Goal: Task Accomplishment & Management: Use online tool/utility

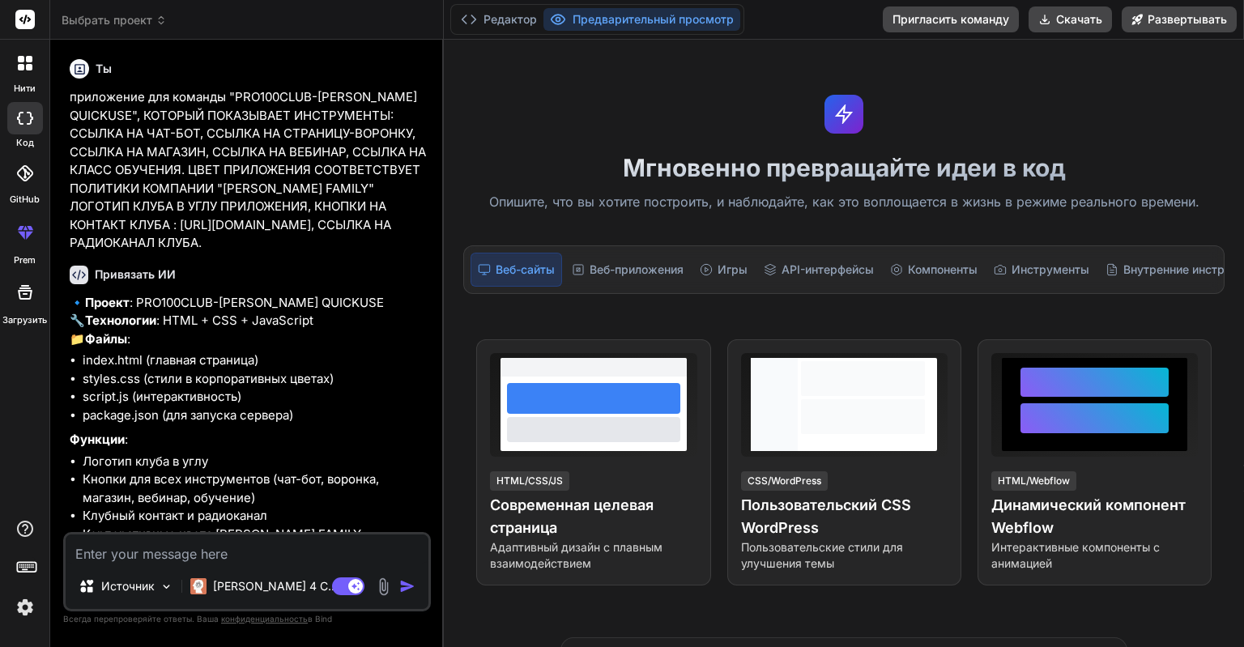
type textarea "x"
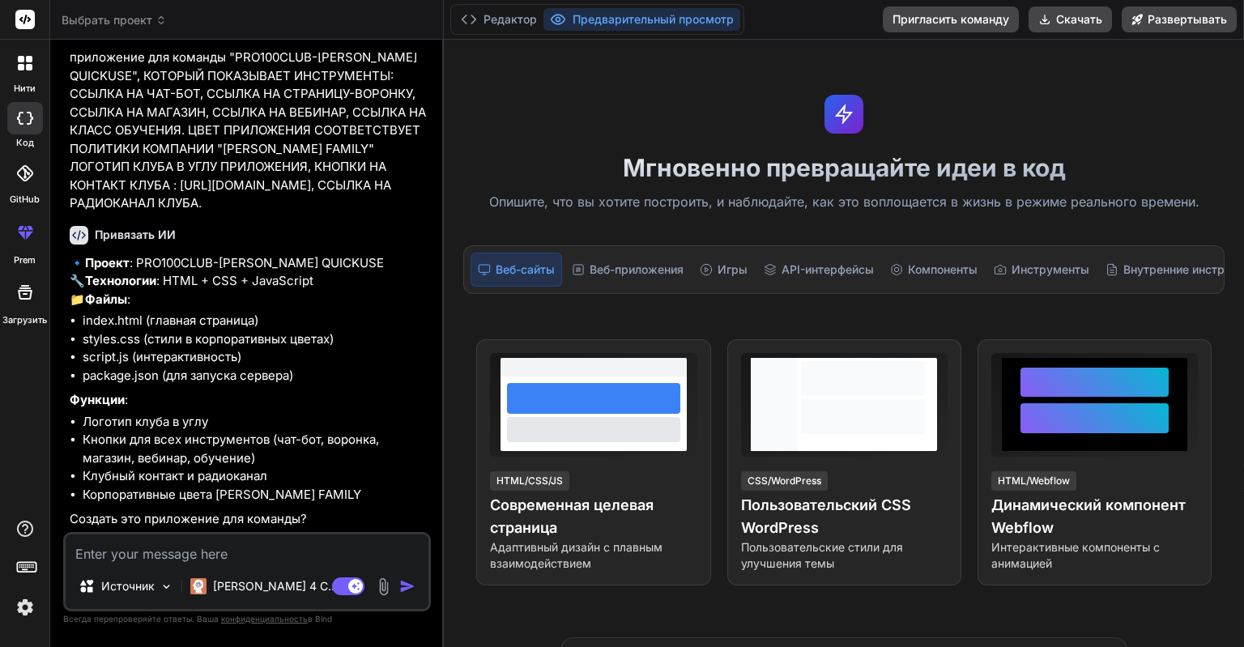
click at [160, 558] on textarea at bounding box center [247, 548] width 363 height 29
type textarea "Д"
type textarea "x"
type textarea "ДА"
type textarea "x"
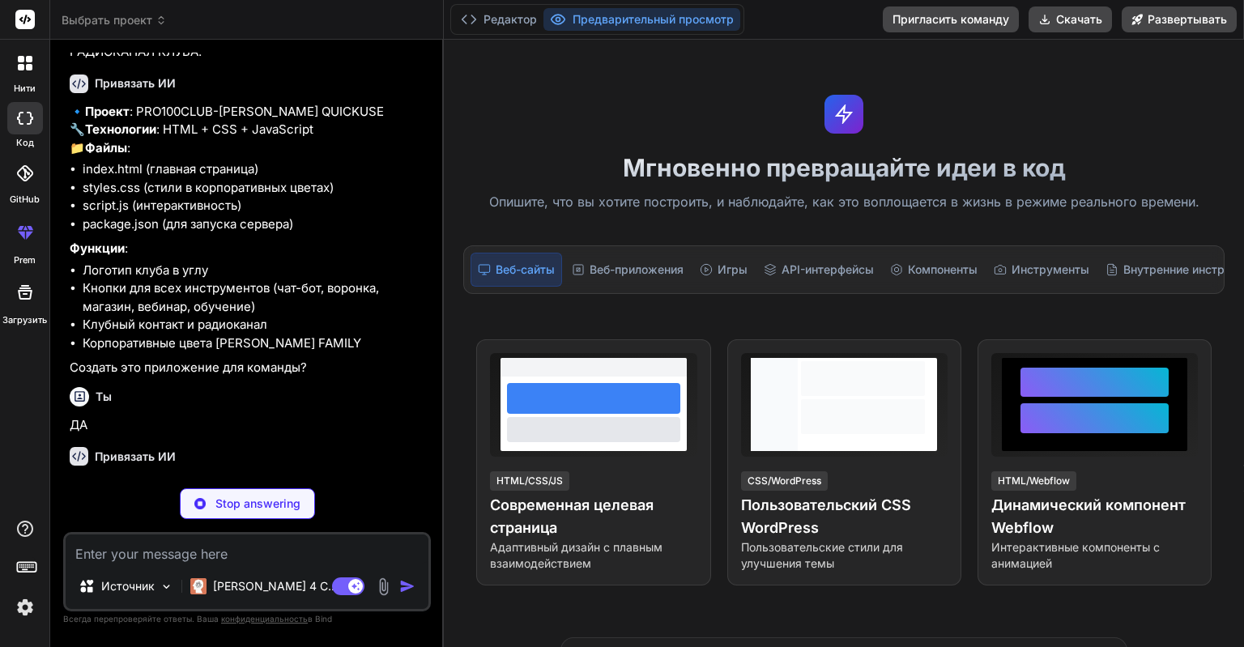
scroll to position [226, 0]
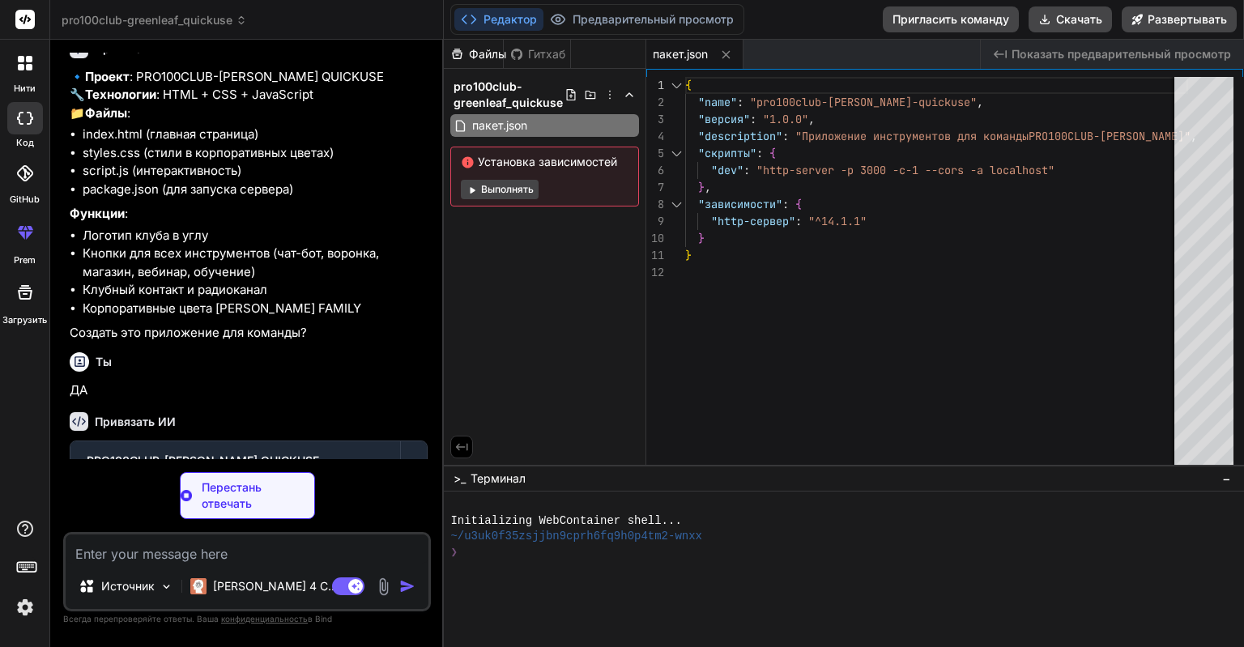
click at [491, 185] on button "Выполнять" at bounding box center [500, 189] width 78 height 19
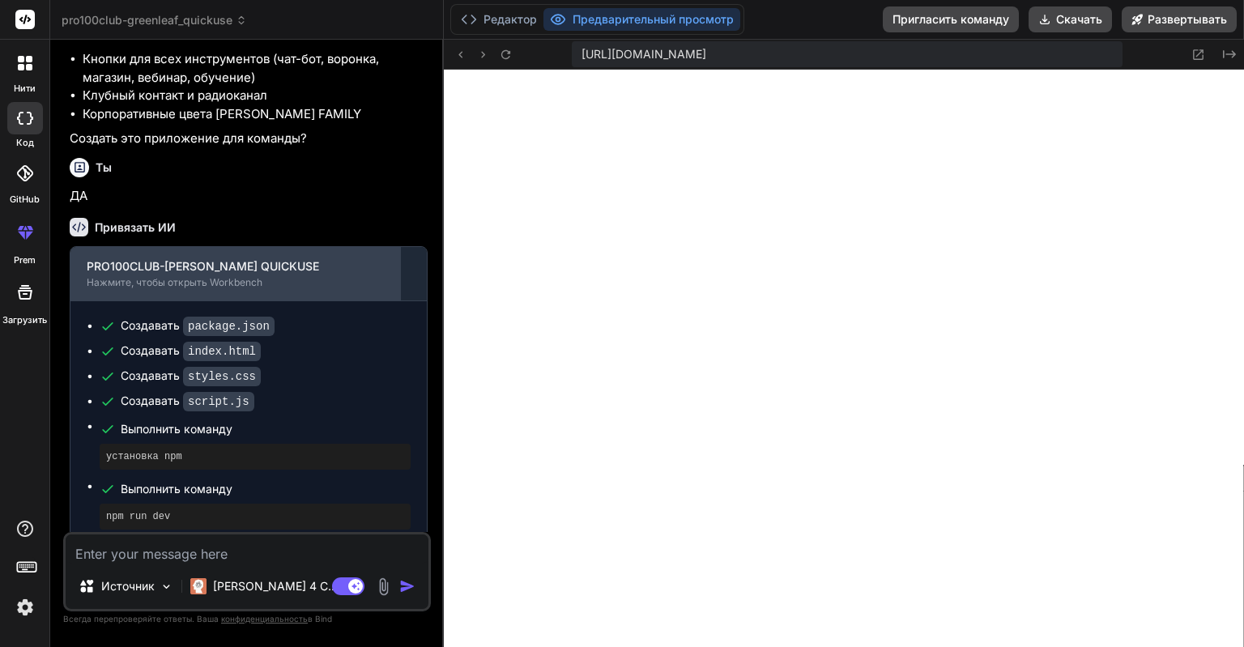
scroll to position [933, 0]
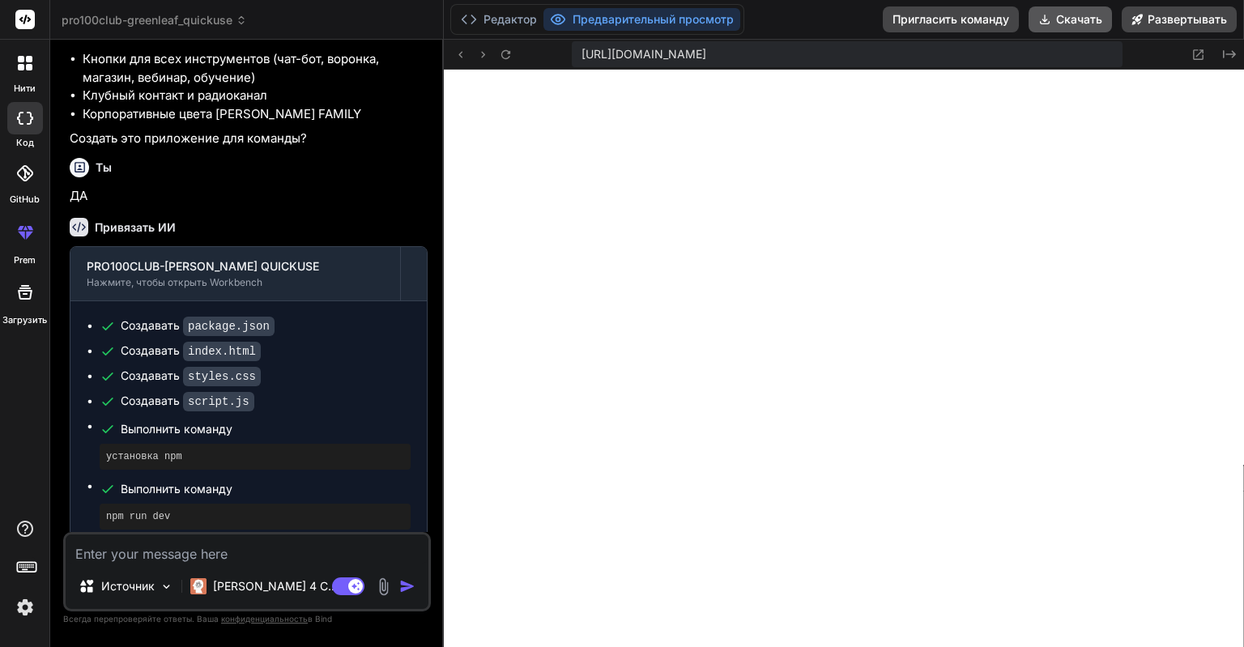
click at [1079, 16] on button "Скачать" at bounding box center [1069, 19] width 83 height 26
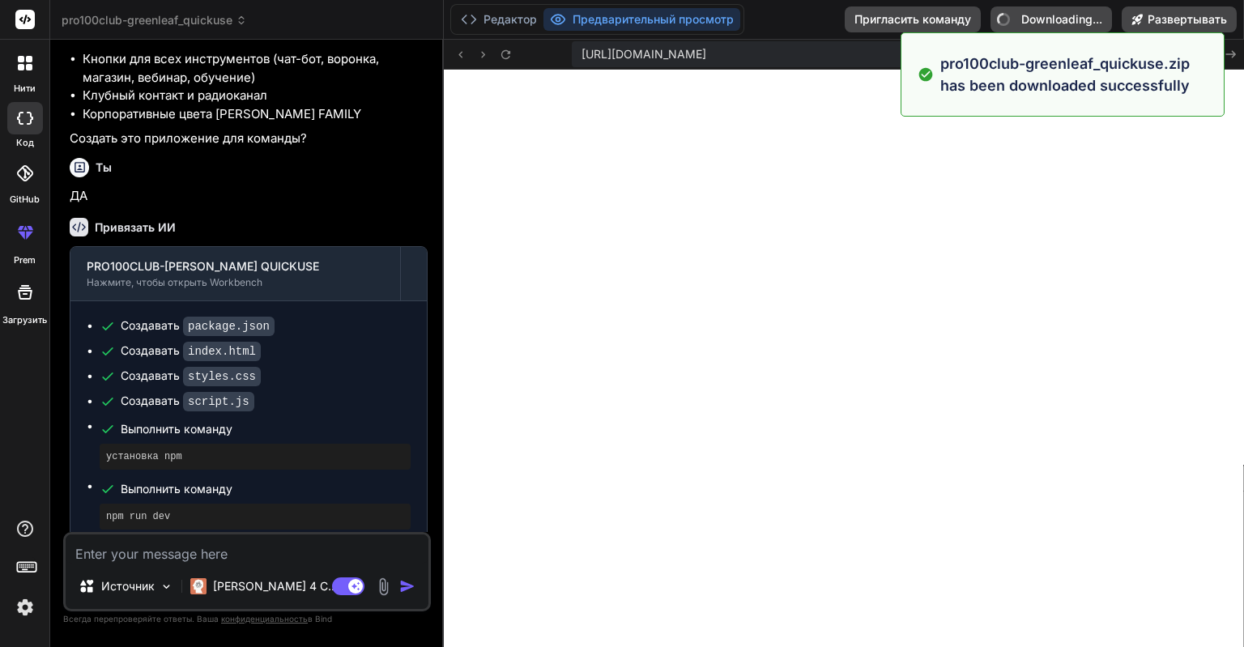
type textarea "x"
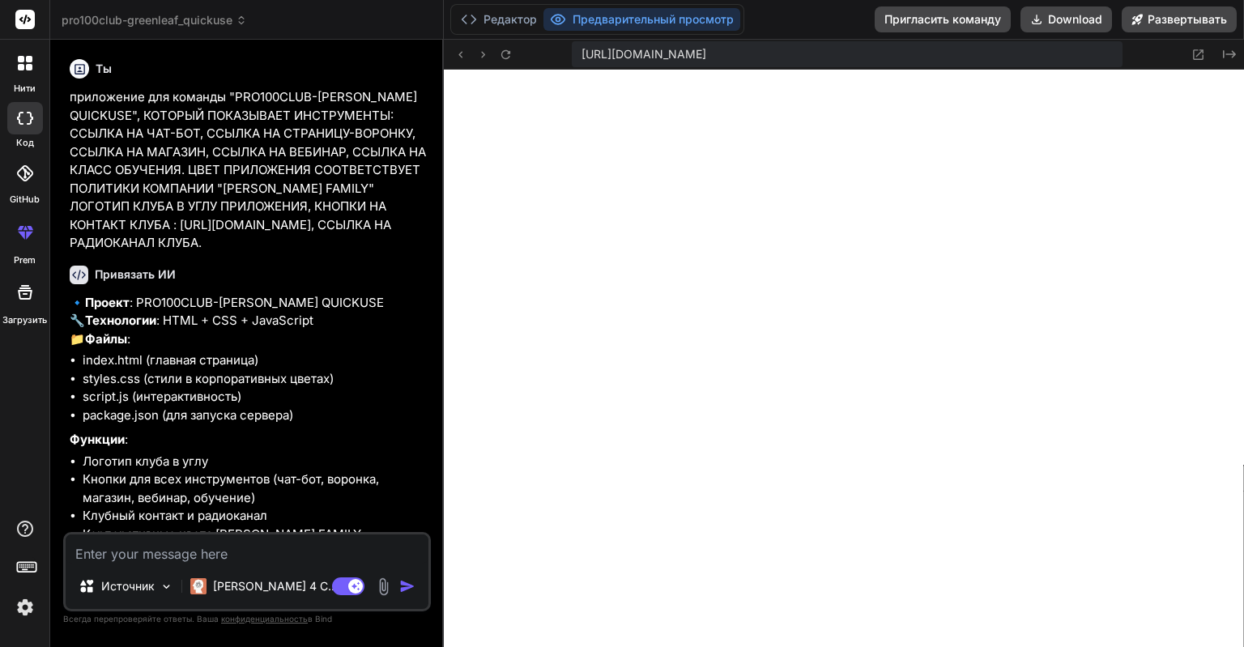
scroll to position [0, 0]
drag, startPoint x: 69, startPoint y: 89, endPoint x: 225, endPoint y: 96, distance: 156.4
click at [225, 96] on div "Ты приложение для команды "PRO100CLUB-GREENLEAF QUICKUSE", КОТОРЫЙ ПОКАЗЫВАЕТ И…" at bounding box center [248, 292] width 364 height 479
copy p "приложение для команды"
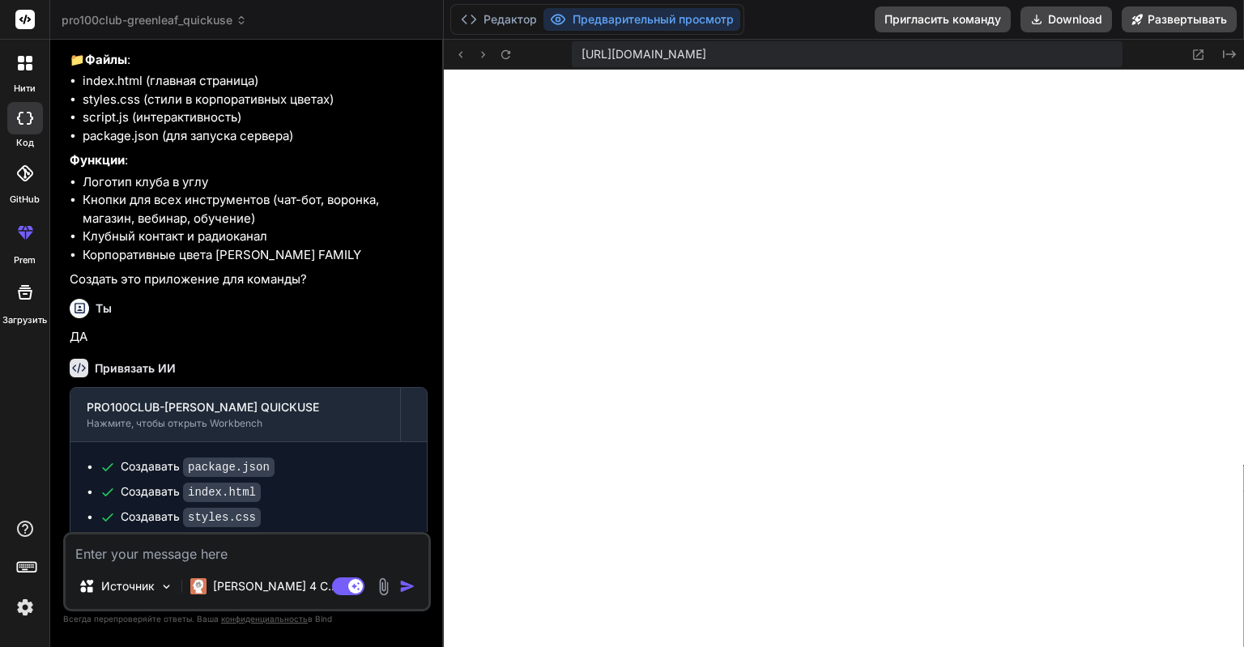
scroll to position [467, 0]
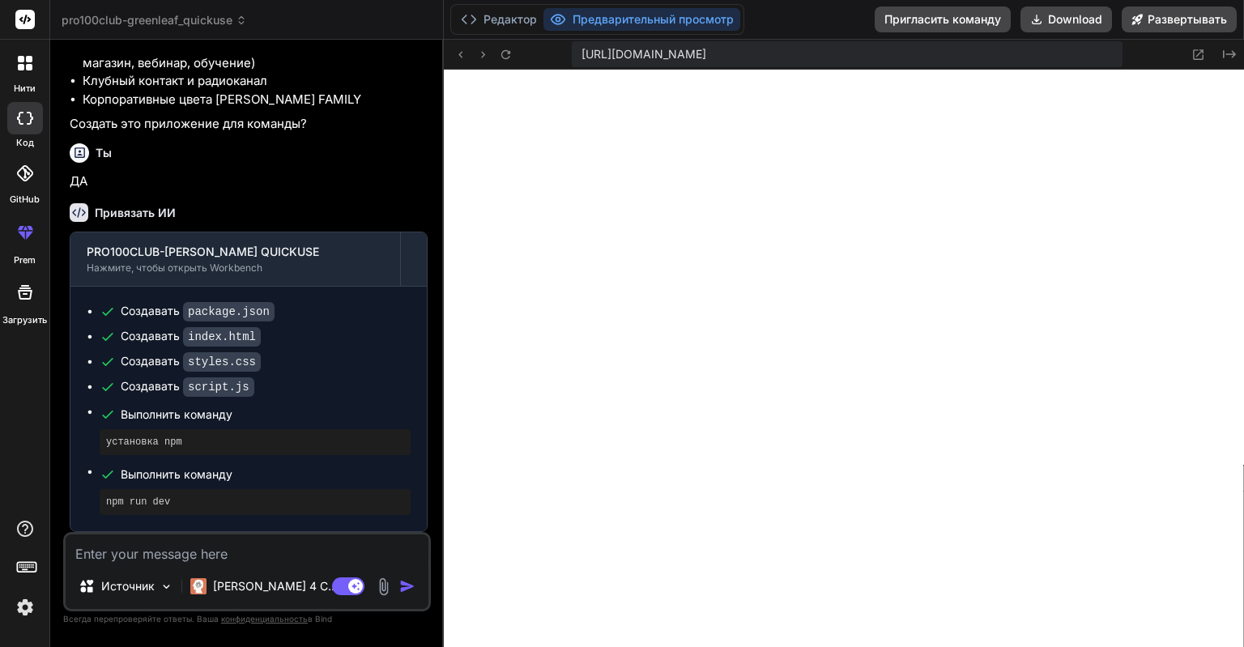
copy p "приложение для команды"
click at [168, 552] on textarea at bounding box center [247, 548] width 363 height 29
type textarea "К"
type textarea "x"
type textarea "КА"
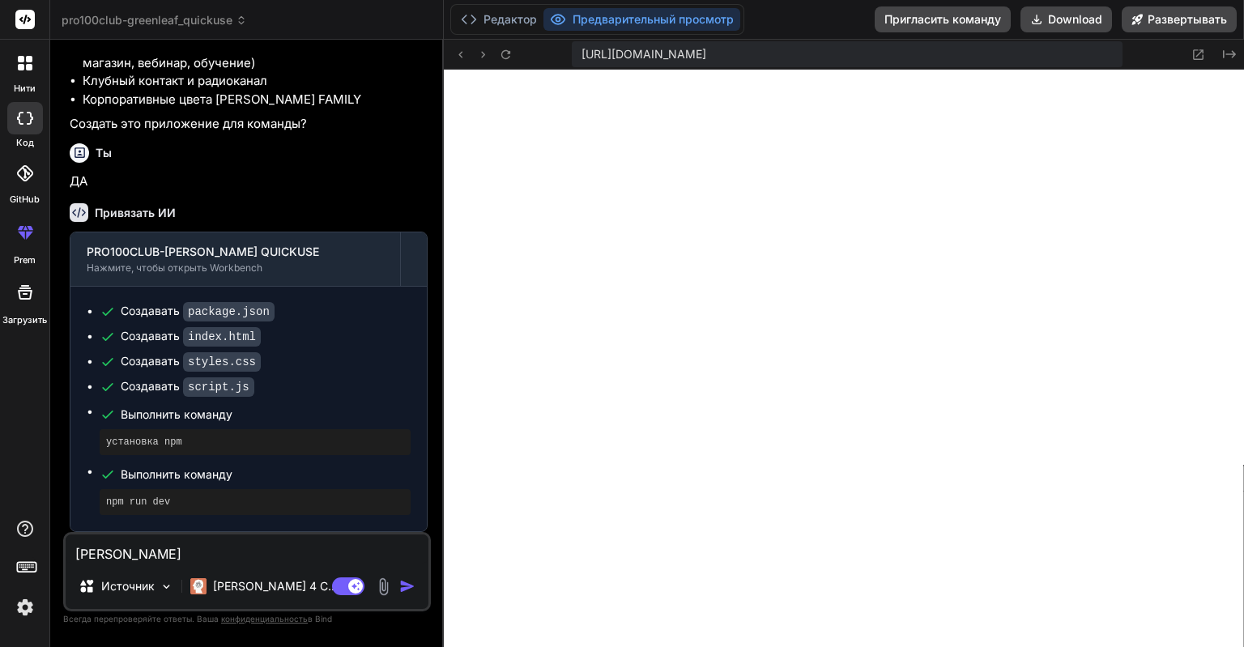
type textarea "x"
type textarea "КАК"
type textarea "x"
type textarea "КАК"
type textarea "x"
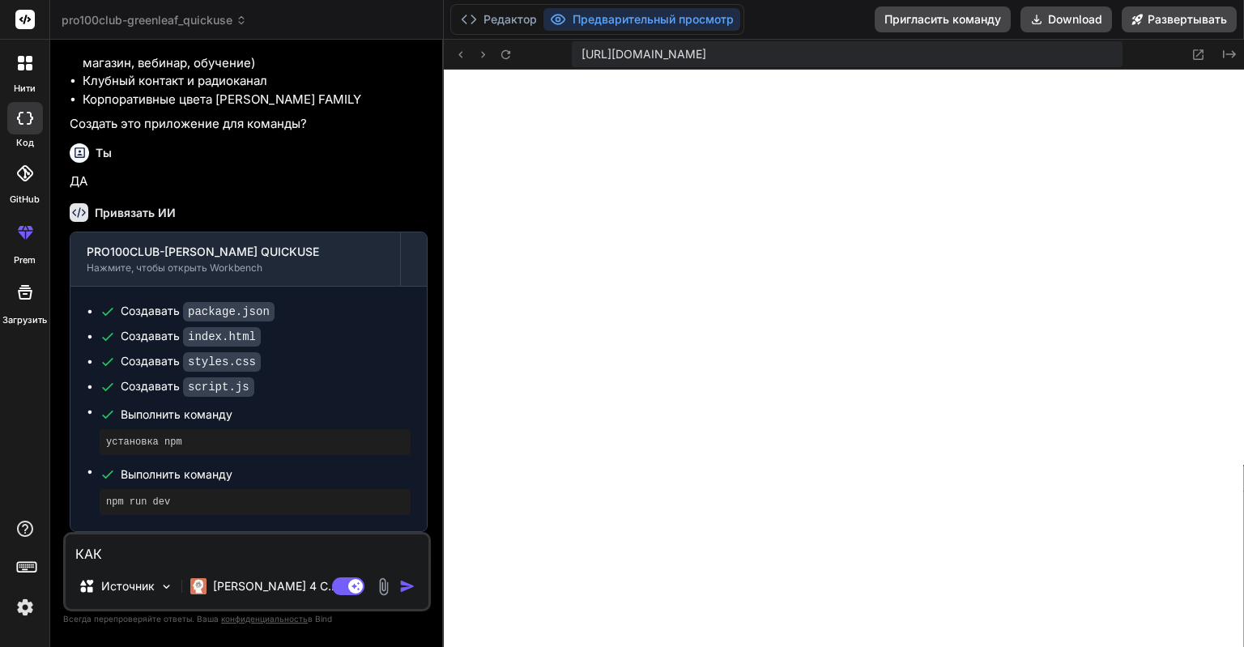
type textarea "КАК У"
type textarea "x"
type textarea "КАК УС"
type textarea "x"
type textarea "КАК УСТ"
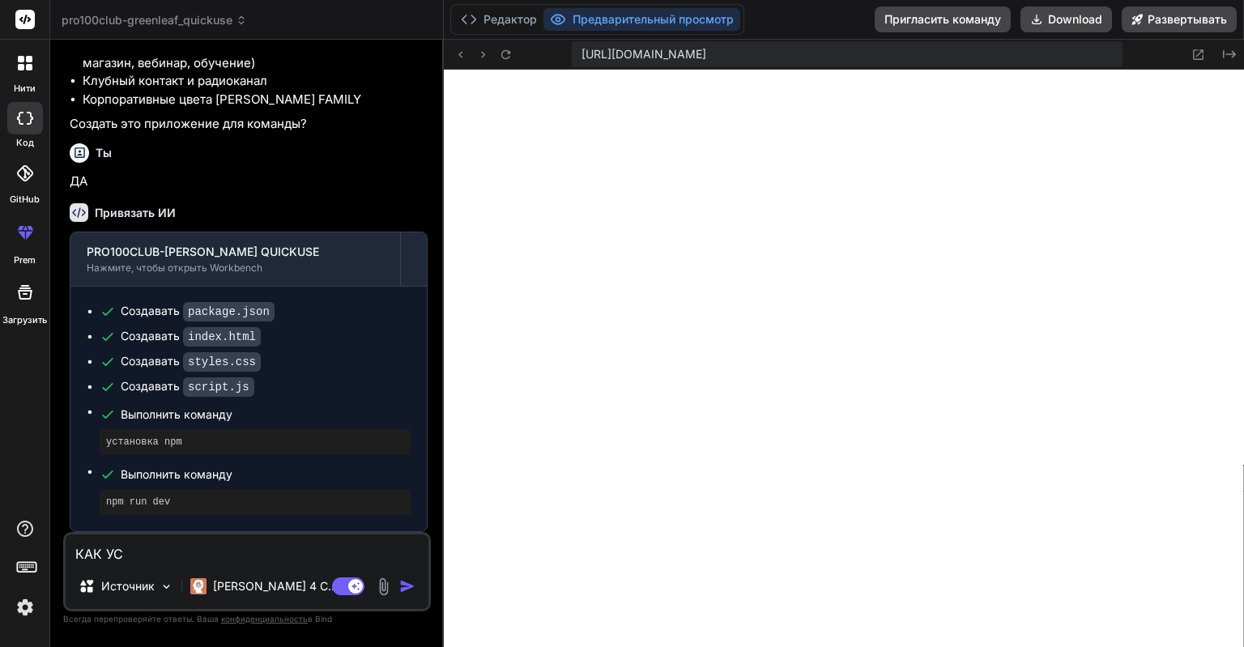
type textarea "x"
type textarea "КАК УСТА"
type textarea "x"
type textarea "КАК УСТАН"
type textarea "x"
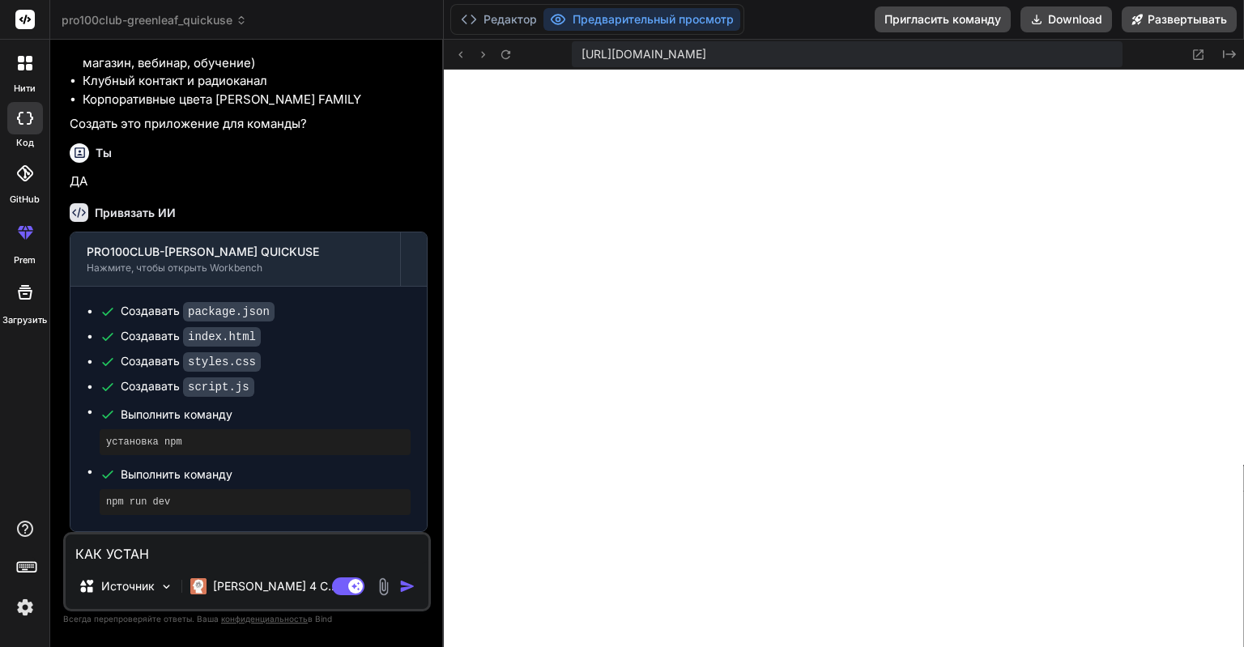
type textarea "КАК УСТАНО"
type textarea "x"
type textarea "КАК УСТАНОВ"
type textarea "x"
type textarea "КАК УСТАНОВИ"
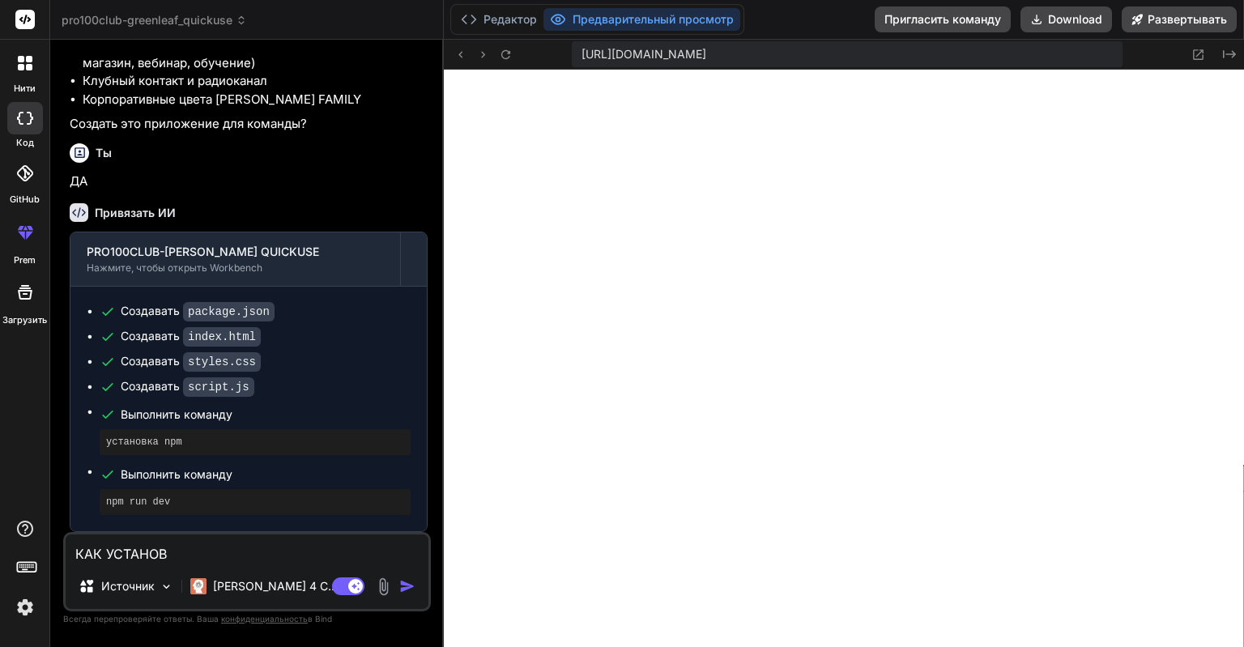
type textarea "x"
type textarea "КАК УСТАНОВИТ"
type textarea "x"
type textarea "КАК УСТАНОВИТЬ"
type textarea "x"
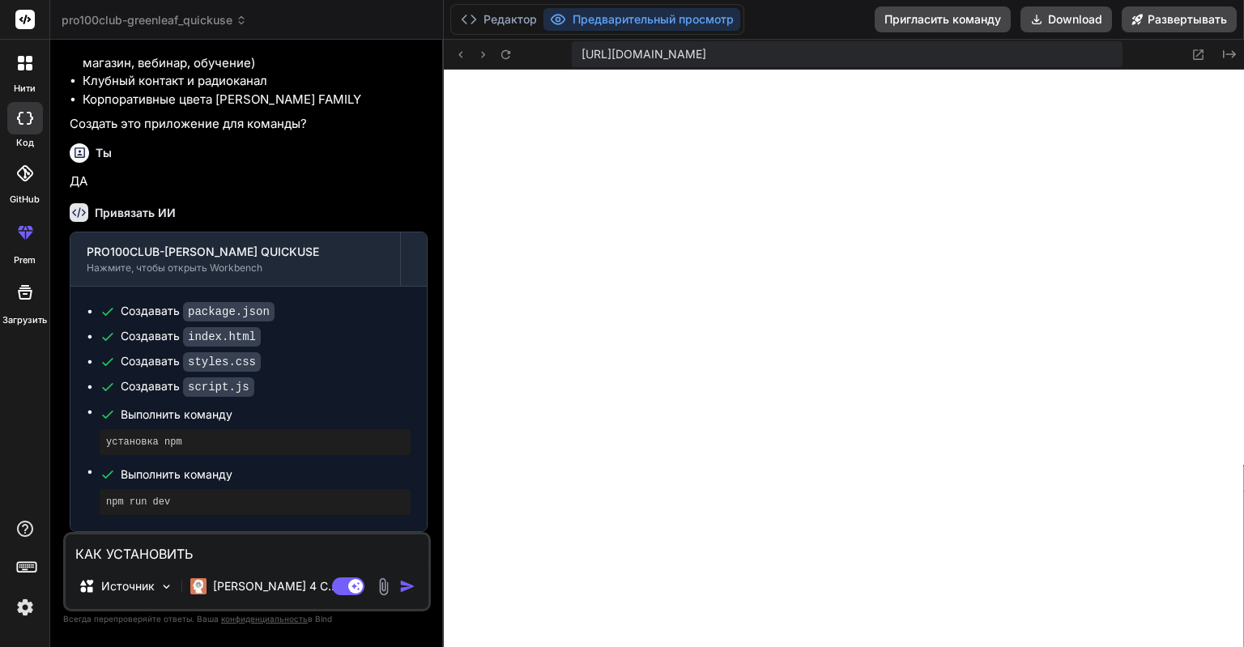
type textarea "КАК УСТАНОВИТЬ"
type textarea "x"
type textarea "КАК УСТАНОВИТЬ С"
type textarea "x"
type textarea "КАК УСТАНОВИТЬ СС"
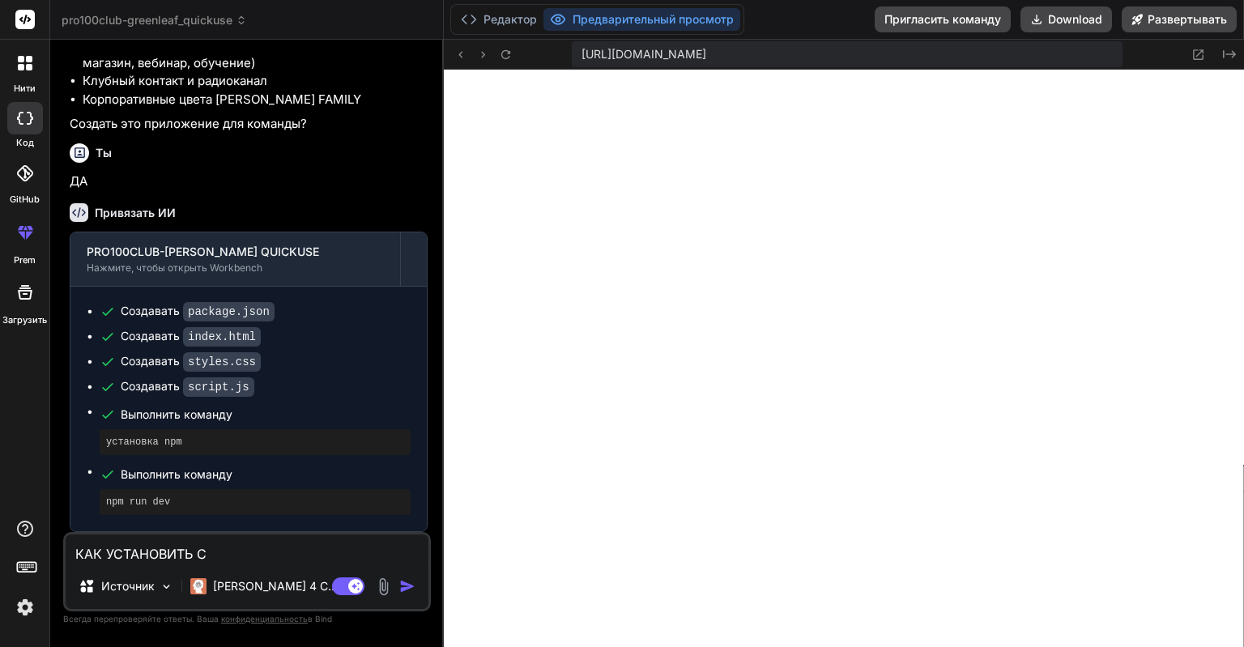
type textarea "x"
type textarea "КАК УСТАНОВИТЬ ССЛ"
type textarea "x"
type textarea "КАК УСТАНОВИТЬ ССЛЫ"
type textarea "x"
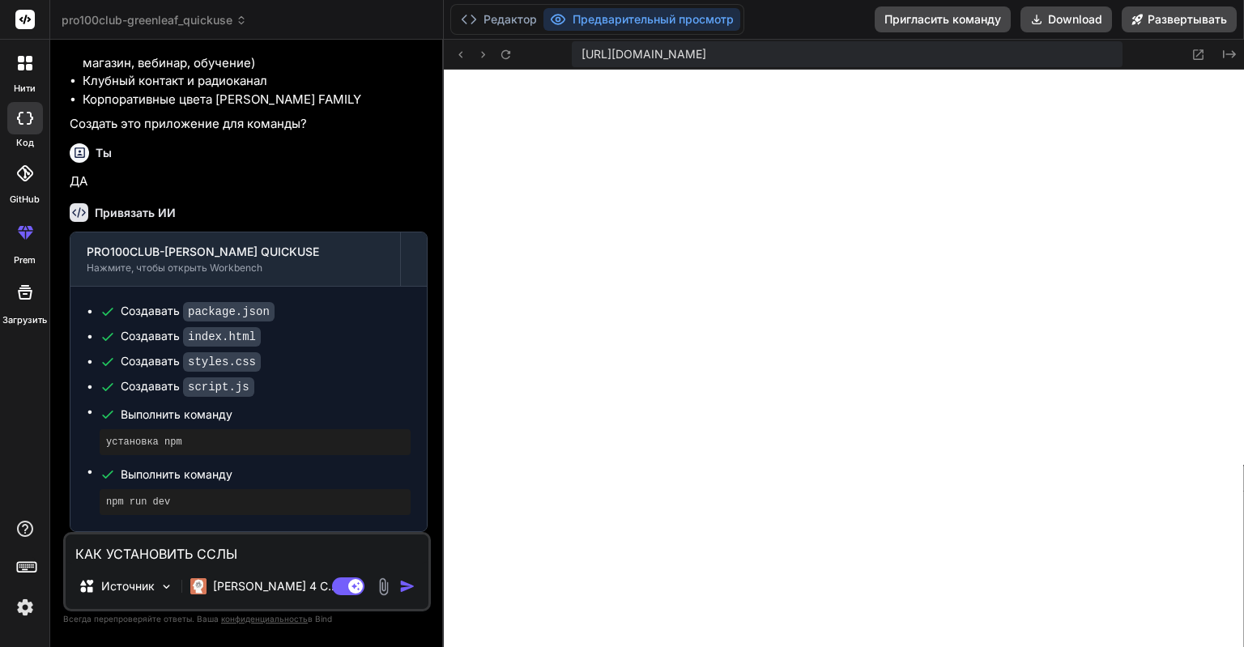
type textarea "КАК УСТАНОВИТЬ ССЛЫК"
type textarea "x"
type textarea "КАК УСТАНОВИТЬ ССЛЫКИ"
type textarea "x"
type textarea "КАК УСТАНОВИТЬ ССЛЫКИ"
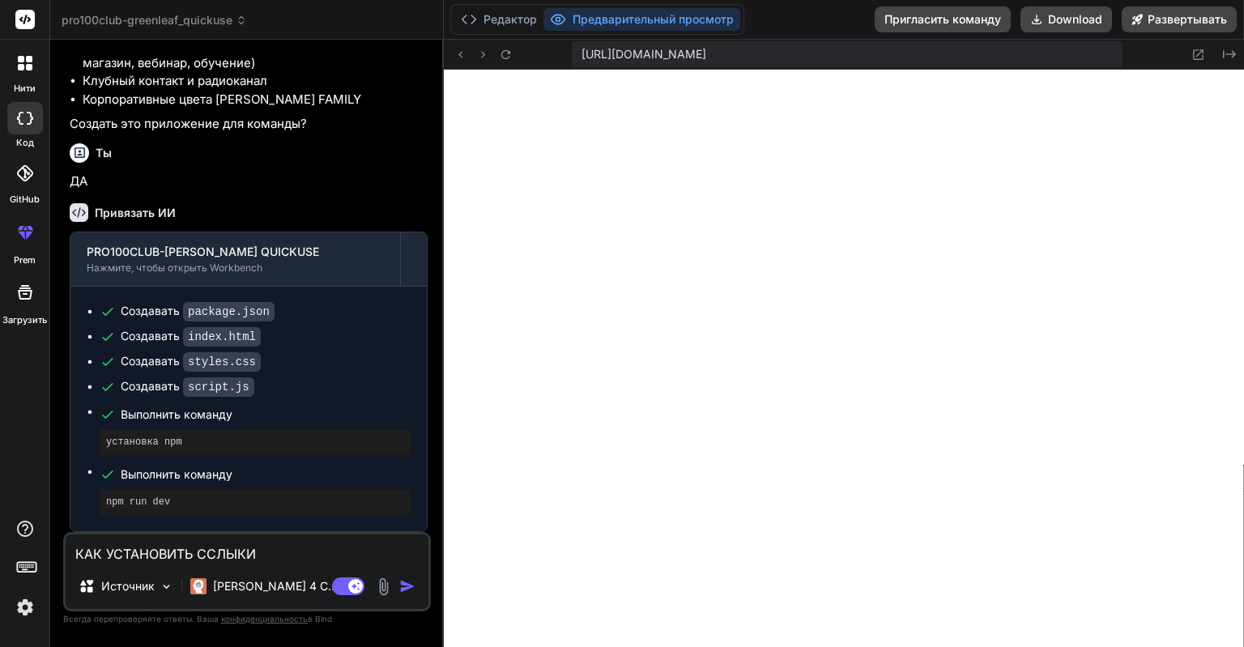
type textarea "x"
type textarea "КАК УСТАНОВИТЬ ССЛЫКИ И"
type textarea "x"
type textarea "КАК УСТАНОВИТЬ ССЛЫКИ И"
type textarea "x"
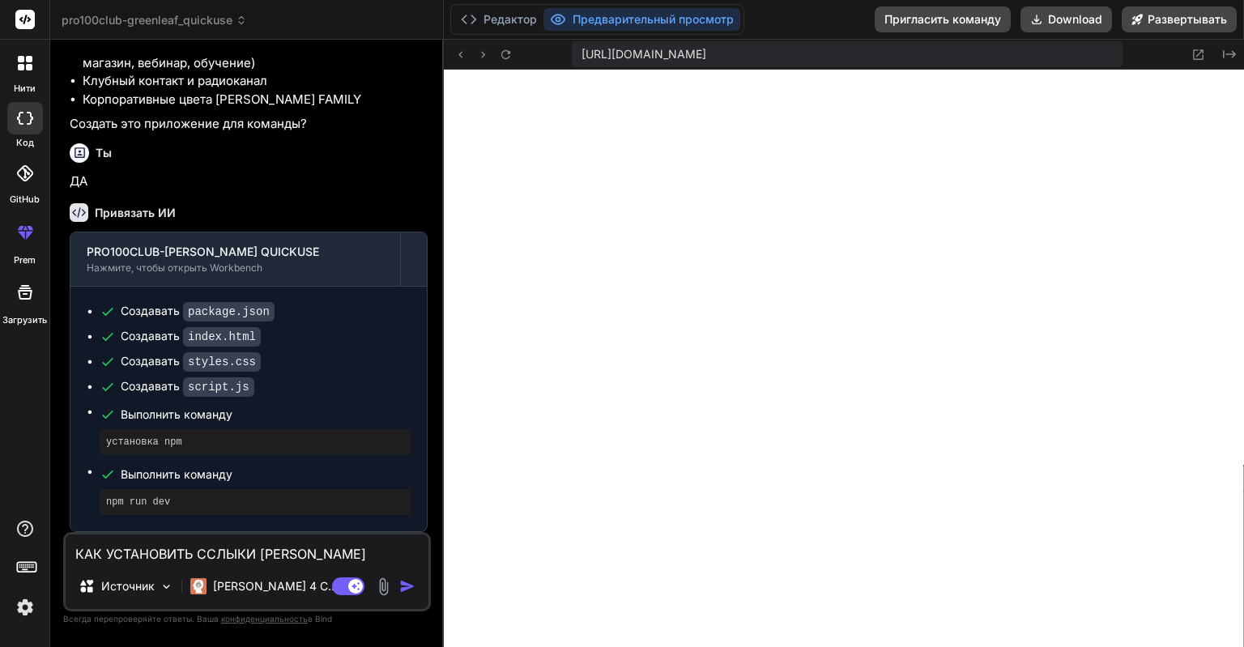
type textarea "КАК УСТАНОВИТЬ ССЛЫКИ И П"
type textarea "x"
type textarea "КАК УСТАНОВИТЬ ССЛЫКИ И ПО"
type textarea "x"
type textarea "КАК УСТАНОВИТЬ ССЛЫКИ И ПОМ"
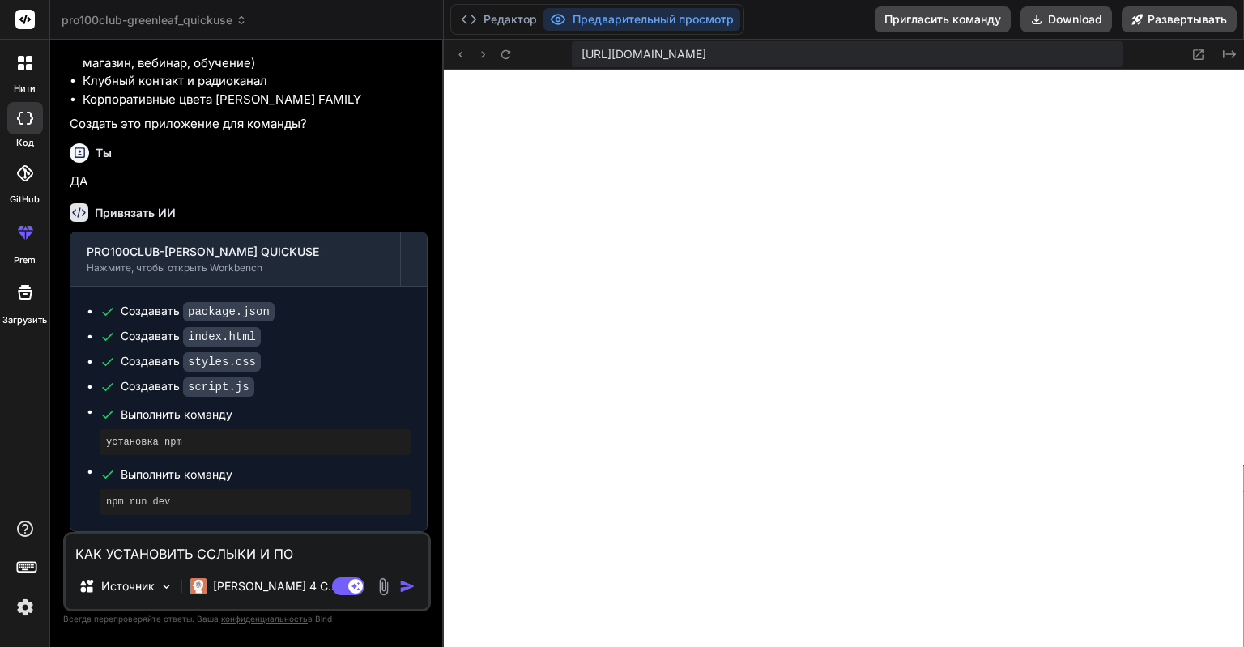
type textarea "x"
type textarea "КАК УСТАНОВИТЬ ССЛЫКИ И ПОМЕ"
type textarea "x"
type textarea "КАК УСТАНОВИТЬ ССЛЫКИ И ПОМЕН"
type textarea "x"
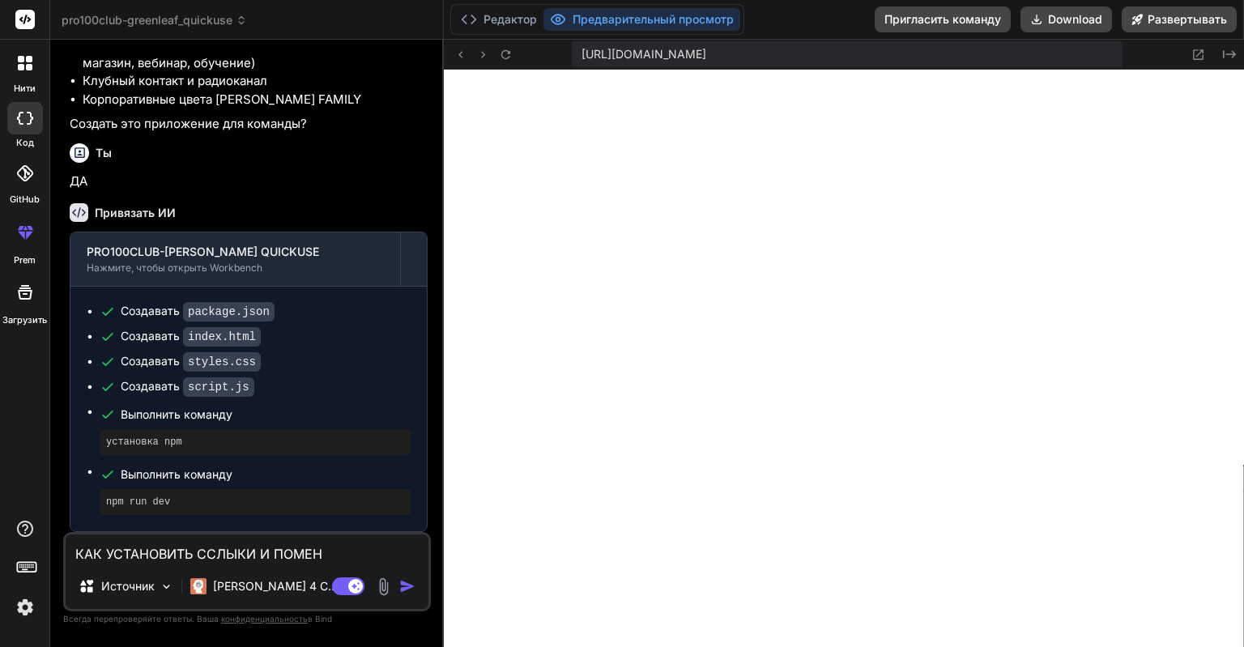
type textarea "КАК УСТАНОВИТЬ ССЛЫКИ И ПОМЕНЯ"
type textarea "x"
type textarea "КАК УСТАНОВИТЬ ССЛЫКИ И ПОМЕНЯТ"
type textarea "x"
type textarea "КАК УСТАНОВИТЬ ССЛЫКИ И ПОМЕНЯТЬ"
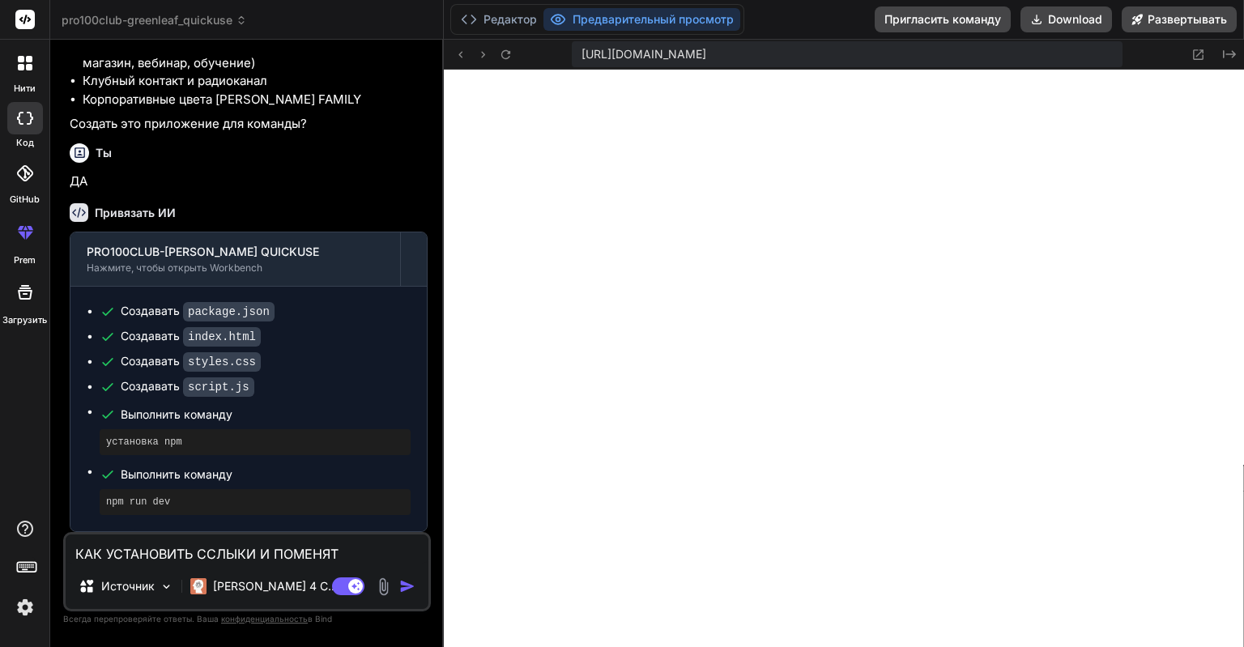
type textarea "x"
type textarea "КАК УСТАНОВИТЬ ССЛЫКИ И ПОМЕНЯТЬ"
type textarea "x"
type textarea "КАК УСТАНОВИТЬ ССЛЫКИ И ПОМЕНЯТЬ Л"
type textarea "x"
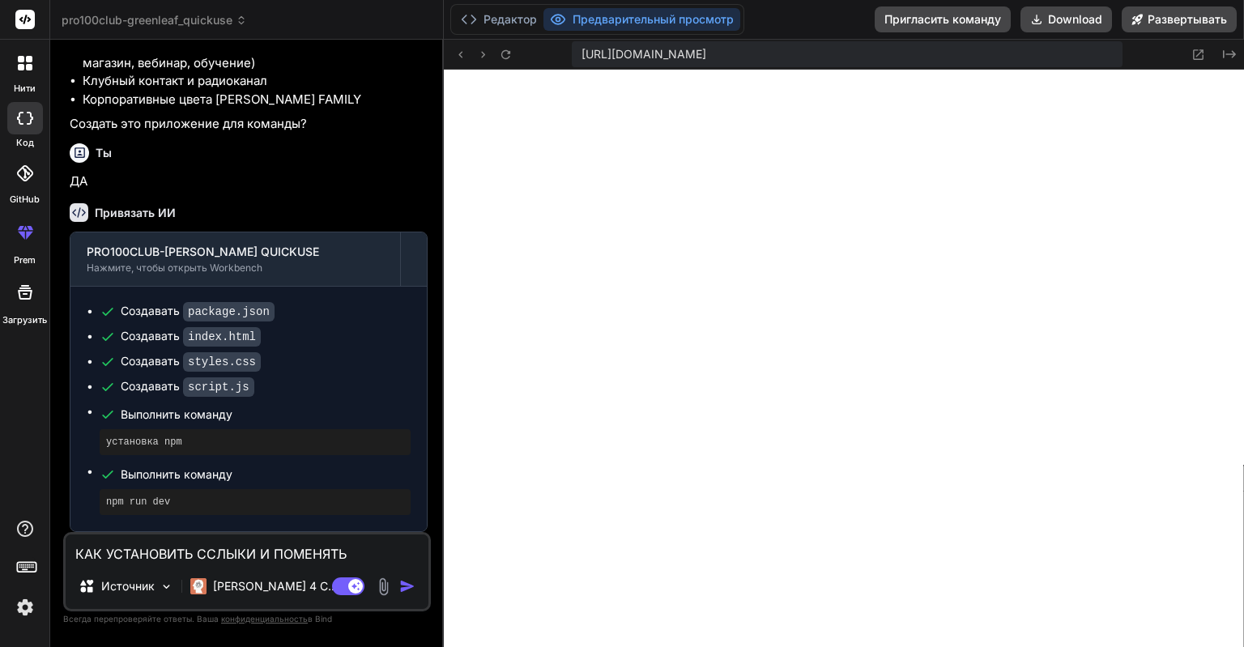
type textarea "КАК УСТАНОВИТЬ ССЛЫКИ И ПОМЕНЯТЬ ЛО"
type textarea "x"
type textarea "КАК УСТАНОВИТЬ ССЛЫКИ И ПОМЕНЯТЬ ЛОГ"
type textarea "x"
type textarea "КАК УСТАНОВИТЬ ССЛЫКИ И ПОМЕНЯТЬ ЛОГО"
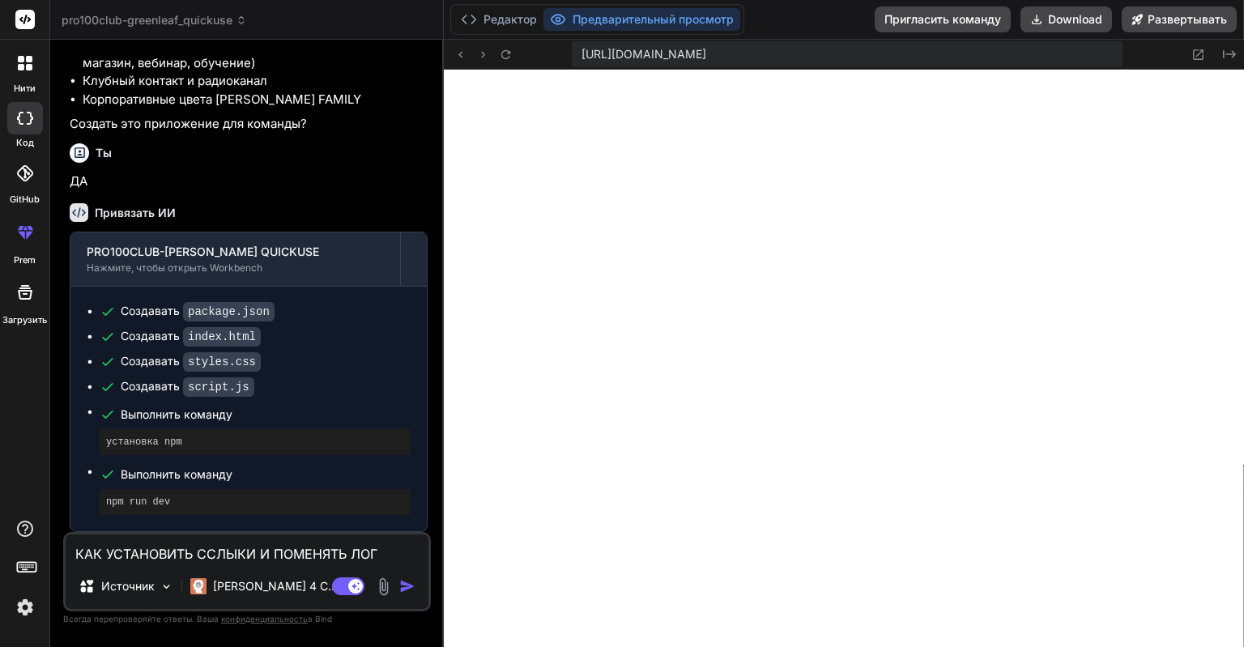
type textarea "x"
type textarea "КАК УСТАНОВИТЬ ССЛЫКИ И ПОМЕНЯТЬ ЛОГОТ"
type textarea "x"
type textarea "КАК УСТАНОВИТЬ ССЛЫКИ И ПОМЕНЯТЬ ЛОГОТИ"
type textarea "x"
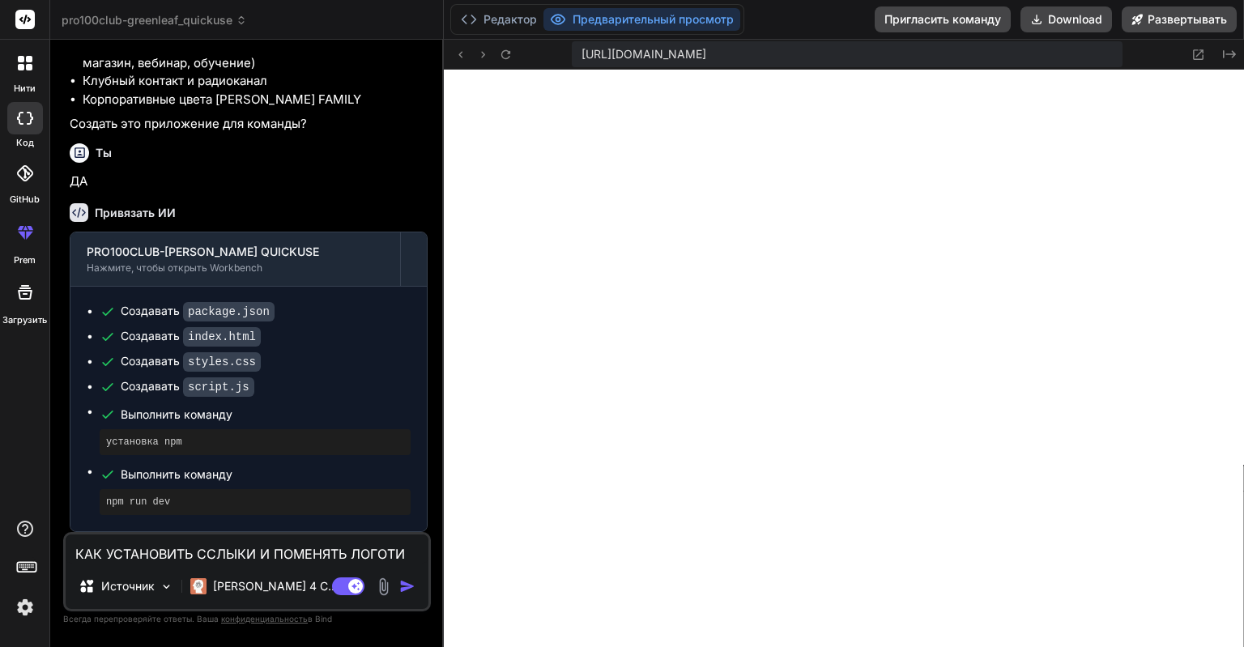
type textarea "КАК УСТАНОВИТЬ ССЛЫКИ И ПОМЕНЯТЬ ЛОГОТИП"
type textarea "x"
type textarea "КАК УСТАНОВИТЬ ССЛЫКИ И ПОМЕНЯТЬ ЛОГОТИП?"
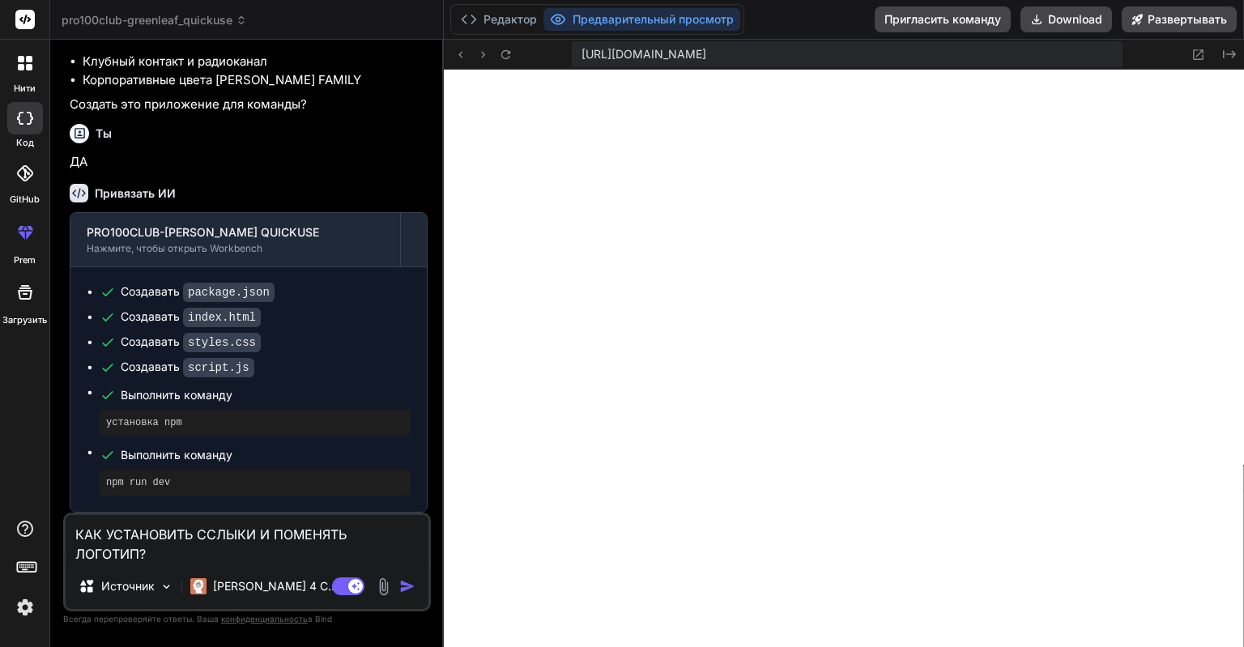
type textarea "x"
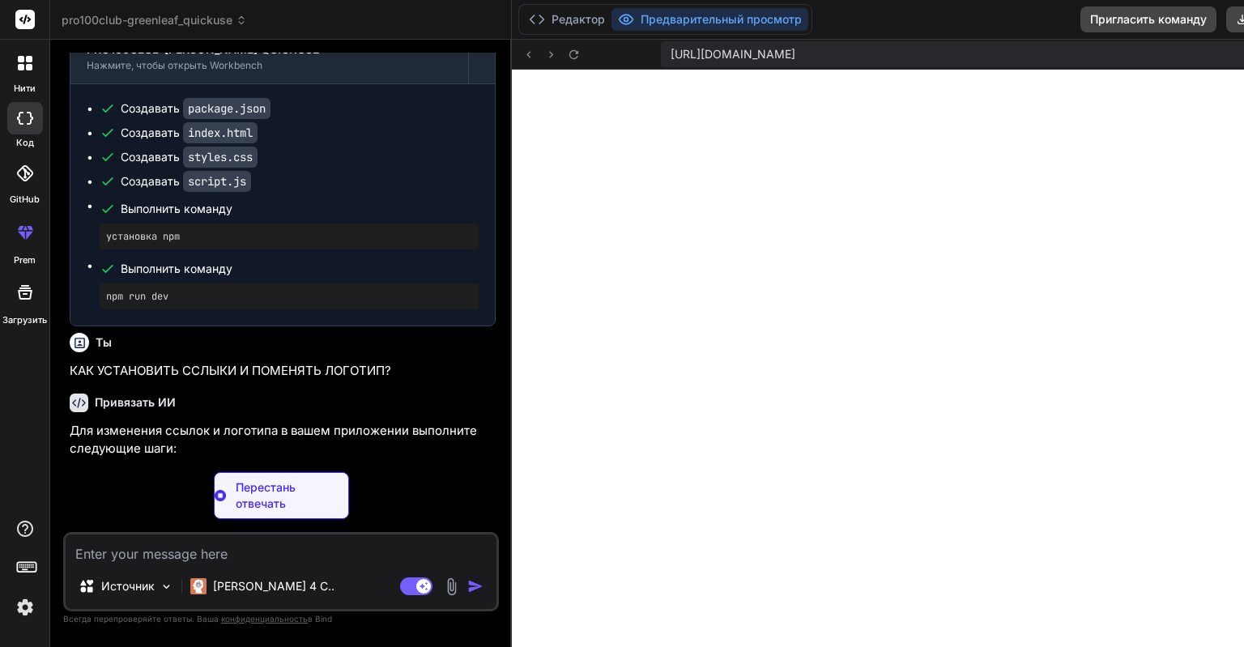
scroll to position [0, 0]
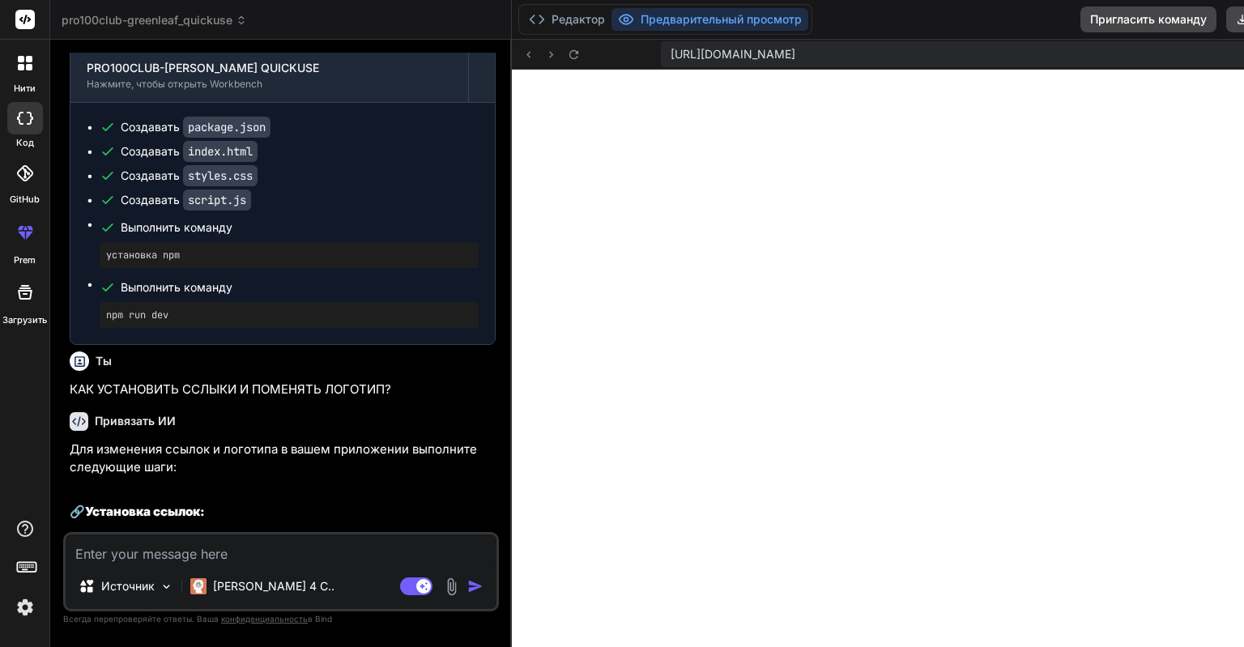
type textarea "x"
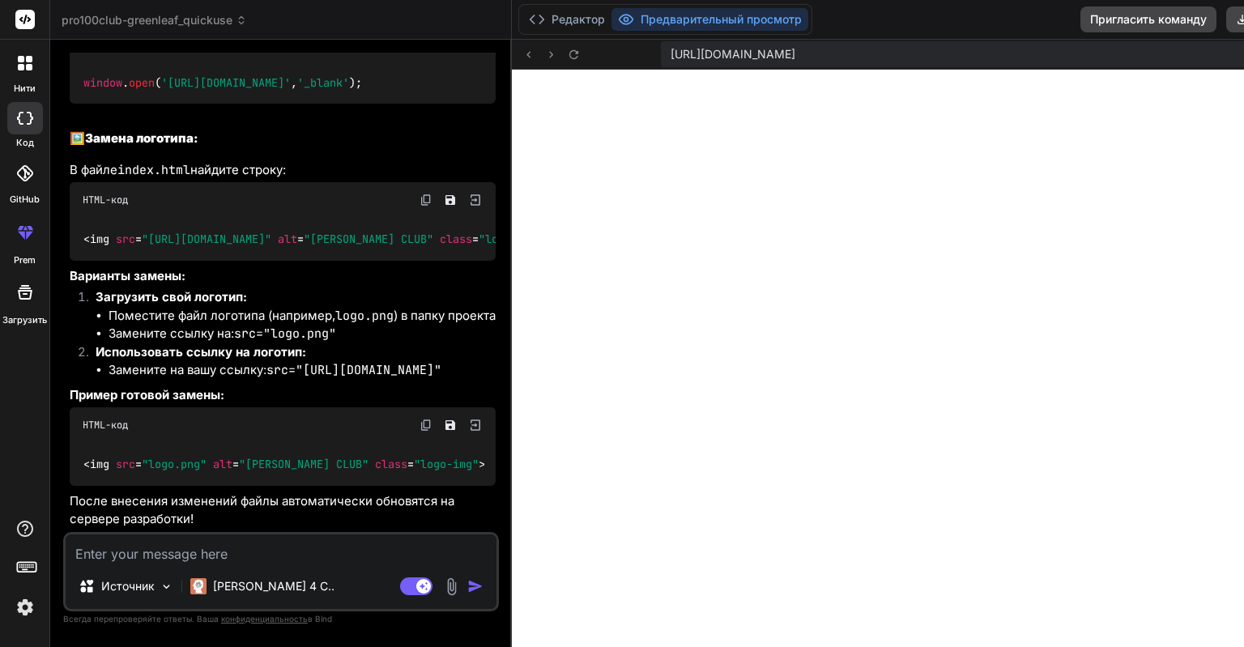
scroll to position [1515, 0]
click at [688, 15] on button "Предварительный просмотр" at bounding box center [709, 19] width 197 height 23
click at [687, 15] on button "Предварительный просмотр" at bounding box center [709, 19] width 197 height 23
click at [686, 16] on button "Предварительный просмотр" at bounding box center [709, 19] width 197 height 23
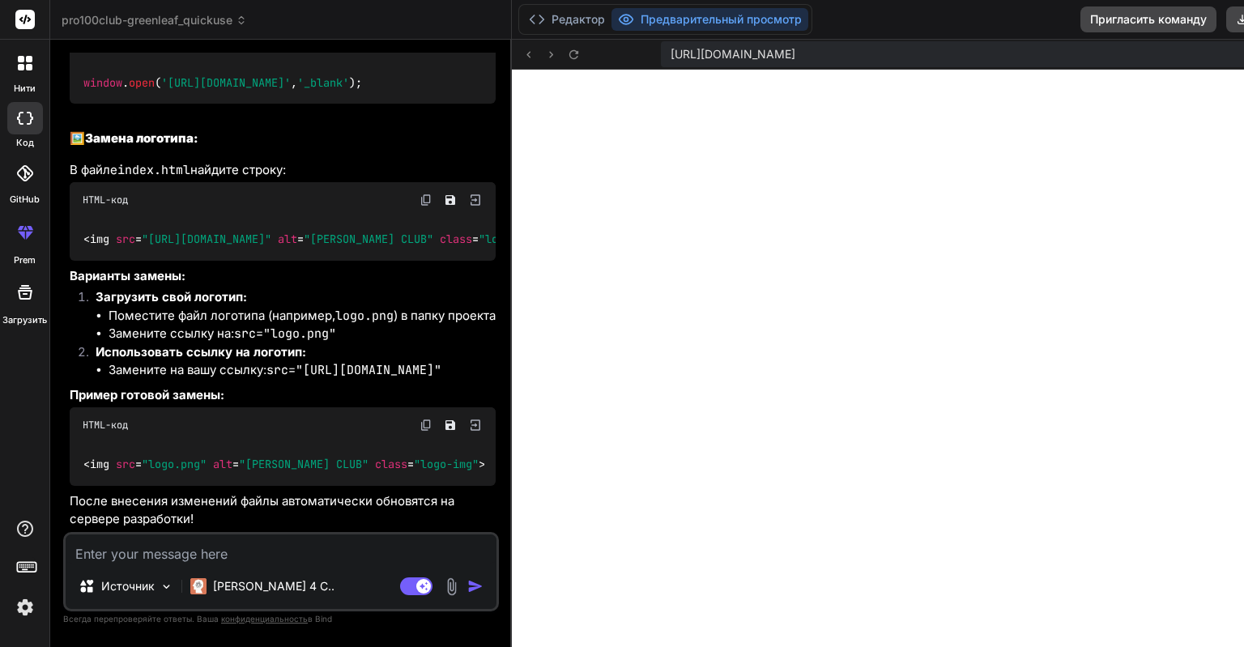
click at [685, 16] on button "Предварительный просмотр" at bounding box center [709, 19] width 197 height 23
click at [202, 568] on div "Источник Клод 4 С.. Режим агента. При активации этого переключателя ИИ автомати…" at bounding box center [281, 571] width 436 height 79
click at [189, 560] on textarea at bounding box center [281, 548] width 431 height 29
type textarea "У"
type textarea "x"
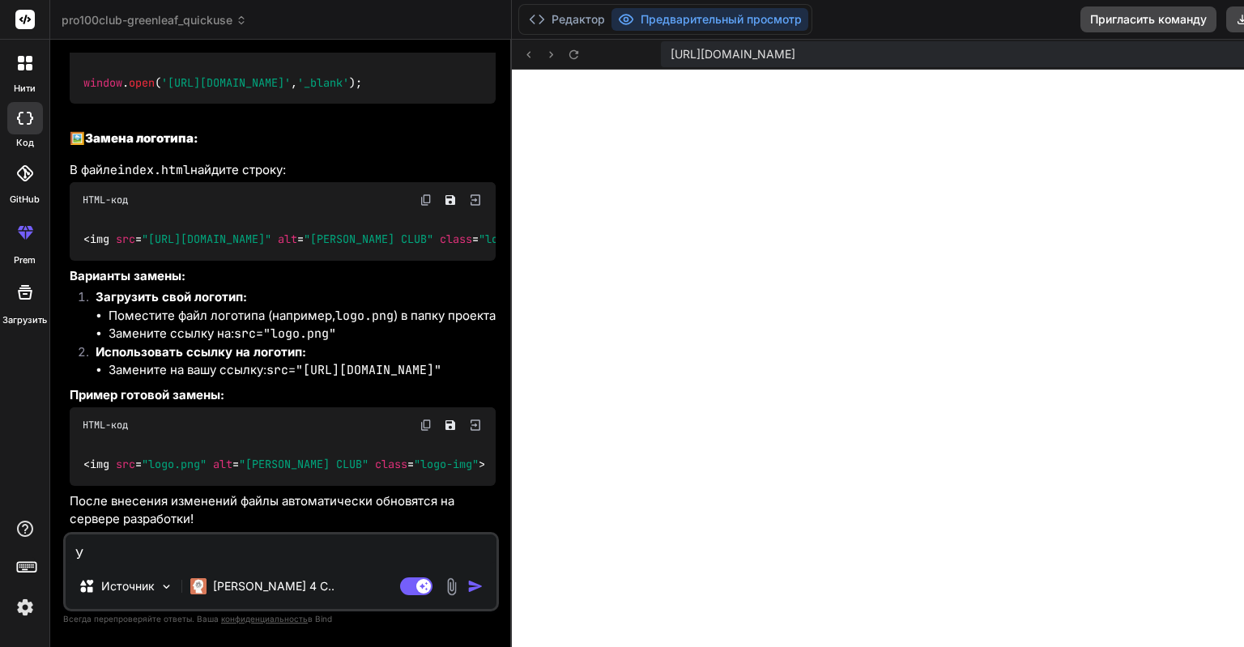
type textarea "УС"
type textarea "x"
type textarea "УСТ"
type textarea "x"
type textarea "УСТА"
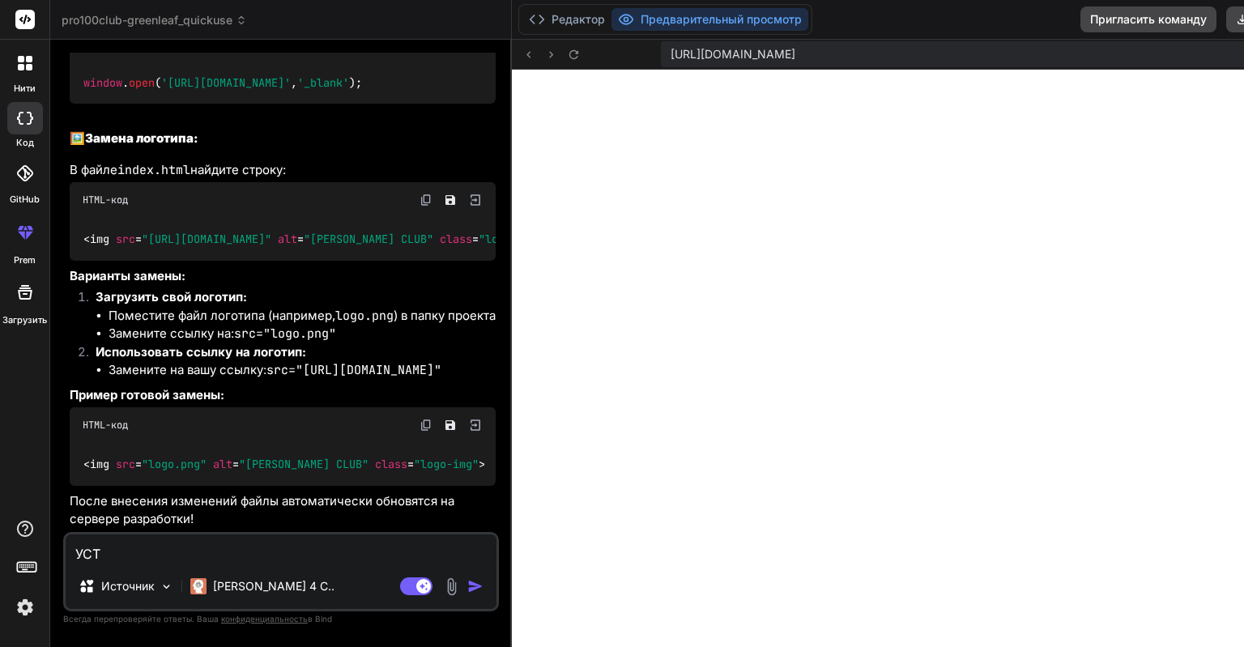
type textarea "x"
type textarea "УСТАН"
type textarea "x"
type textarea "УСТАНО"
type textarea "x"
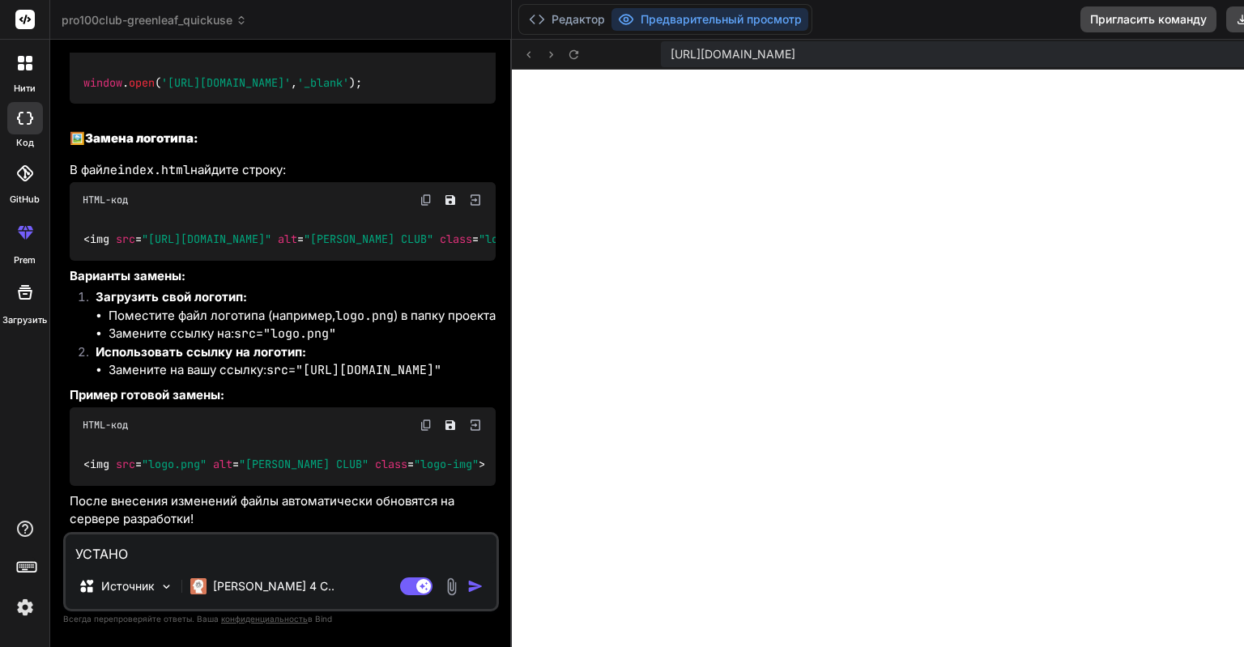
type textarea "УСТАНОВ"
type textarea "x"
type textarea "УСТАНОВИ"
type textarea "x"
type textarea "УСТАНОВИ"
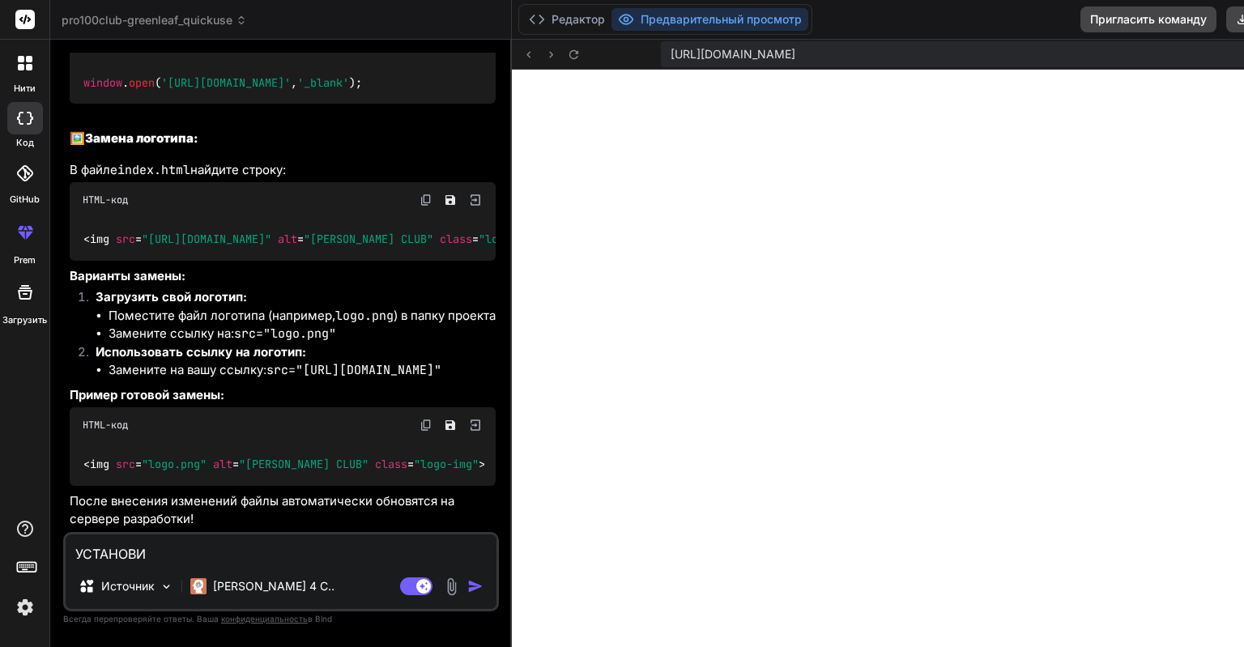
type textarea "x"
type textarea "УСТАНОВИ С"
type textarea "x"
type textarea "УСТАНОВИ СС"
type textarea "x"
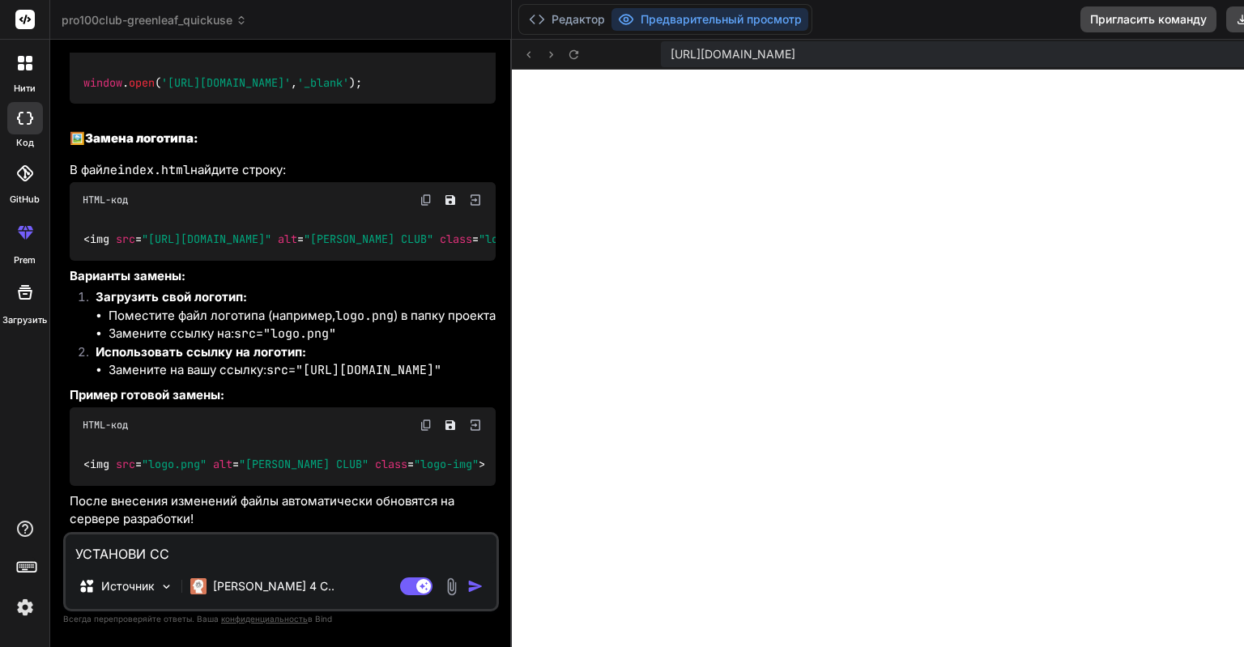
type textarea "УСТАНОВИ ССЫ"
type textarea "x"
type textarea "УСТАНОВИ ССЫЛ"
type textarea "x"
type textarea "УСТАНОВИ ССЫЛК"
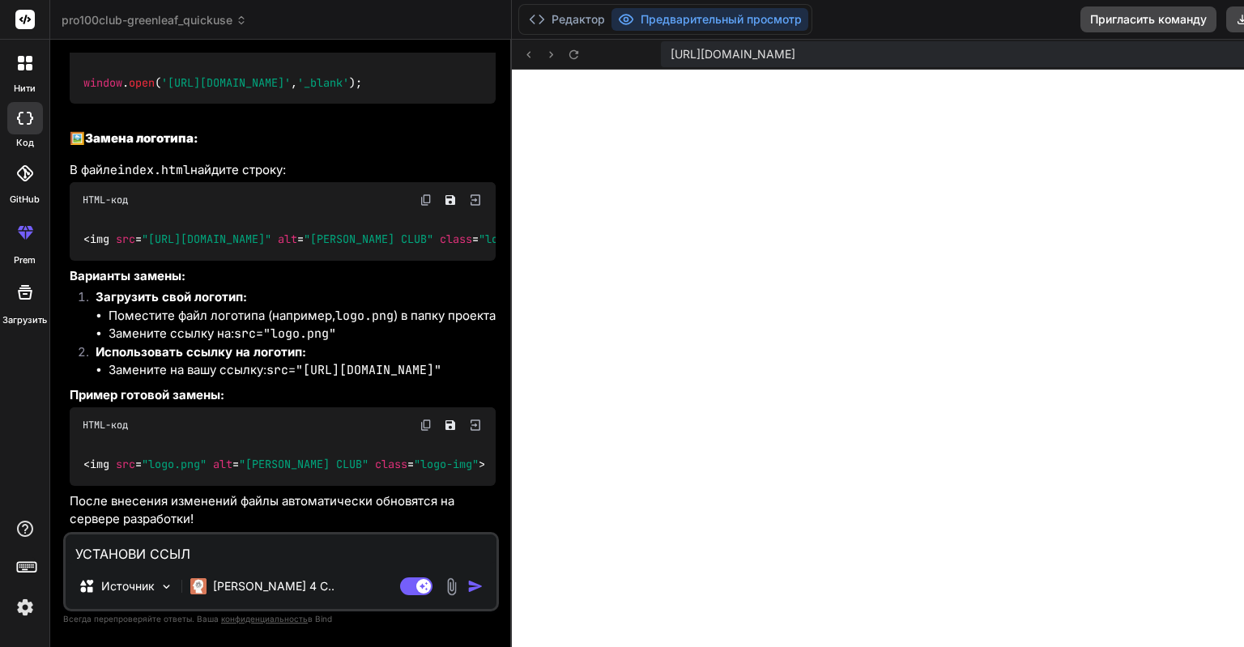
type textarea "x"
type textarea "УСТАНОВИ ССЫЛКУ"
type textarea "x"
type textarea "УСТАНОВИ ССЫЛКУ"
type textarea "x"
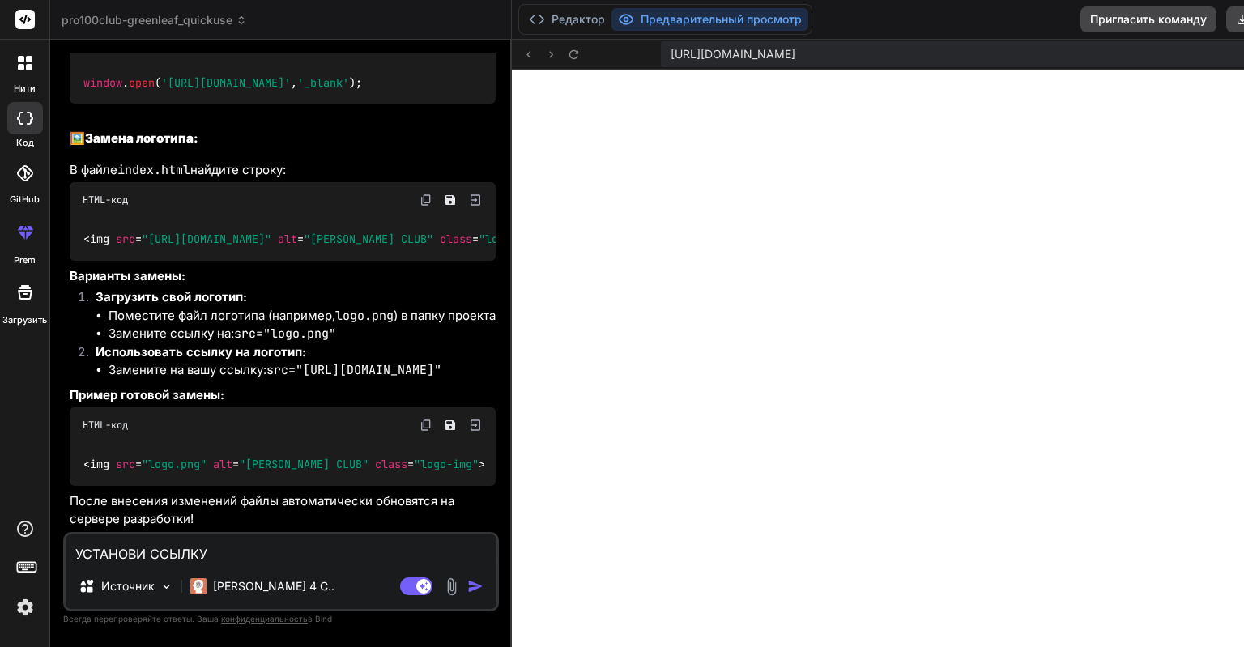
type textarea "УСТАНОВИ ССЫЛКУ Н"
type textarea "x"
type textarea "УСТАНОВИ ССЫЛКУ НА"
type textarea "x"
type textarea "УСТАНОВИ ССЫЛКУ НА"
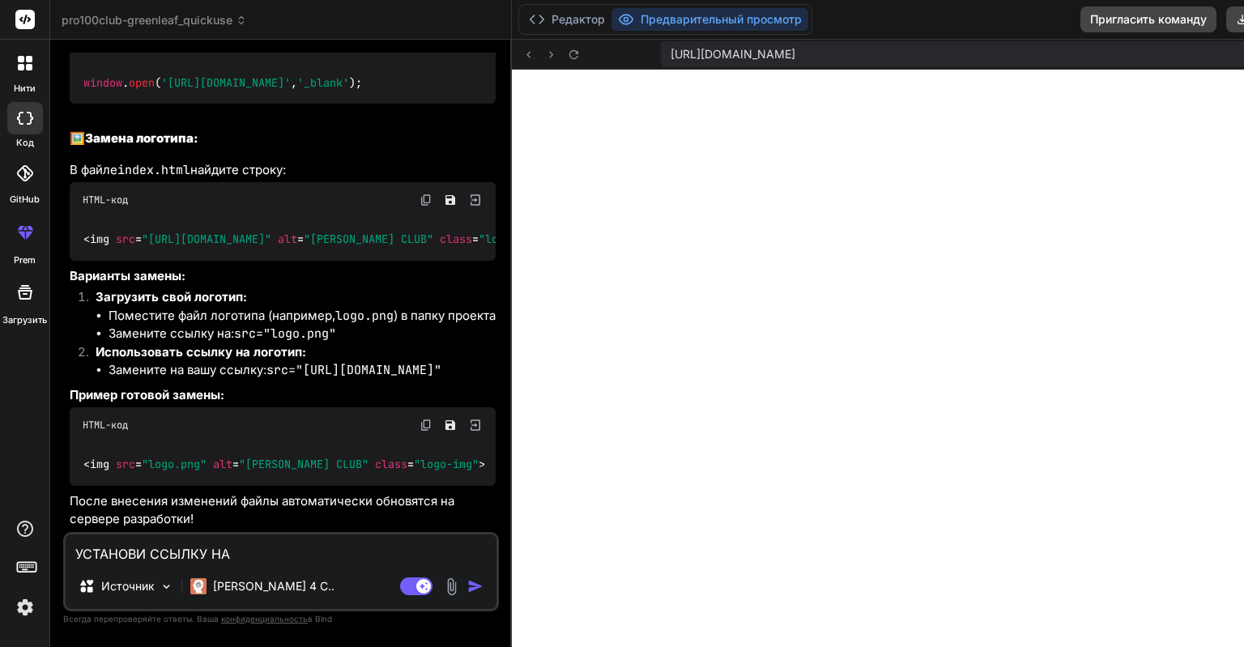
type textarea "x"
type textarea "УСТАНОВИ ССЫЛКУ НА Р"
type textarea "x"
type textarea "УСТАНОВИ ССЫЛКУ НА РА"
type textarea "x"
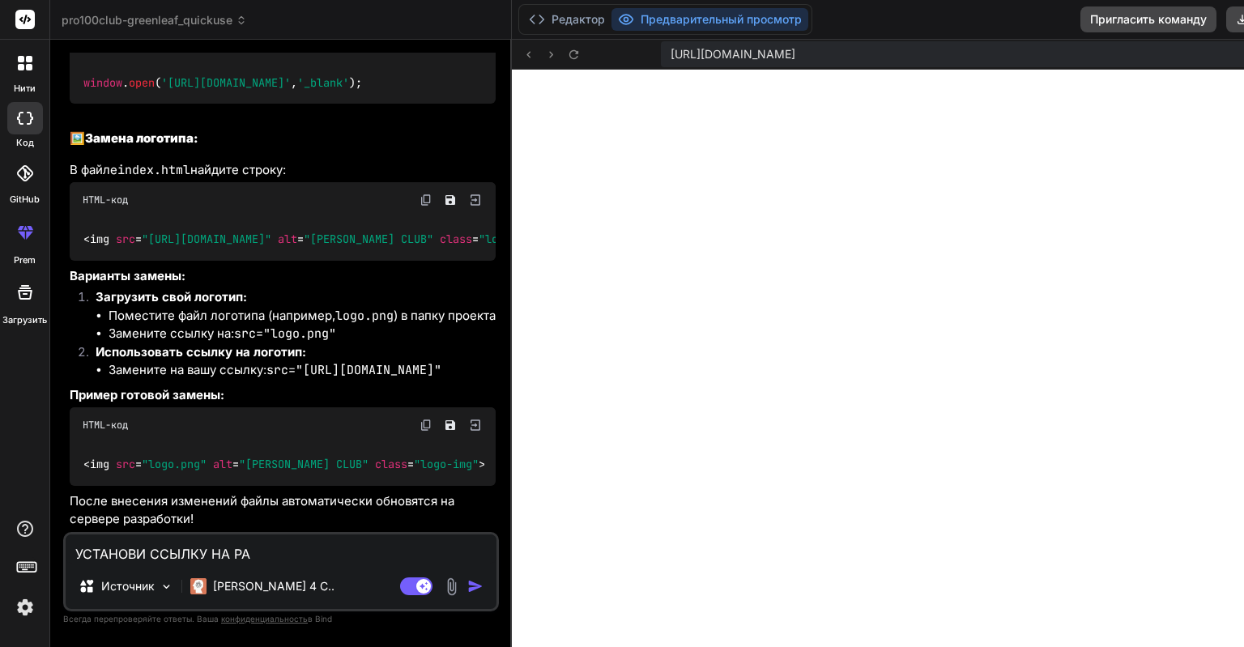
type textarea "УСТАНОВИ ССЫЛКУ НА РАД"
type textarea "x"
type textarea "УСТАНОВИ ССЫЛКУ НА РАДИ"
type textarea "x"
type textarea "УСТАНОВИ ССЫЛКУ НА РАДИО"
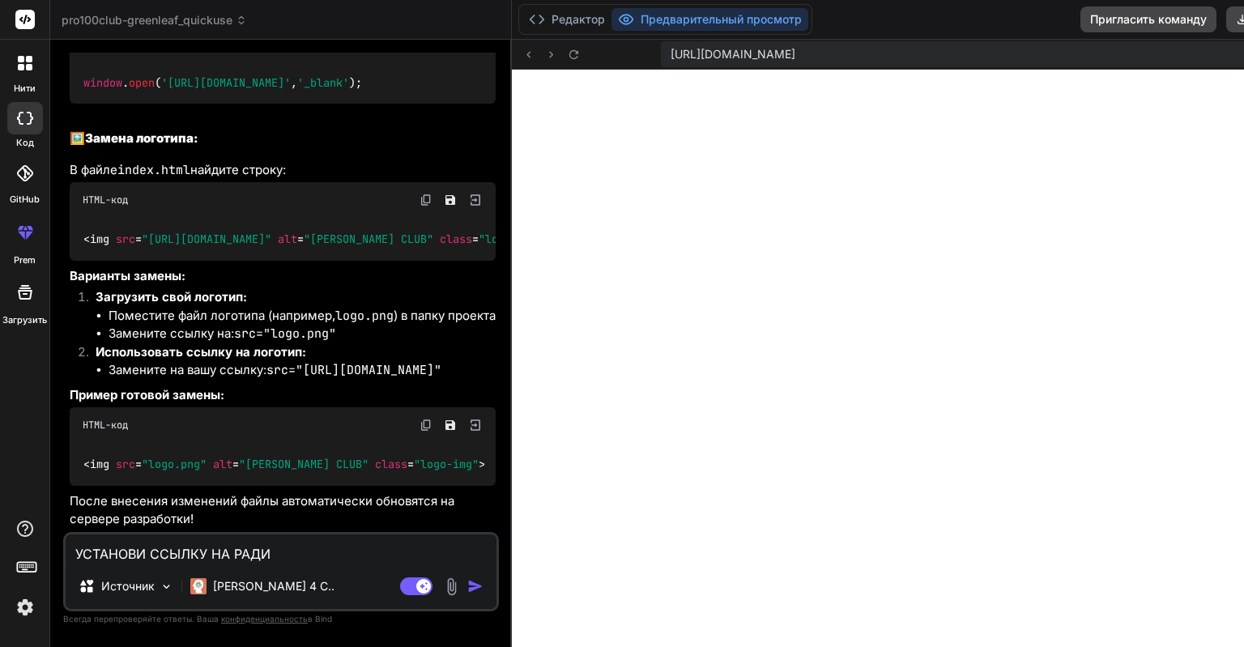
type textarea "x"
type textarea "УСТАНОВИ ССЫЛКУ НА РАДИОК"
type textarea "x"
type textarea "УСТАНОВИ ССЫЛКУ НА РАДИОКА"
type textarea "x"
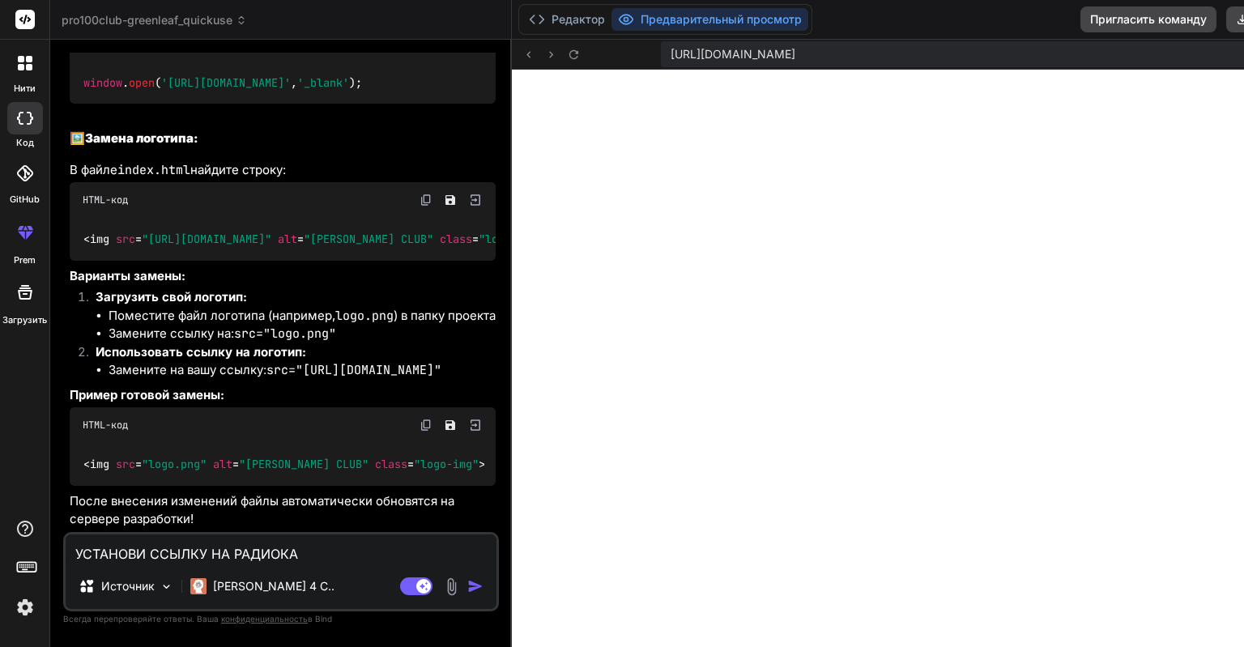
type textarea "УСТАНОВИ ССЫЛКУ НА РАДИОКАН"
type textarea "x"
type textarea "УСТАНОВИ ССЫЛКУ НА РАДИОКАНА"
type textarea "x"
type textarea "УСТАНОВИ ССЫЛКУ НА РАДИОКАНАЛ"
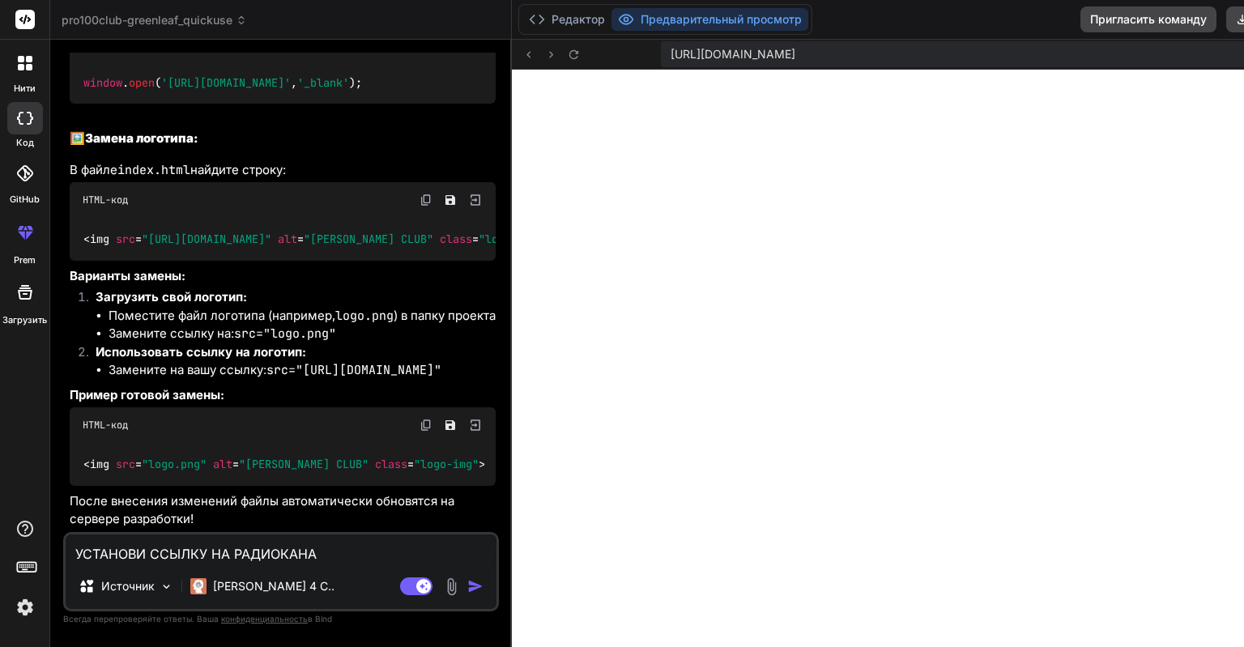
type textarea "x"
type textarea "УСТАНОВИ ССЫЛКУ НА РАДИОКАНАЛ"
type textarea "x"
type textarea "УСТАНОВИ ССЫЛКУ НА РАДИОКАНАЛ И"
type textarea "x"
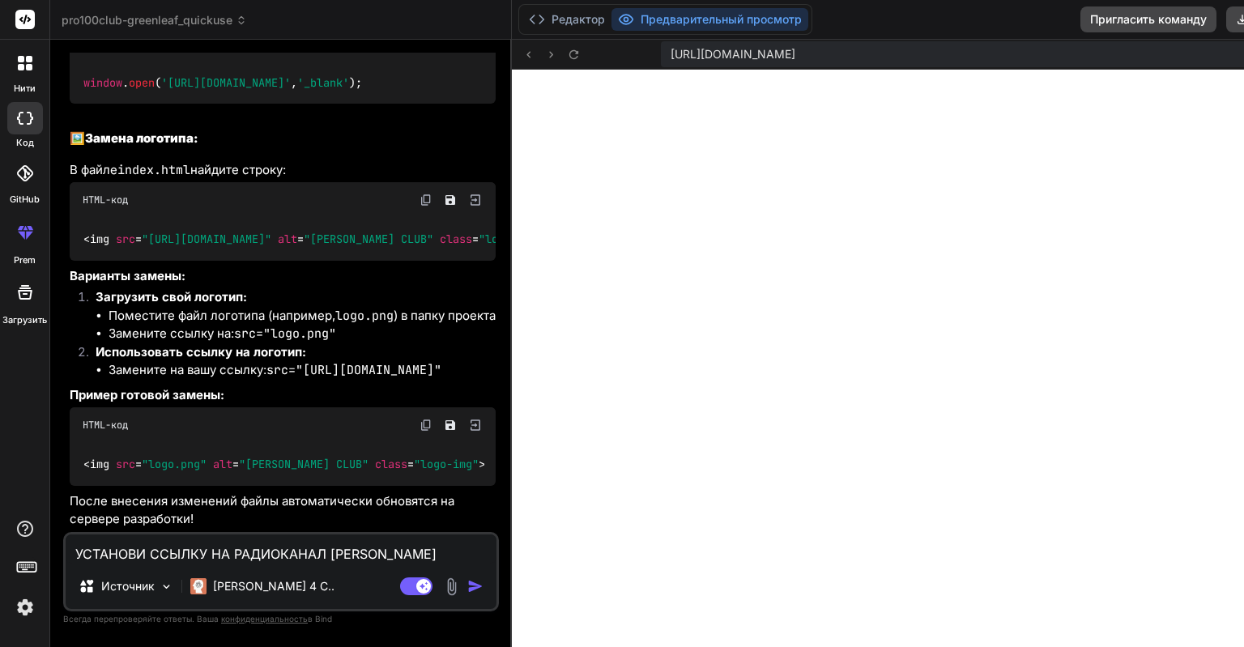
type textarea "УСТАНОВИ ССЫЛКУ НА РАДИОКАНАЛ И"
type textarea "x"
type textarea "УСТАНОВИ ССЫЛКУ НА РАДИОКАНАЛ И Ч"
type textarea "x"
type textarea "УСТАНОВИ ССЫЛКУ НА РАДИОКАНАЛ И ЧТ"
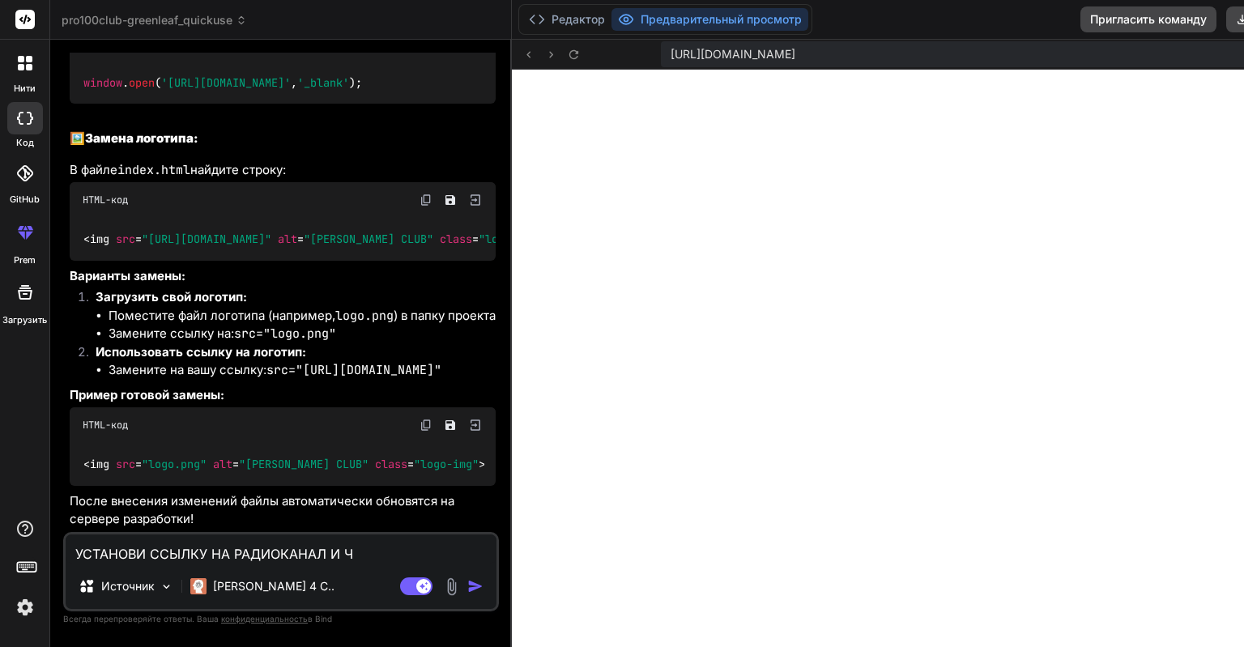
type textarea "x"
type textarea "УСТАНОВИ ССЫЛКУ НА РАДИОКАНАЛ И ЧТО"
type textarea "x"
type textarea "УСТАНОВИ ССЫЛКУ НА РАДИОКАНАЛ И ЧТОБ"
type textarea "x"
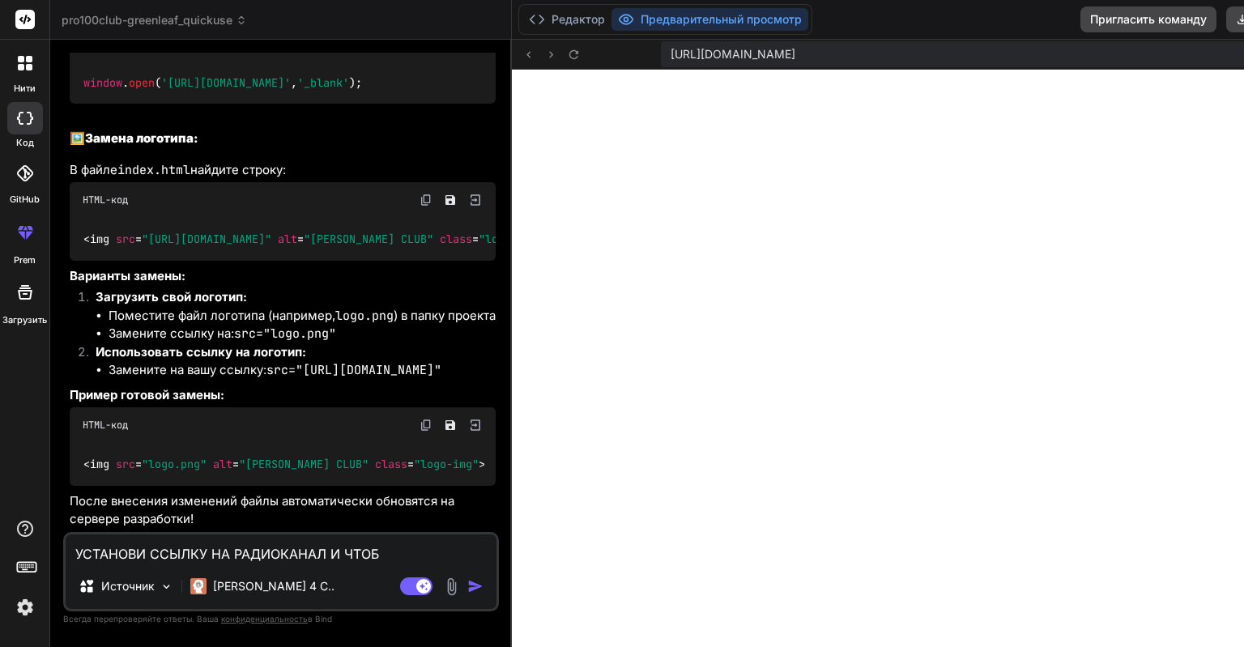
type textarea "УСТАНОВИ ССЫЛКУ НА РАДИОКАНАЛ И ЧТОБЫ"
type textarea "x"
type textarea "УСТАНОВИ ССЫЛКУ НА РАДИОКАНАЛ И ЧТОБЫ"
type textarea "x"
type textarea "УСТАНОВИ ССЫЛКУ НА РАДИОКАНАЛ И ЧТОБЫ В"
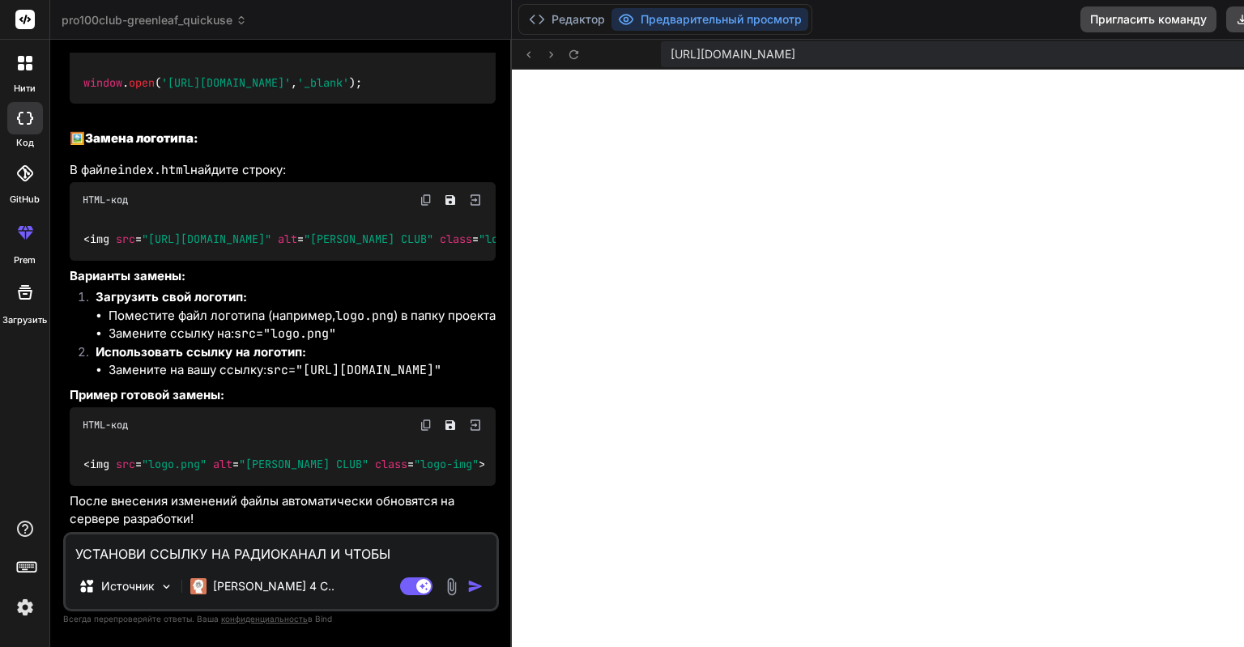
type textarea "x"
type textarea "УСТАНОВИ ССЫЛКУ НА РАДИОКАНАЛ И ЧТОБЫ ВО"
type textarea "x"
type textarea "УСТАНОВИ ССЫЛКУ НА РАДИОКАНАЛ И ЧТОБЫ ВОС"
type textarea "x"
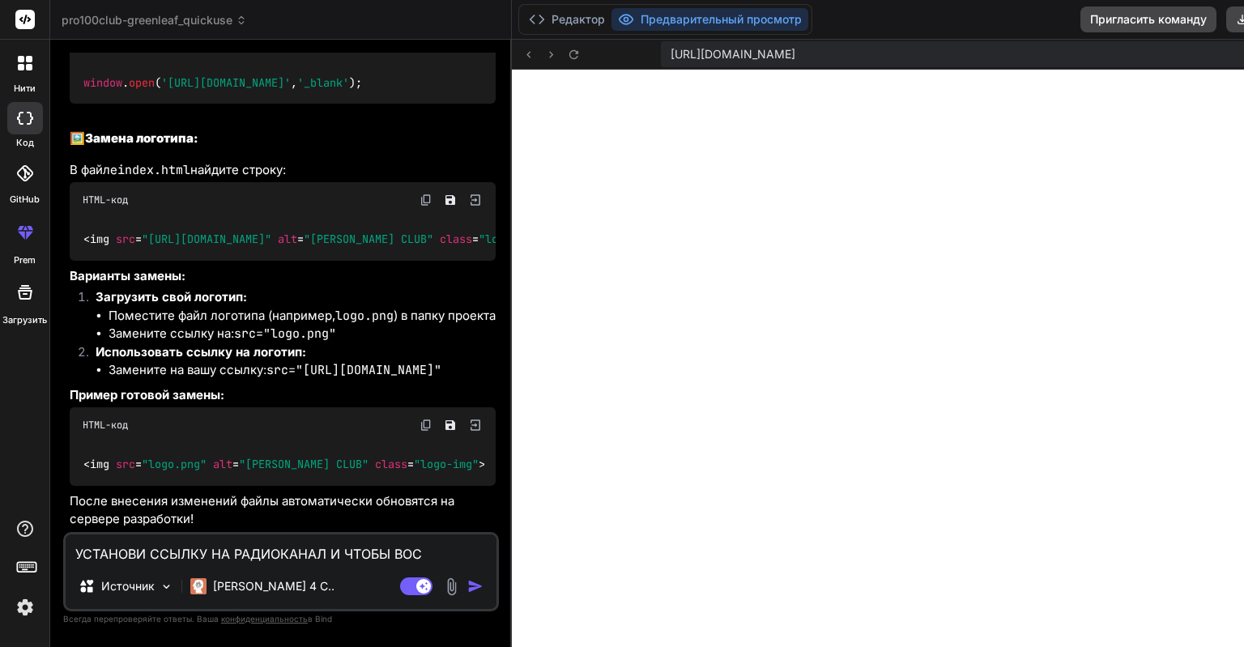
type textarea "УСТАНОВИ ССЫЛКУ НА РАДИОКАНАЛ И ЧТОБЫ ВОСП"
type textarea "x"
type textarea "УСТАНОВИ ССЫЛКУ НА РАДИОКАНАЛ И ЧТОБЫ ВОСПР"
type textarea "x"
type textarea "УСТАНОВИ ССЫЛКУ НА РАДИОКАНАЛ И ЧТОБЫ ВОСПРО"
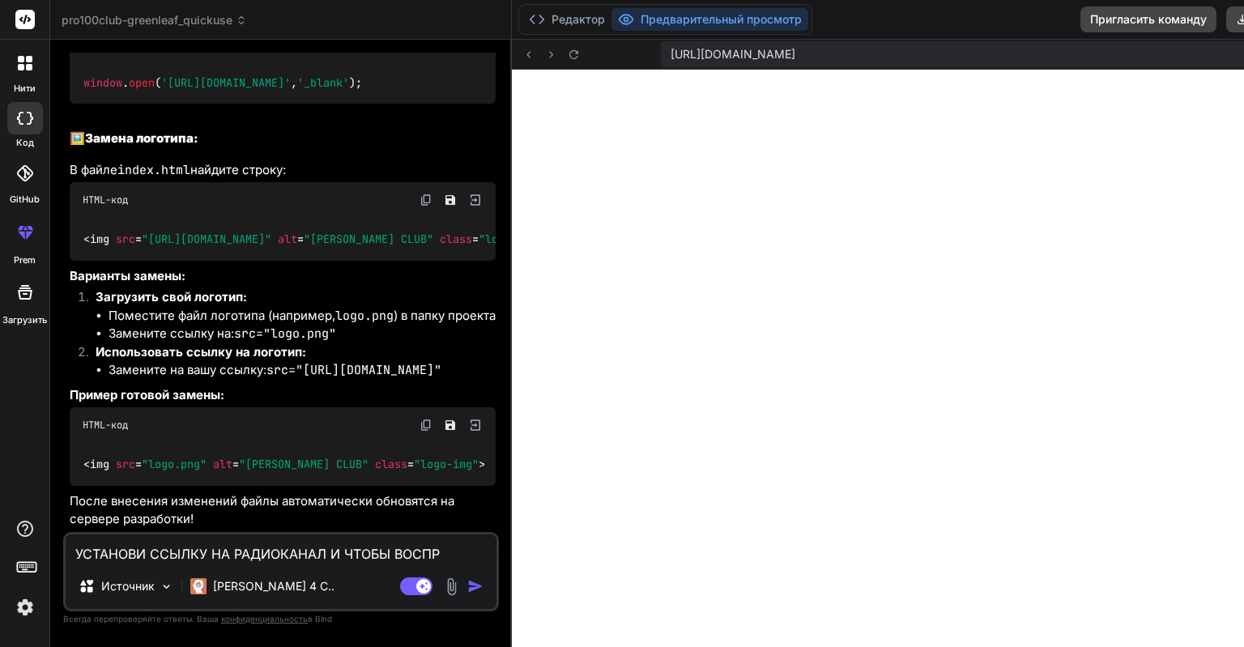
type textarea "x"
type textarea "УСТАНОВИ ССЫЛКУ НА РАДИОКАНАЛ И ЧТОБЫ ВОСПРОИ"
type textarea "x"
type textarea "УСТАНОВИ ССЫЛКУ НА РАДИОКАНАЛ И ЧТОБЫ ВОСПРОИЗ"
type textarea "x"
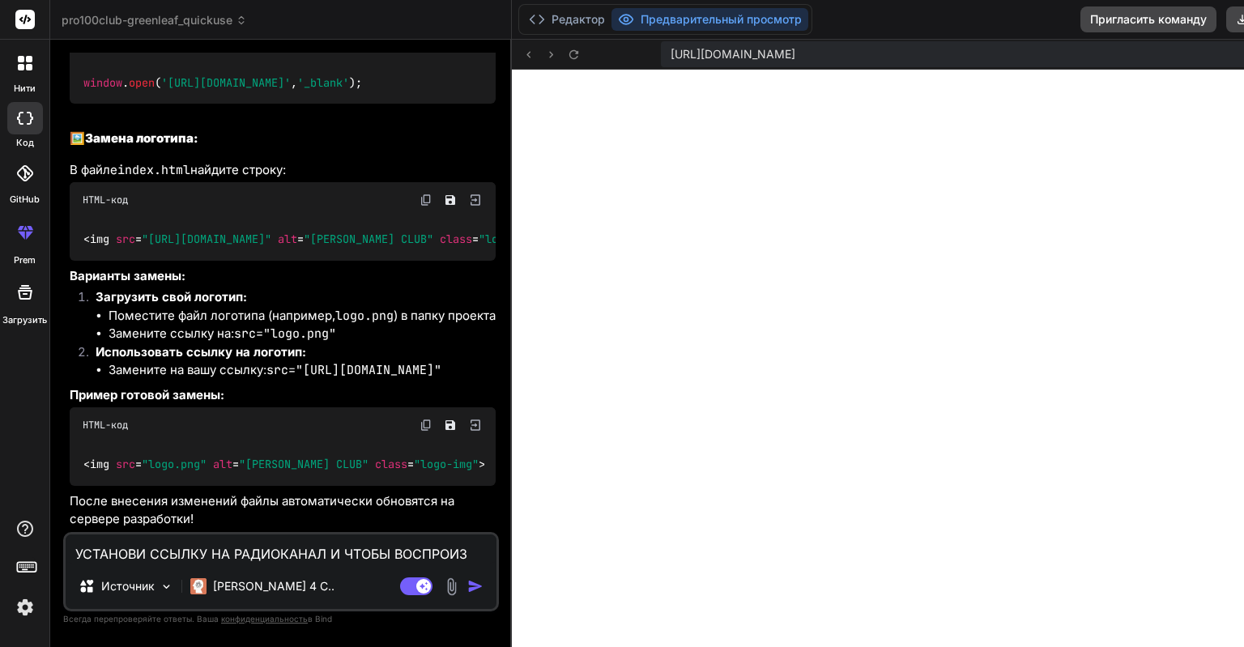
type textarea "УСТАНОВИ ССЫЛКУ НА РАДИОКАНАЛ И ЧТОБЫ ВОСПРОИЗВ"
type textarea "x"
type textarea "УСТАНОВИ ССЫЛКУ НА РАДИОКАНАЛ И ЧТОБЫ ВОСПРОИЗВО"
type textarea "x"
type textarea "УСТАНОВИ ССЫЛКУ НА РАДИОКАНАЛ И ЧТОБЫ ВОСПРОИЗВОД"
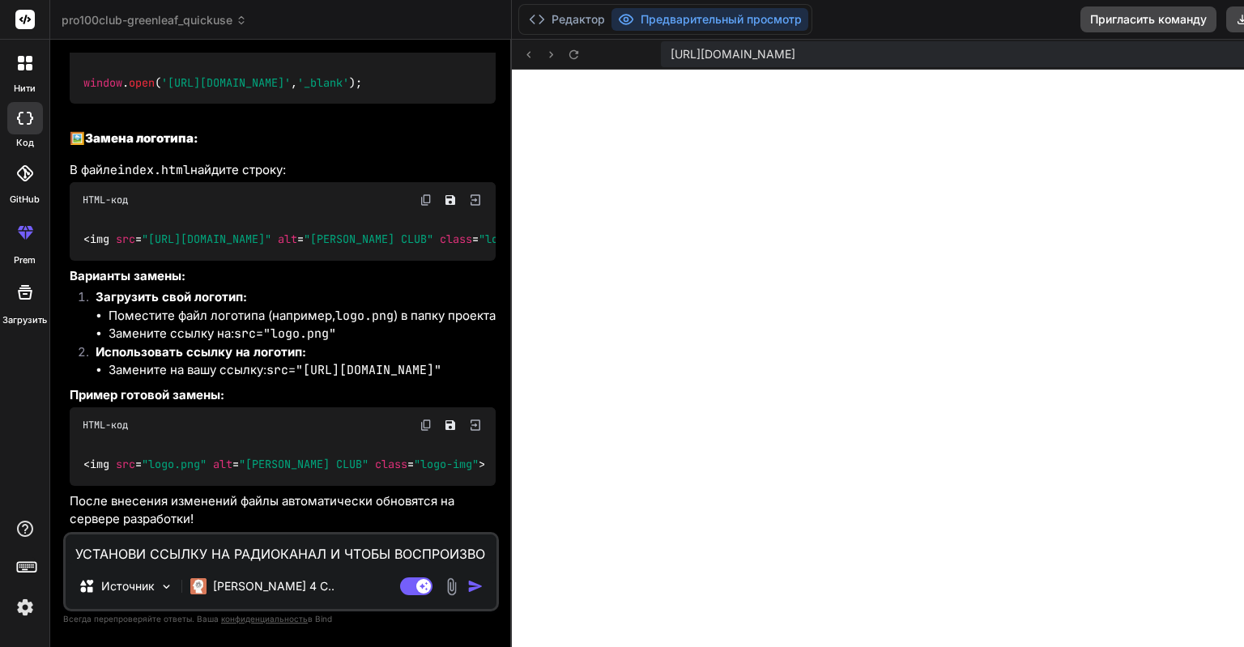
type textarea "x"
type textarea "УСТАНОВИ ССЫЛКУ НА РАДИОКАНАЛ И ЧТОБЫ ВОСПРОИЗВОДИ"
type textarea "x"
type textarea "УСТАНОВИ ССЫЛКУ НА РАДИОКАНАЛ И ЧТОБЫ ВОСПРОИЗВОДИЛ"
type textarea "x"
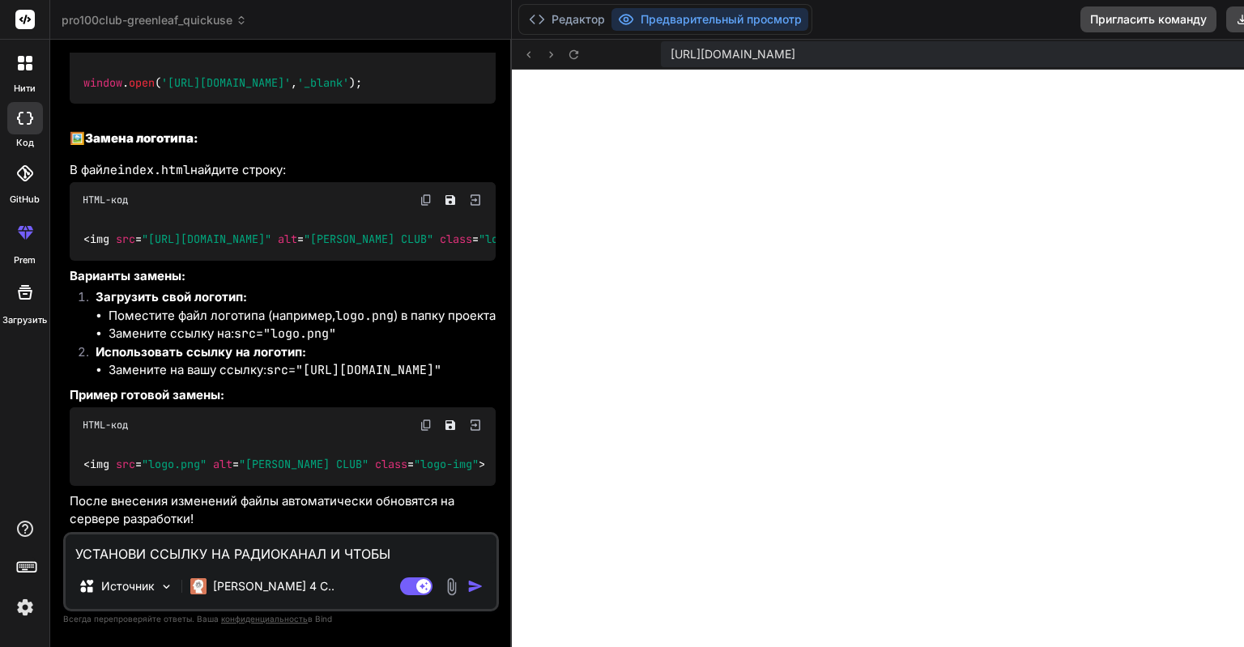
type textarea "УСТАНОВИ ССЫЛКУ НА РАДИОКАНАЛ И ЧТОБЫ ВОСПРОИЗВОДИЛС"
type textarea "x"
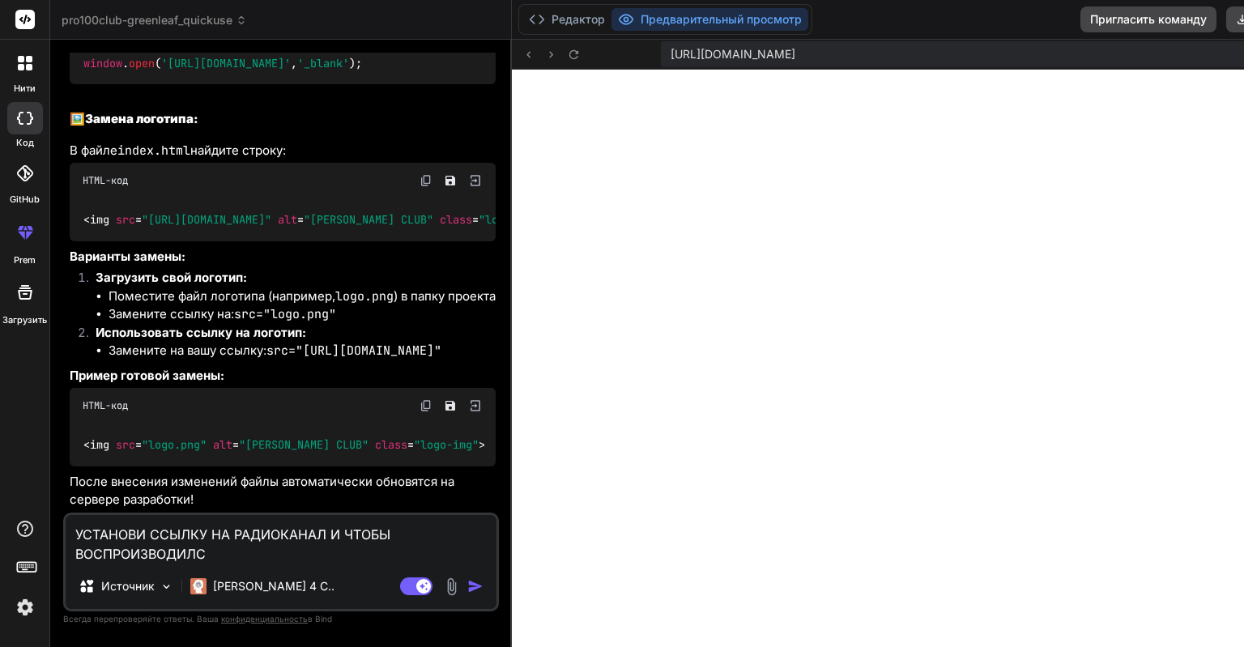
type textarea "УСТАНОВИ ССЫЛКУ НА РАДИОКАНАЛ И ЧТОБЫ ВОСПРОИЗВОДИЛСЯ"
type textarea "x"
type textarea "УСТАНОВИ ССЫЛКУ НА РАДИОКАНАЛ И ЧТОБЫ ВОСПРОИЗВОДИЛСЯ"
type textarea "x"
type textarea "УСТАНОВИ ССЫЛКУ НА РАДИОКАНАЛ И ЧТОБЫ ВОСПРОИЗВОДИЛСЯ П"
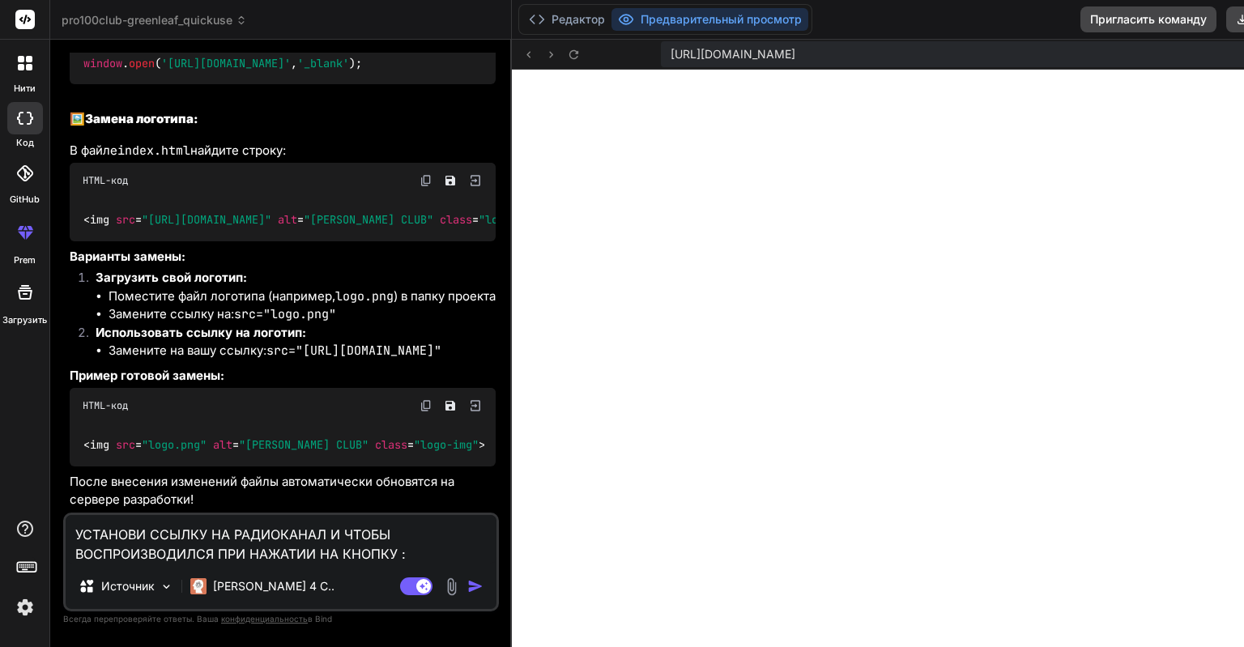
paste textarea "https://myradio24.org/pro100club"
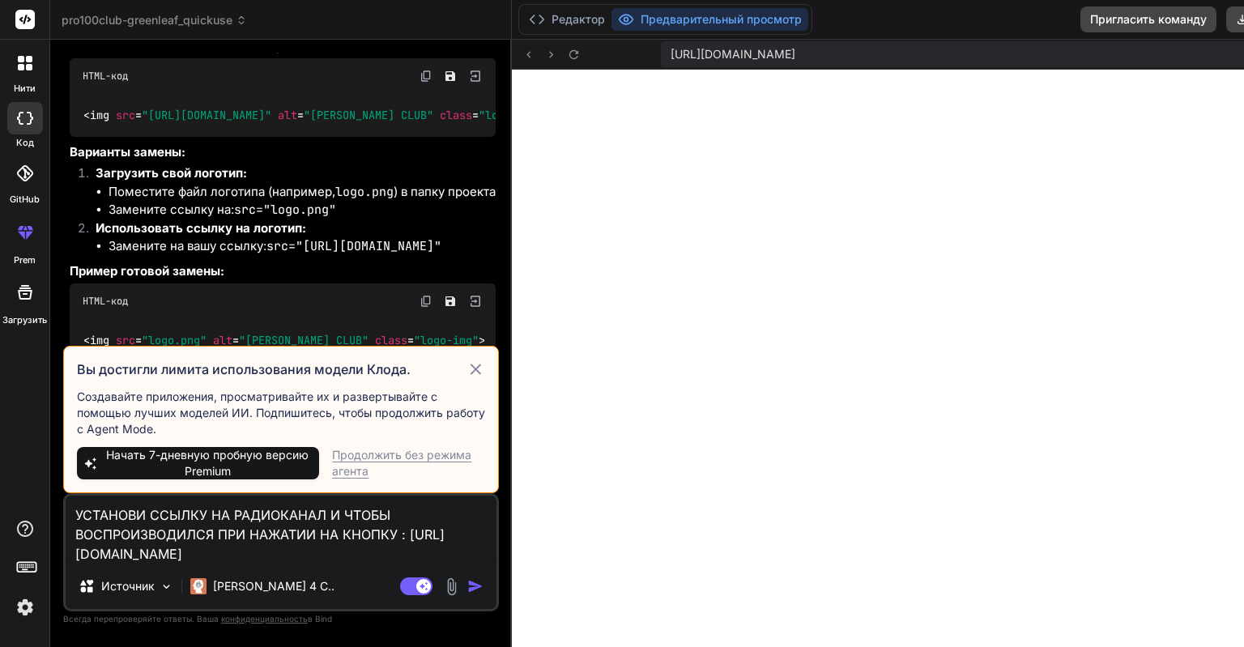
click at [408, 455] on div "Продолжить без режима агента" at bounding box center [408, 463] width 153 height 32
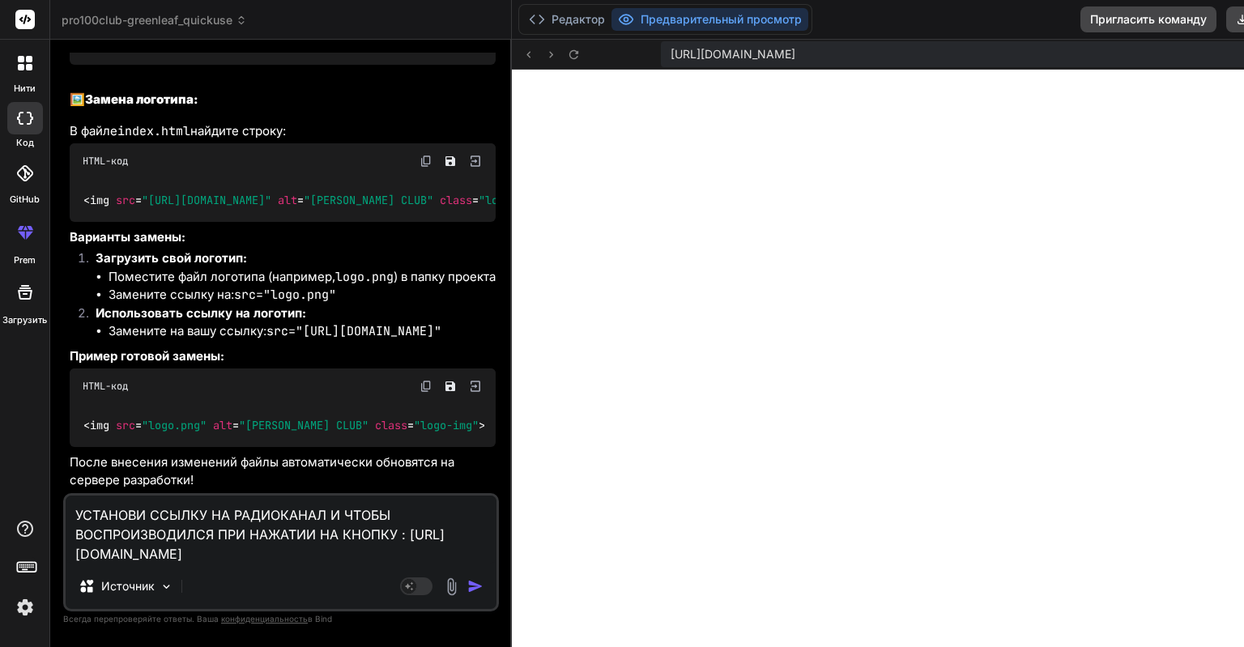
click at [483, 591] on img "button" at bounding box center [475, 586] width 16 height 16
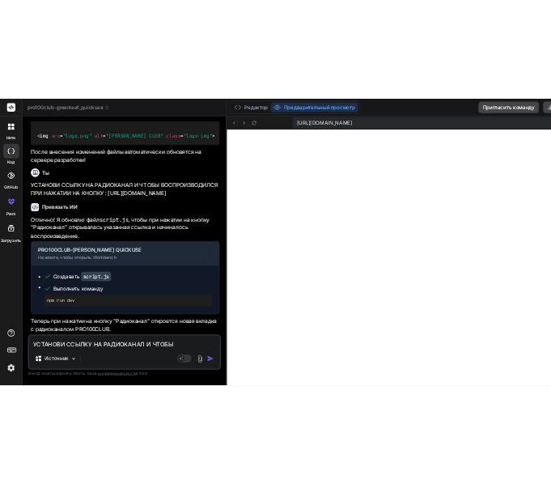
scroll to position [1990, 0]
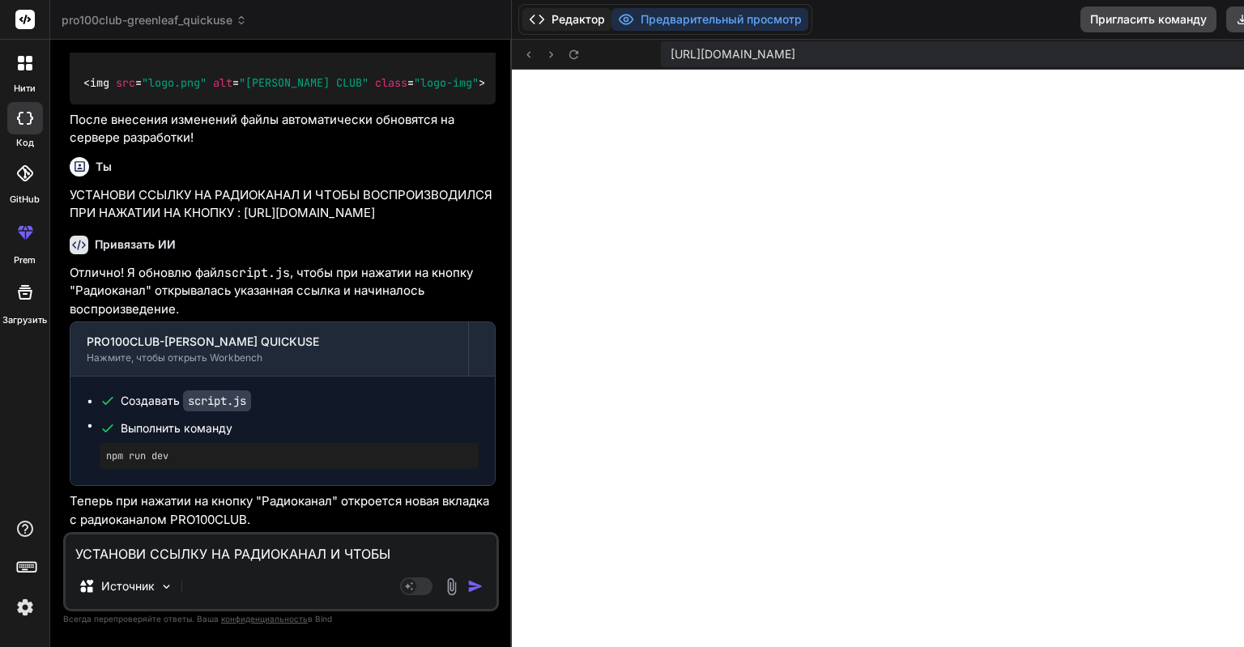
click at [545, 16] on icon at bounding box center [537, 19] width 16 height 16
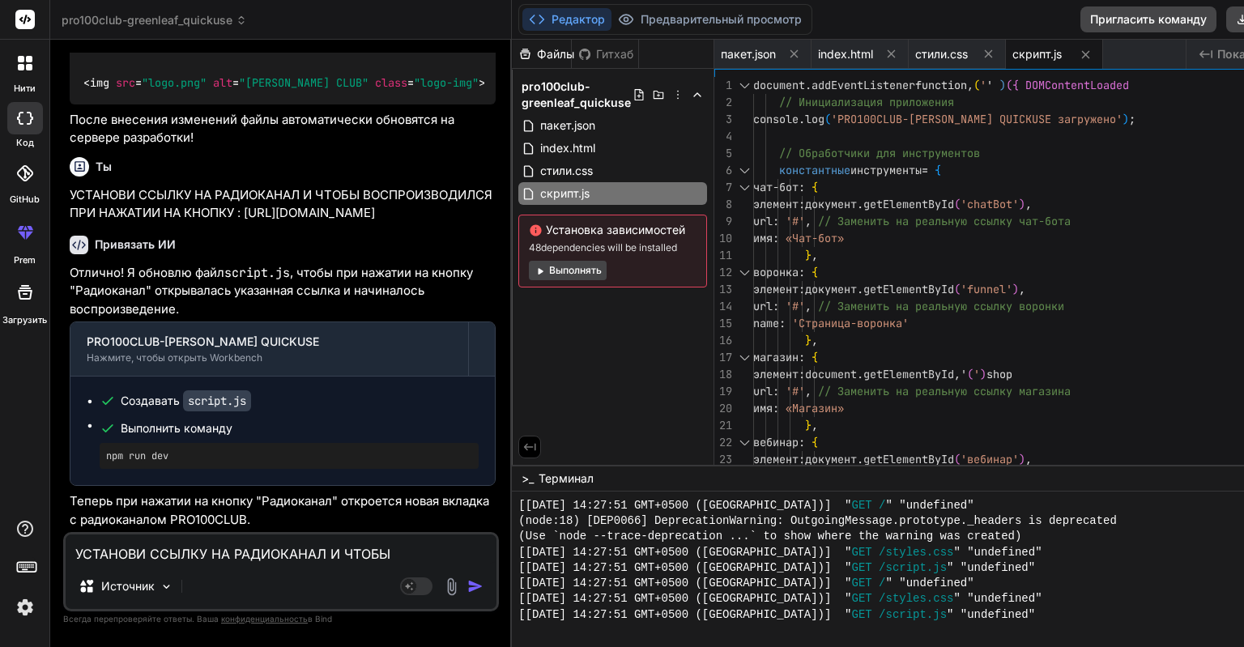
click at [577, 18] on button "Редактор" at bounding box center [566, 19] width 89 height 23
click at [545, 21] on icon at bounding box center [537, 19] width 16 height 16
click at [721, 19] on button "Предварительный просмотр" at bounding box center [709, 19] width 197 height 23
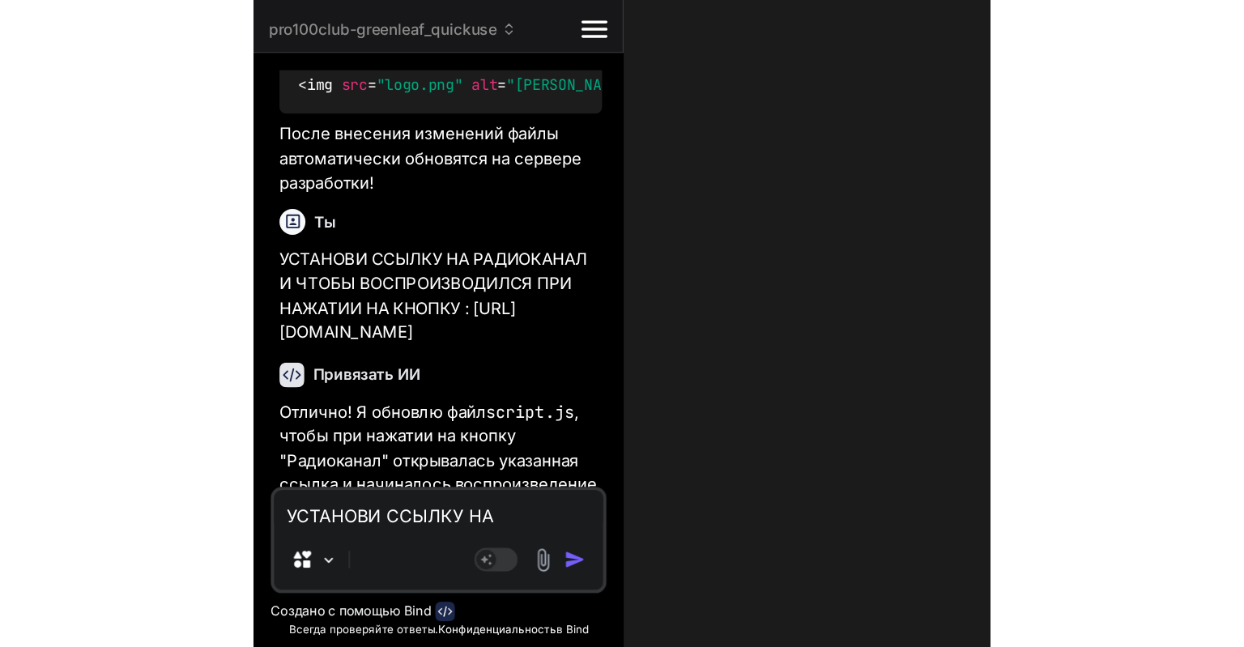
scroll to position [1492, 0]
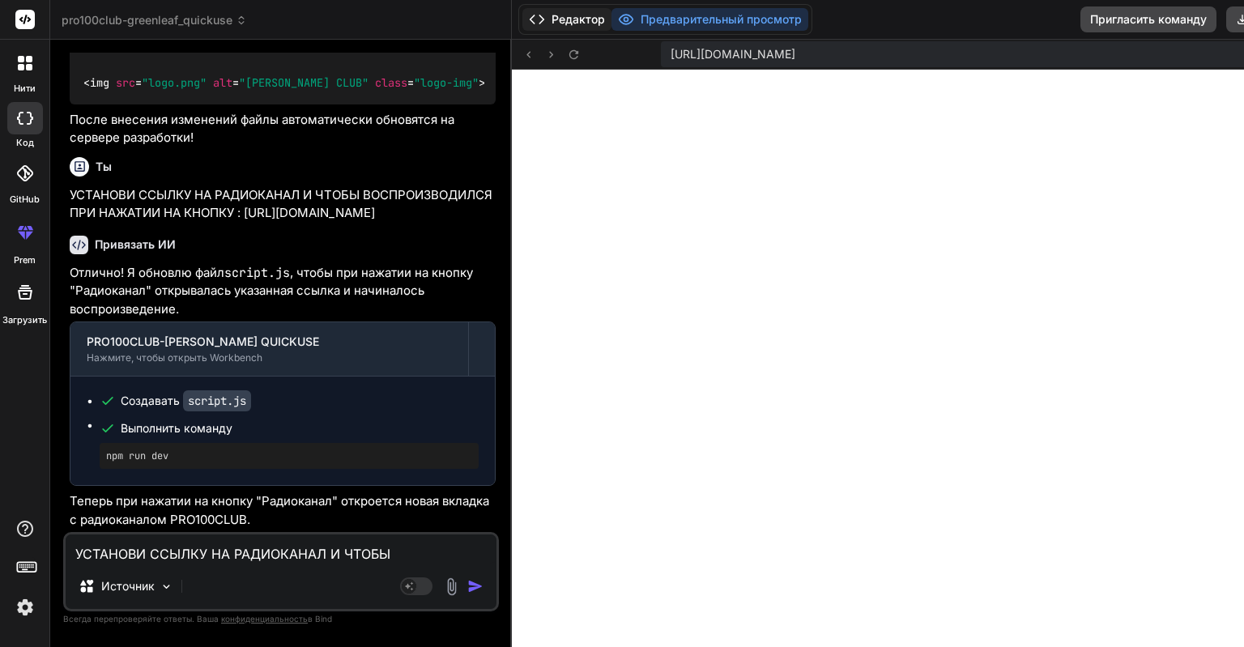
click at [609, 21] on button "Редактор" at bounding box center [566, 19] width 89 height 23
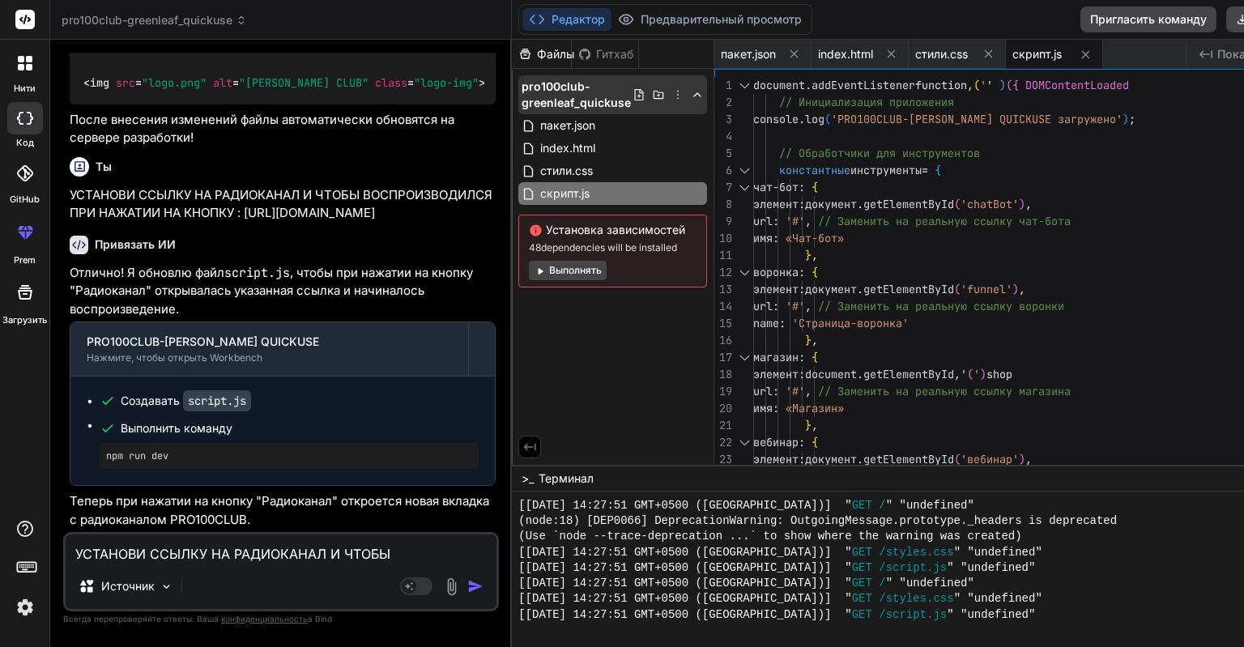
click at [665, 96] on icon at bounding box center [658, 94] width 13 height 13
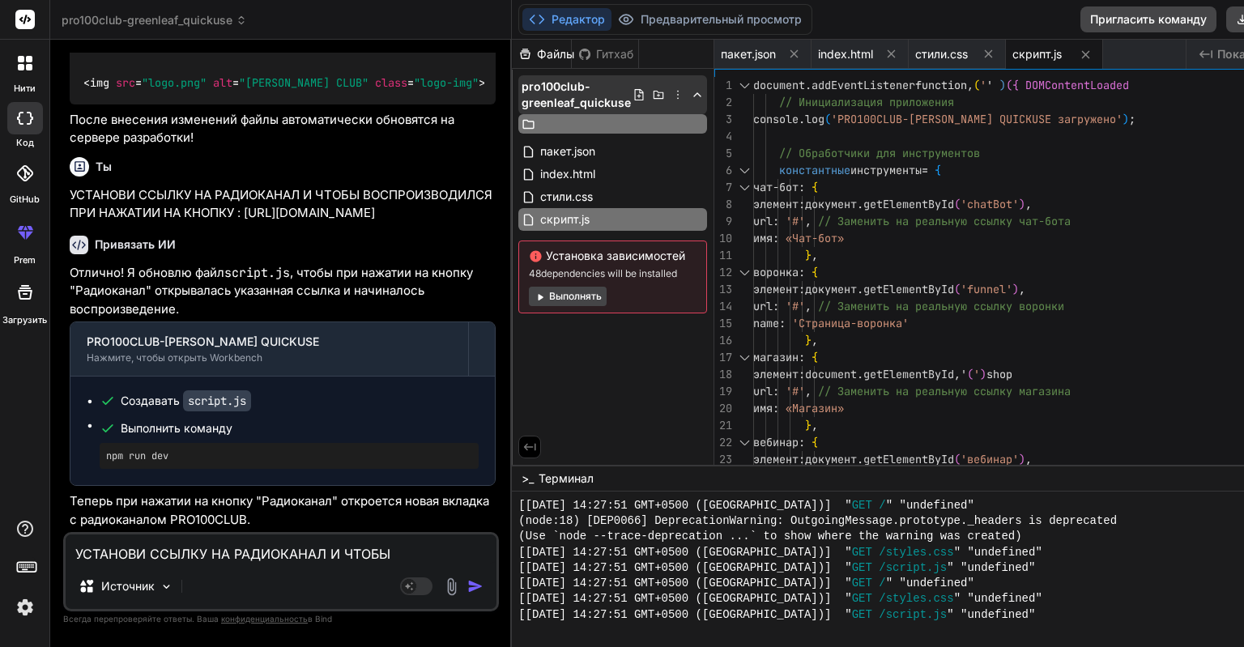
click at [684, 93] on icon at bounding box center [677, 94] width 13 height 13
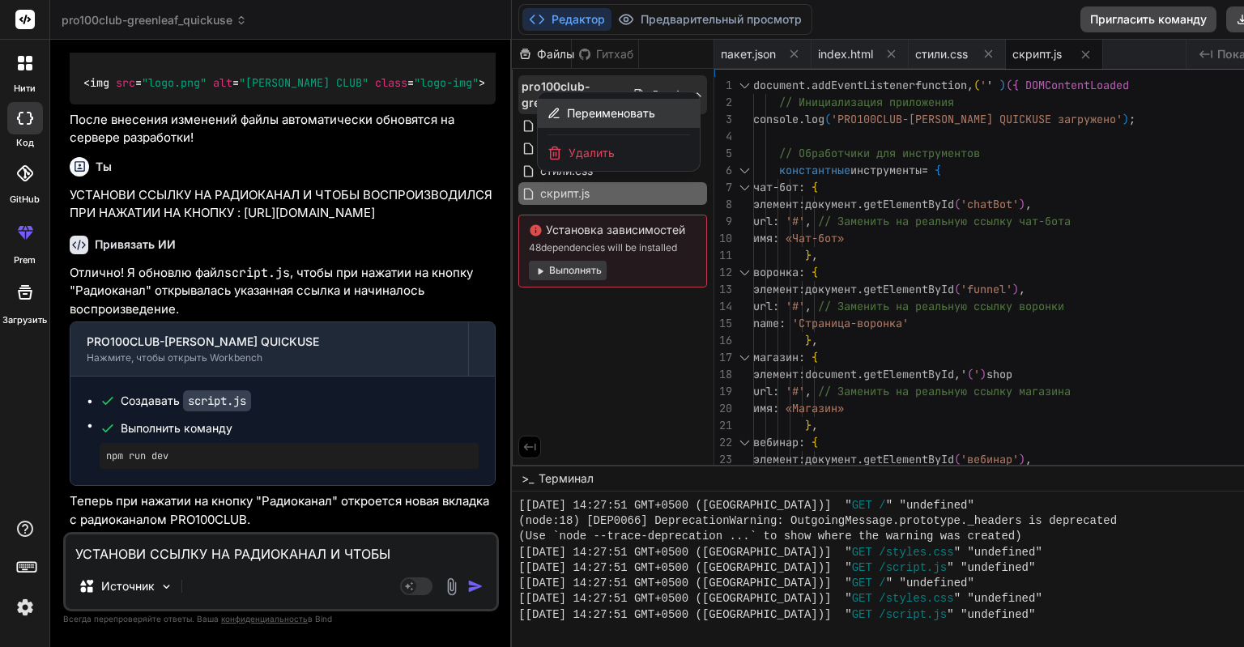
click at [619, 117] on span "Переименовать" at bounding box center [611, 113] width 88 height 16
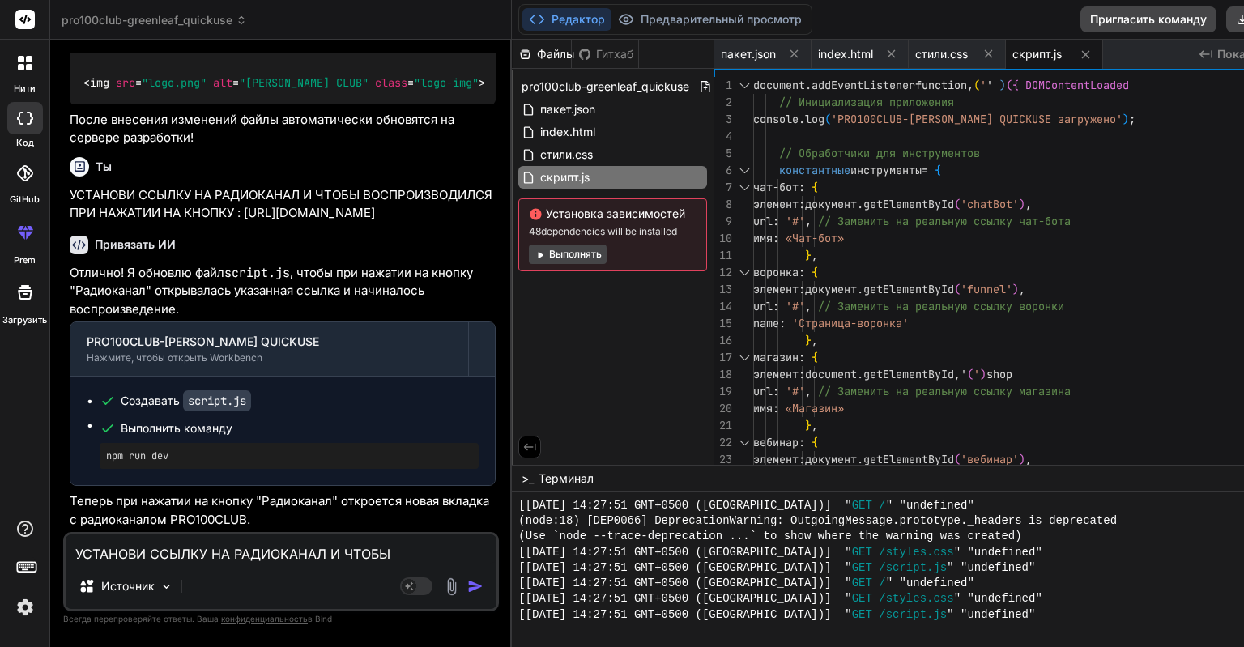
scroll to position [0, 15]
click at [705, 50] on div "Файлы Гитхаб" at bounding box center [613, 54] width 202 height 29
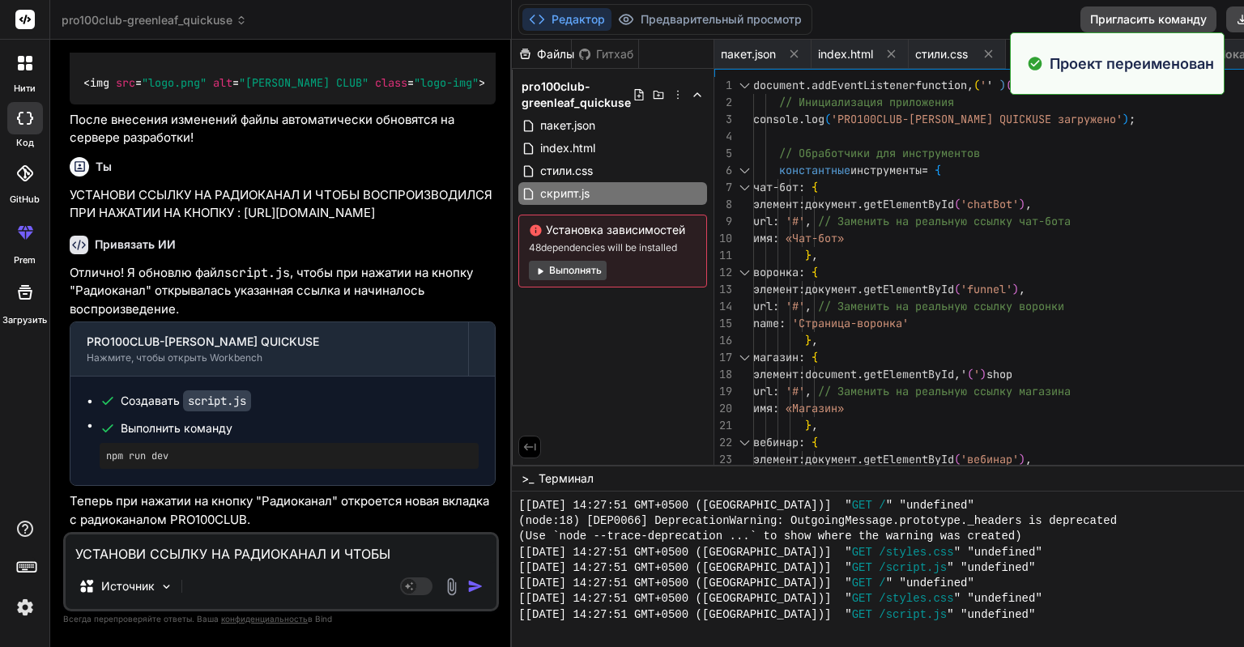
click at [34, 288] on icon at bounding box center [24, 292] width 19 height 19
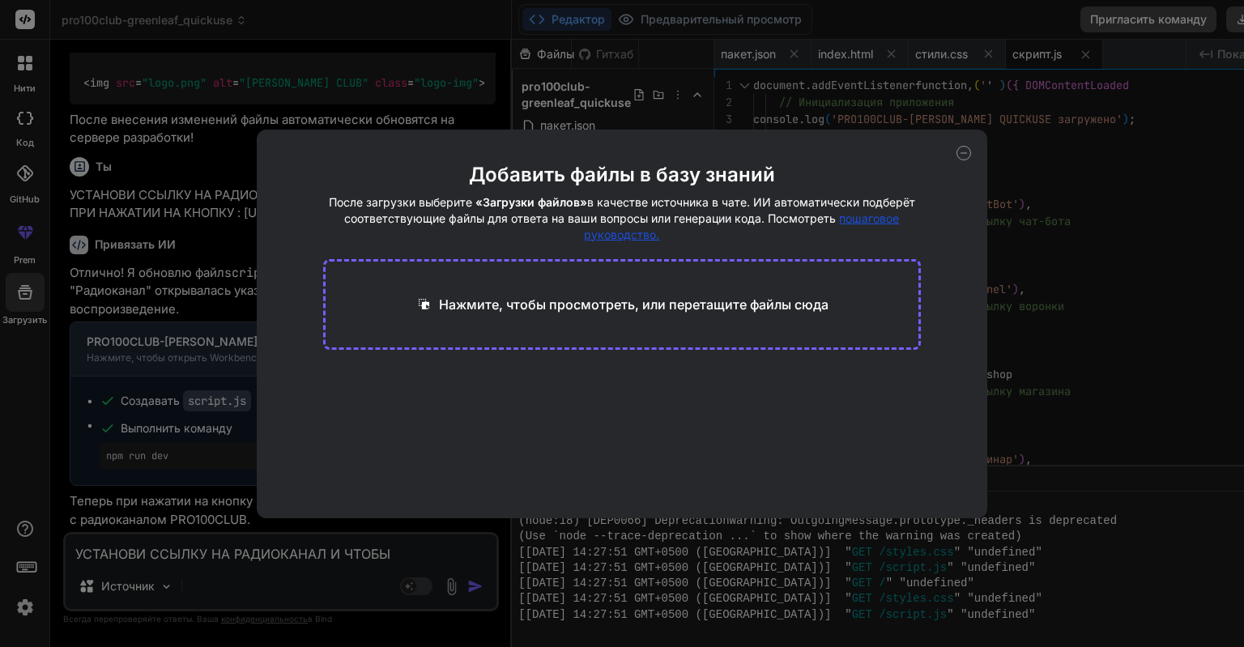
click at [1084, 329] on div "Добавить файлы в базу знаний После загрузки выберите «Загрузки файлов» в качест…" at bounding box center [622, 323] width 1244 height 647
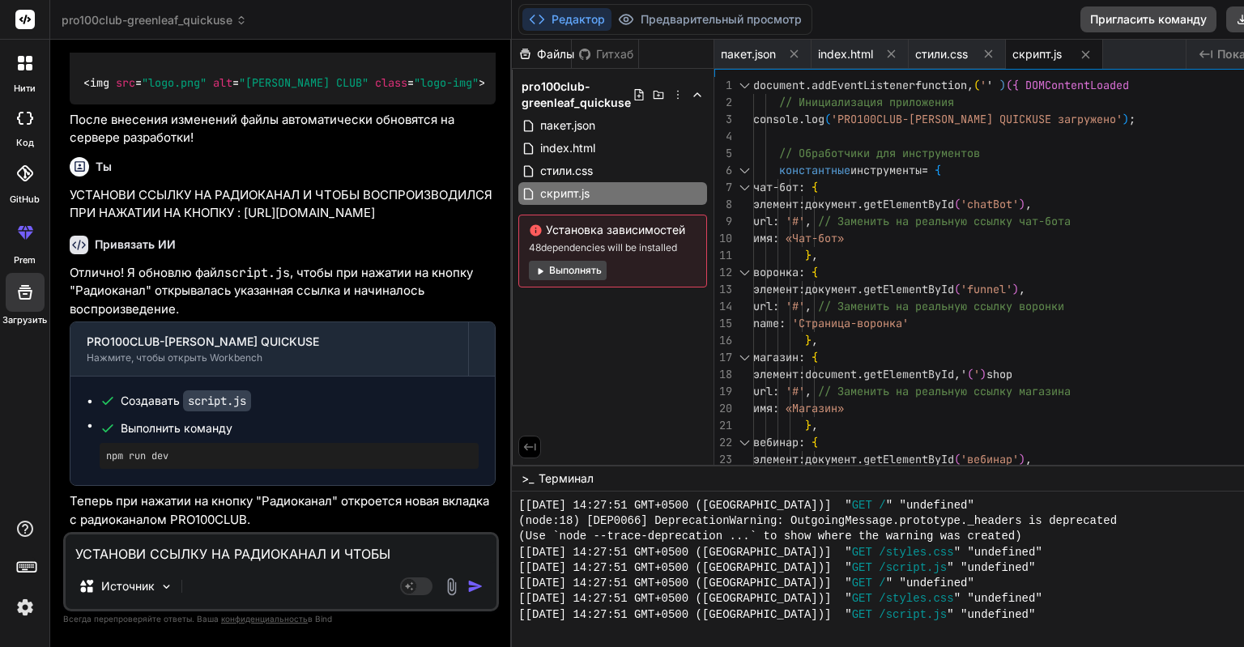
click at [1128, 12] on div "Редактор Предварительный просмотр Пригласить команду Download Развертывать" at bounding box center [981, 20] width 938 height 40
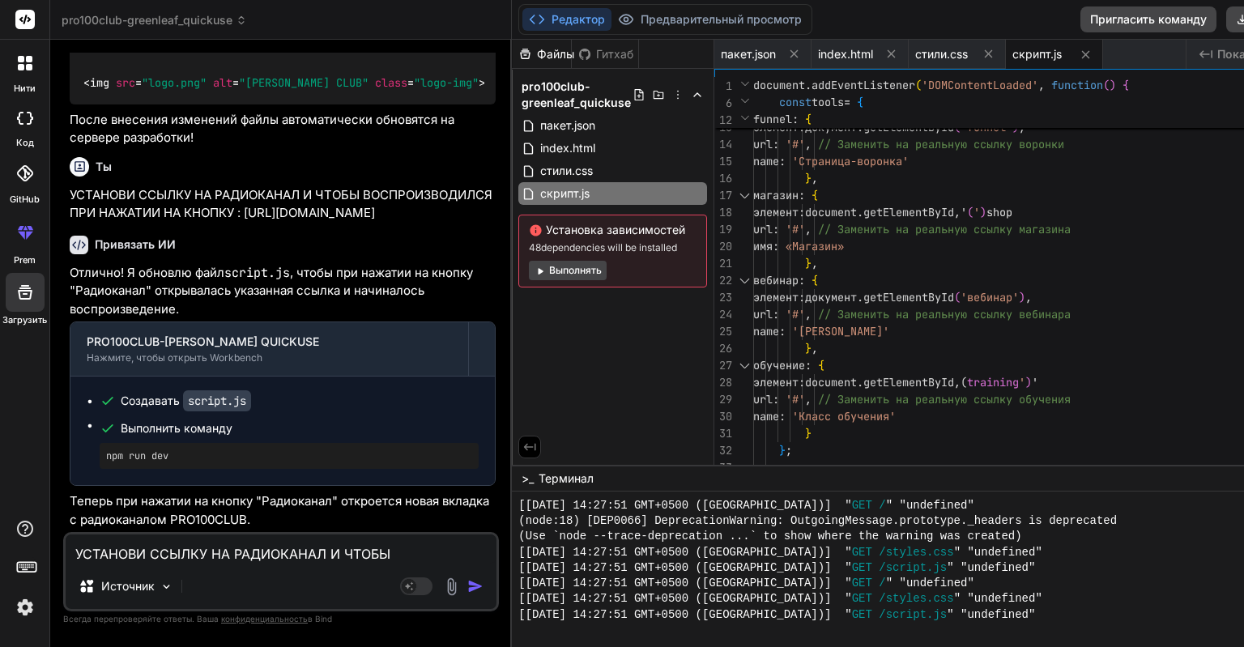
click at [571, 50] on div "Файлы" at bounding box center [541, 54] width 59 height 16
click at [684, 93] on icon at bounding box center [677, 94] width 13 height 13
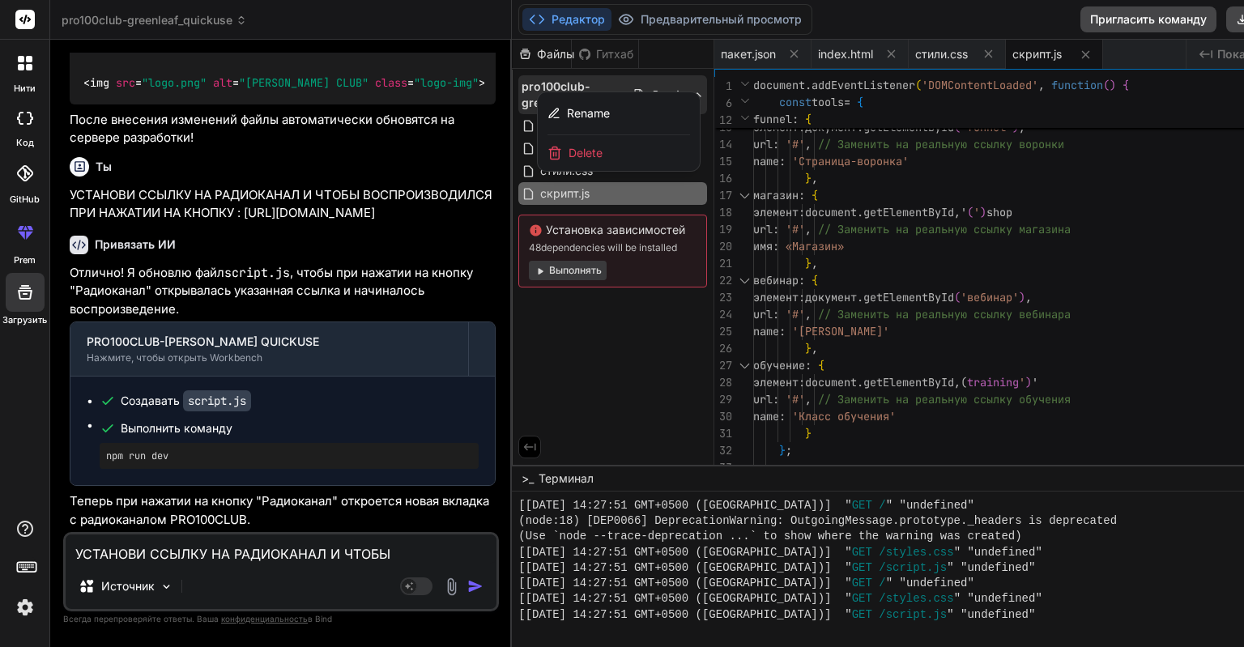
click at [700, 93] on div "Rename" at bounding box center [619, 113] width 162 height 43
click at [718, 63] on div at bounding box center [981, 343] width 938 height 607
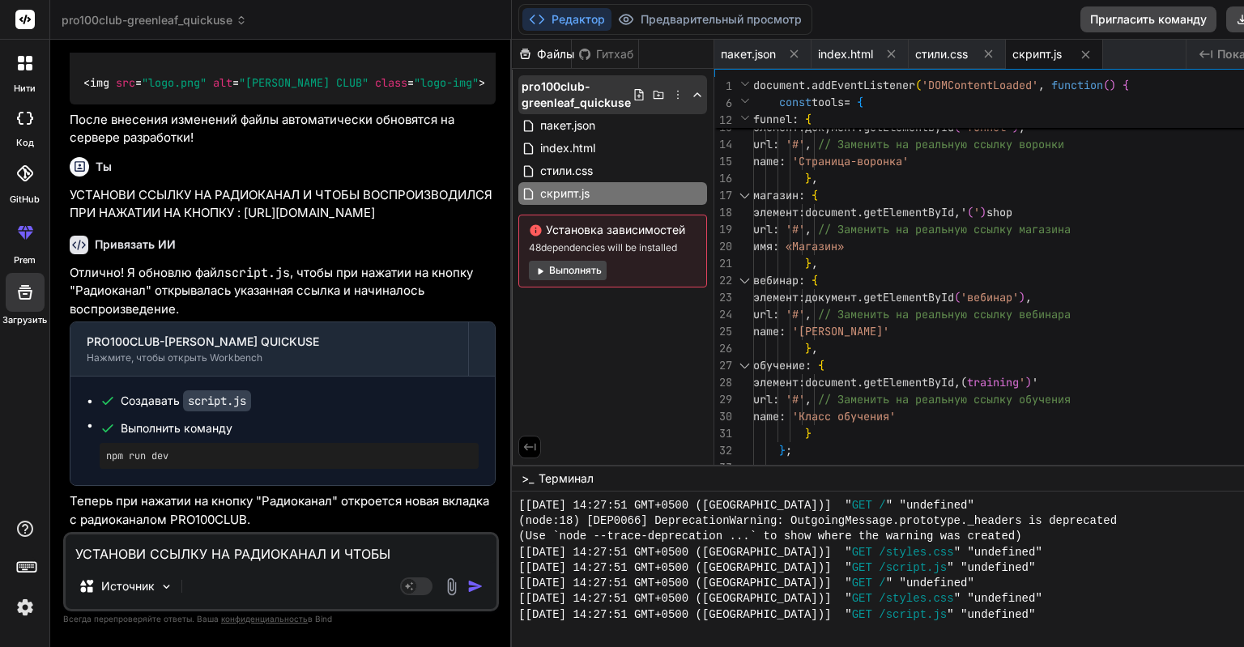
click at [704, 99] on icon at bounding box center [697, 94] width 13 height 13
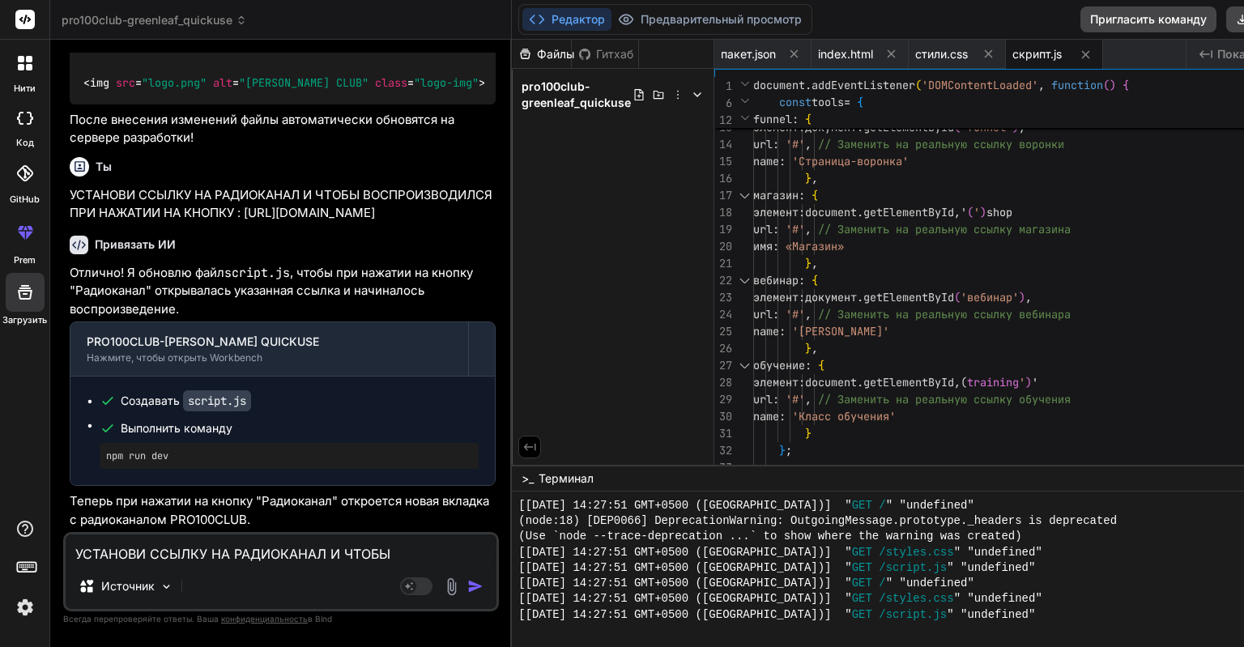
click at [704, 96] on icon at bounding box center [697, 94] width 13 height 13
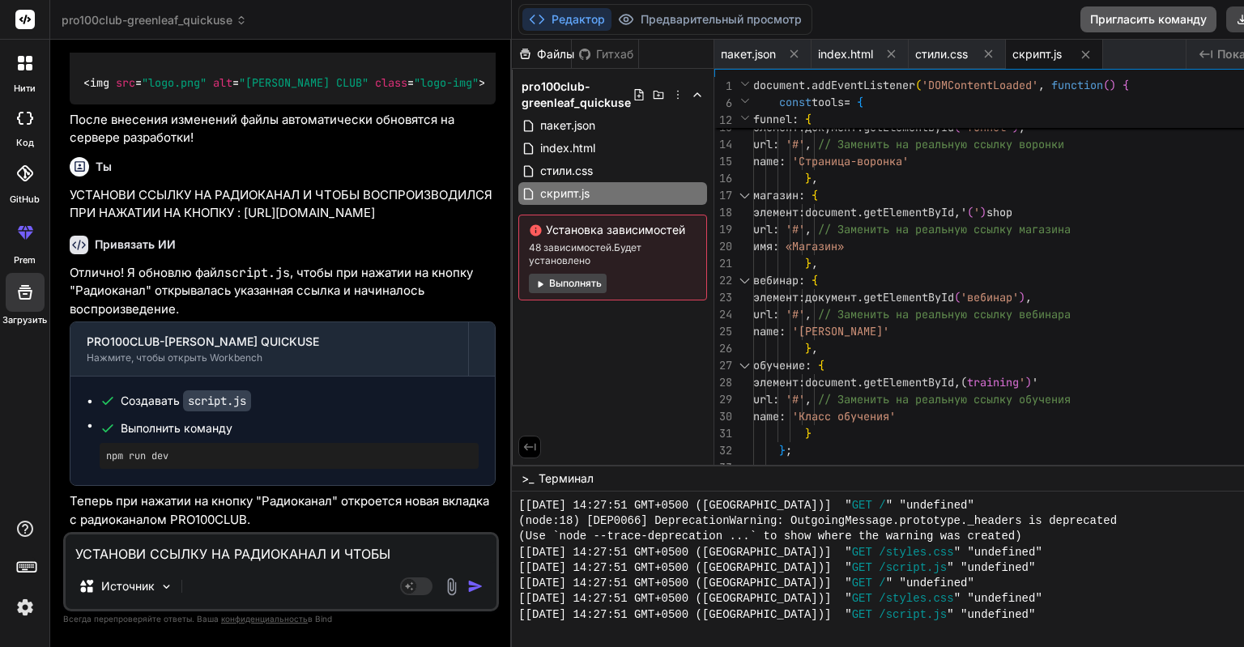
click at [1216, 21] on button "Пригласить команду" at bounding box center [1148, 19] width 136 height 26
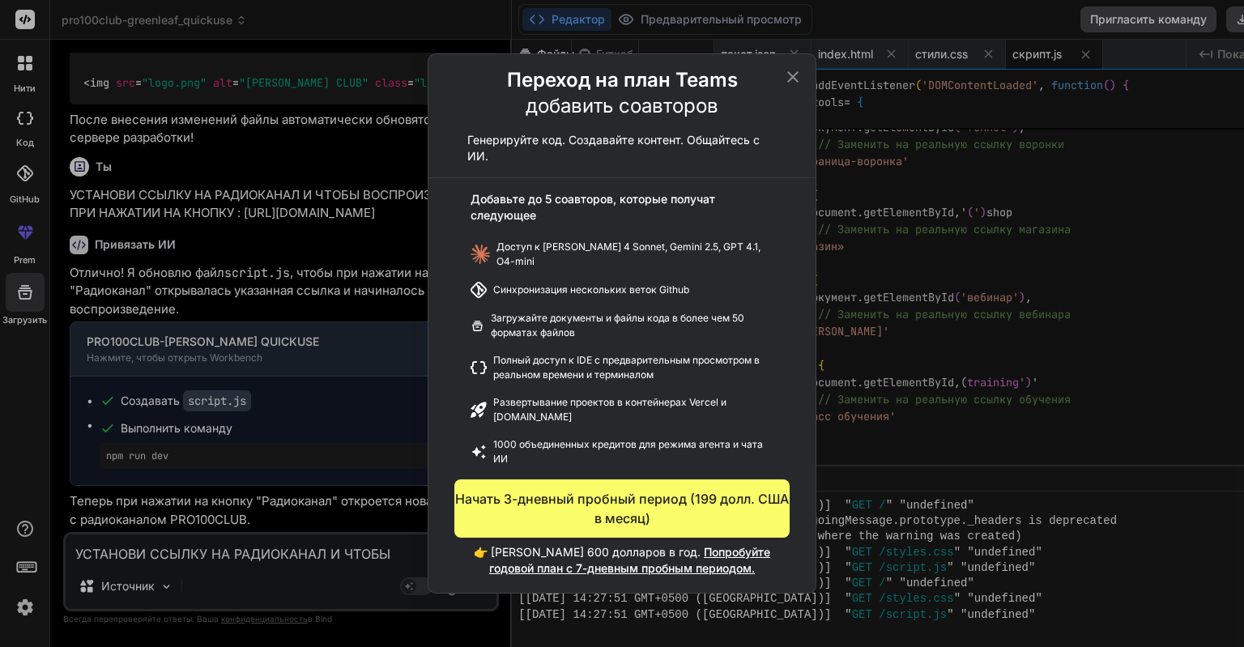
click at [656, 499] on button "Начать 3-дневный пробный период (199 долл. США в месяц)" at bounding box center [621, 508] width 335 height 58
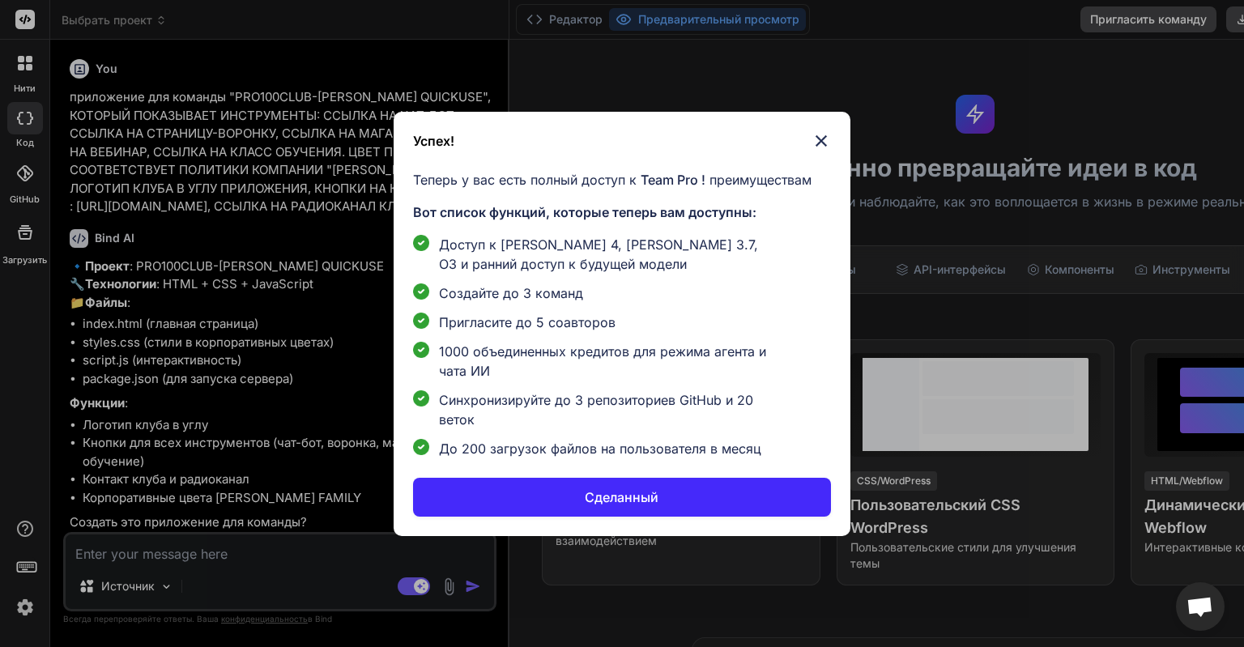
scroll to position [1881, 0]
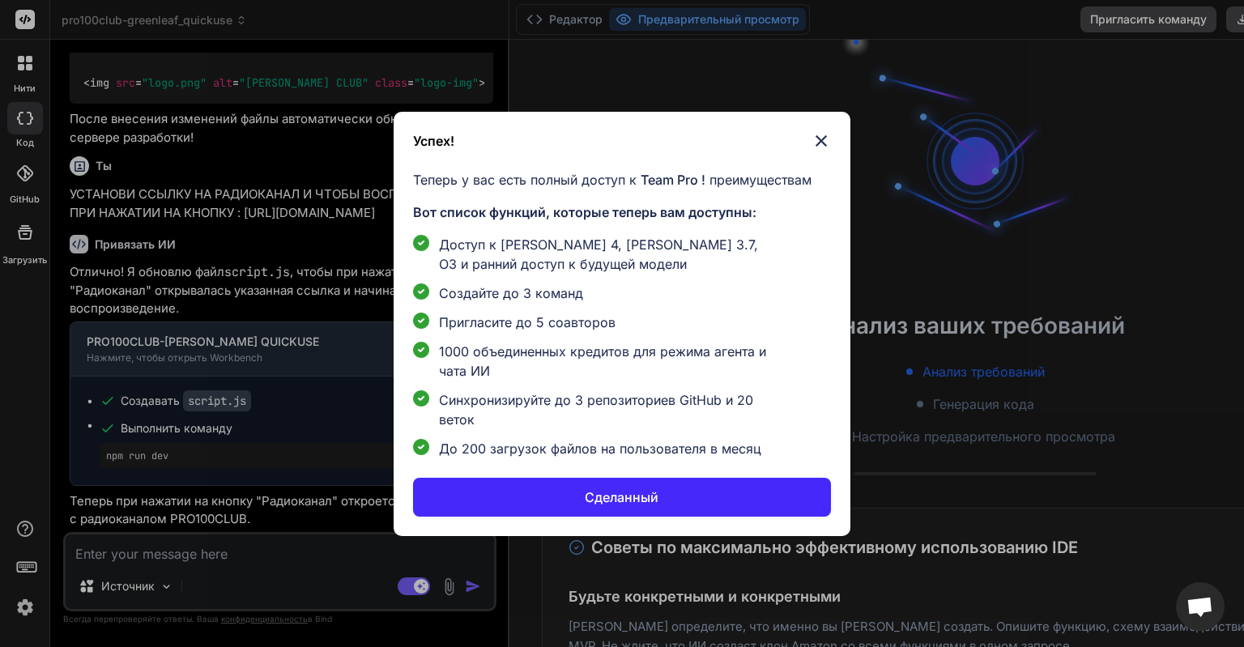
click at [605, 489] on p "Сделанный" at bounding box center [622, 496] width 74 height 19
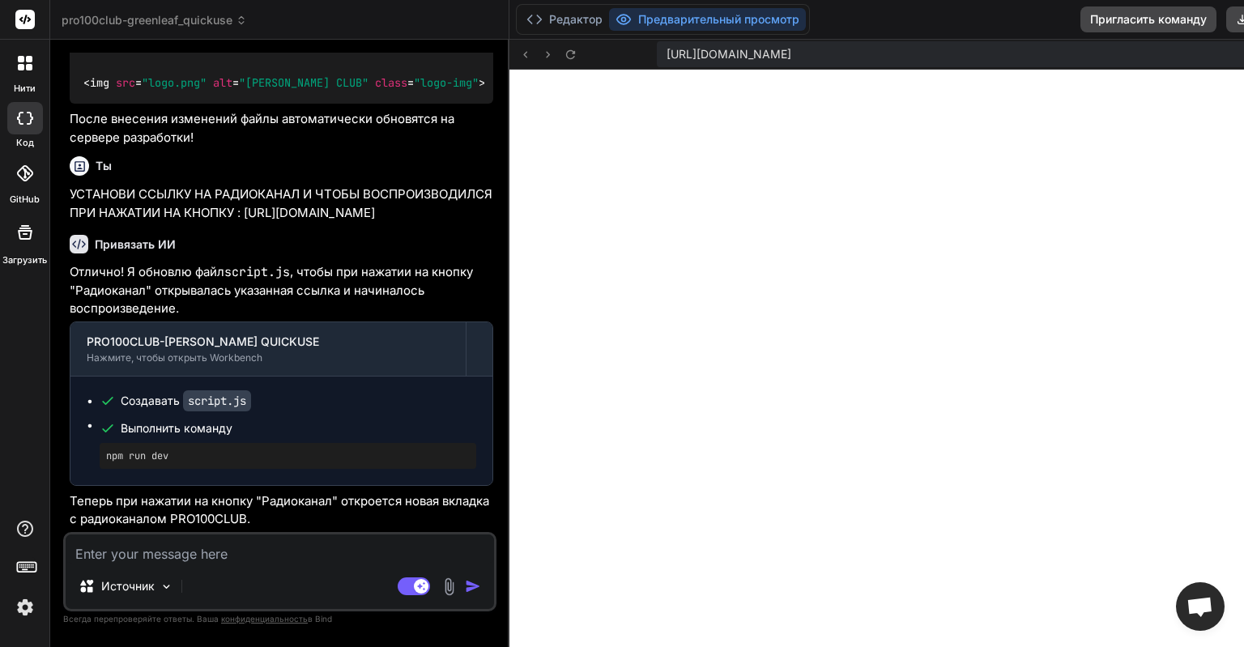
scroll to position [544, 0]
click at [116, 583] on p "Источник" at bounding box center [127, 586] width 53 height 16
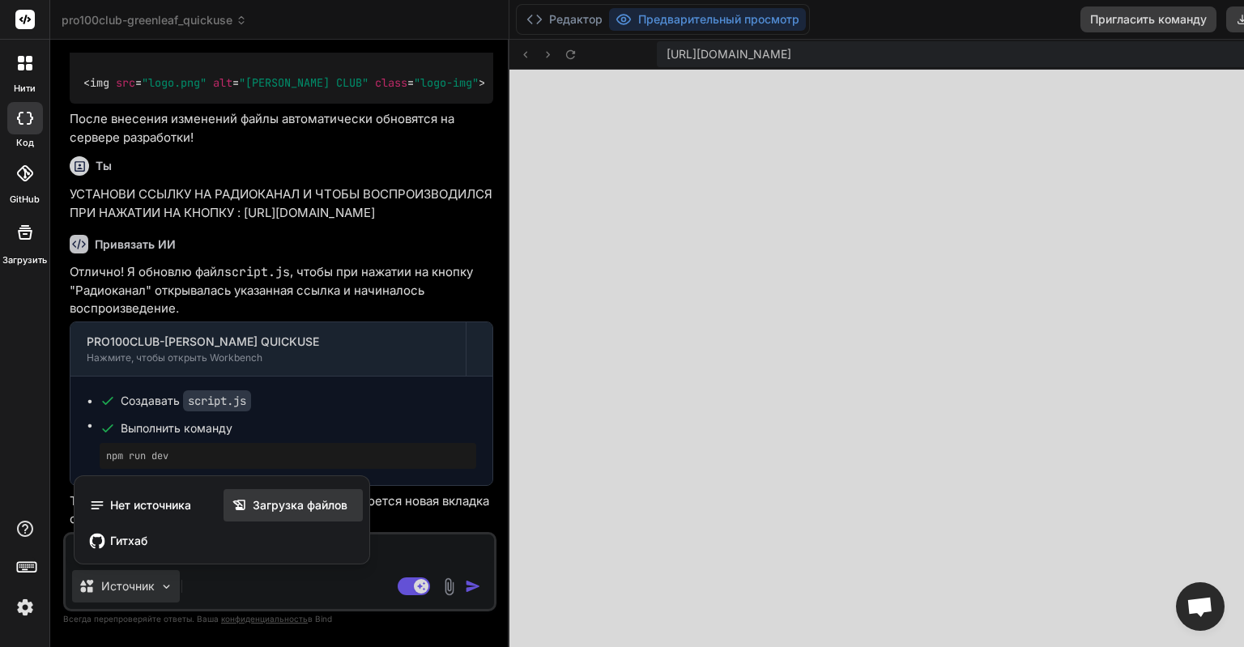
click at [274, 507] on span "Загрузка файлов" at bounding box center [300, 505] width 95 height 16
type textarea "x"
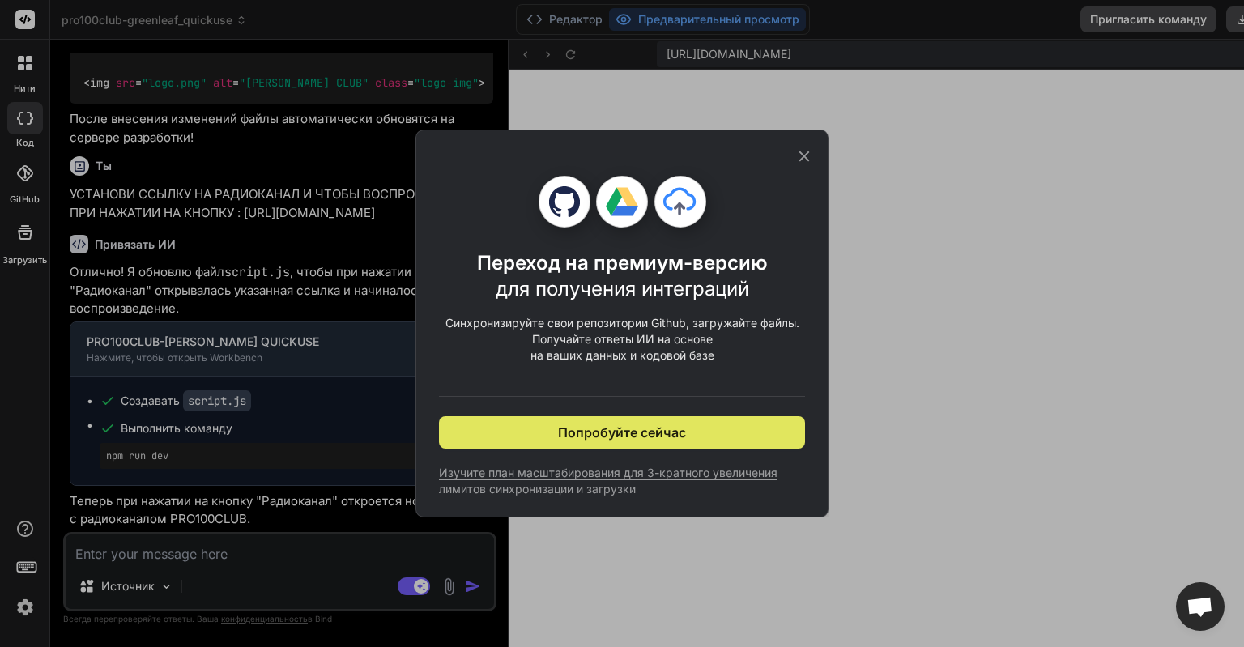
click at [623, 424] on span "Попробуйте сейчас" at bounding box center [622, 432] width 128 height 19
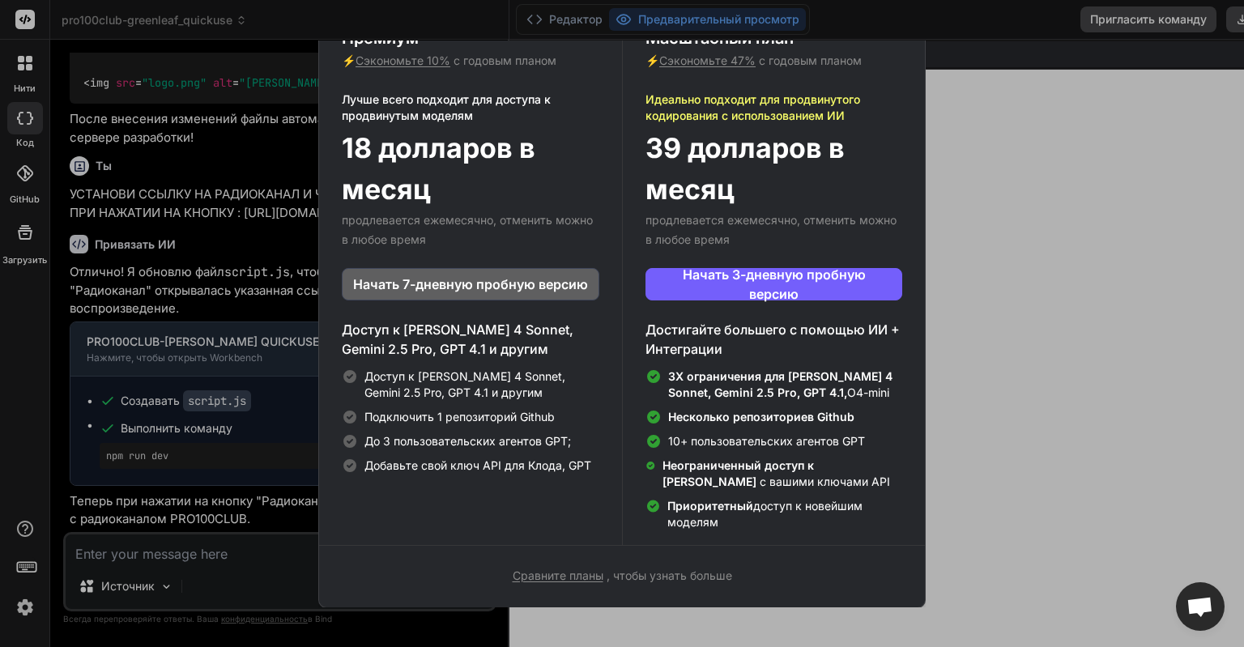
scroll to position [0, 0]
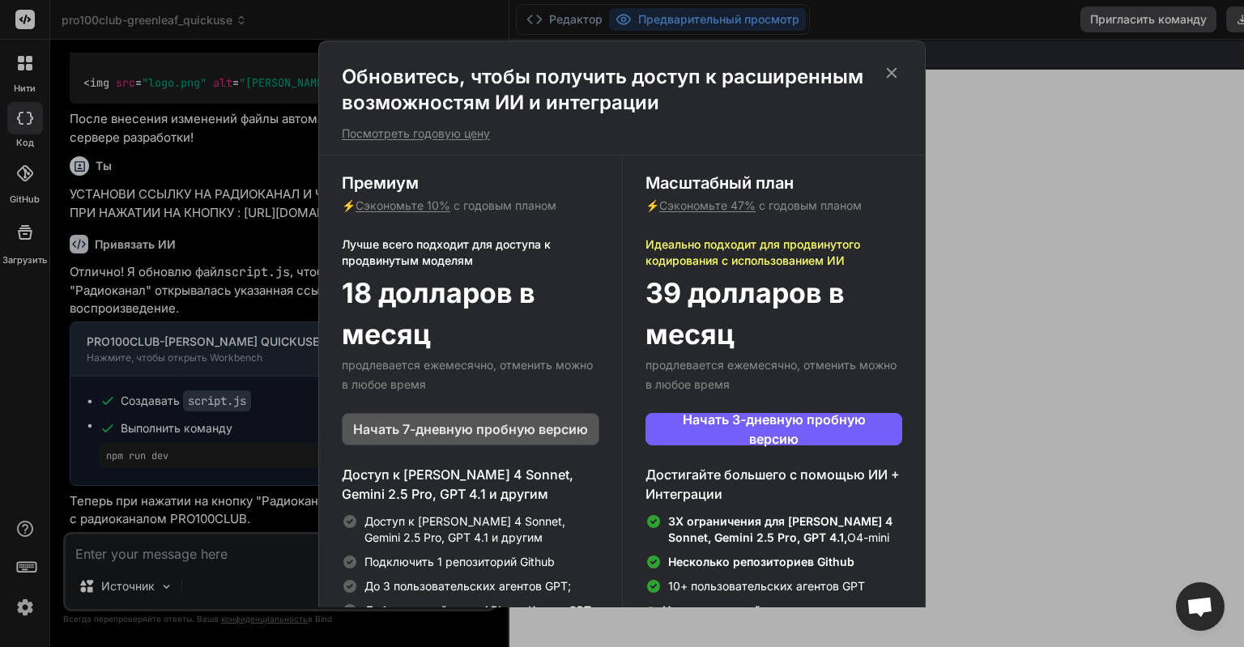
click at [451, 425] on span "Начать 7-дневную пробную версию" at bounding box center [470, 428] width 235 height 19
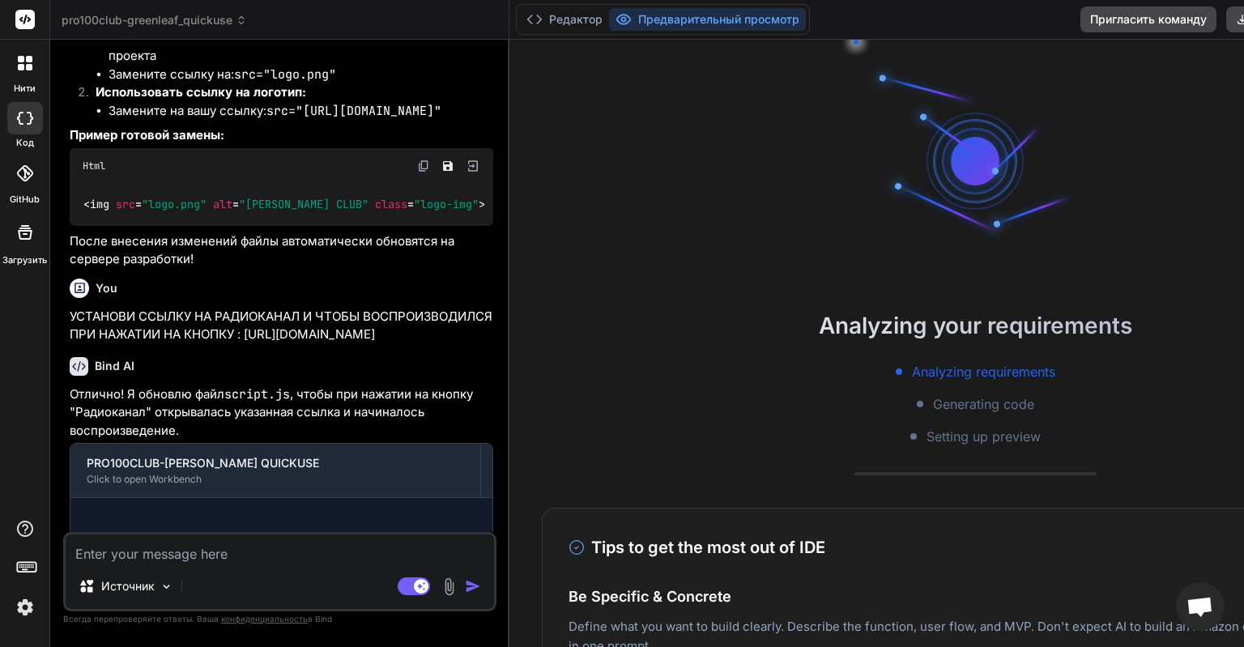
scroll to position [1881, 0]
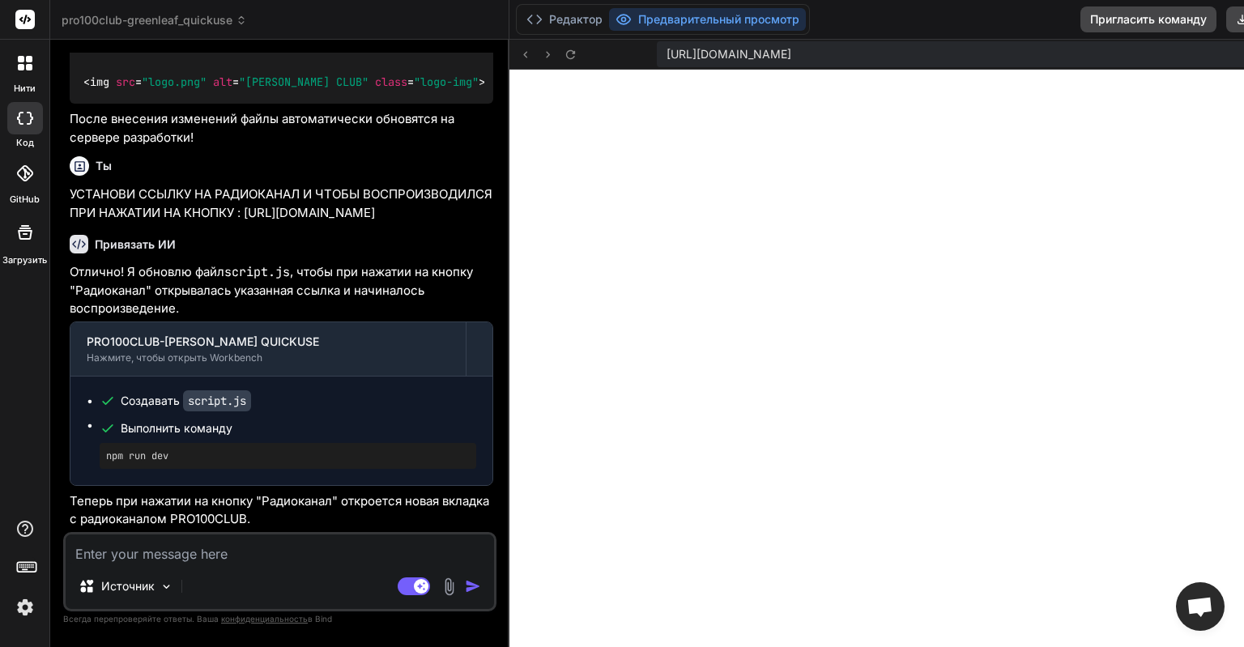
type textarea "x"
click at [532, 57] on icon at bounding box center [525, 55] width 14 height 14
click at [21, 16] on rect at bounding box center [24, 19] width 19 height 19
click at [22, 22] on icon at bounding box center [25, 20] width 12 height 10
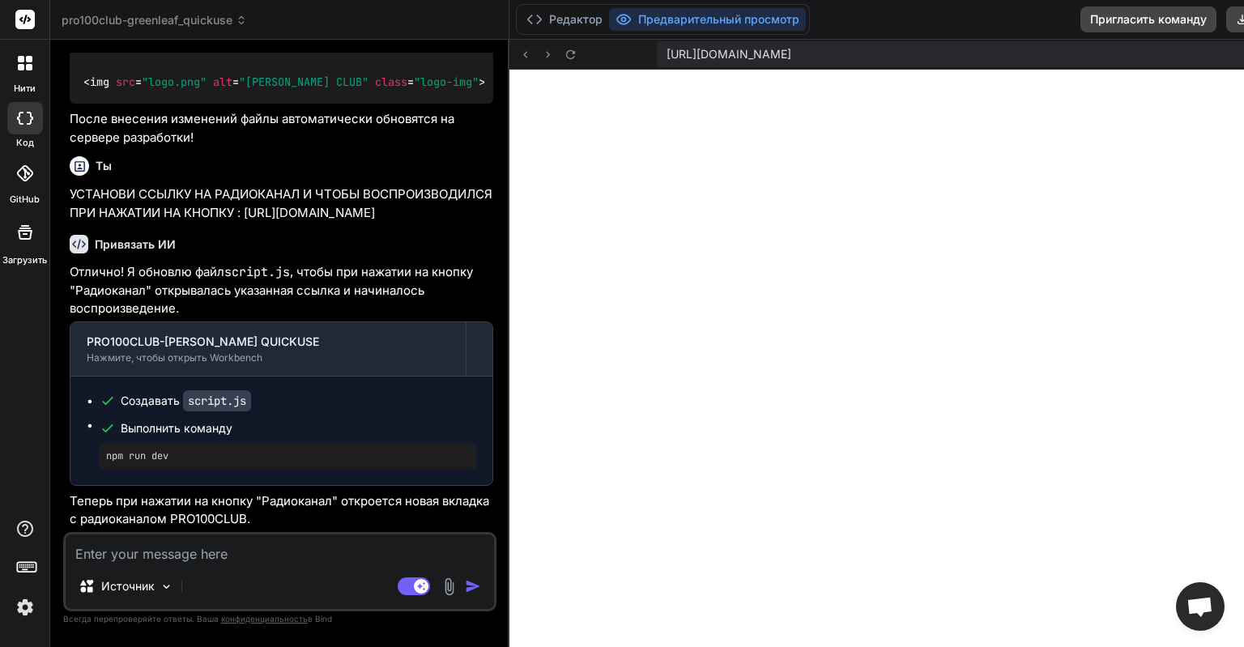
click at [38, 70] on div at bounding box center [25, 63] width 34 height 34
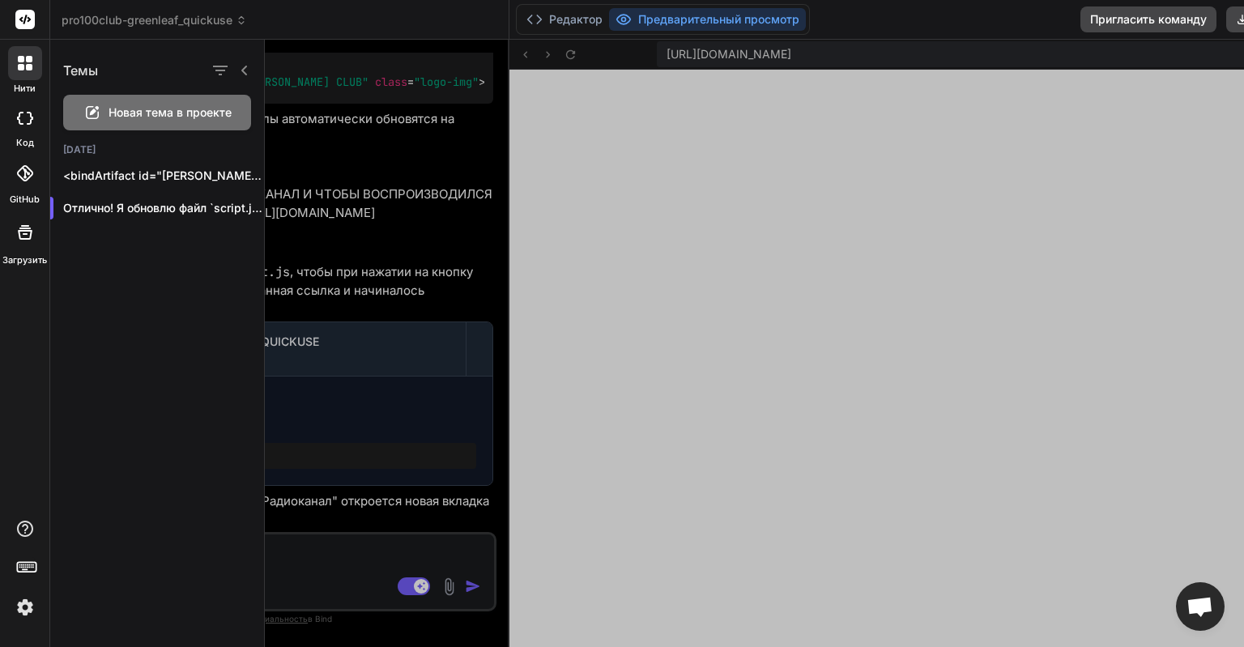
click at [37, 70] on div at bounding box center [25, 63] width 34 height 34
click at [245, 69] on icon at bounding box center [244, 71] width 6 height 10
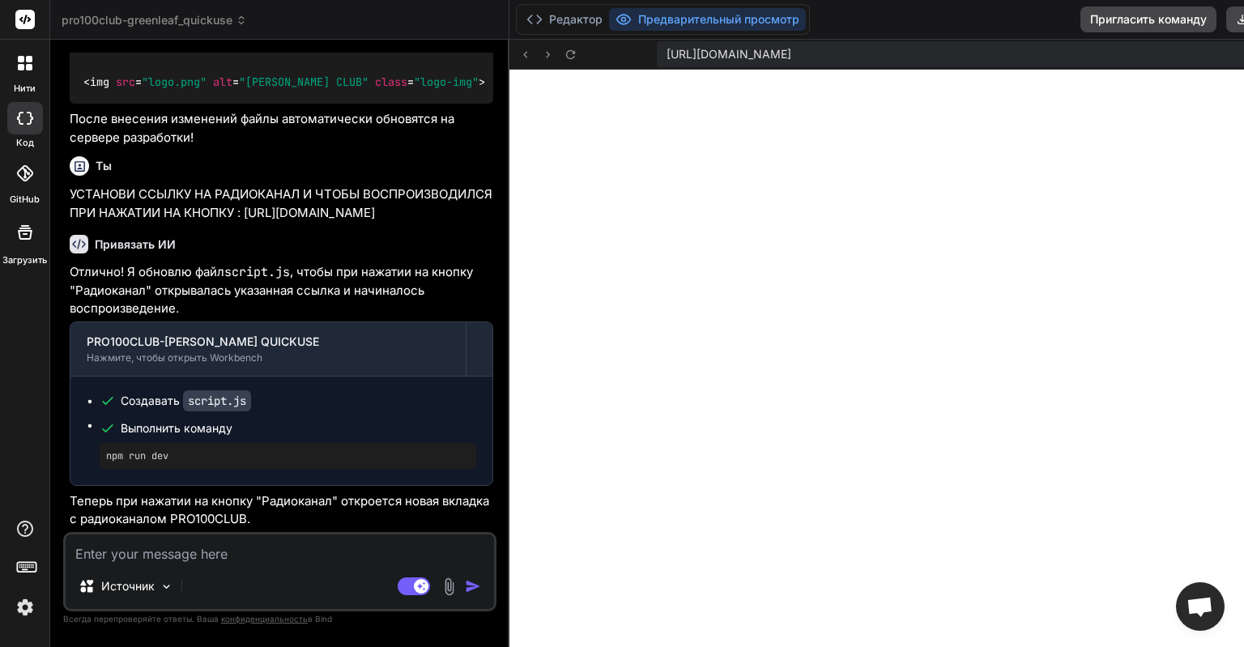
scroll to position [1990, 0]
click at [1093, 29] on div "Редактор Предварительный просмотр Пригласить команду Скачать Развертывать" at bounding box center [975, 20] width 932 height 40
click at [747, 23] on button "Предварительный просмотр" at bounding box center [707, 19] width 197 height 23
click at [786, 55] on span "[URL][DOMAIN_NAME]" at bounding box center [728, 54] width 125 height 16
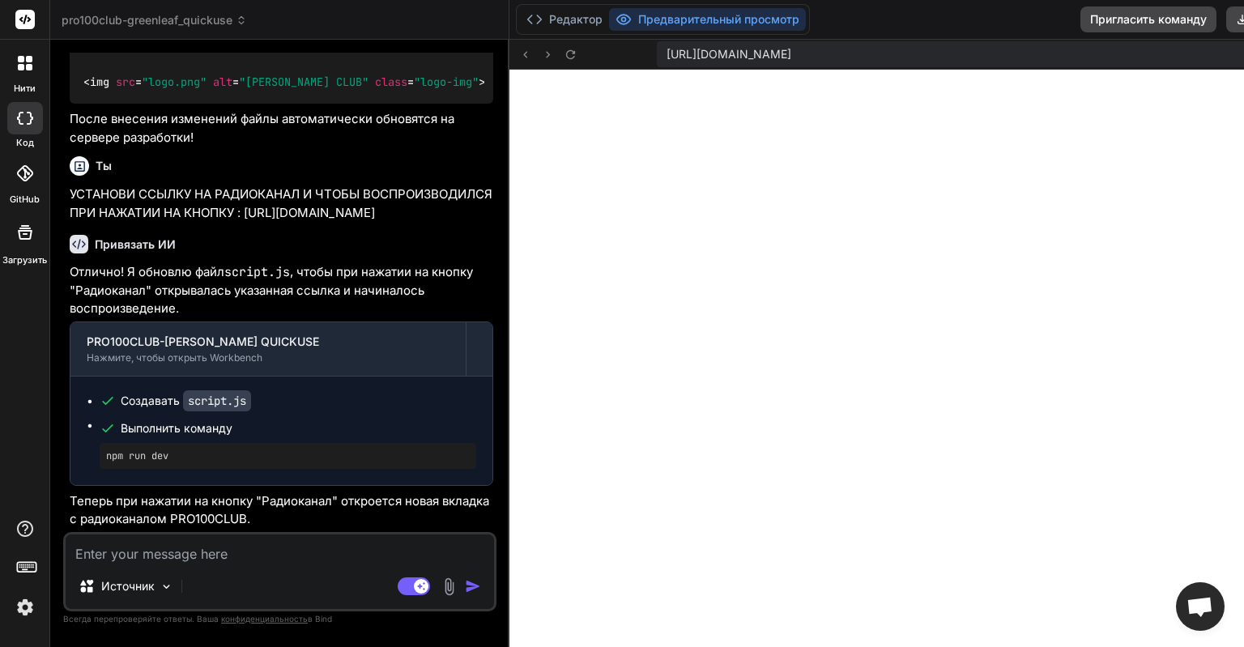
click at [786, 55] on span "[URL][DOMAIN_NAME]" at bounding box center [728, 54] width 125 height 16
type textarea "x"
click at [543, 15] on icon at bounding box center [534, 19] width 16 height 16
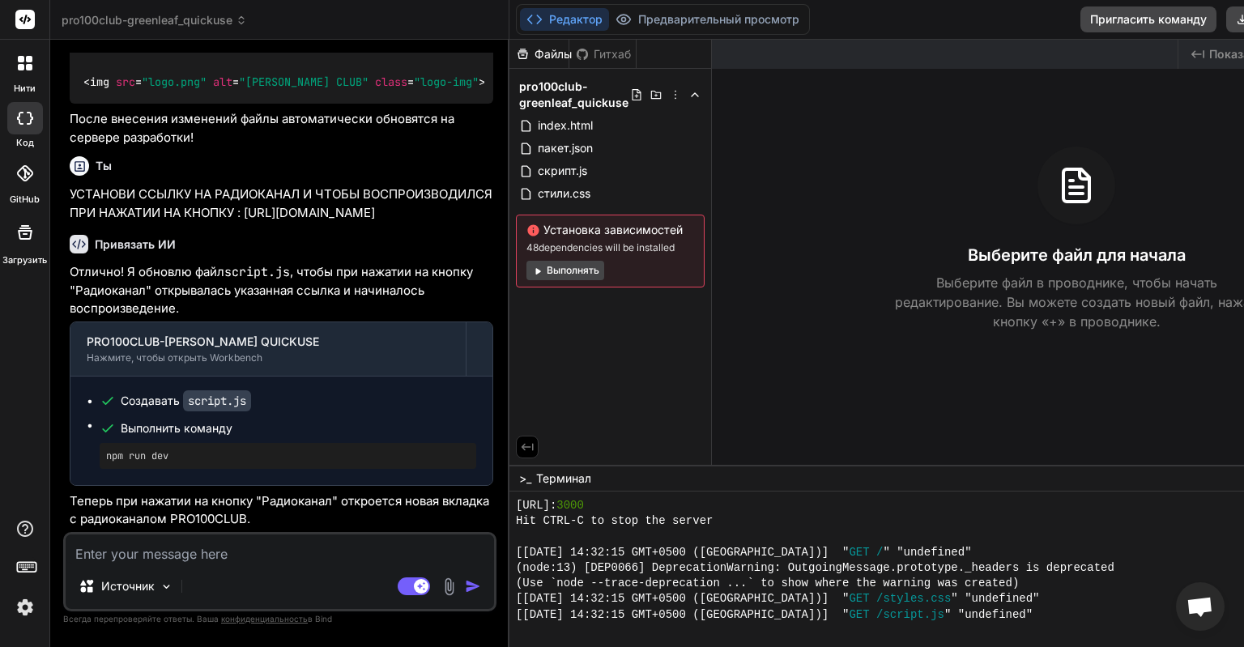
click at [543, 17] on icon at bounding box center [534, 19] width 16 height 16
click at [575, 19] on button "Редактор" at bounding box center [564, 19] width 89 height 23
click at [543, 20] on icon at bounding box center [534, 19] width 16 height 16
click at [708, 19] on button "Предварительный просмотр" at bounding box center [707, 19] width 197 height 23
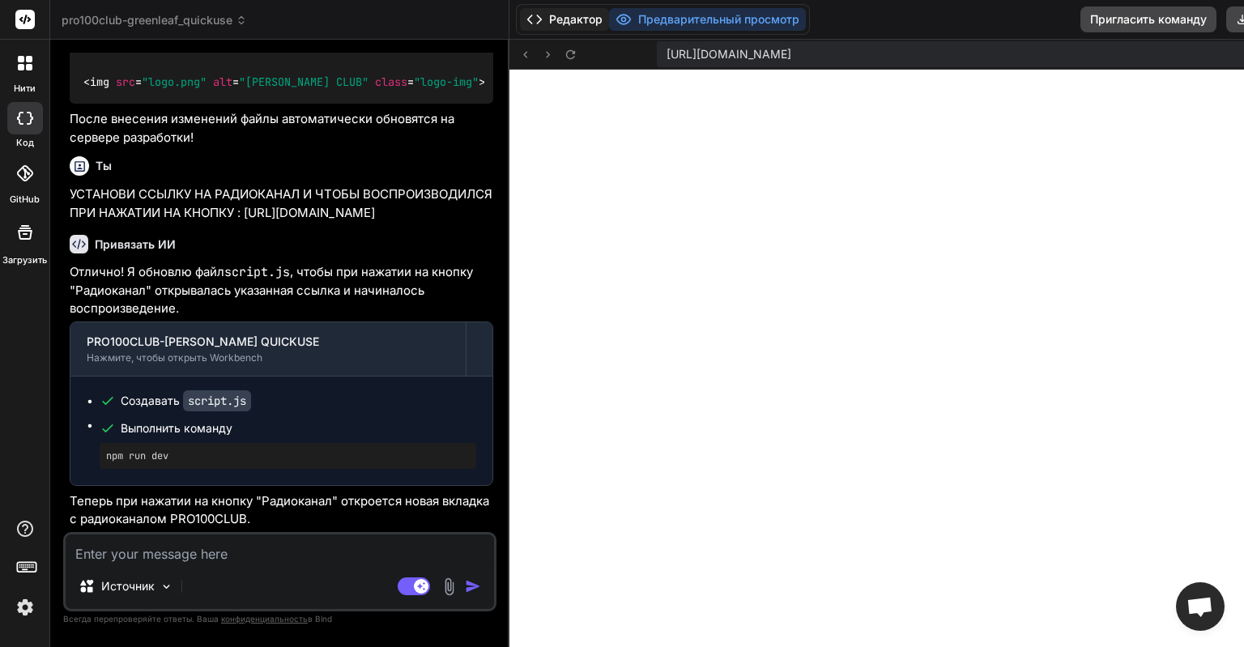
click at [532, 18] on polyline at bounding box center [530, 19] width 4 height 8
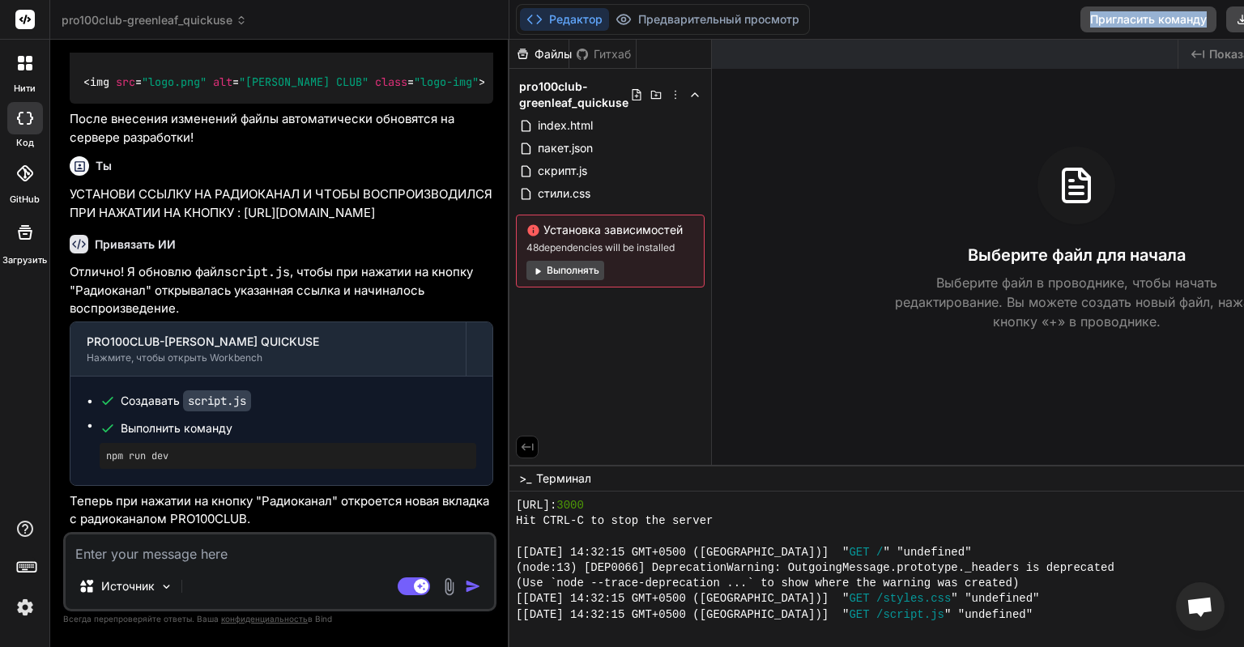
drag, startPoint x: 1243, startPoint y: 66, endPoint x: 1243, endPoint y: 19, distance: 46.2
click at [1177, 40] on div at bounding box center [945, 54] width 466 height 29
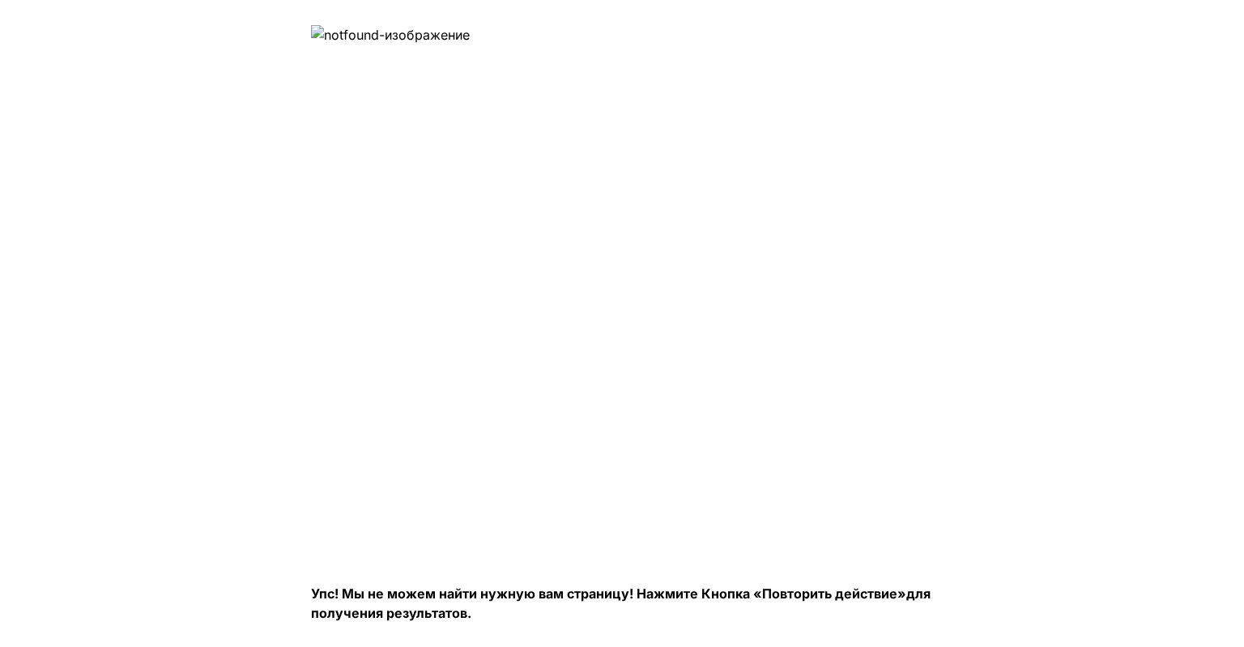
click at [598, 47] on img at bounding box center [574, 288] width 526 height 526
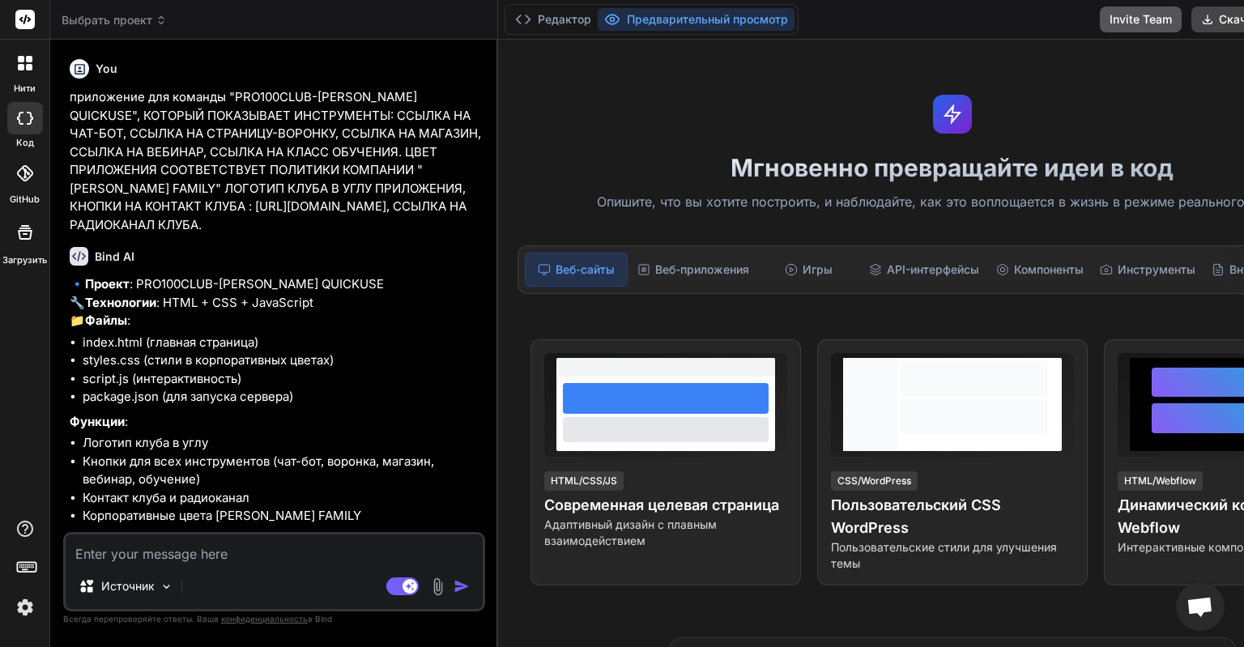
click at [1100, 23] on button "Invite Team" at bounding box center [1141, 19] width 82 height 26
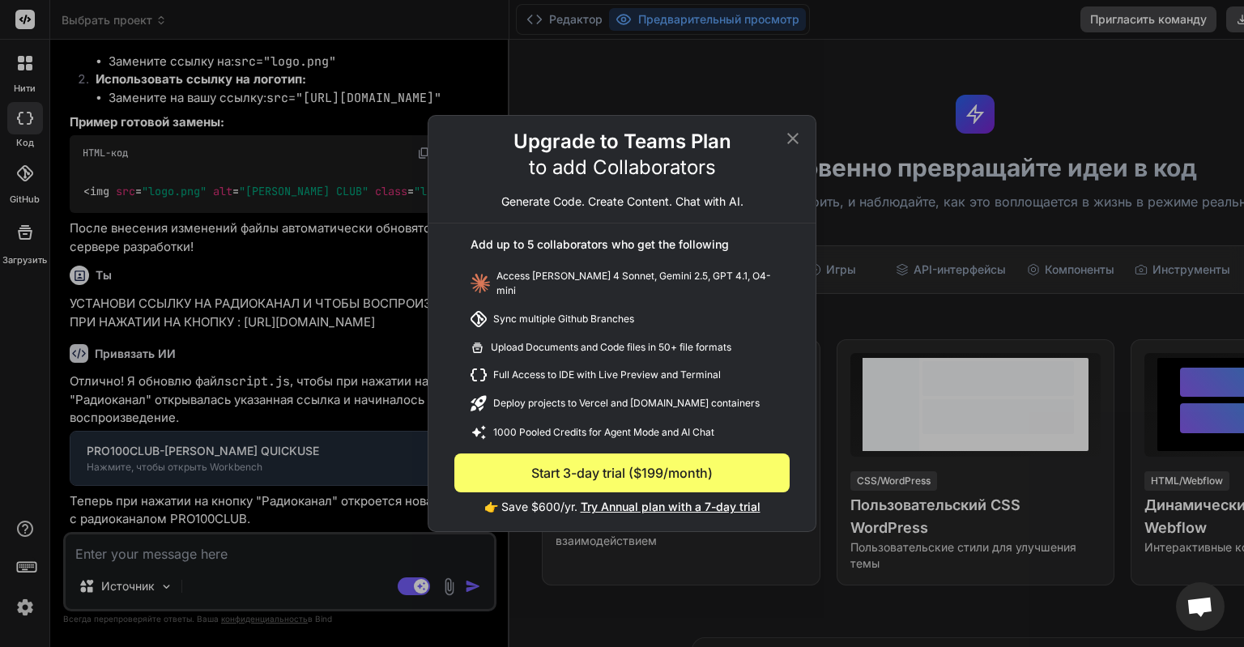
type textarea "x"
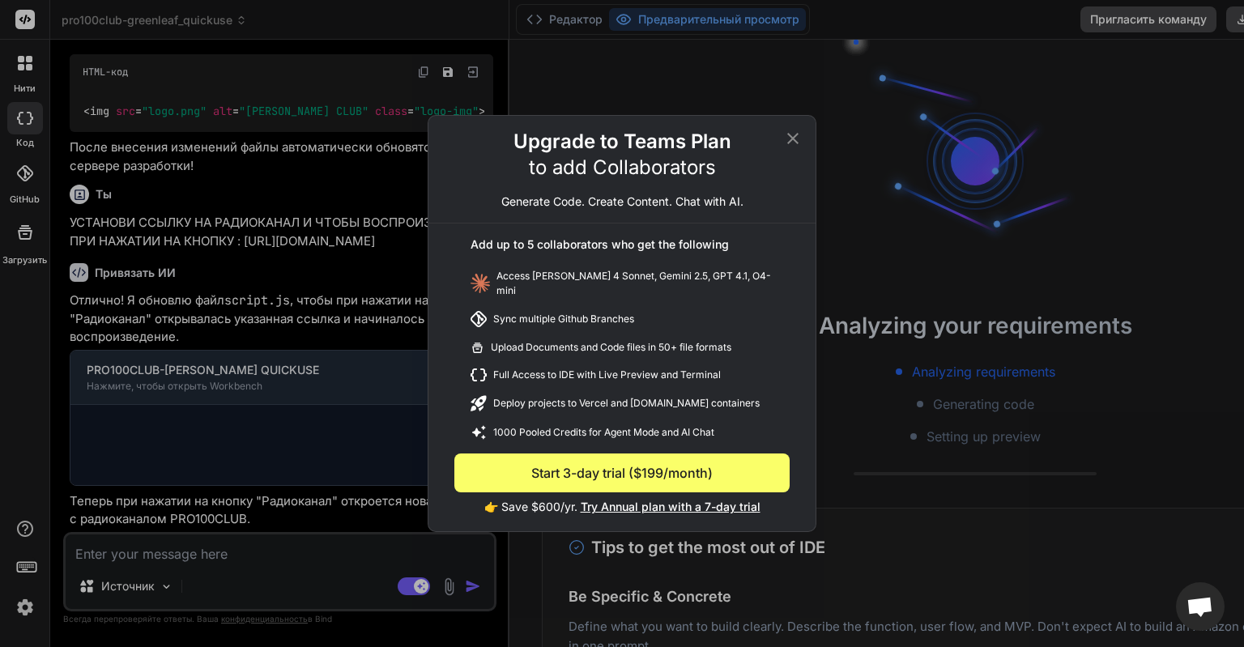
scroll to position [1881, 0]
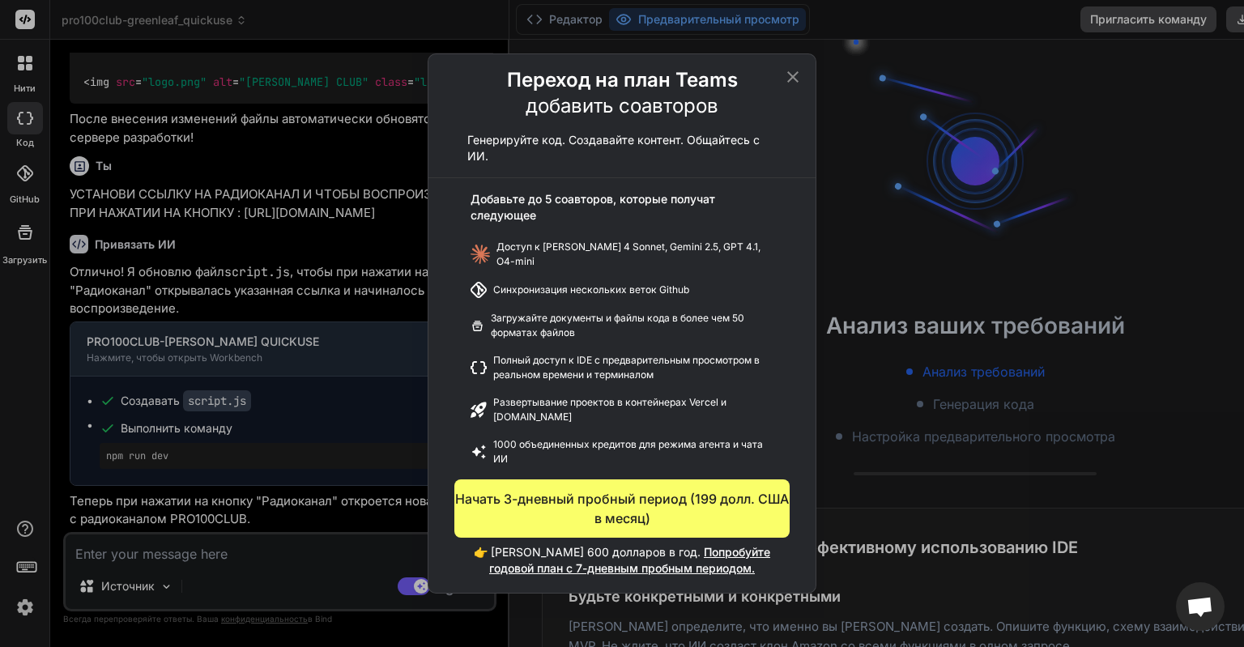
click at [612, 504] on button "Начать 3-дневный пробный период (199 долл. США в месяц)" at bounding box center [621, 508] width 335 height 58
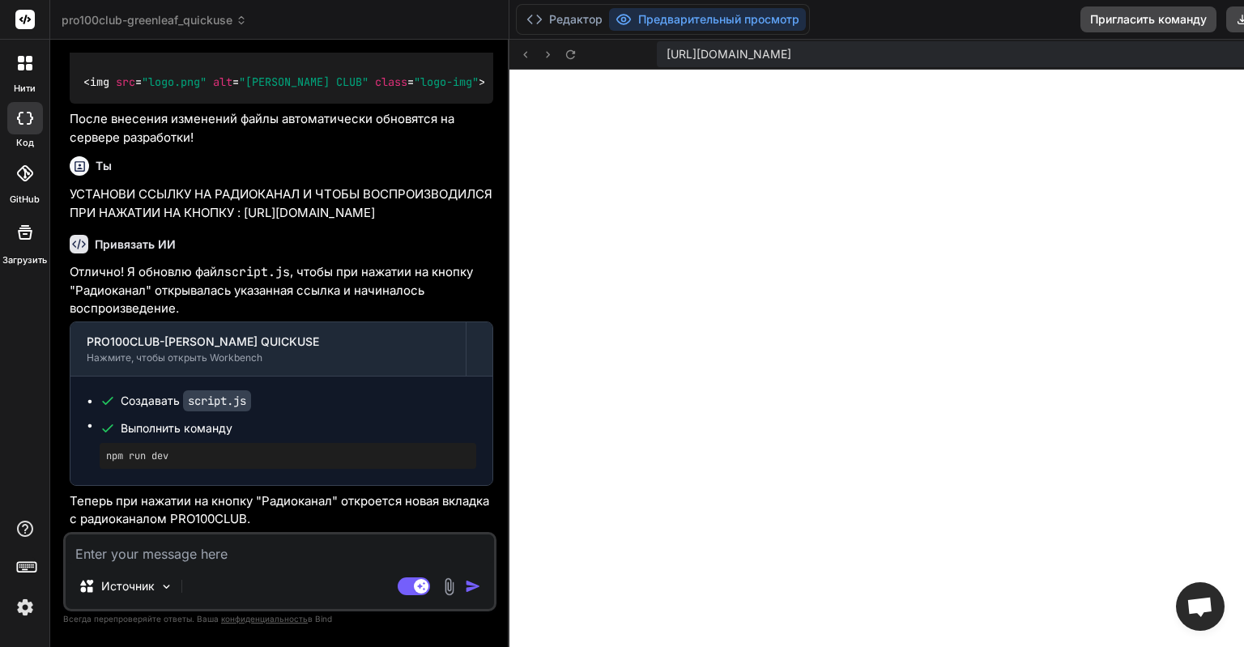
scroll to position [544, 0]
drag, startPoint x: 1064, startPoint y: 24, endPoint x: 1243, endPoint y: 50, distance: 180.8
click at [1243, 50] on div "Редактор Предварительный просмотр Пригласить команду Скачать Развертывать [URL]…" at bounding box center [975, 323] width 932 height 647
click at [539, 50] on div "[URL][DOMAIN_NAME] Created with Pixso." at bounding box center [975, 55] width 932 height 30
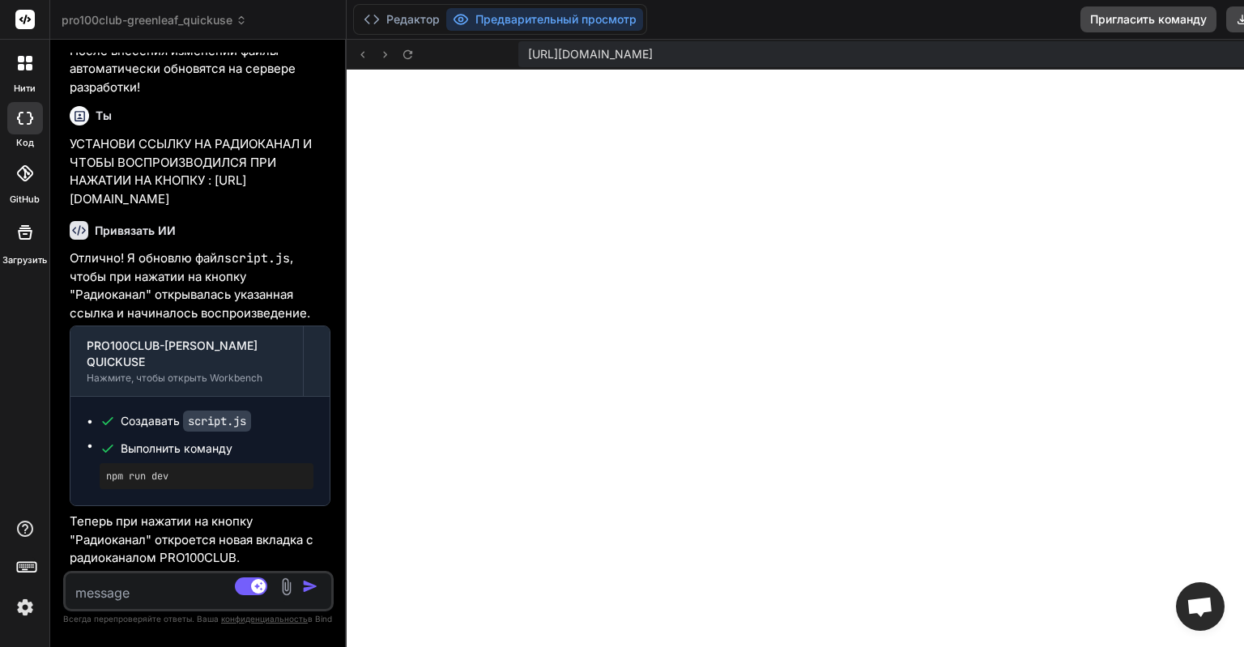
scroll to position [2225, 0]
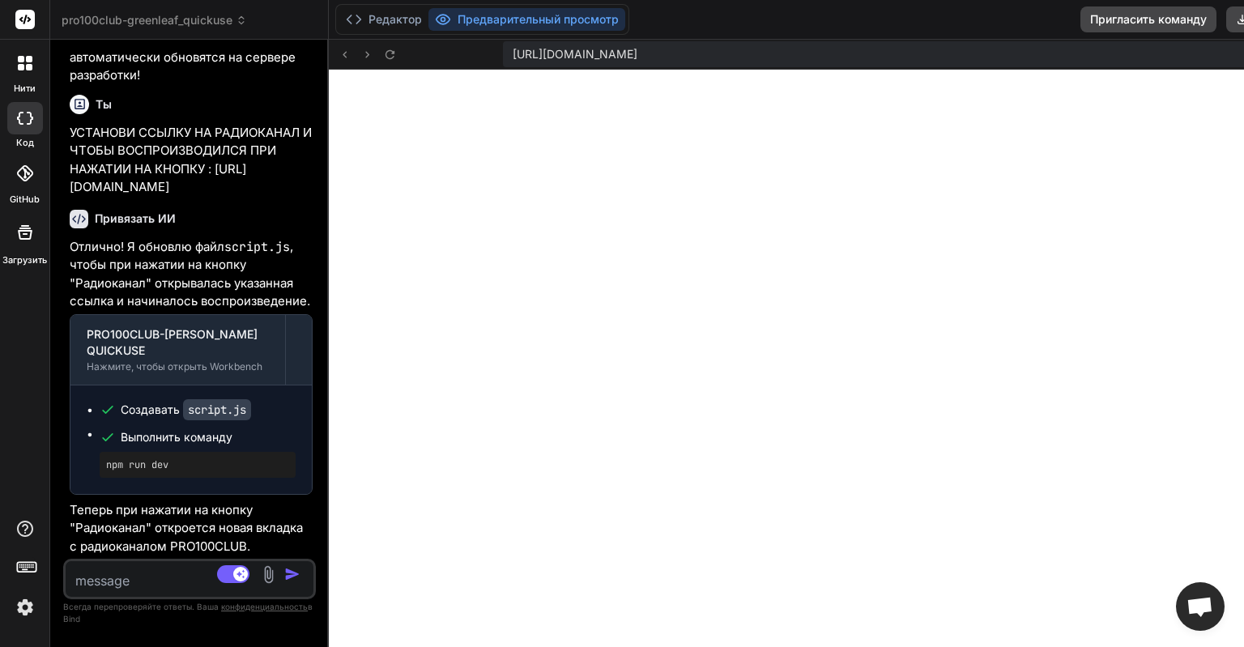
drag, startPoint x: 538, startPoint y: 50, endPoint x: 0, endPoint y: 0, distance: 540.0
click at [0, 0] on div "нити код GitHub Загрузить pro100club-greenleaf_quickuse Created with Pixso. Bin…" at bounding box center [622, 323] width 1244 height 647
drag, startPoint x: 346, startPoint y: 56, endPoint x: 0, endPoint y: 11, distance: 348.6
click at [0, 12] on div "нити код GitHub Загрузить pro100club-greenleaf_quickuse Created with Pixso. Bin…" at bounding box center [622, 323] width 1244 height 647
click at [509, 25] on button "Предварительный просмотр" at bounding box center [526, 19] width 197 height 23
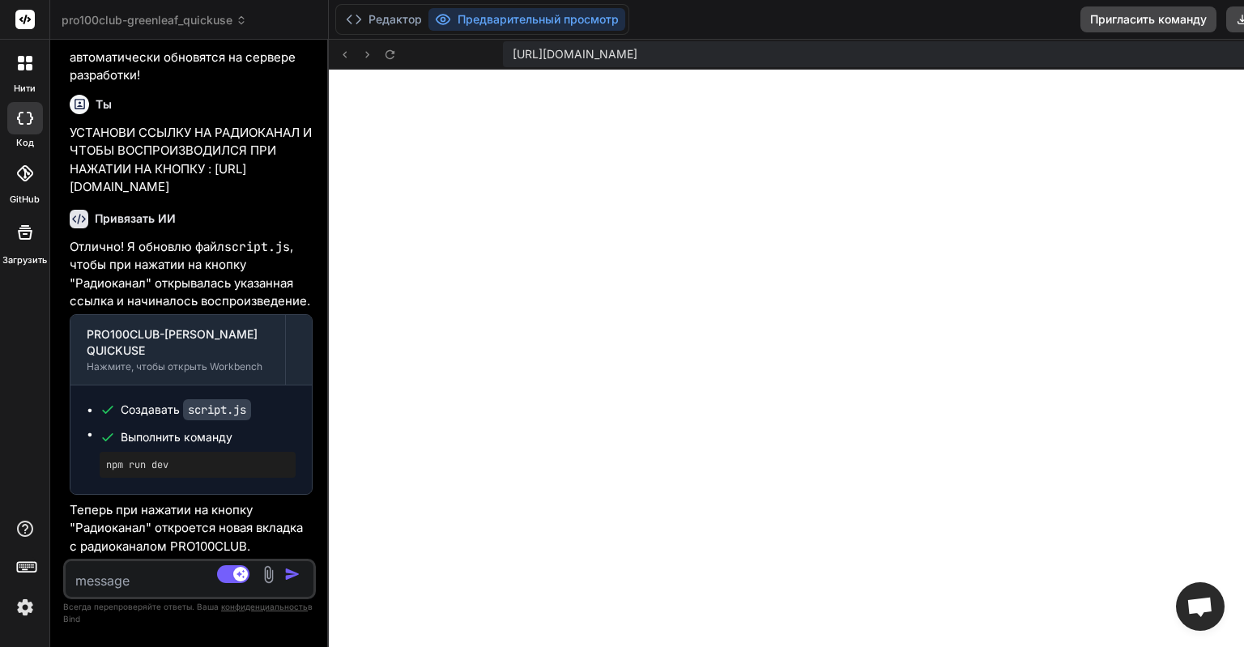
click at [509, 23] on button "Предварительный просмотр" at bounding box center [526, 19] width 197 height 23
click at [395, 15] on button "Редактор" at bounding box center [383, 19] width 89 height 23
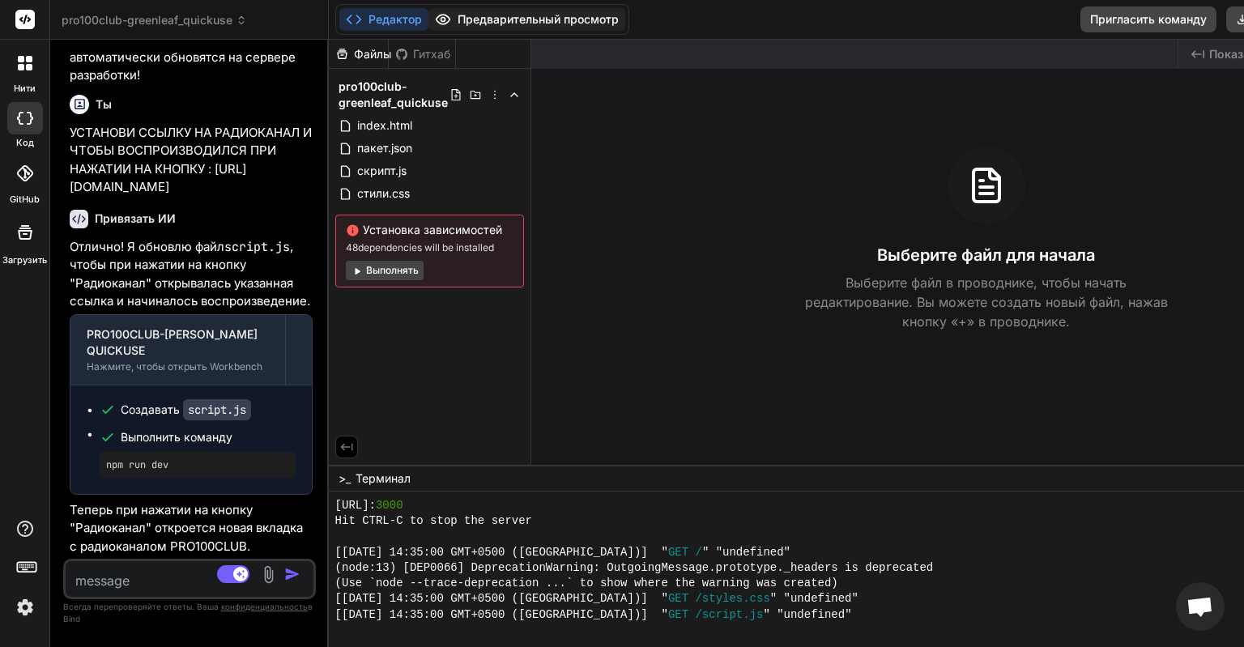
click at [547, 18] on button "Предварительный просмотр" at bounding box center [526, 19] width 197 height 23
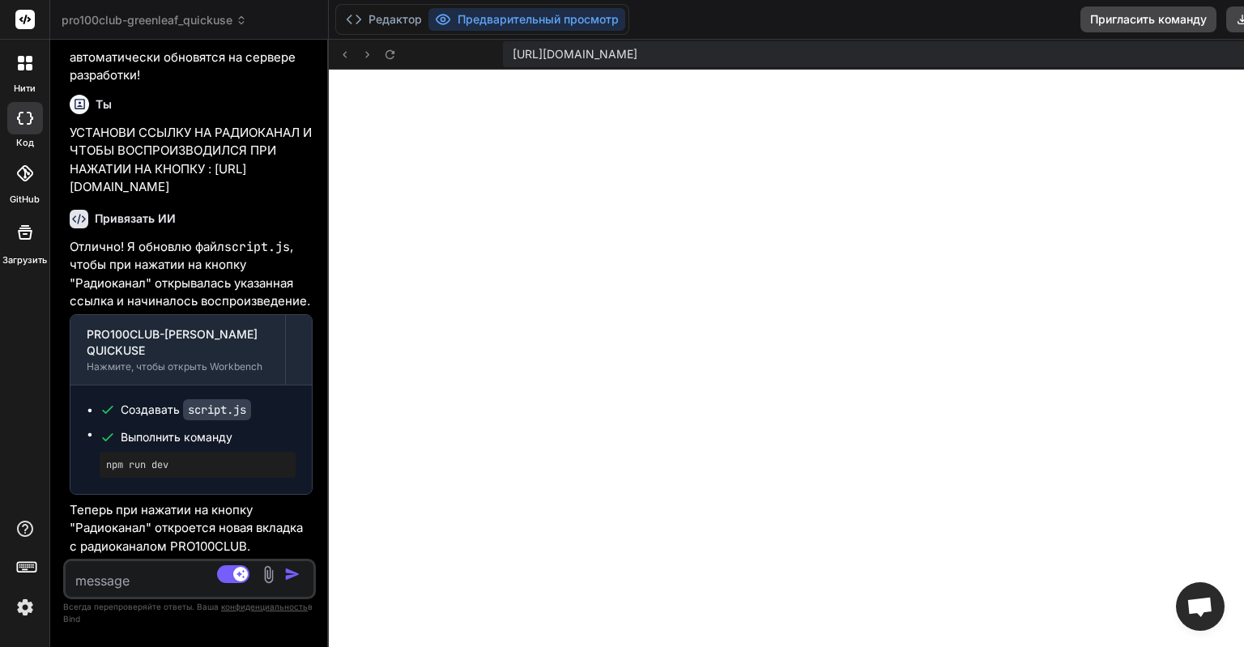
scroll to position [2955, 0]
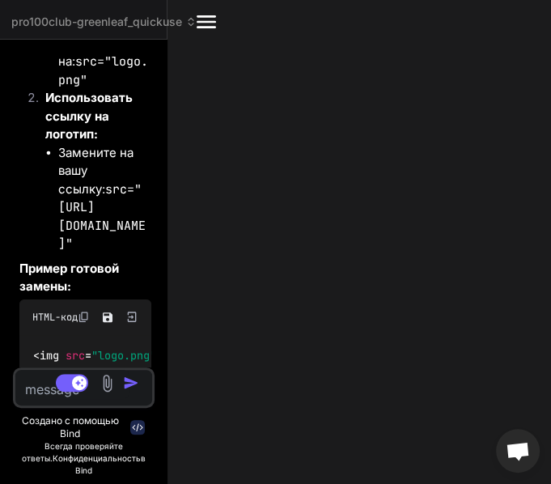
click at [189, 23] on icon at bounding box center [190, 21] width 11 height 11
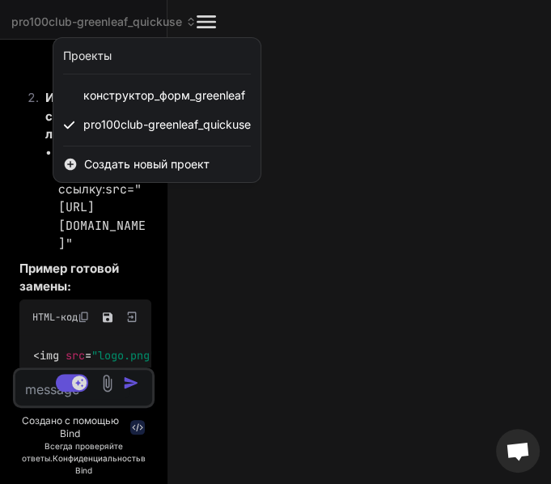
click at [193, 23] on div at bounding box center [275, 242] width 551 height 484
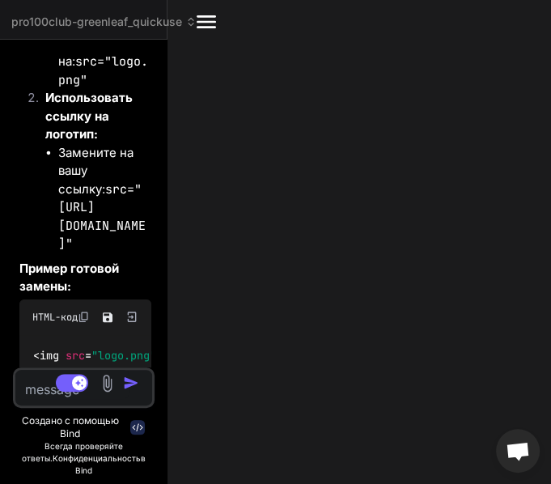
click at [195, 22] on icon at bounding box center [190, 21] width 11 height 11
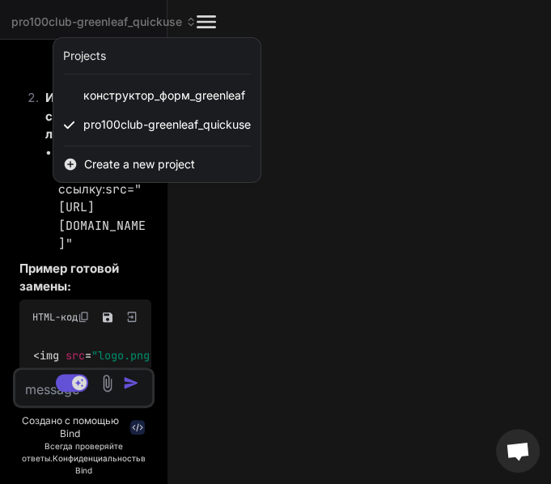
click at [195, 22] on div at bounding box center [275, 242] width 551 height 484
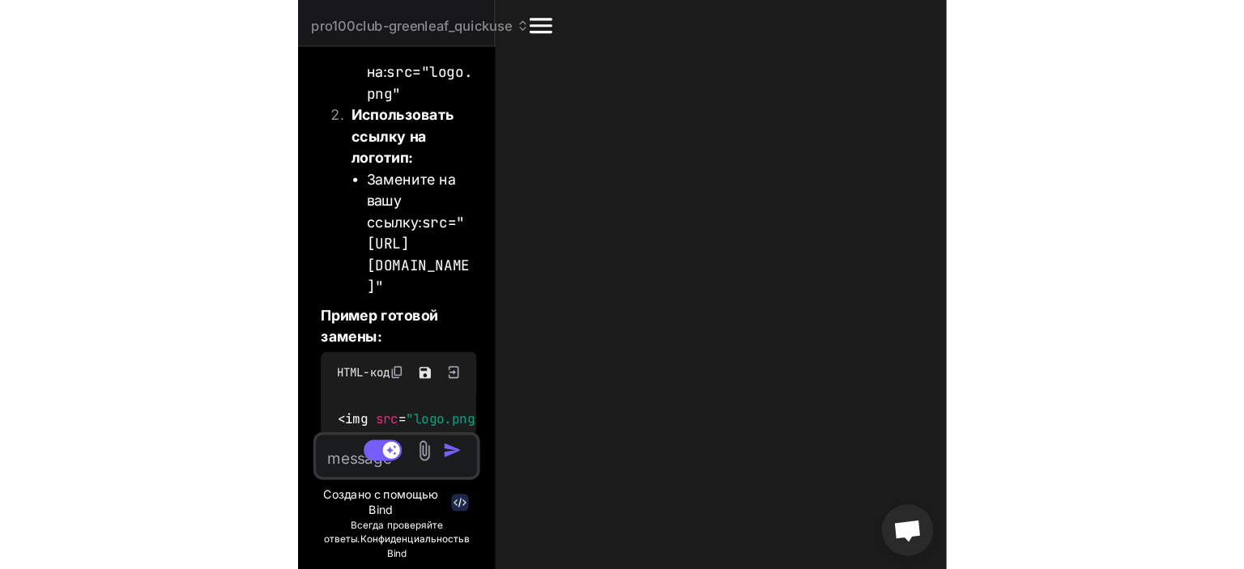
scroll to position [544, 0]
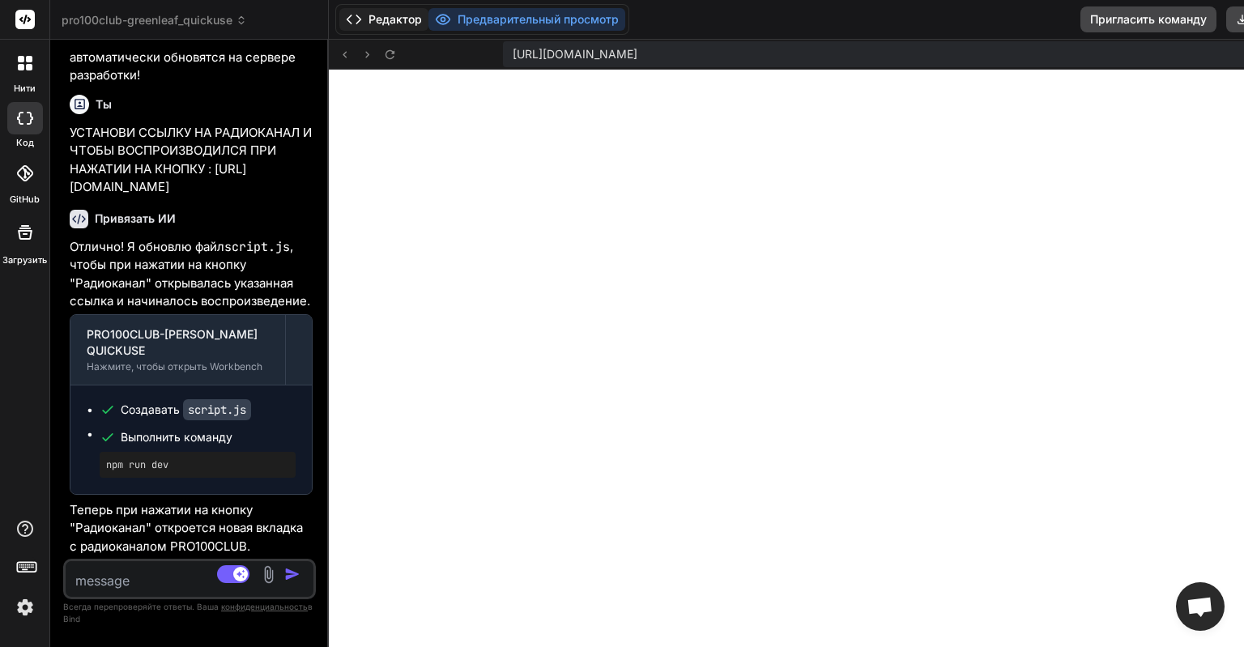
click at [362, 20] on icon at bounding box center [354, 19] width 16 height 16
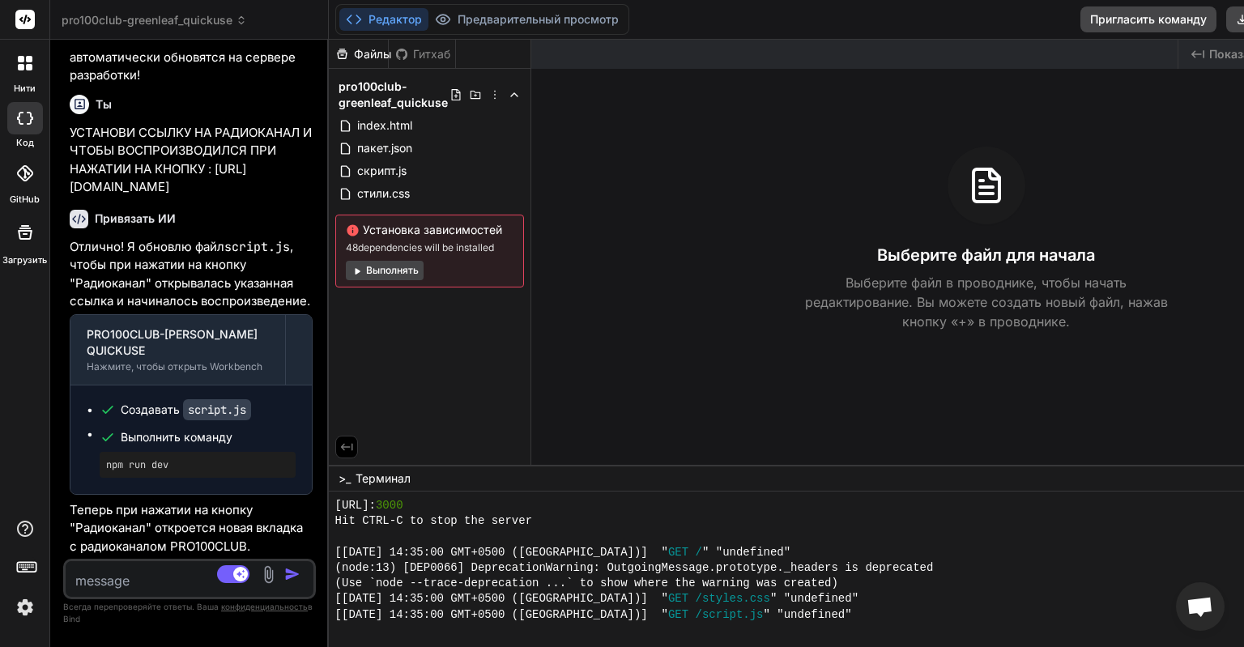
click at [362, 20] on icon at bounding box center [354, 19] width 16 height 16
click at [405, 11] on button "Редактор" at bounding box center [383, 19] width 89 height 23
click at [362, 22] on icon at bounding box center [354, 19] width 16 height 16
click at [585, 32] on div "Редактор Предварительный просмотр" at bounding box center [482, 19] width 294 height 31
click at [1177, 56] on div at bounding box center [854, 54] width 646 height 29
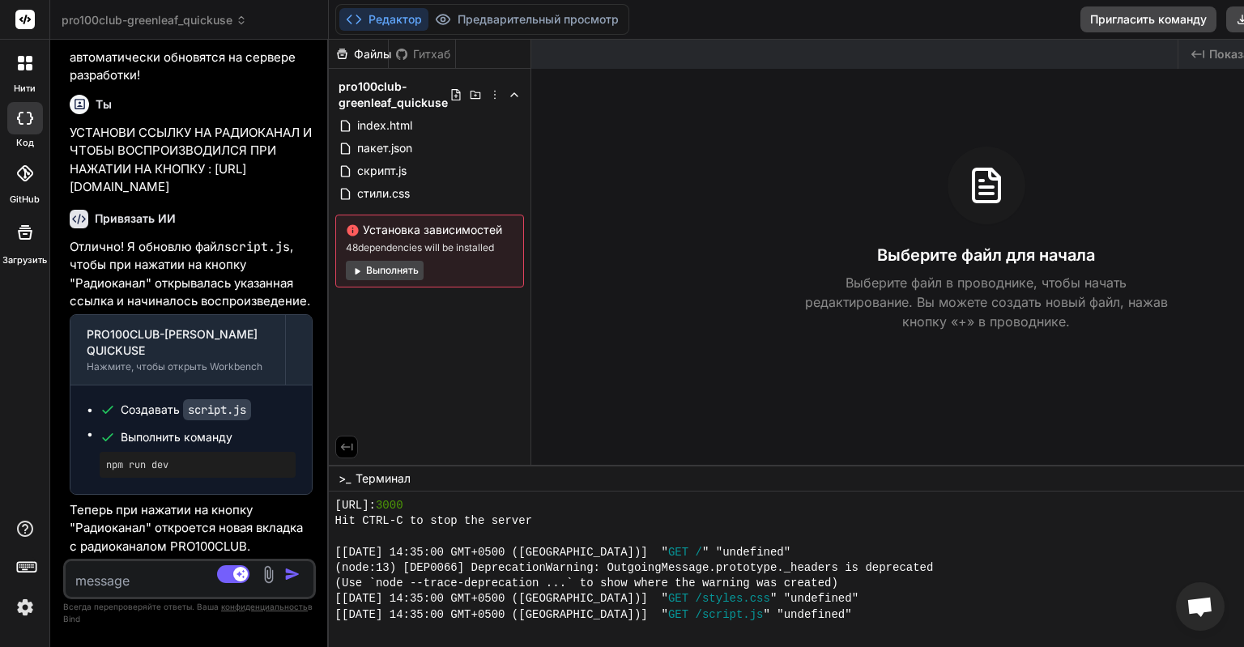
drag, startPoint x: 1243, startPoint y: 56, endPoint x: 1243, endPoint y: -62, distance: 117.4
click at [1177, 40] on div at bounding box center [854, 54] width 646 height 29
click at [1177, 44] on div at bounding box center [854, 54] width 646 height 29
click at [1177, 41] on div at bounding box center [854, 54] width 646 height 29
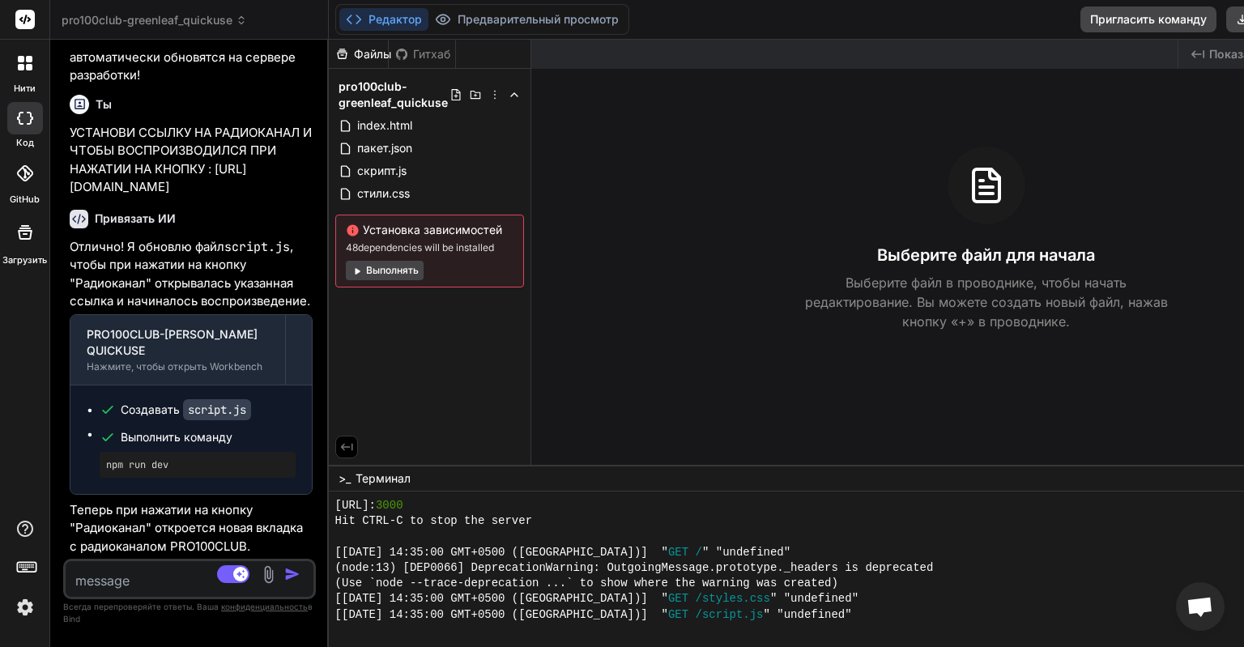
click at [923, 32] on div "Редактор Предварительный просмотр Пригласить команду Скачать Развертывать" at bounding box center [885, 20] width 1113 height 40
drag, startPoint x: 727, startPoint y: 292, endPoint x: 713, endPoint y: 281, distance: 18.5
click at [726, 292] on div "Выберите файл для начала Выберите файл в проводнике, чтобы начать редактировани…" at bounding box center [986, 239] width 910 height 185
click at [24, 604] on img at bounding box center [25, 608] width 28 height 28
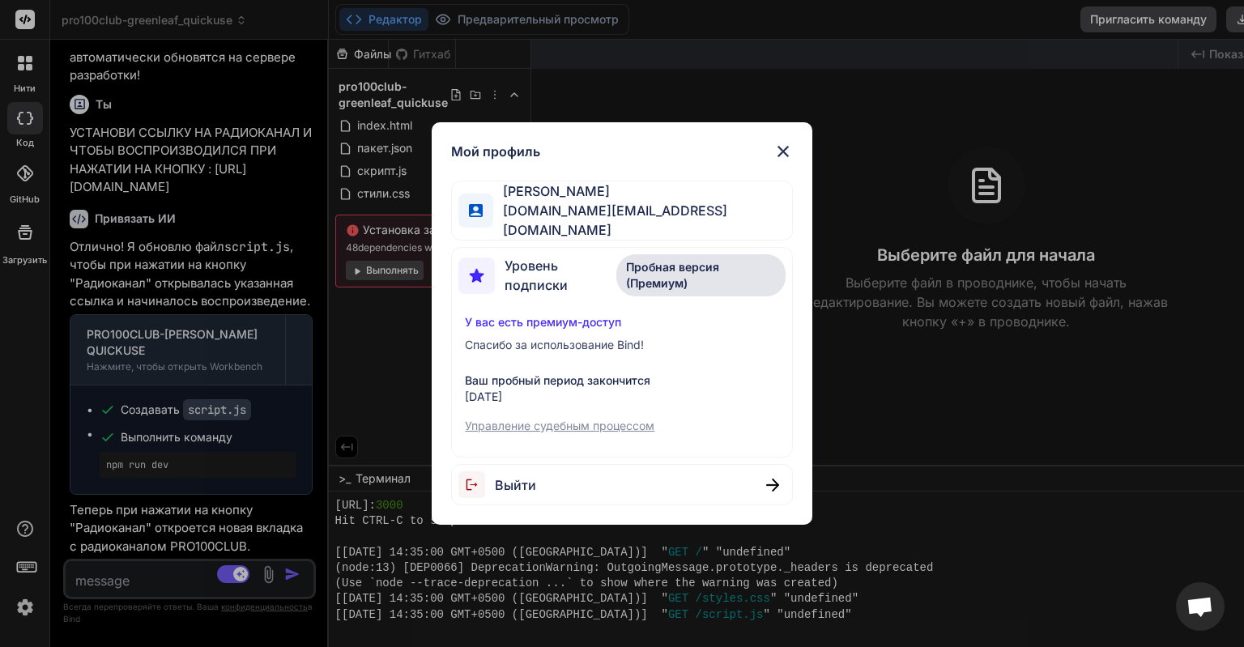
click at [782, 157] on img at bounding box center [782, 151] width 19 height 19
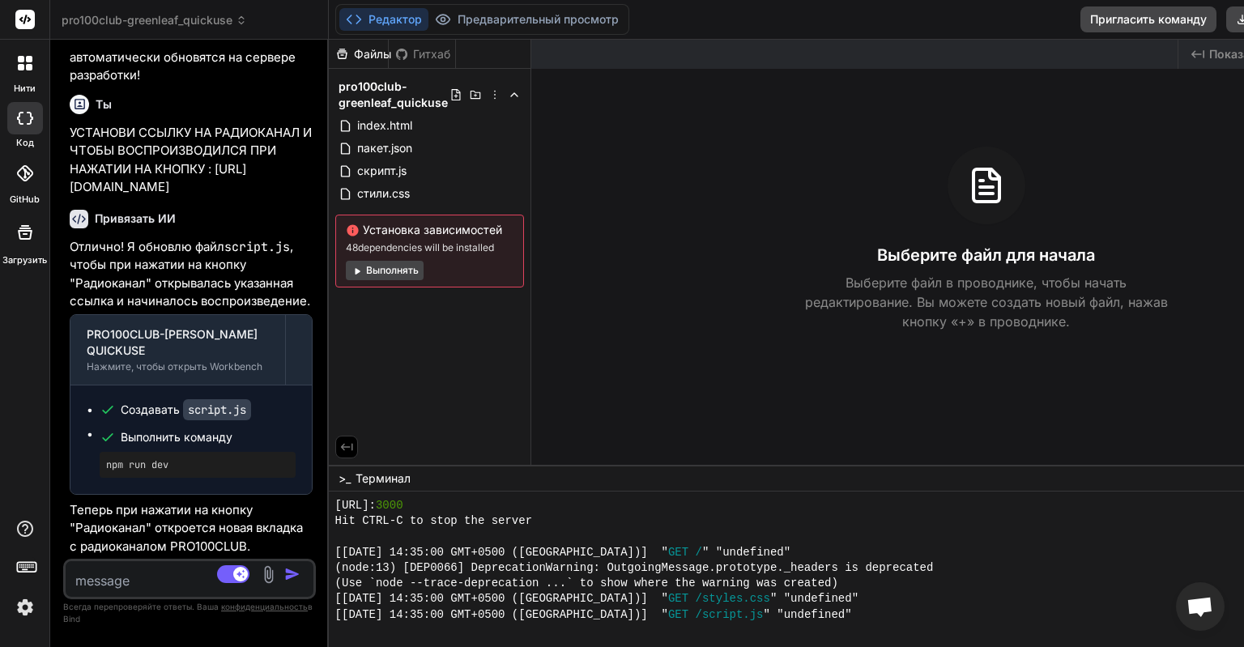
click at [31, 232] on icon at bounding box center [25, 232] width 15 height 15
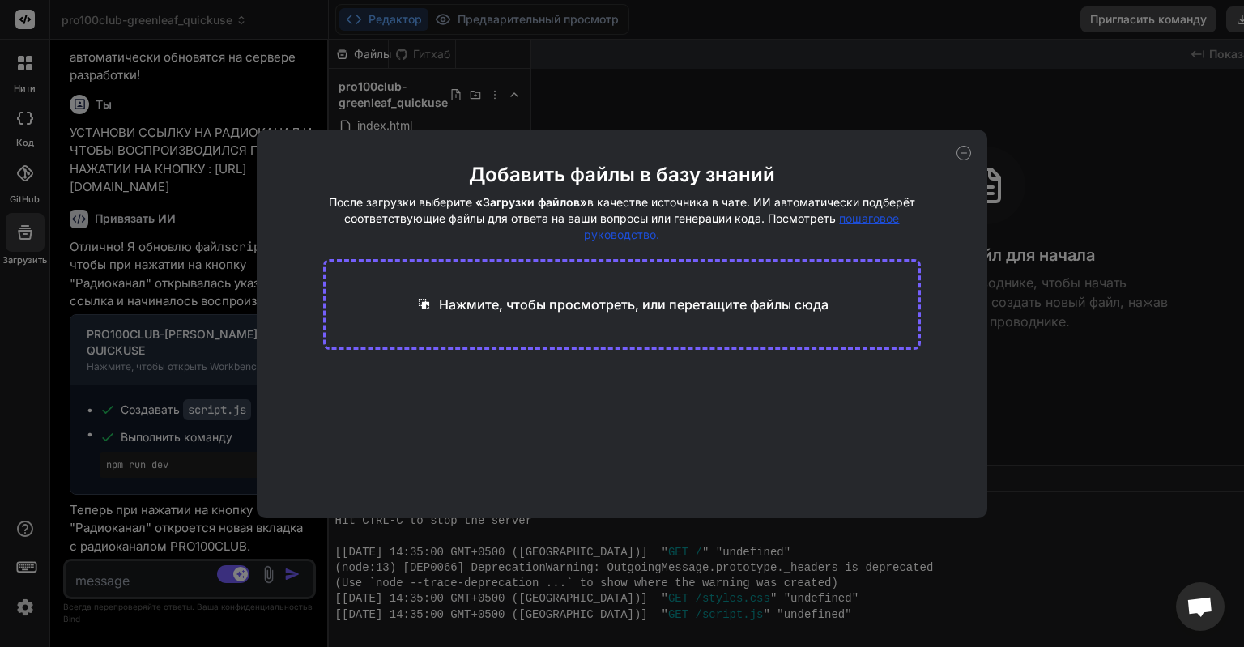
click at [963, 160] on icon at bounding box center [963, 153] width 15 height 15
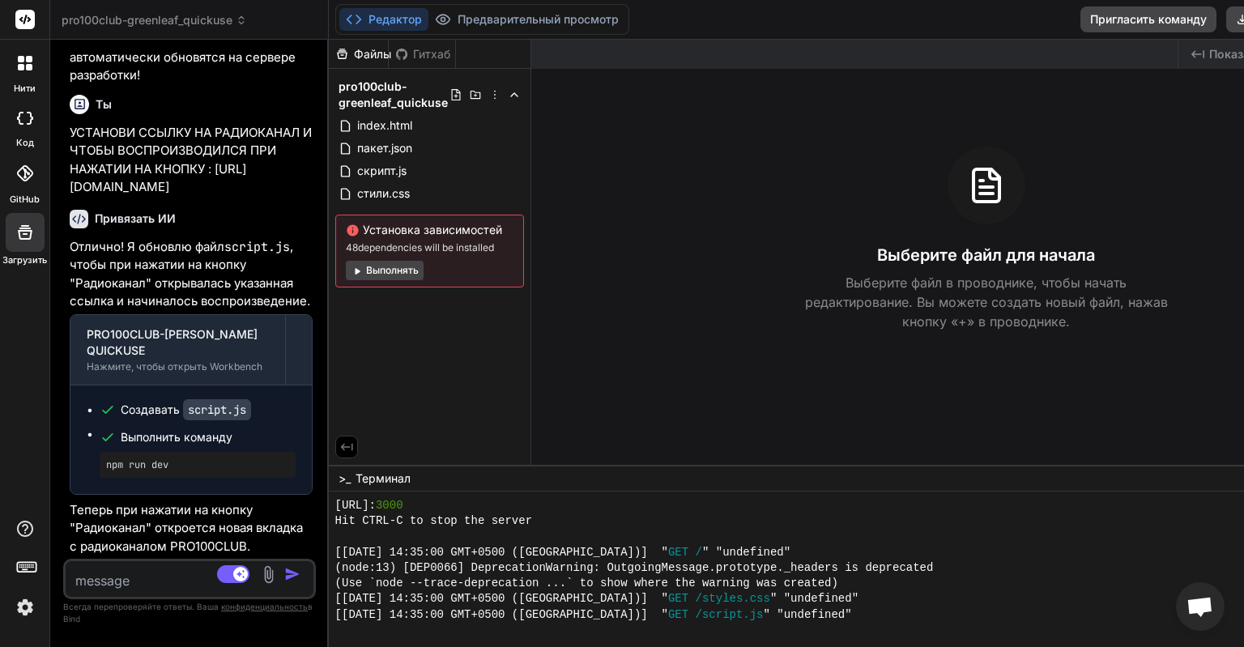
click at [23, 64] on icon at bounding box center [21, 67] width 6 height 6
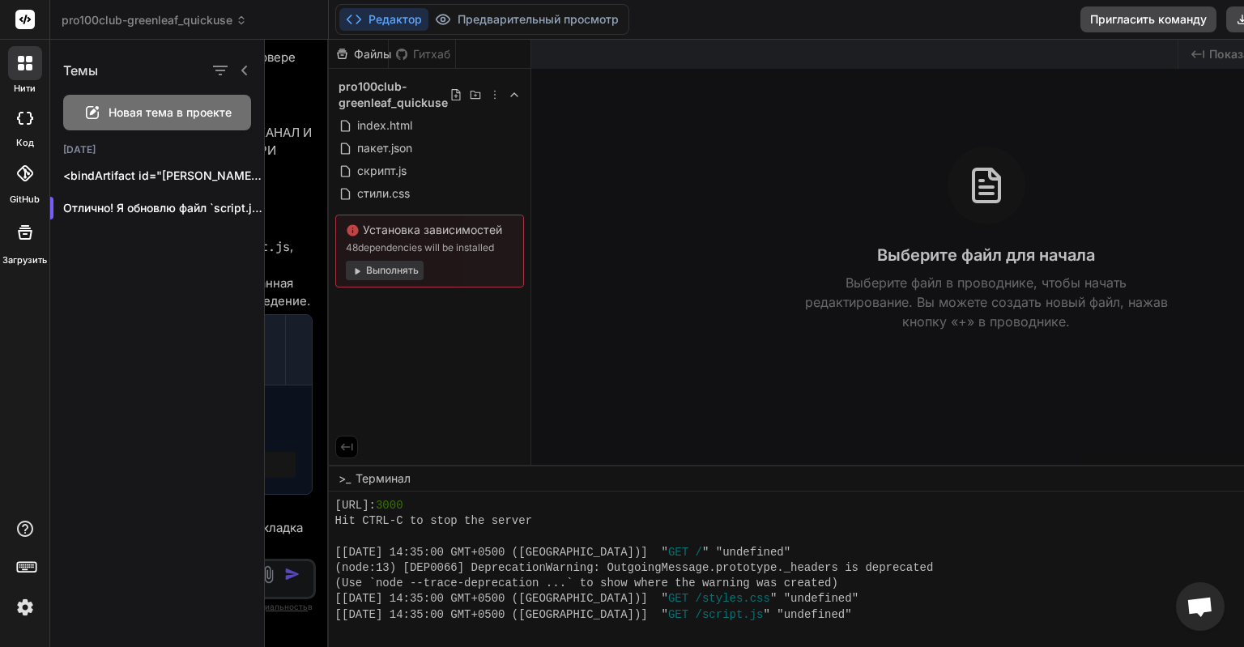
click at [191, 18] on span "pro100club-greenleaf_quickuse" at bounding box center [154, 20] width 185 height 16
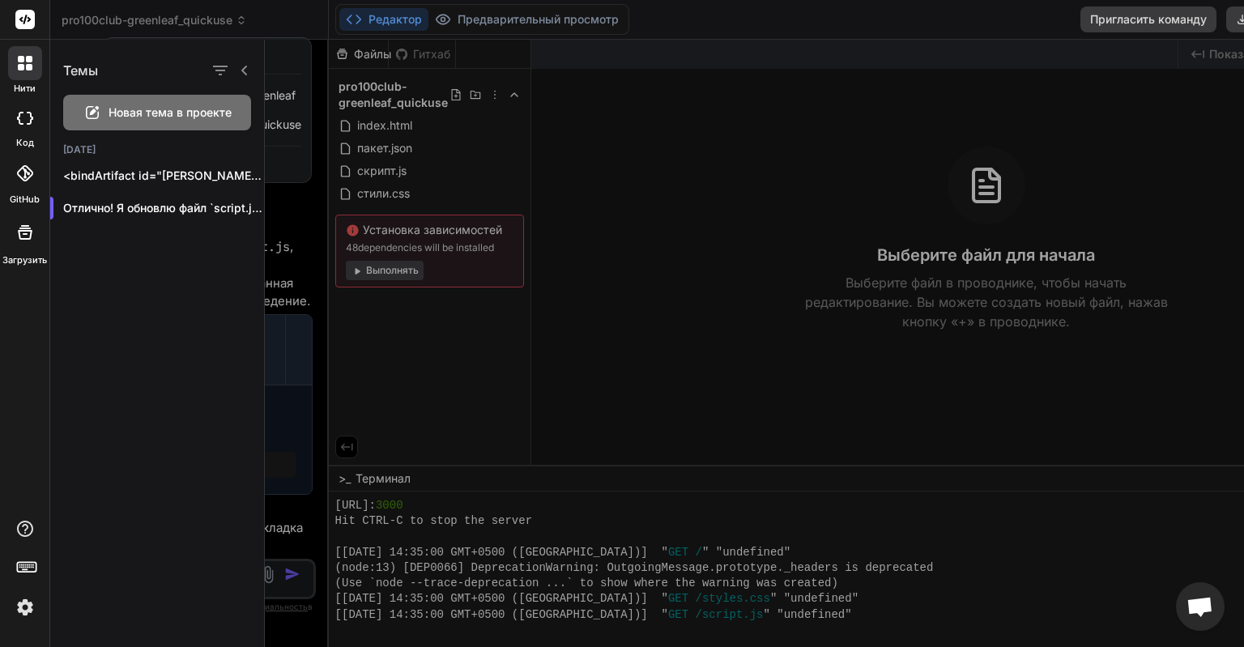
click at [811, 109] on div at bounding box center [754, 343] width 979 height 607
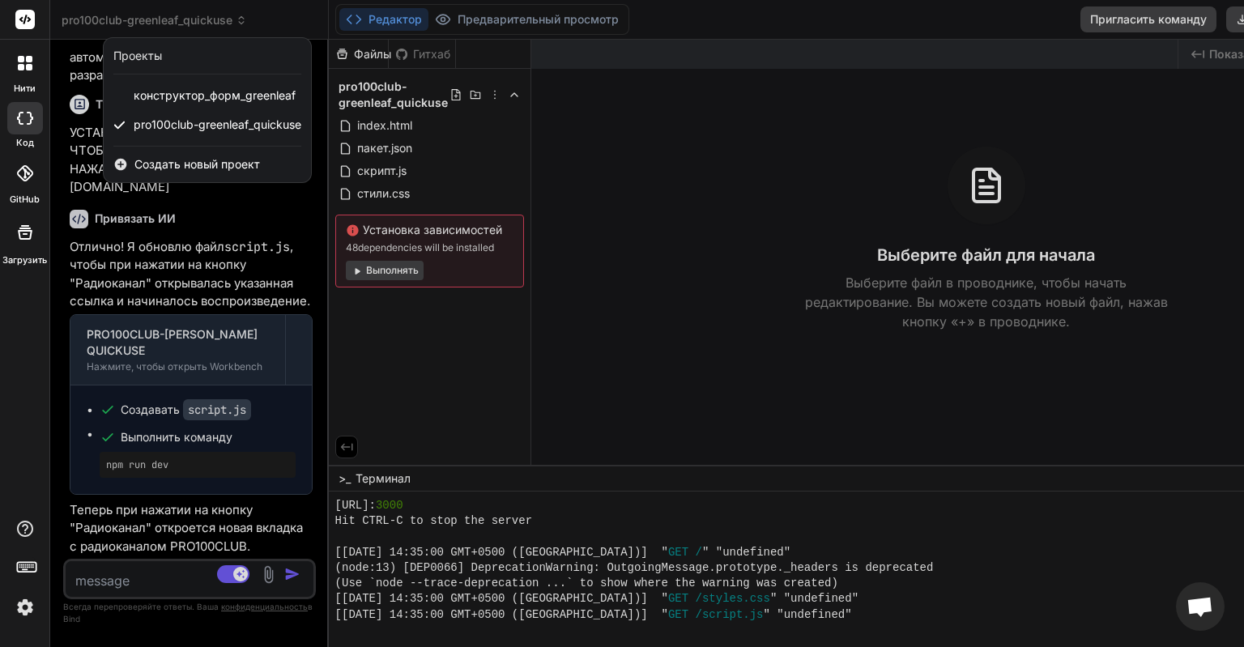
click at [487, 17] on div at bounding box center [622, 323] width 1244 height 647
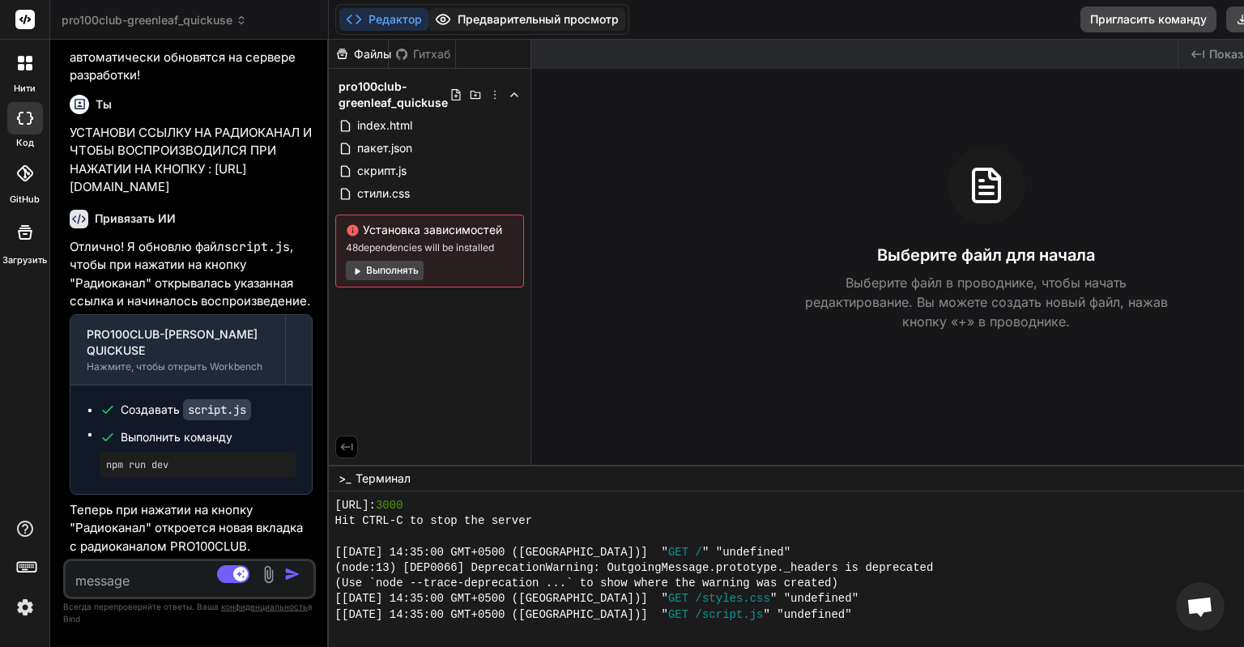
click at [529, 15] on button "Предварительный просмотр" at bounding box center [526, 19] width 197 height 23
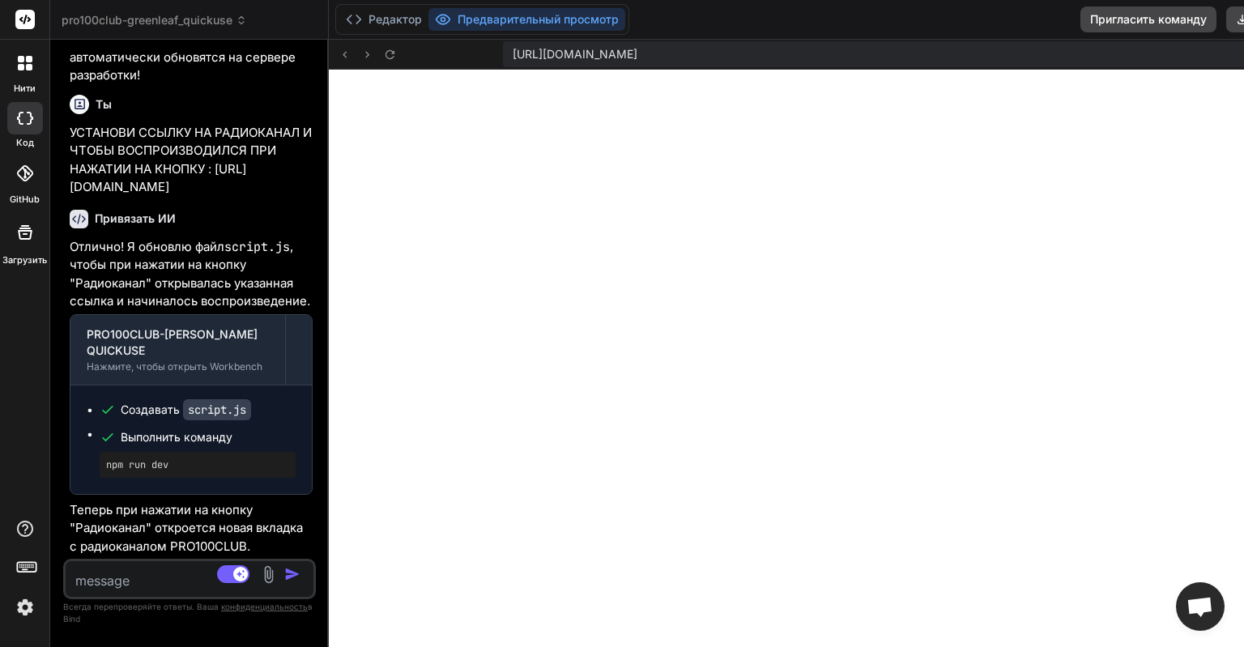
type textarea "x"
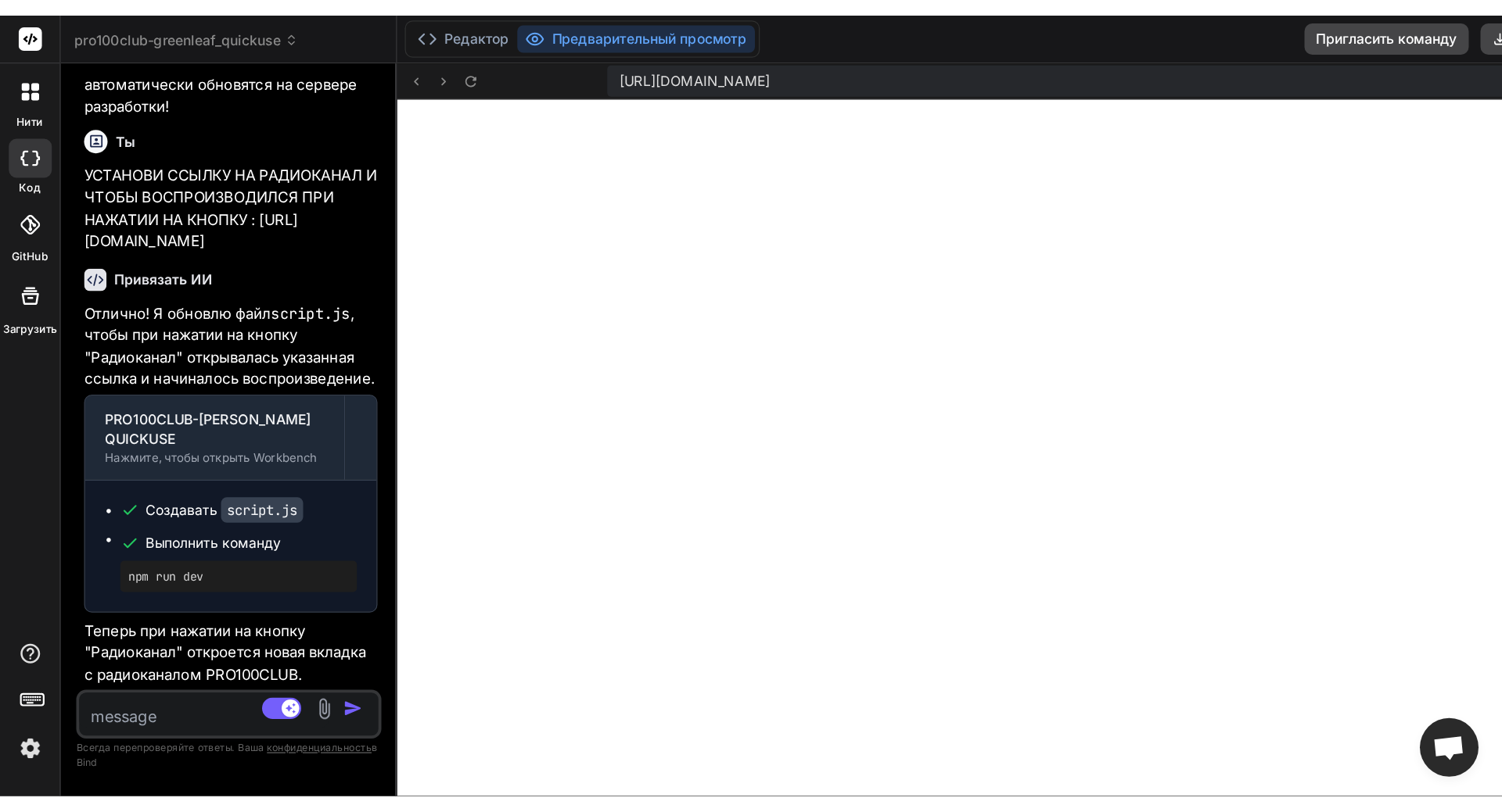
scroll to position [461, 0]
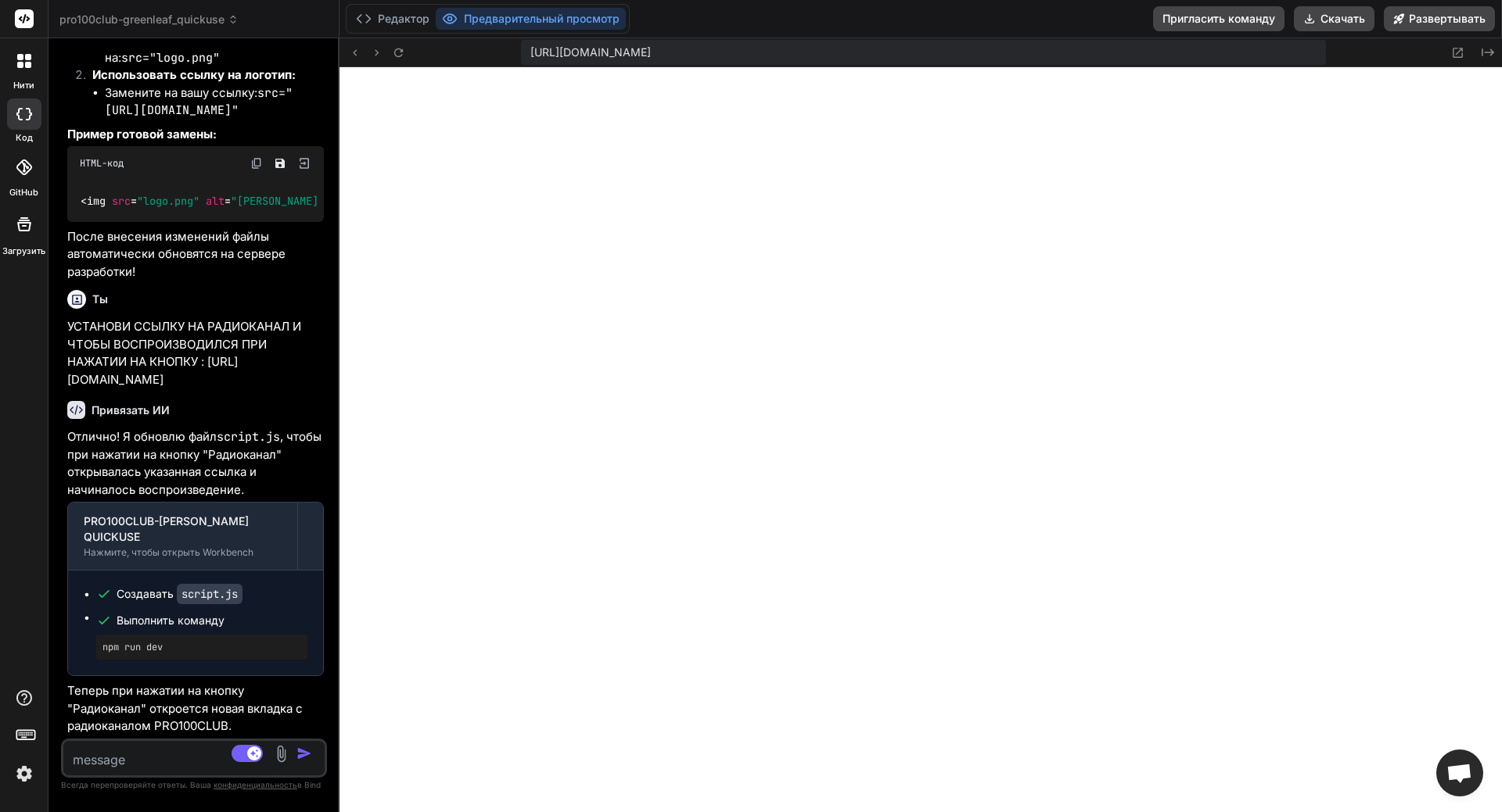
click at [169, 624] on textarea at bounding box center [172, 755] width 217 height 28
type textarea "[PERSON_NAME]"
type textarea "x"
type textarea "НА"
type textarea "x"
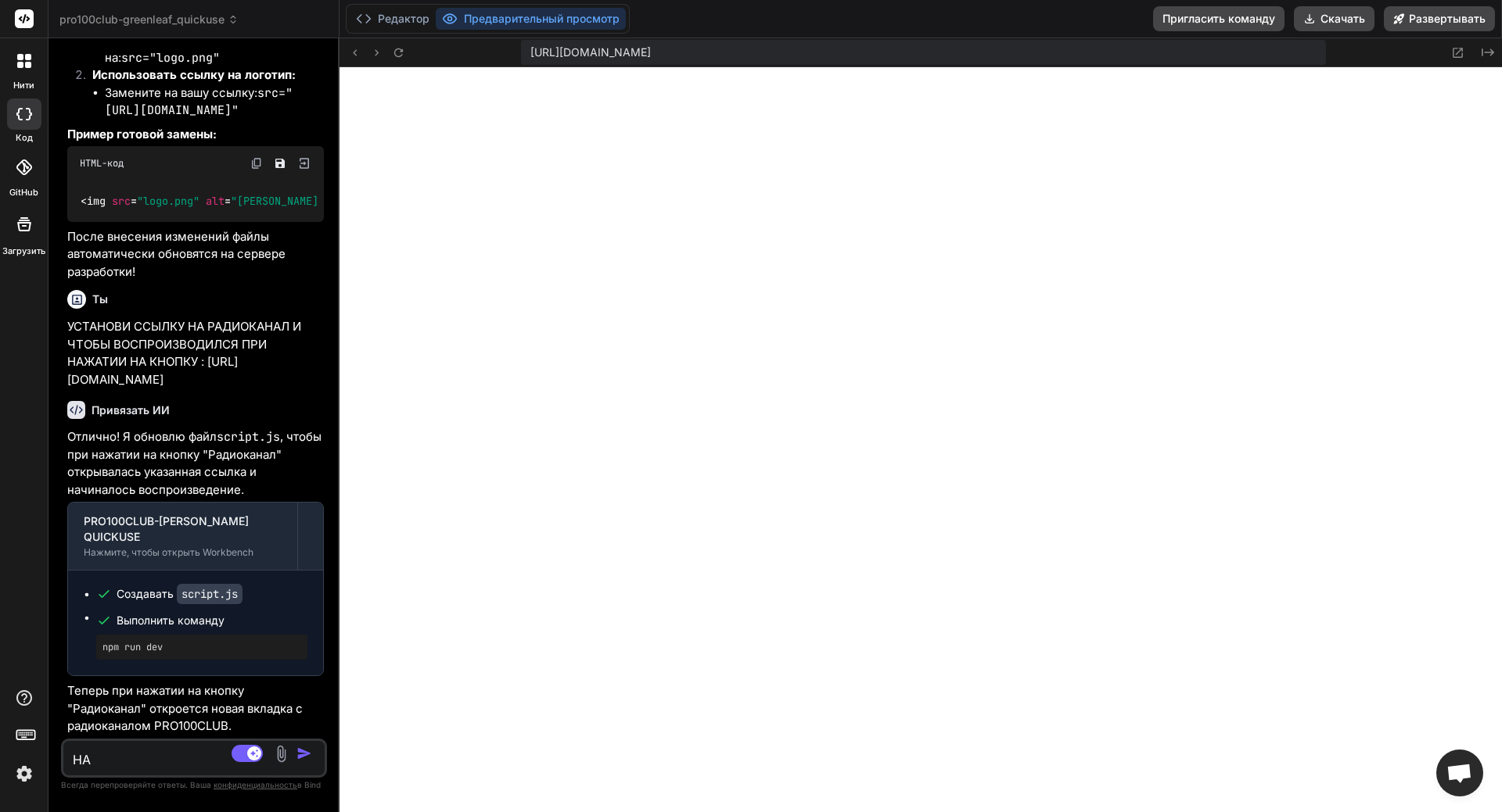
type textarea "НАД"
type textarea "x"
type textarea "НАДО"
type textarea "x"
type textarea "НАДО"
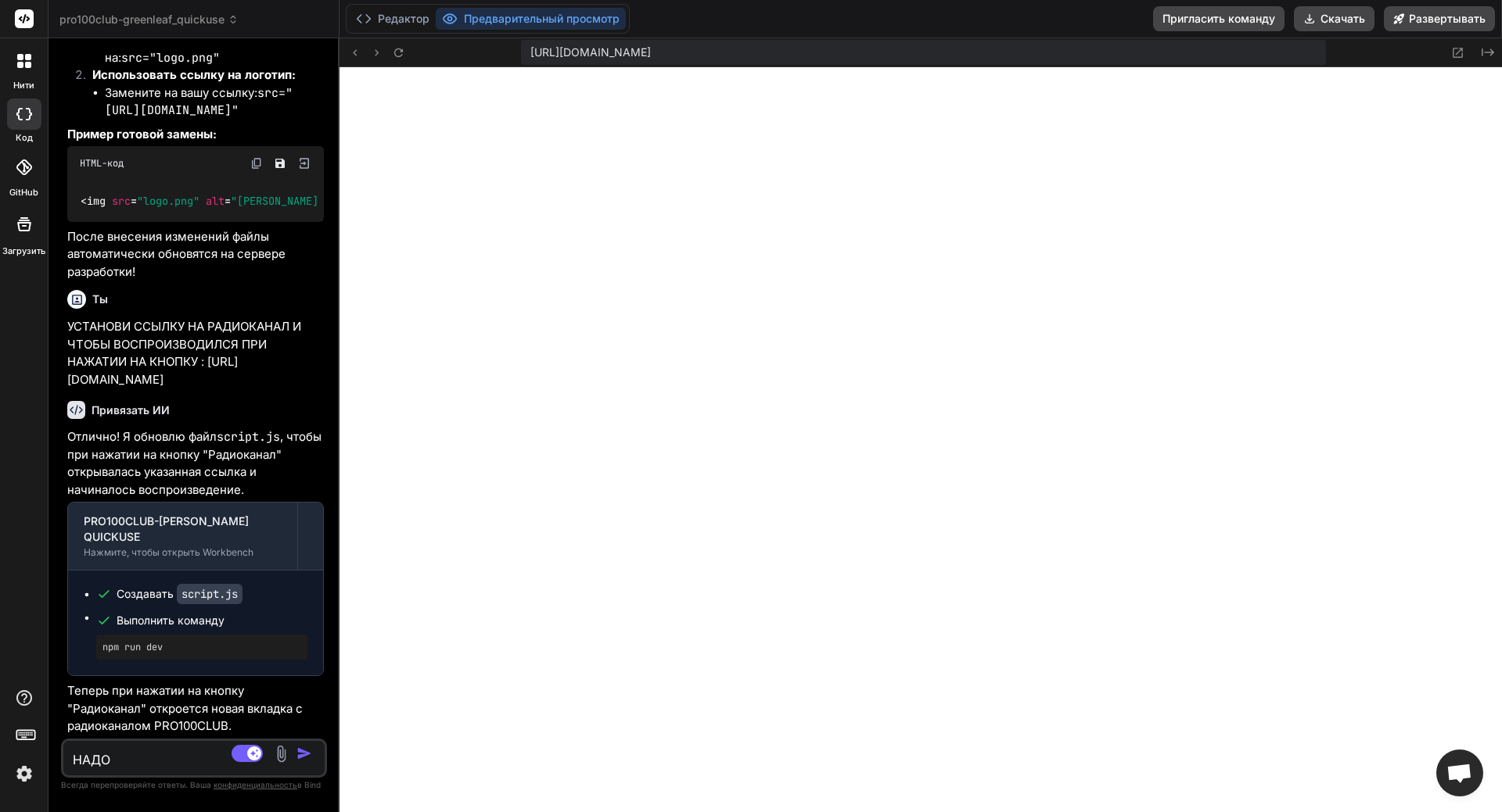
type textarea "x"
type textarea "НАДО Ч"
type textarea "x"
type textarea "НАДО ЧТ"
type textarea "x"
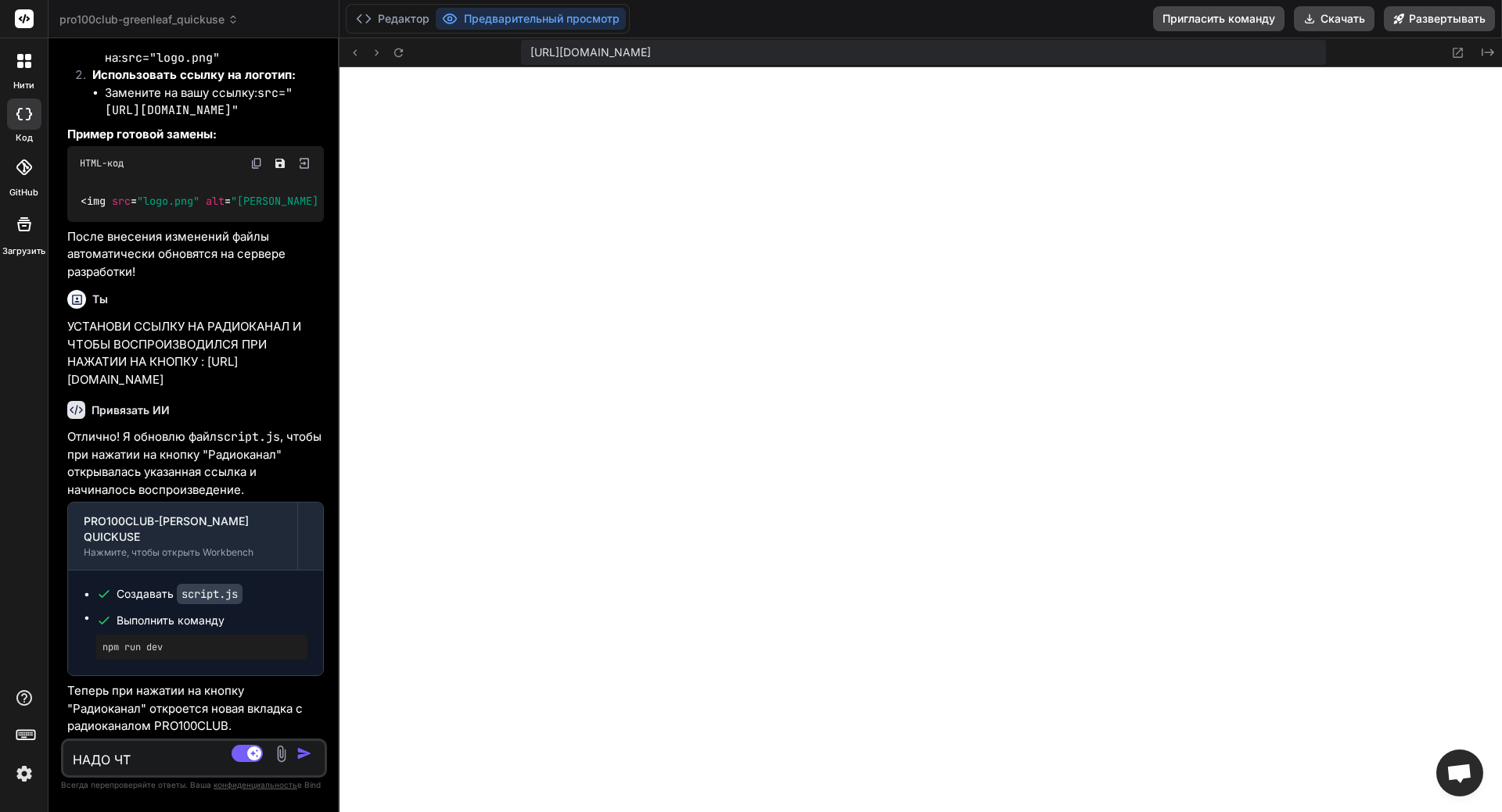
type textarea "НАДО ЧТО"
type textarea "x"
type textarea "НАДО ЧТОБ"
type textarea "x"
type textarea "НАДО ЧТОБЫ"
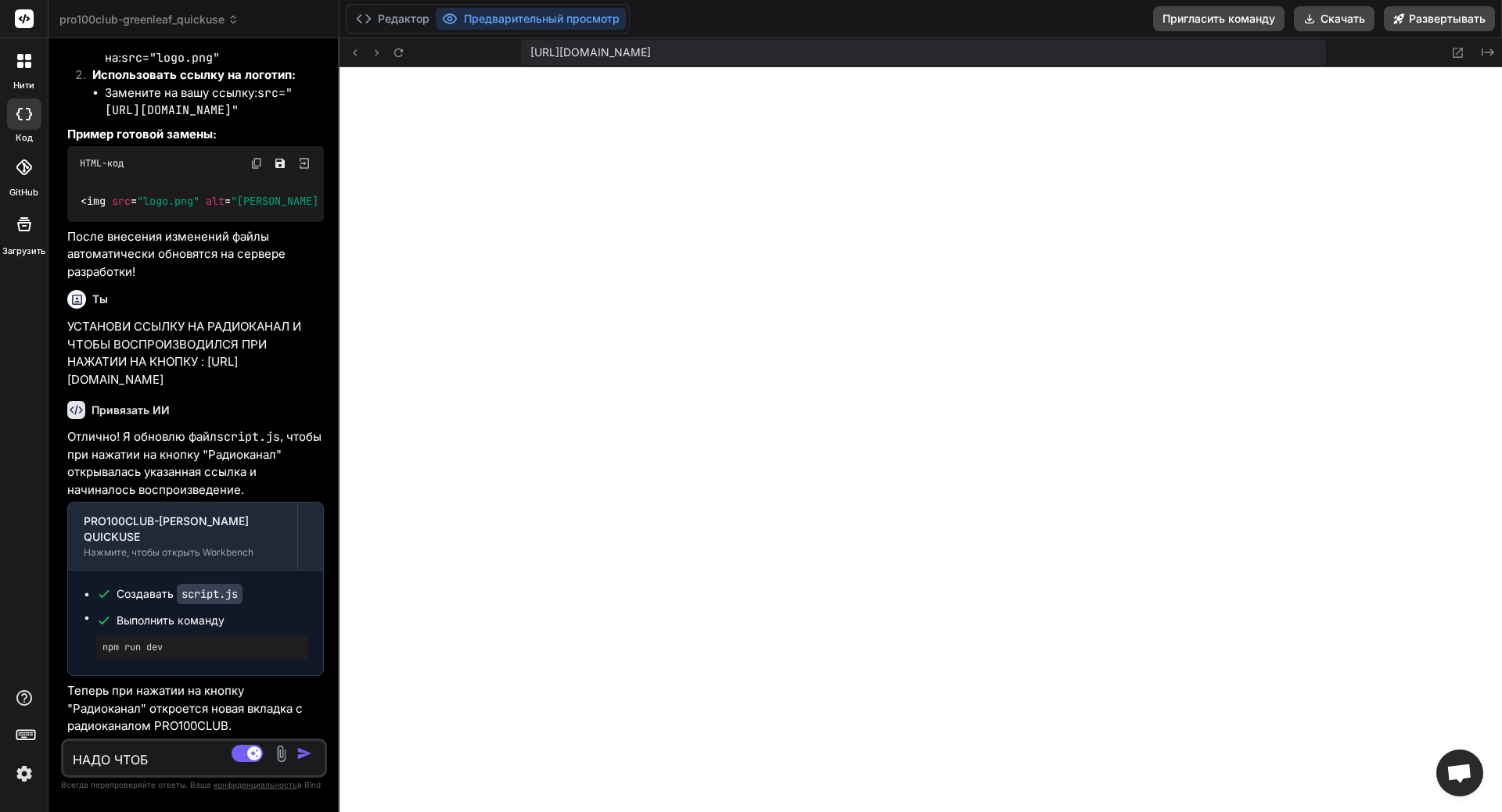
type textarea "x"
type textarea "НАДО ЧТОБЫ"
type textarea "x"
type textarea "НАДО ЧТОБЫ Р"
type textarea "x"
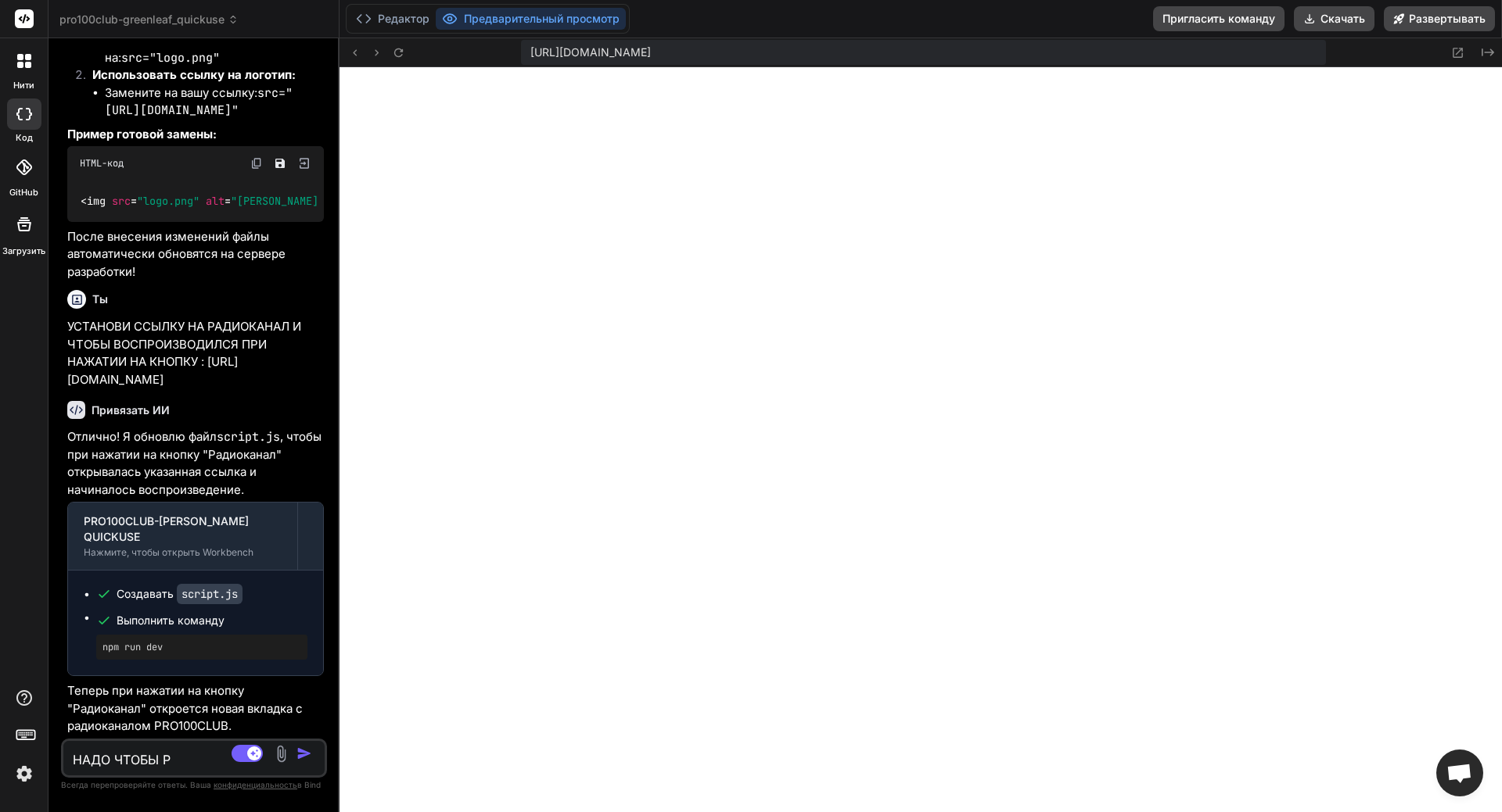
type textarea "НАДО ЧТОБЫ РА"
type textarea "x"
type textarea "НАДО ЧТОБЫ РАД"
type textarea "x"
type textarea "НАДО ЧТОБЫ РАДИ"
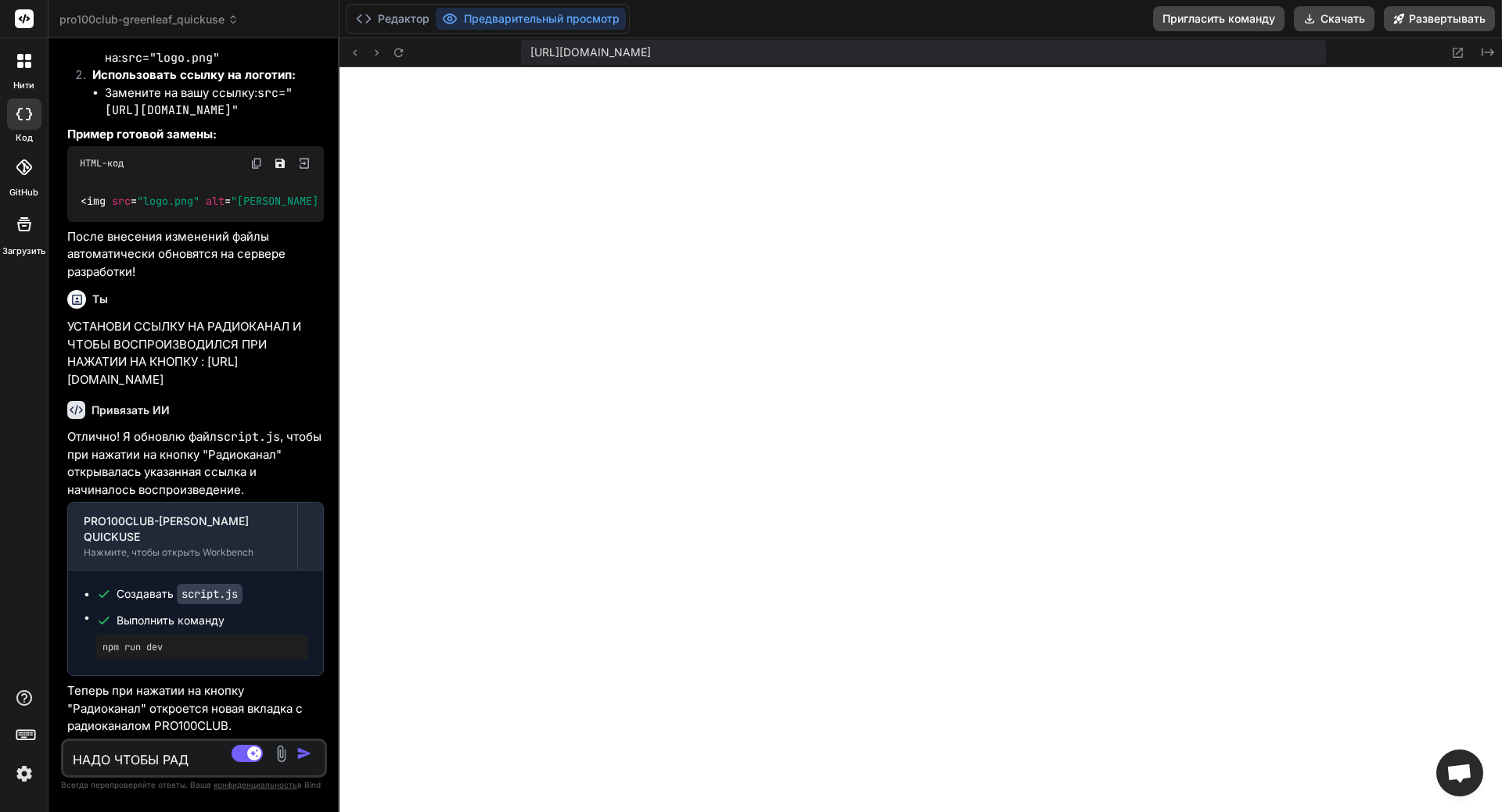
type textarea "x"
type textarea "НАДО ЧТОБЫ РАДИО"
type textarea "x"
type textarea "НАДО ЧТОБЫ РАДИОК"
type textarea "x"
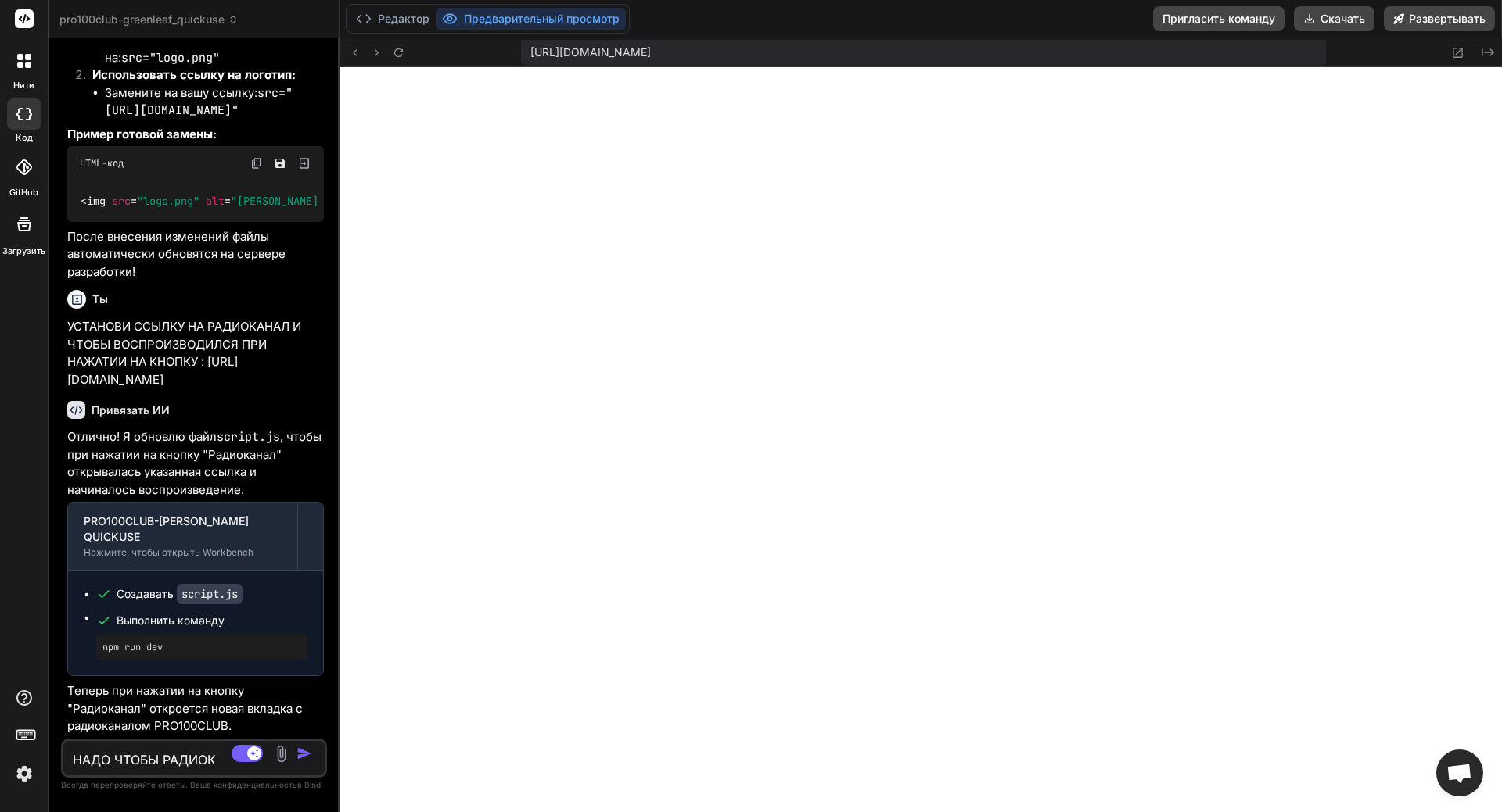
type textarea "НАДО ЧТОБЫ РАДИОКА"
type textarea "x"
type textarea "НАДО ЧТОБЫ РАДИОКАН"
type textarea "x"
type textarea "НАДО ЧТОБЫ РАДИОКАНА"
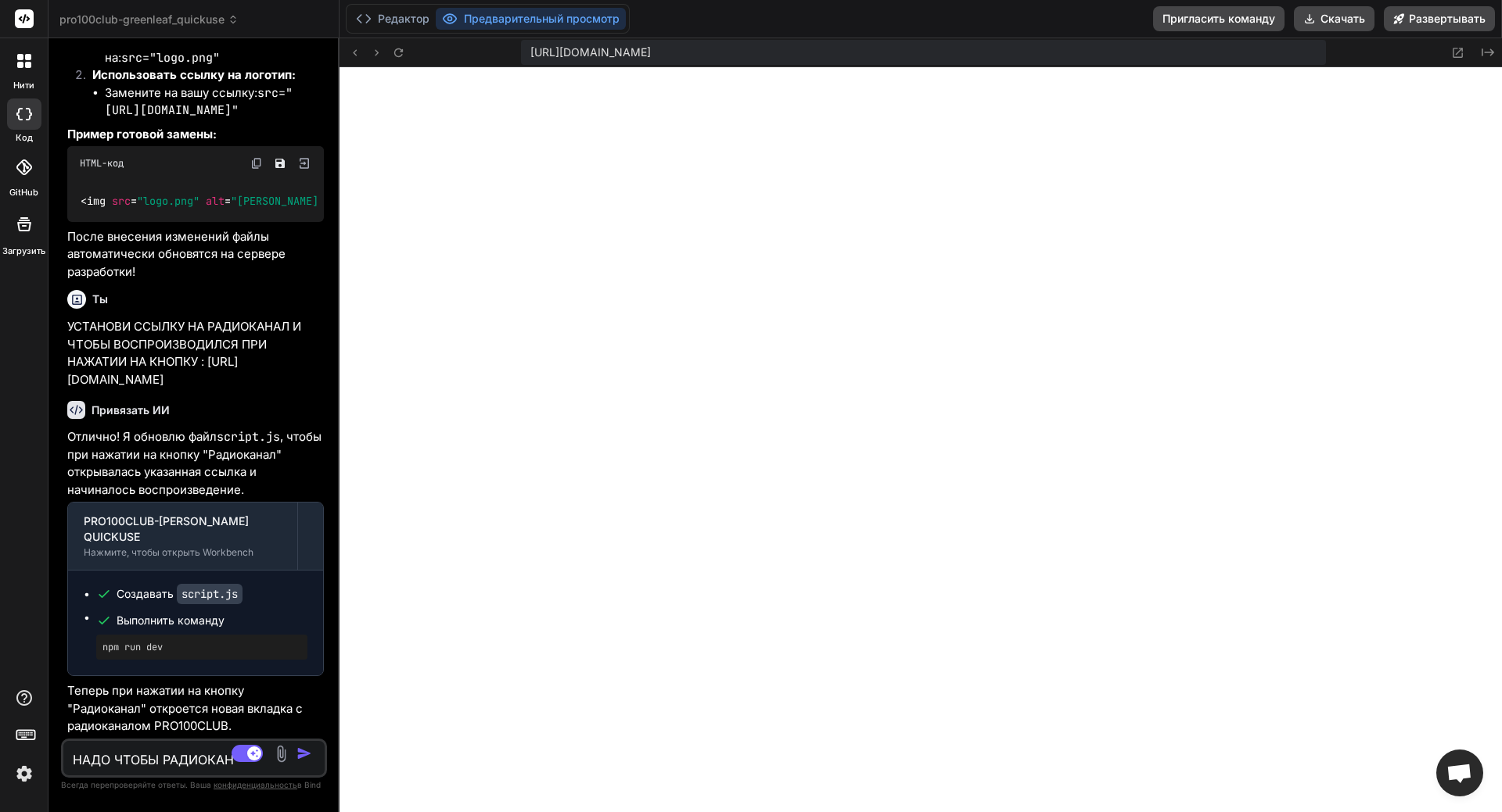
type textarea "x"
type textarea "НАДО ЧТОБЫ РАДИОКАНАЛ"
type textarea "x"
type textarea "НАДО ЧТОБЫ РАДИОКАНАЛ"
type textarea "x"
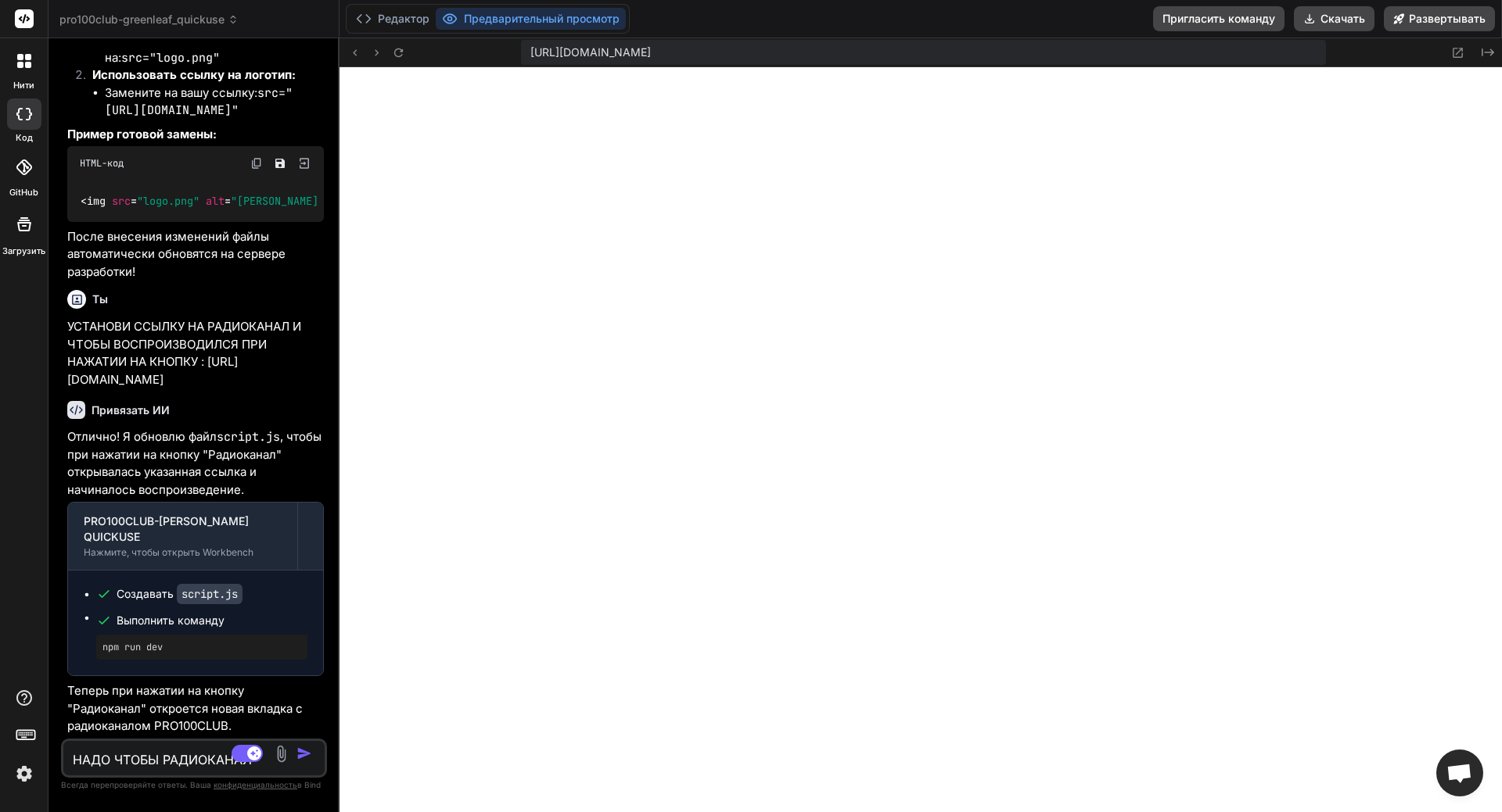
type textarea "НАДО ЧТОБЫ РАДИОКАНАЛ [PERSON_NAME]"
type textarea "x"
type textarea "НАДО ЧТОБЫ РАДИОКАНАЛ ОТ"
type textarea "x"
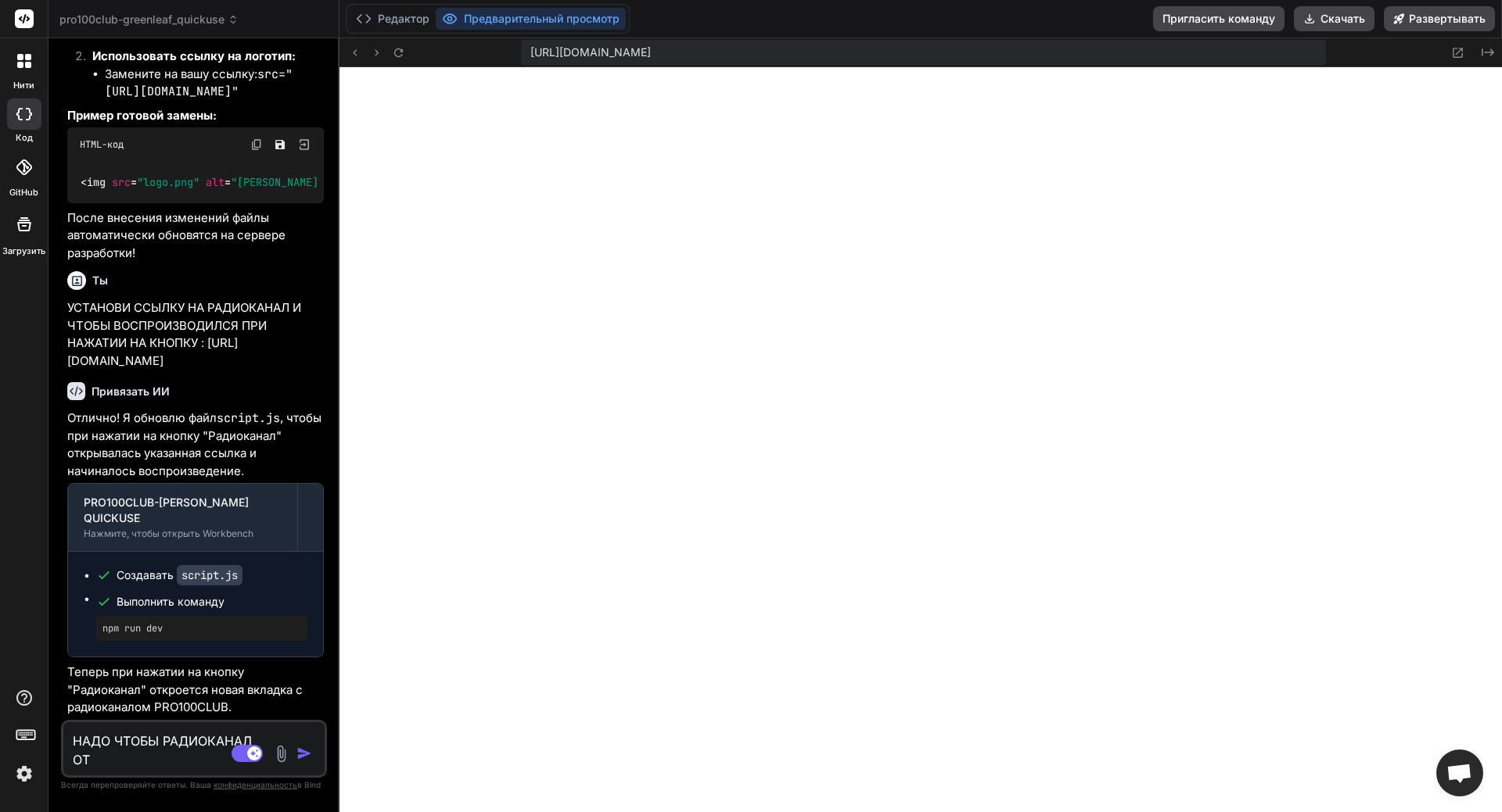
type textarea "НАДО ЧТОБЫ РАДИОКАНАЛ ОТК"
type textarea "x"
type textarea "НАДО ЧТОБЫ РАДИОКАНАЛ ОТКР"
type textarea "x"
type textarea "НАДО ЧТОБЫ РАДИОКАНАЛ ОТКРЫ"
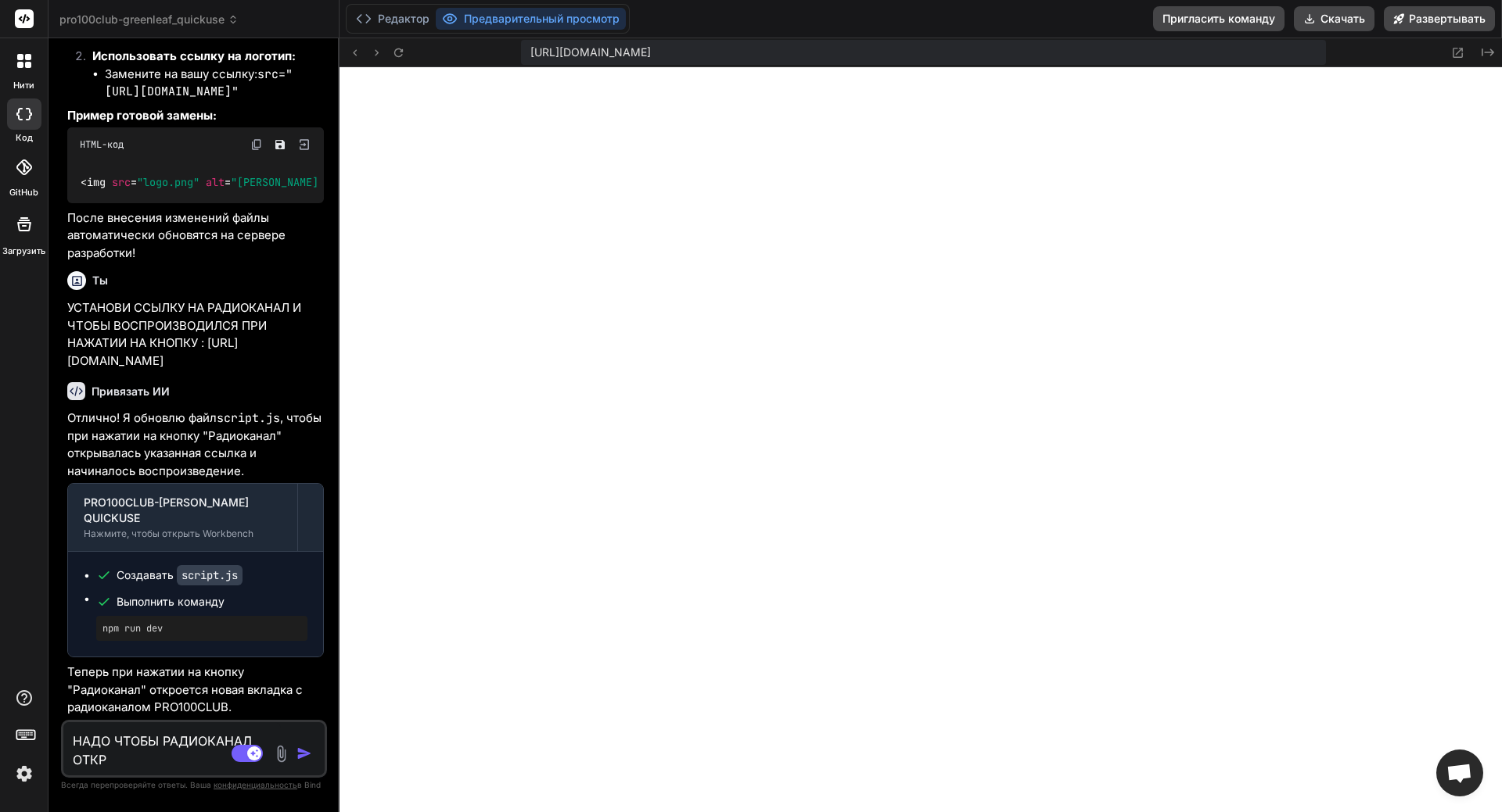
type textarea "x"
type textarea "НАДО ЧТОБЫ РАДИОКАНАЛ ОТКРЫВ"
type textarea "x"
type textarea "НАДО ЧТОБЫ РАДИОКАНАЛ ОТКРЫВА"
type textarea "x"
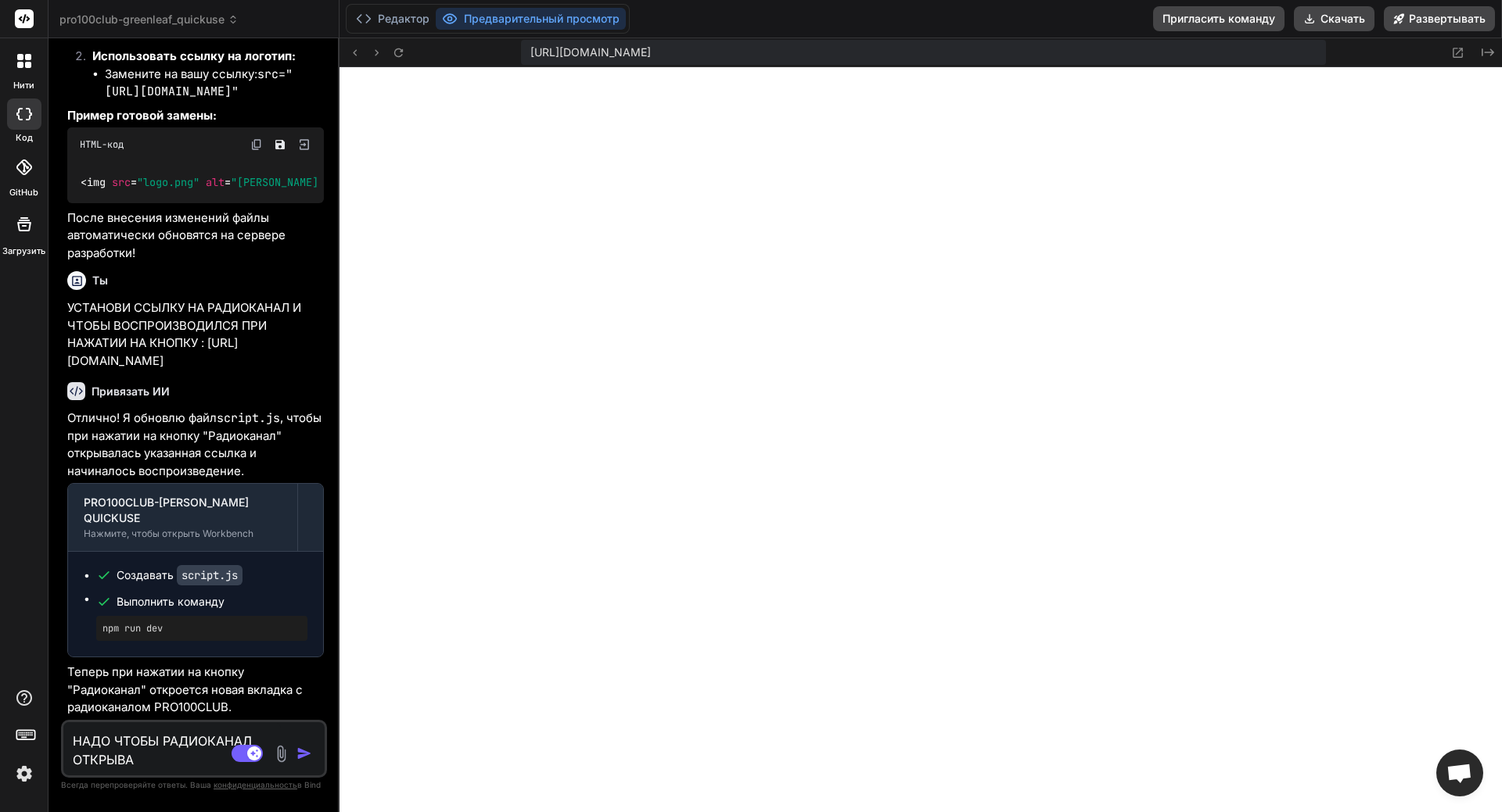
type textarea "НАДО ЧТОБЫ РАДИОКАНАЛ ОТКРЫВАЛ"
type textarea "x"
type textarea "НАДО ЧТОБЫ РАДИОКАНАЛ ОТКРЫВАЛС"
type textarea "x"
type textarea "НАДО ЧТОБЫ РАДИОКАНАЛ ОТКРЫВАЛСЯ"
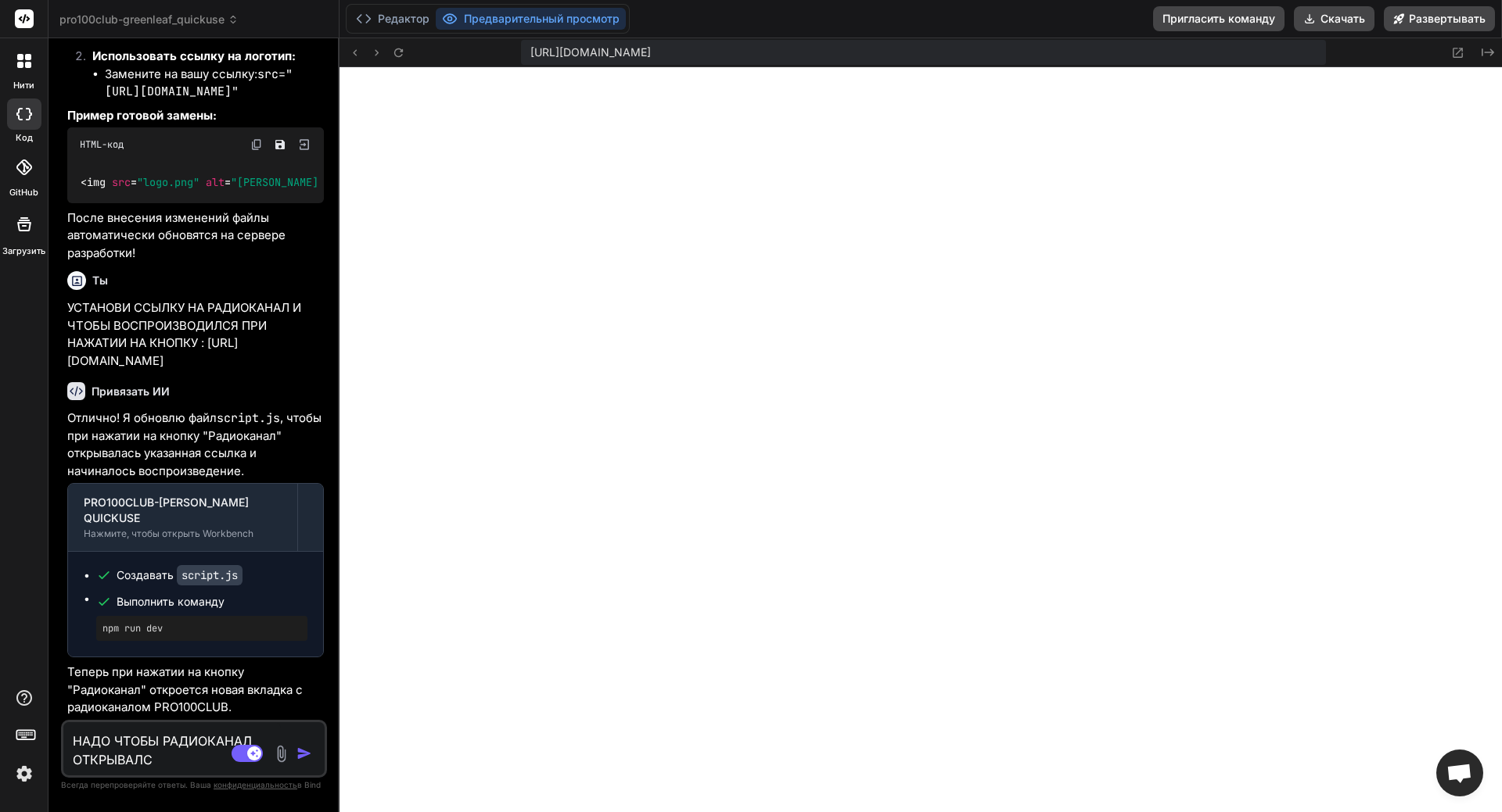
type textarea "x"
type textarea "НАДО ЧТОБЫ РАДИОКАНАЛ ОТКРЫВАЛСЯ"
type textarea "x"
type textarea "НАДО ЧТОБЫ РАДИОКАНАЛ ОТКРЫВАЛСЯ [PERSON_NAME]"
type textarea "x"
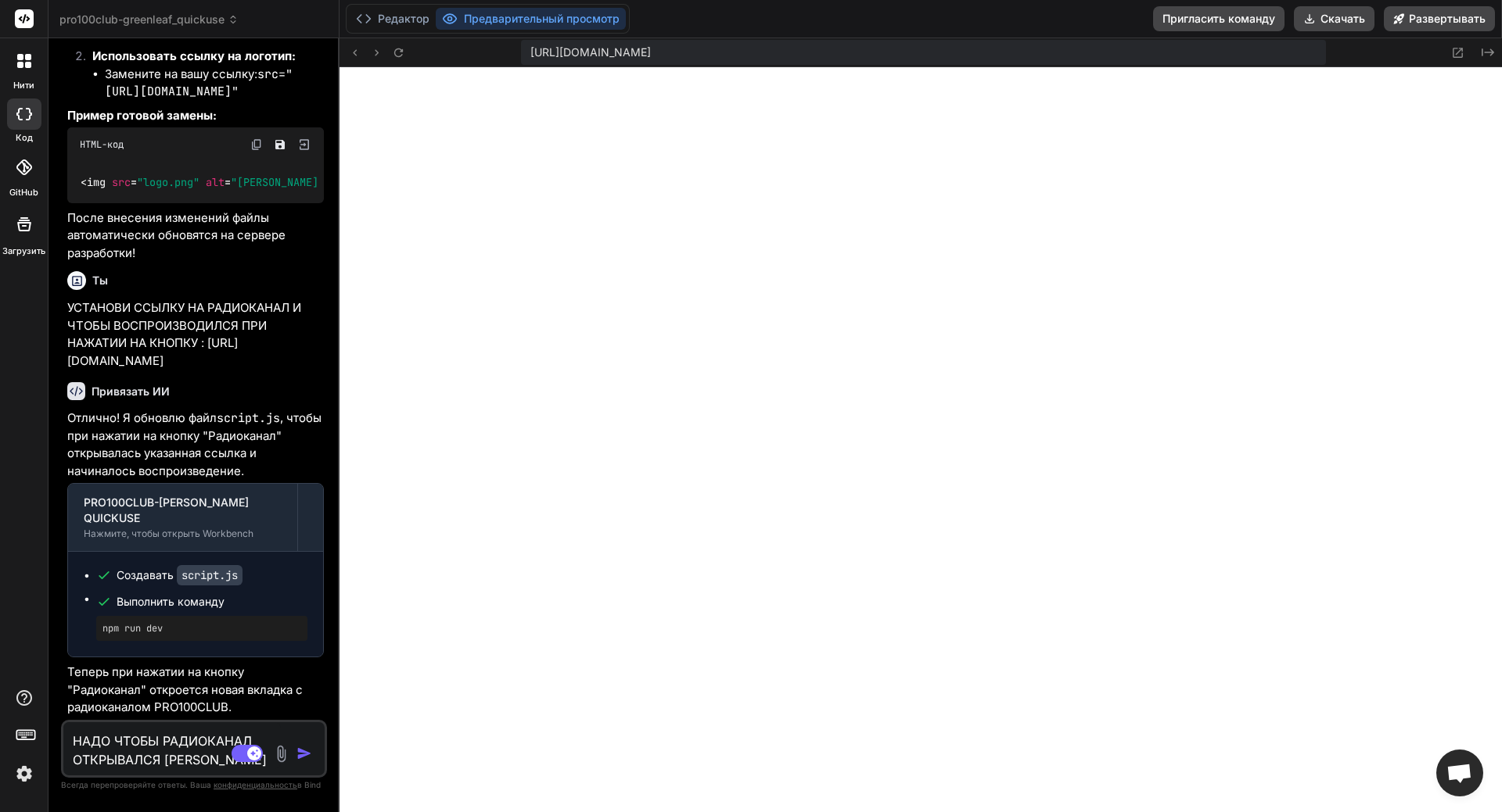
type textarea "НАДО ЧТОБЫ РАДИОКАНАЛ ОТКРЫВАЛСЯ ВН"
type textarea "x"
type textarea "НАДО ЧТОБЫ РАДИОКАНАЛ ОТКРЫВАЛСЯ ВНУ"
type textarea "x"
type textarea "НАДО ЧТОБЫ РАДИОКАНАЛ ОТКРЫВАЛСЯ ВНУТ"
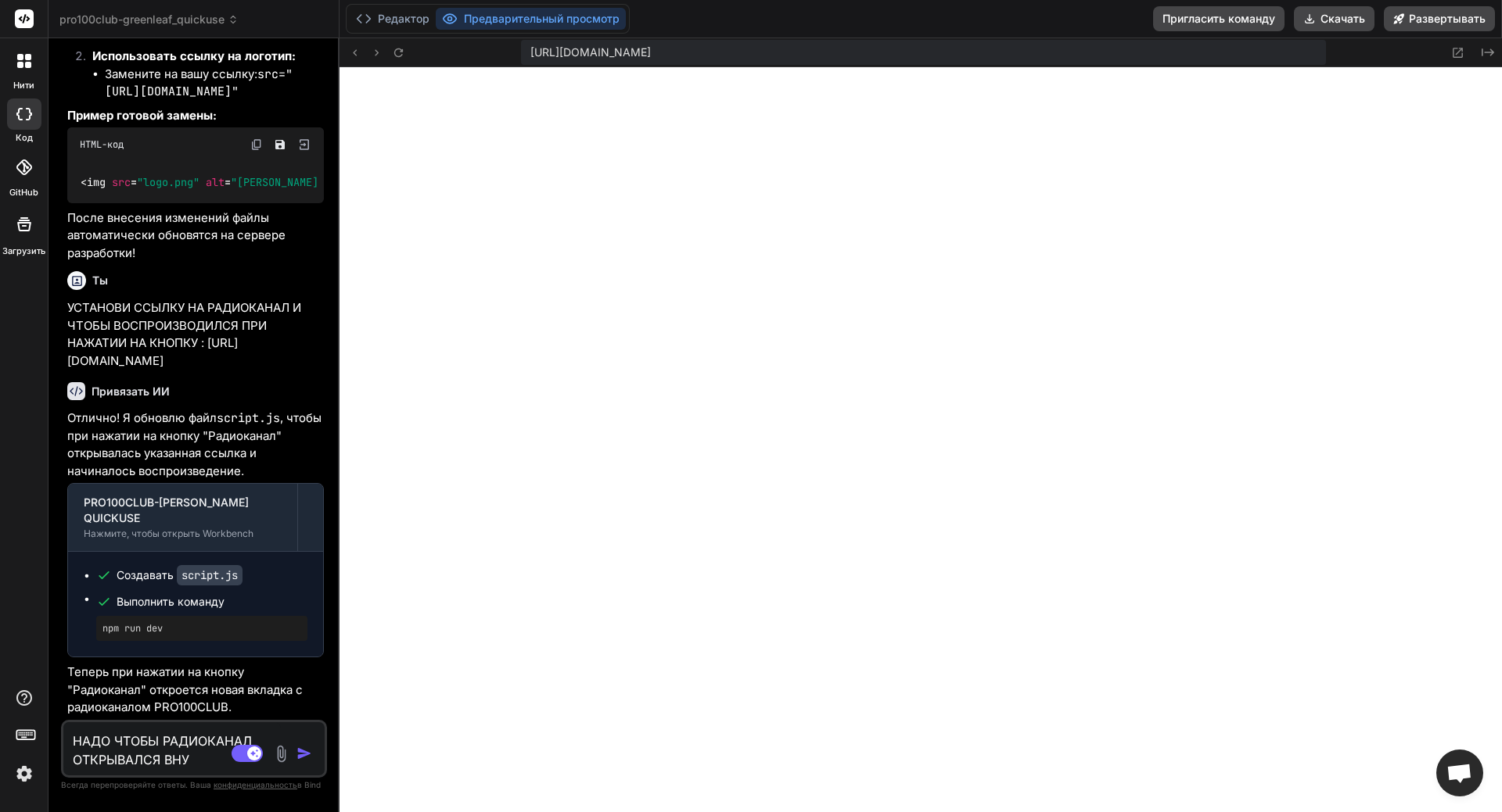
type textarea "x"
type textarea "НАДО ЧТОБЫ РАДИОКАНАЛ ОТКРЫВАЛСЯ ВНУТР"
type textarea "x"
type textarea "НАДО ЧТОБЫ РАДИОКАНАЛ ОТКРЫВАЛСЯ ВНУТРИ"
type textarea "x"
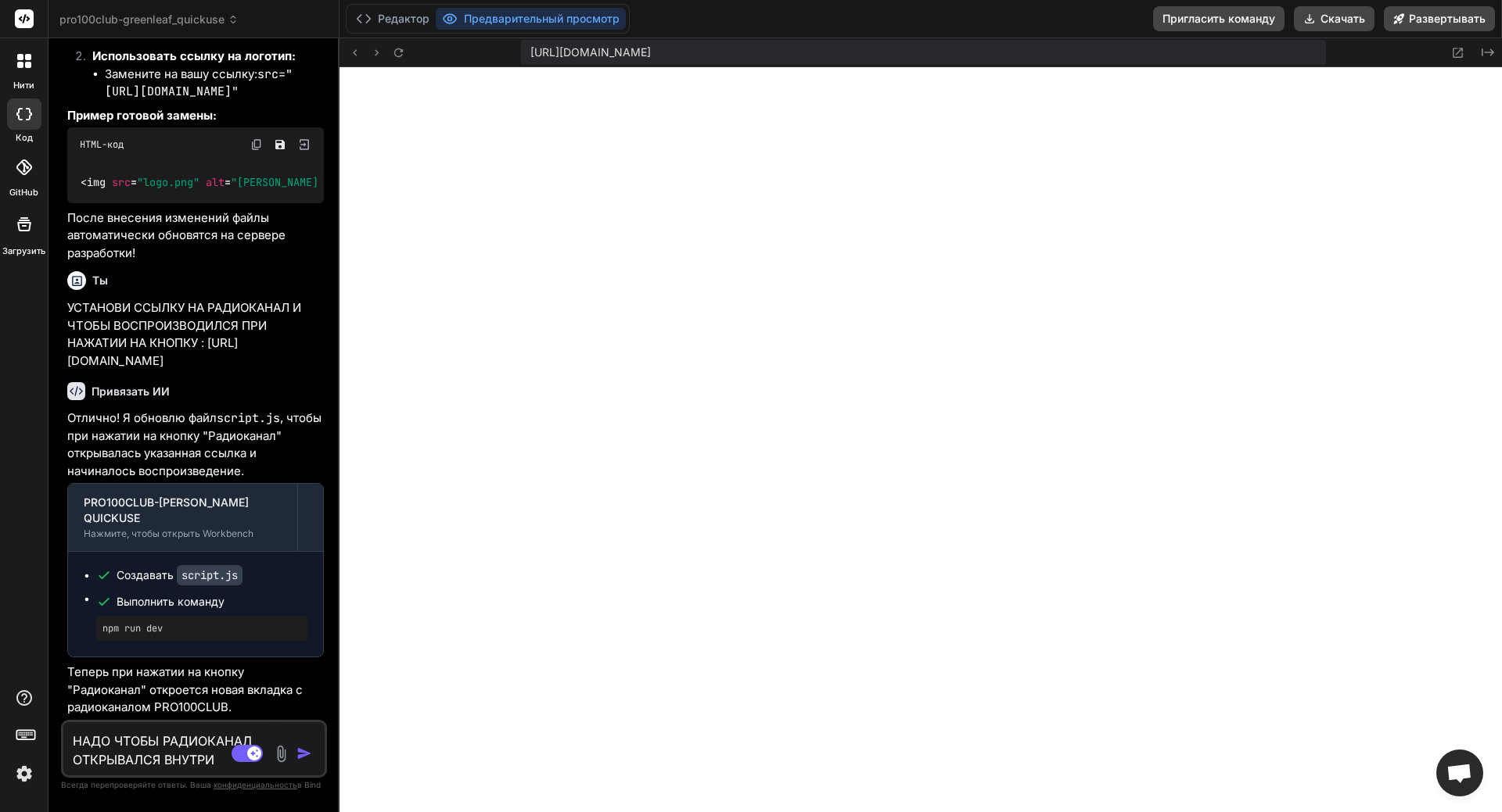
type textarea "НАДО ЧТОБЫ РАДИОКАНАЛ ОТКРЫВАЛСЯ ВНУТРИ"
type textarea "x"
type textarea "НАДО ЧТОБЫ РАДИОКАНАЛ ОТКРЫВАЛСЯ ВНУТРИ С"
type textarea "x"
type textarea "НАДО ЧТОБЫ РАДИОКАНАЛ ОТКРЫВАЛСЯ ВНУТРИ СА"
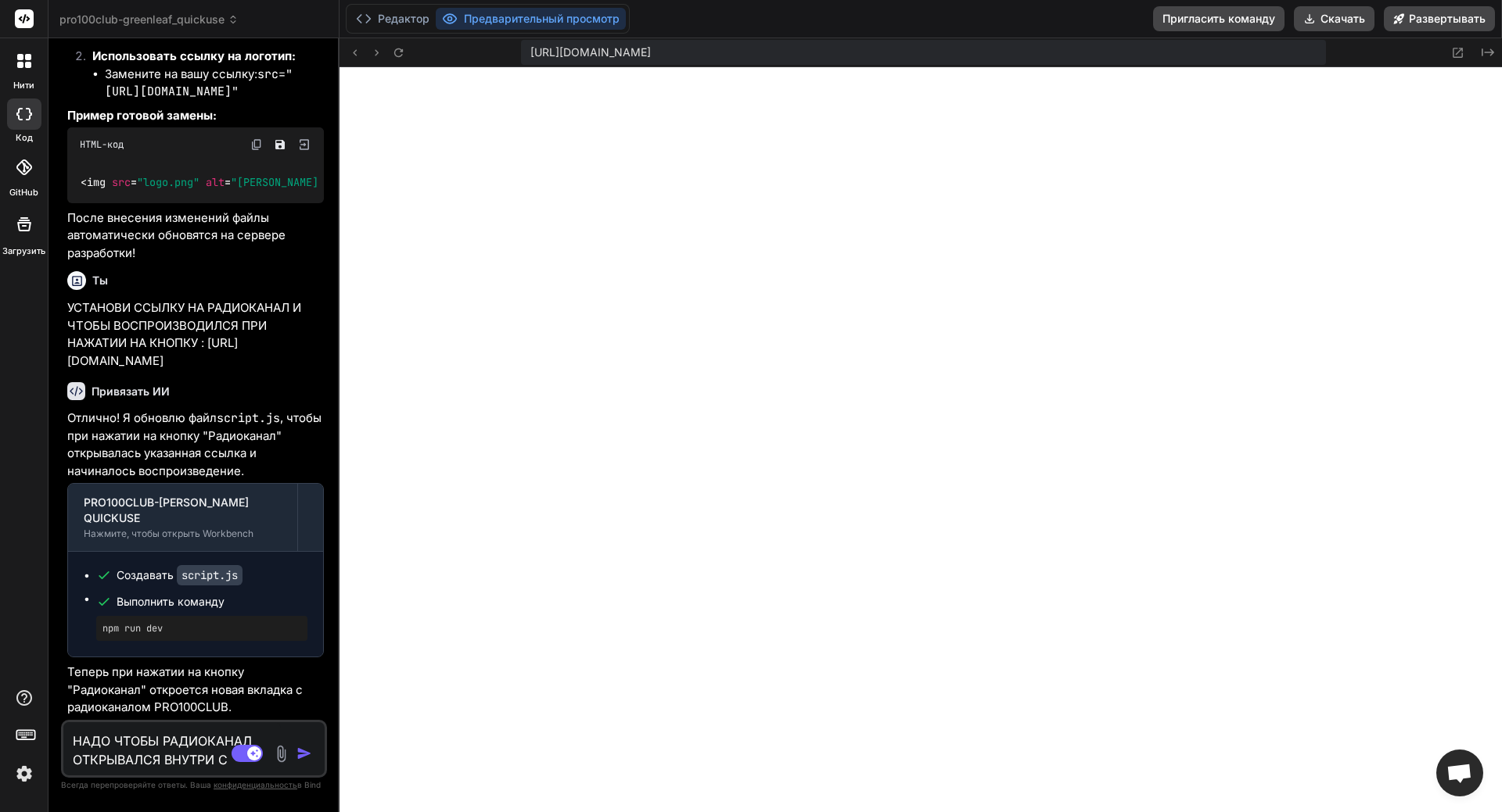
type textarea "x"
type textarea "НАДО ЧТОБЫ РАДИОКАНАЛ ОТКРЫВАЛСЯ ВНУТРИ САЙ"
type textarea "x"
type textarea "НАДО ЧТОБЫ РАДИОКАНАЛ ОТКРЫВАЛСЯ ВНУТРИ САЙТ"
type textarea "x"
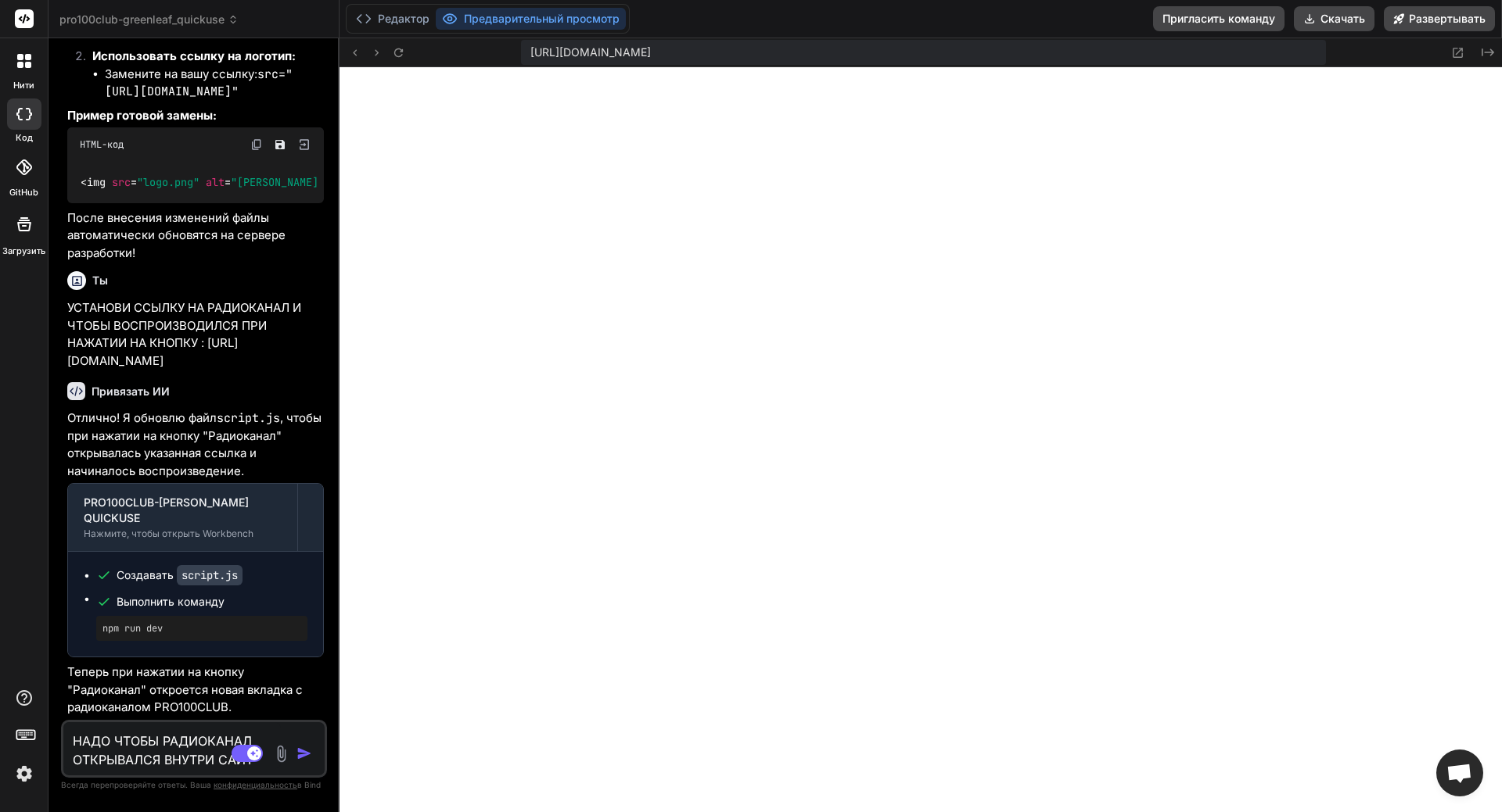
type textarea "НАДО ЧТОБЫ РАДИОКАНАЛ ОТКРЫВАЛСЯ ВНУТРИ САЙТА"
type textarea "x"
type textarea "НАДО ЧТОБЫ РАДИОКАНАЛ ОТКРЫВАЛСЯ ВНУТРИ САЙТА"
type textarea "x"
type textarea "НАДО ЧТОБЫ РАДИОКАНАЛ ОТКРЫВАЛСЯ ВНУТРИ САЙТА И"
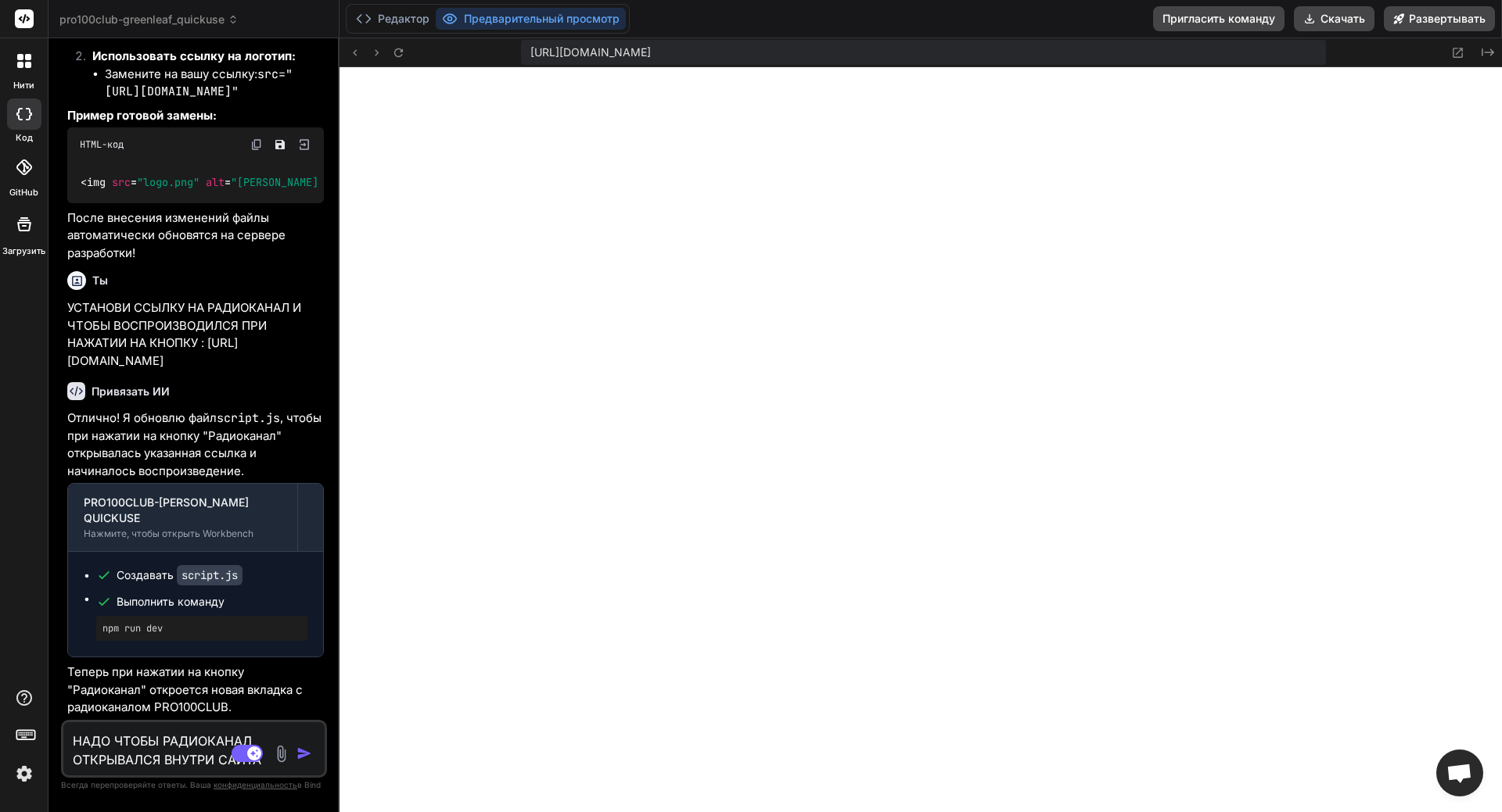
type textarea "x"
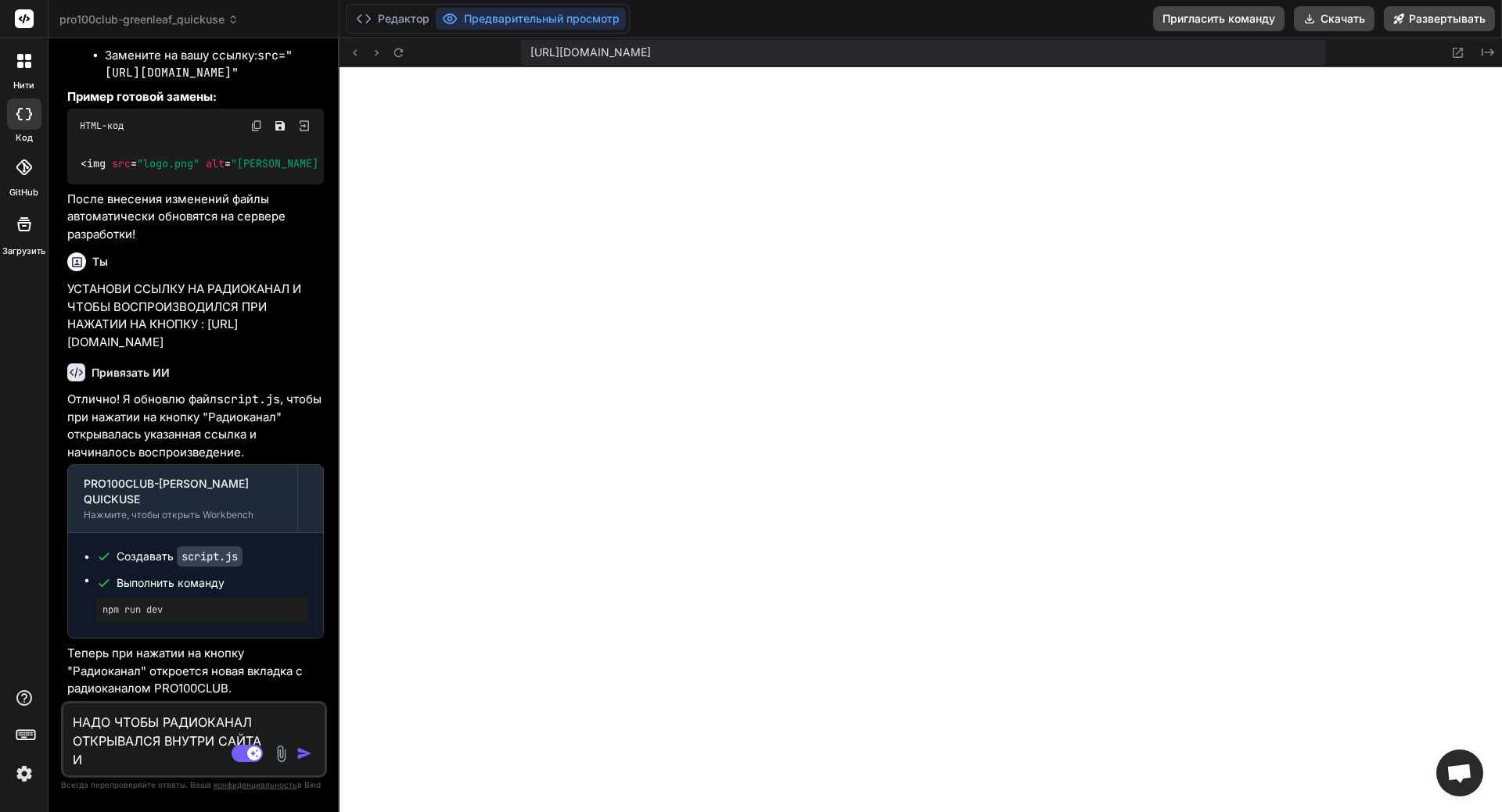
type textarea "НАДО ЧТОБЫ РАДИОКАНАЛ ОТКРЫВАЛСЯ ВНУТРИ САЙТА ИЛ"
type textarea "x"
type textarea "НАДО ЧТОБЫ РАДИОКАНАЛ ОТКРЫВАЛСЯ ВНУТРИ САЙТА ИЛИ"
type textarea "x"
type textarea "НАДО ЧТОБЫ РАДИОКАНАЛ ОТКРЫВАЛСЯ ВНУТРИ САЙТА ИЛИ"
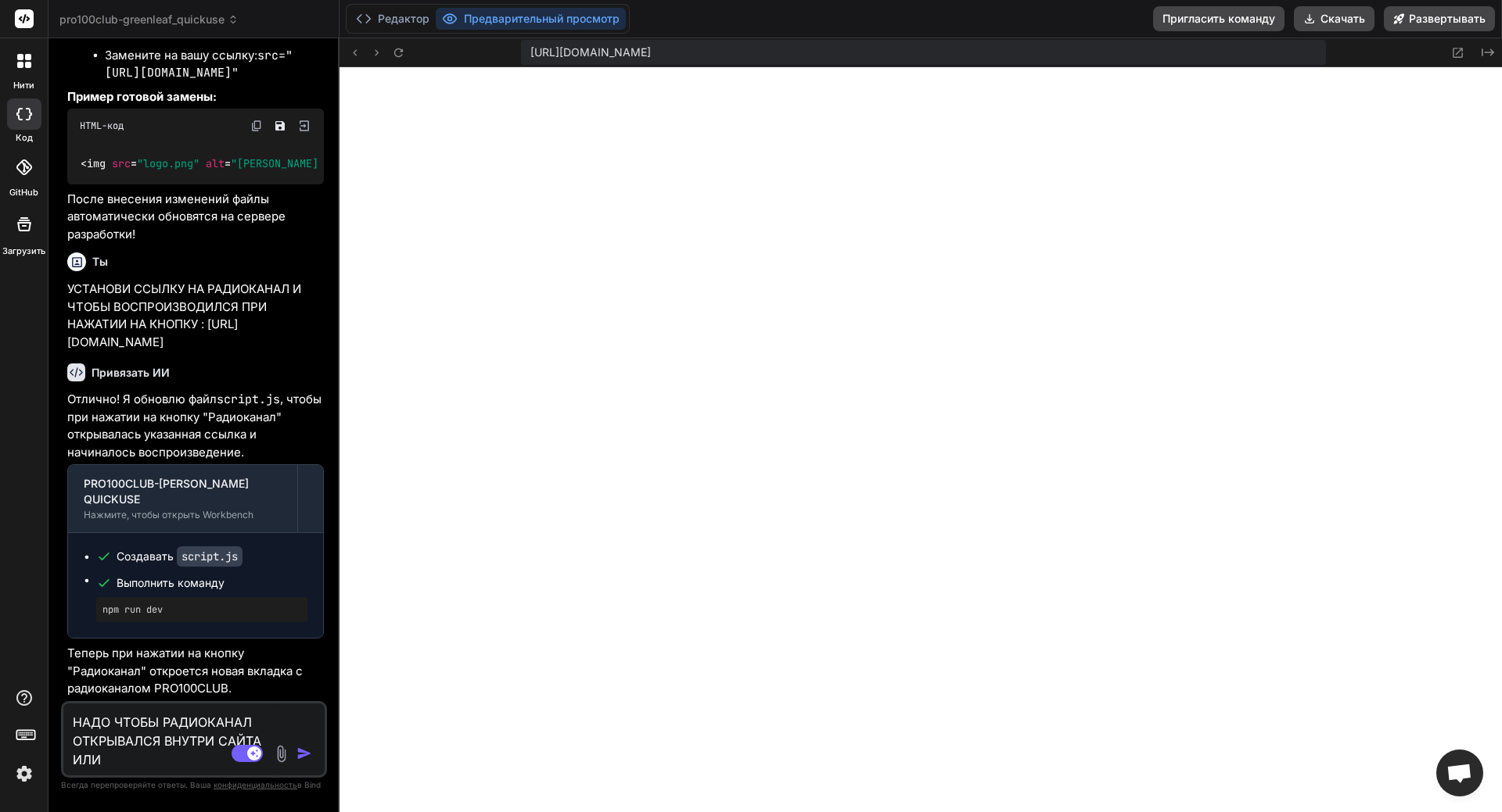
type textarea "x"
type textarea "НАДО ЧТОБЫ РАДИОКАНАЛ ОТКРЫВАЛСЯ ВНУТРИ САЙТА ИЛИ П"
type textarea "x"
type textarea "НАДО ЧТОБЫ РАДИОКАНАЛ ОТКРЫВАЛСЯ ВНУТРИ САЙТА ИЛИ ПО"
type textarea "x"
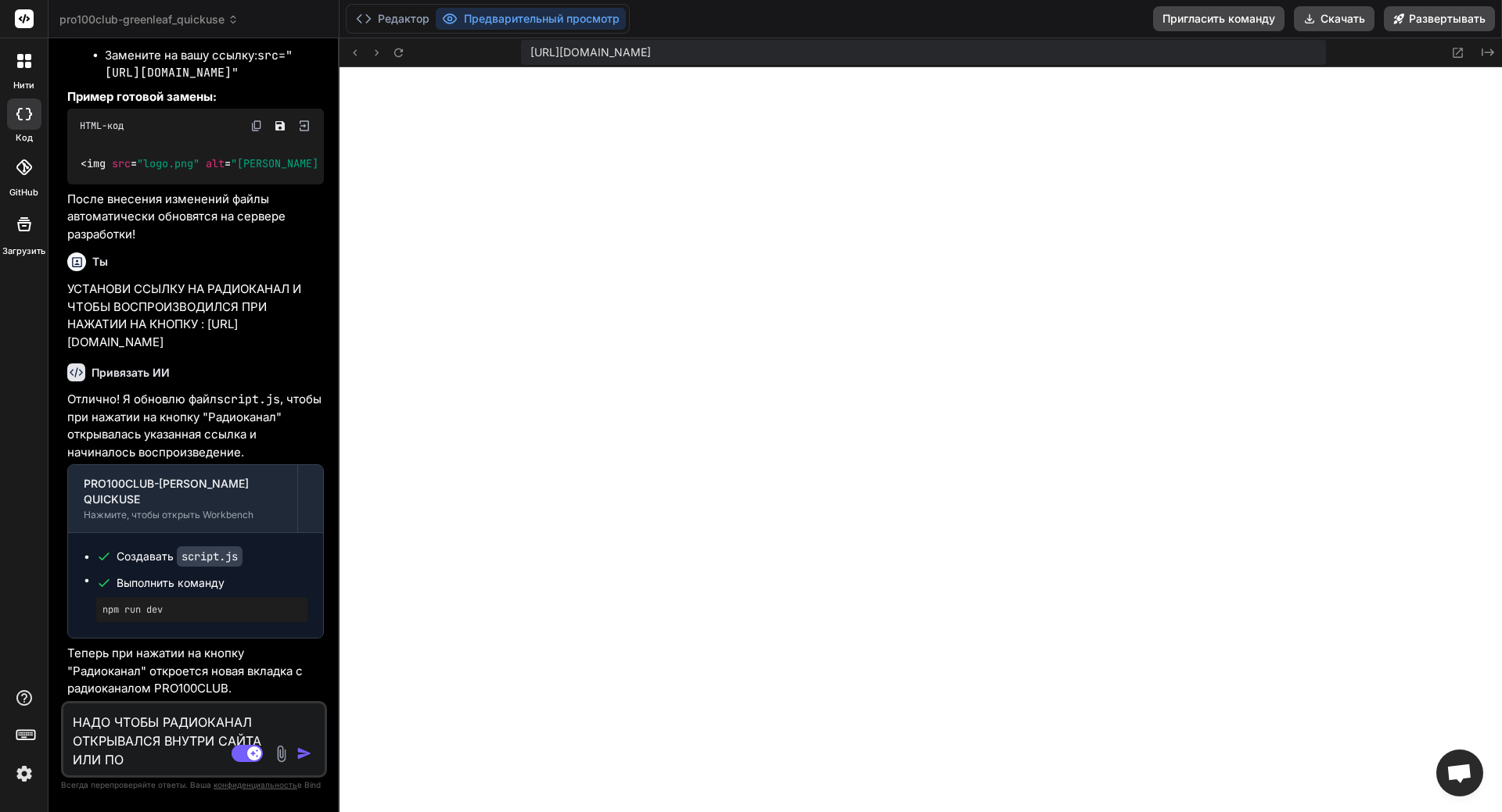
type textarea "НАДО ЧТОБЫ РАДИОКАНАЛ ОТКРЫВАЛСЯ ВНУТРИ САЙТА ИЛИ ПОД"
type textarea "x"
type textarea "НАДО ЧТОБЫ РАДИОКАНАЛ ОТКРЫВАЛСЯ ВНУТРИ САЙТА ИЛИ ПОДК"
type textarea "x"
type textarea "НАДО ЧТОБЫ РАДИОКАНАЛ ОТКРЫВАЛСЯ ВНУТРИ САЙТА ИЛИ ПОДКЛ"
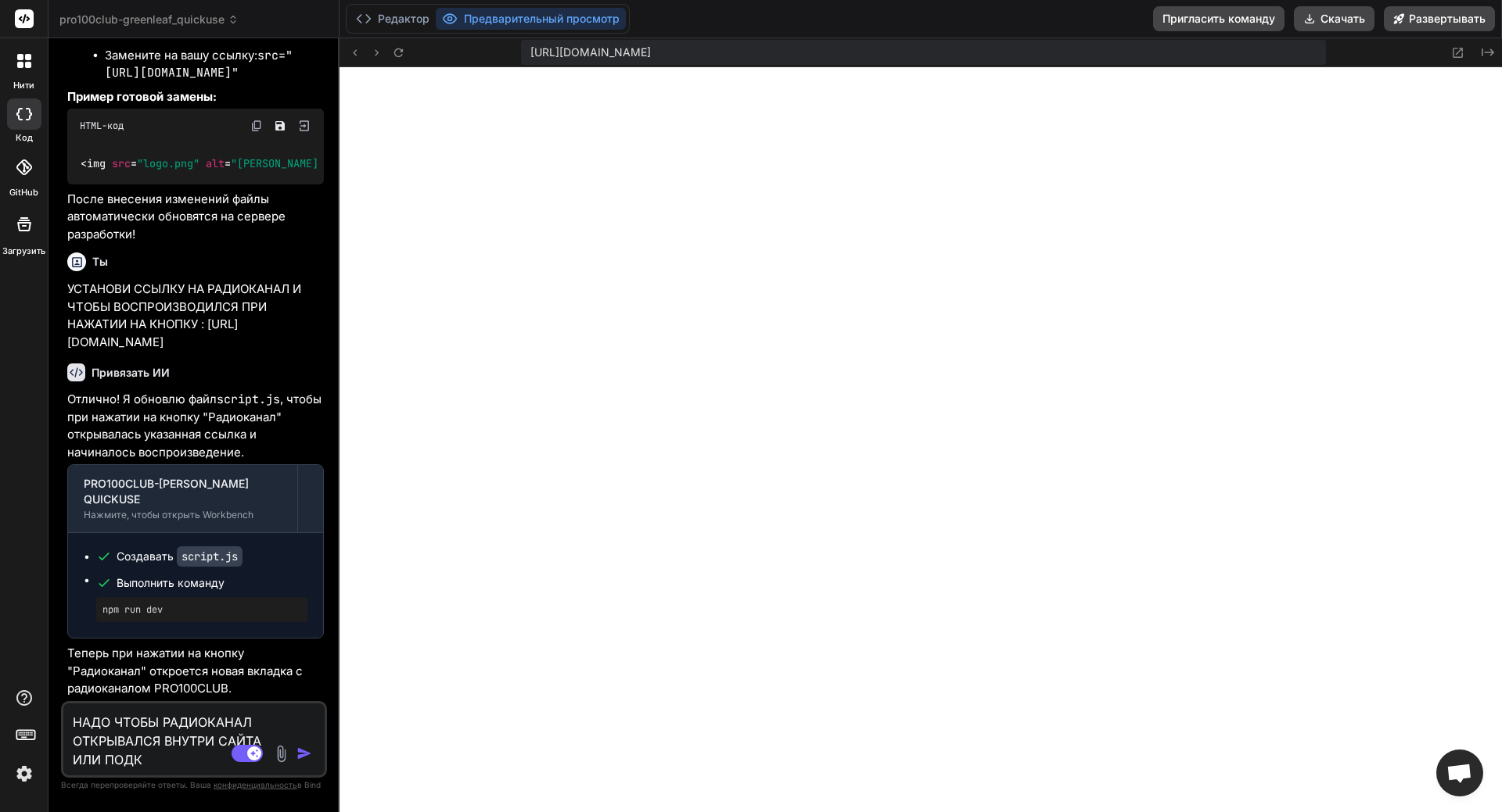
type textarea "x"
type textarea "НАДО ЧТОБЫ РАДИОКАНАЛ ОТКРЫВАЛСЯ ВНУТРИ САЙТА ИЛИ ПОДКЛЮ"
type textarea "x"
type textarea "НАДО ЧТОБЫ РАДИОКАНАЛ ОТКРЫВАЛСЯ ВНУТРИ САЙТА ИЛИ ПОДКЛЮЧ"
type textarea "x"
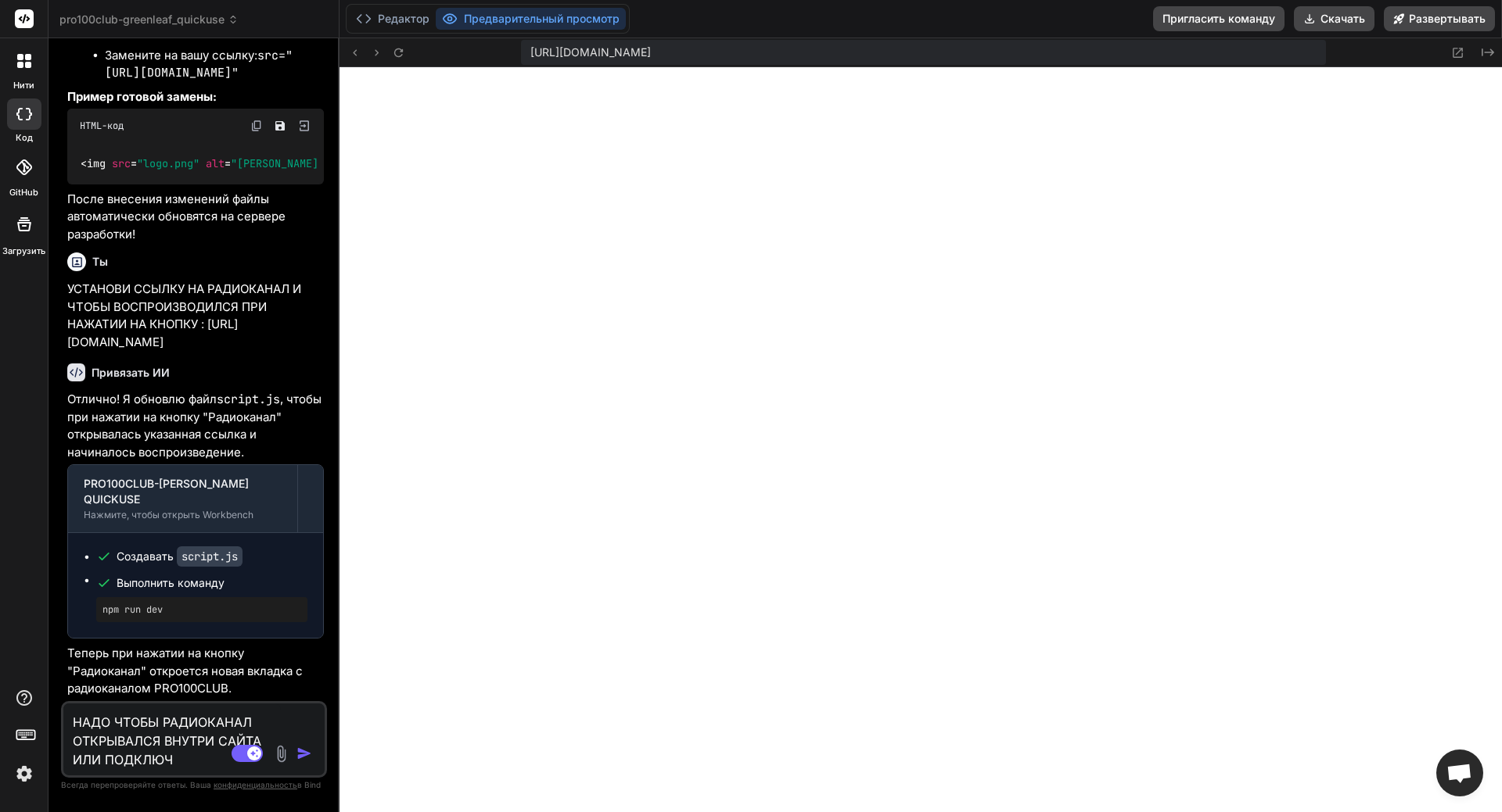
type textarea "НАДО ЧТОБЫ РАДИОКАНАЛ ОТКРЫВАЛСЯ ВНУТРИ САЙТА ИЛИ ПОДКЛЮЧИ"
type textarea "x"
type textarea "НАДО ЧТОБЫ РАДИОКАНАЛ ОТКРЫВАЛСЯ ВНУТРИ САЙТА ИЛИ ПОДКЛЮЧИТ"
type textarea "x"
type textarea "НАДО ЧТОБЫ РАДИОКАНАЛ ОТКРЫВАЛСЯ ВНУТРИ САЙТА ИЛИ ПОДКЛЮЧИТЬ"
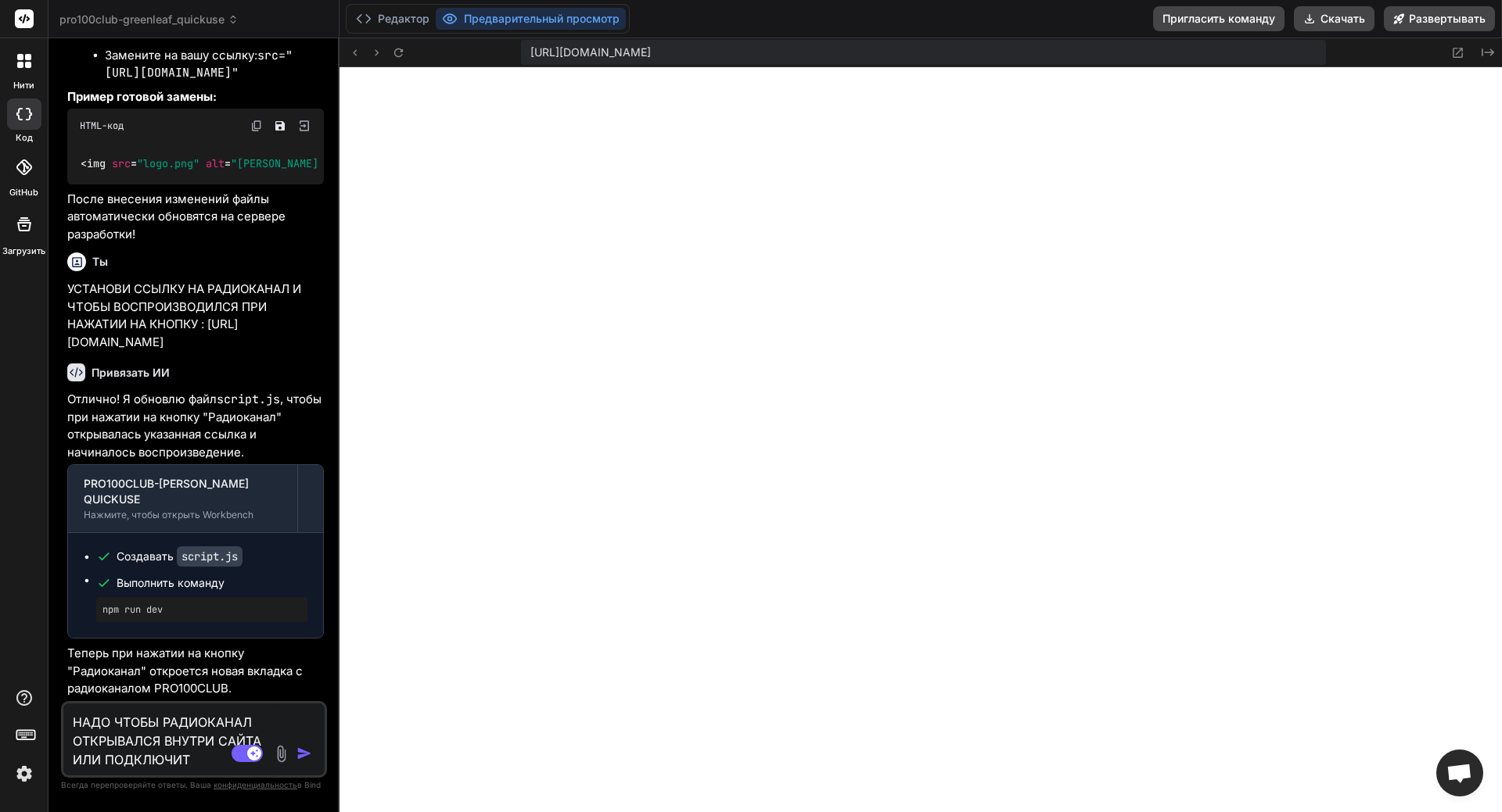
type textarea "x"
type textarea "НАДО ЧТОБЫ РАДИОКАНАЛ ОТКРЫВАЛСЯ ВНУТРИ САЙТА ИЛИ ПОДКЛЮЧИТЬ"
type textarea "x"
type textarea "НАДО ЧТОБЫ РАДИОКАНАЛ ОТКРЫВАЛСЯ ВНУТРИ САЙТА ИЛИ ПОДКЛЮЧИТЬ П"
type textarea "x"
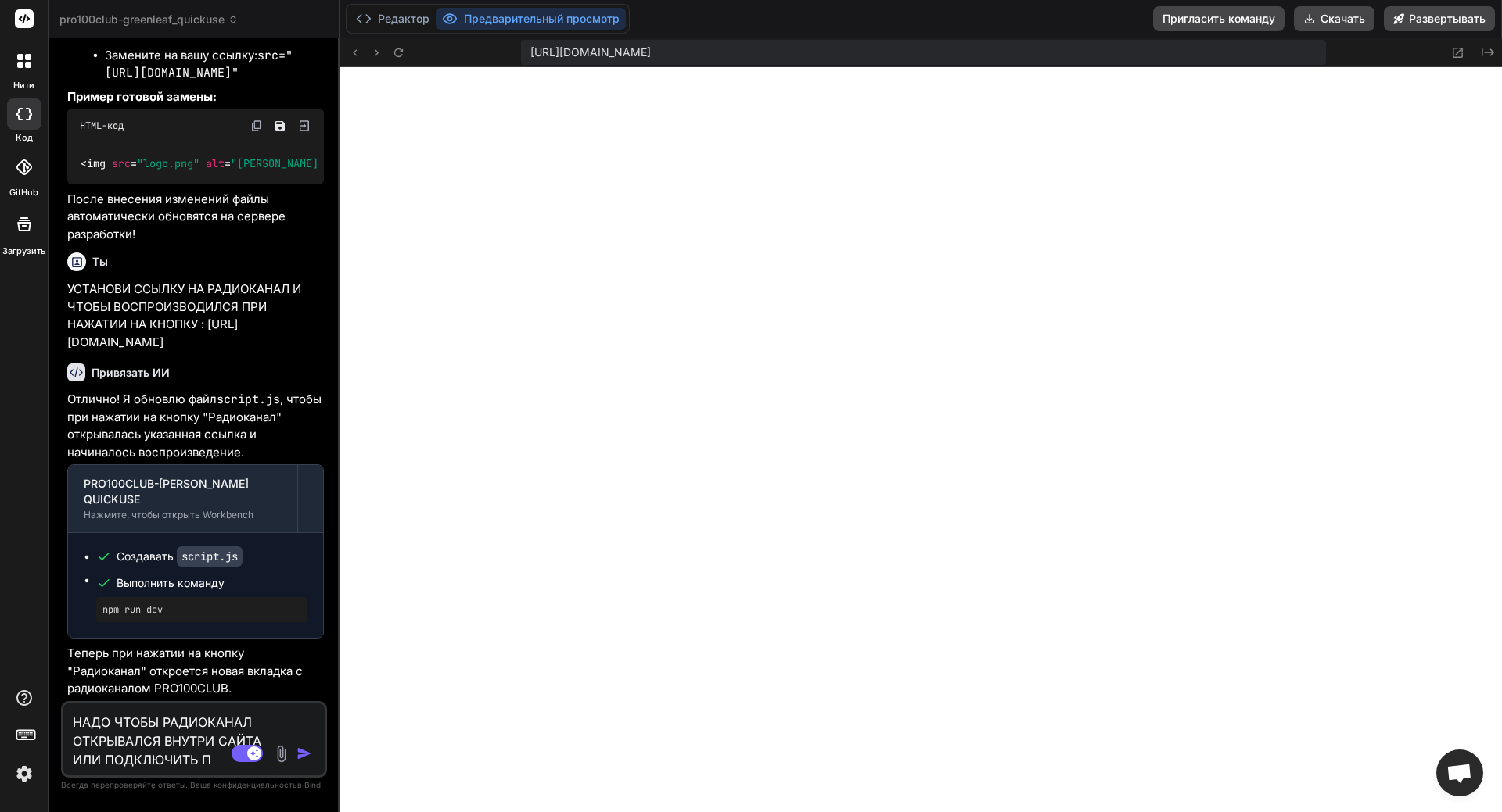
type textarea "НАДО ЧТОБЫ РАДИОКАНАЛ ОТКРЫВАЛСЯ ВНУТРИ САЙТА ИЛИ ПОДКЛЮЧИТЬ ПЛ"
type textarea "x"
type textarea "НАДО ЧТОБЫ РАДИОКАНАЛ ОТКРЫВАЛСЯ ВНУТРИ САЙТА ИЛИ ПОДКЛЮЧИТЬ ПЛЕ"
type textarea "x"
type textarea "НАДО ЧТОБЫ РАДИОКАНАЛ ОТКРЫВАЛСЯ ВНУТРИ САЙТА ИЛИ ПОДКЛЮЧИТЬ ПЛЕЕ"
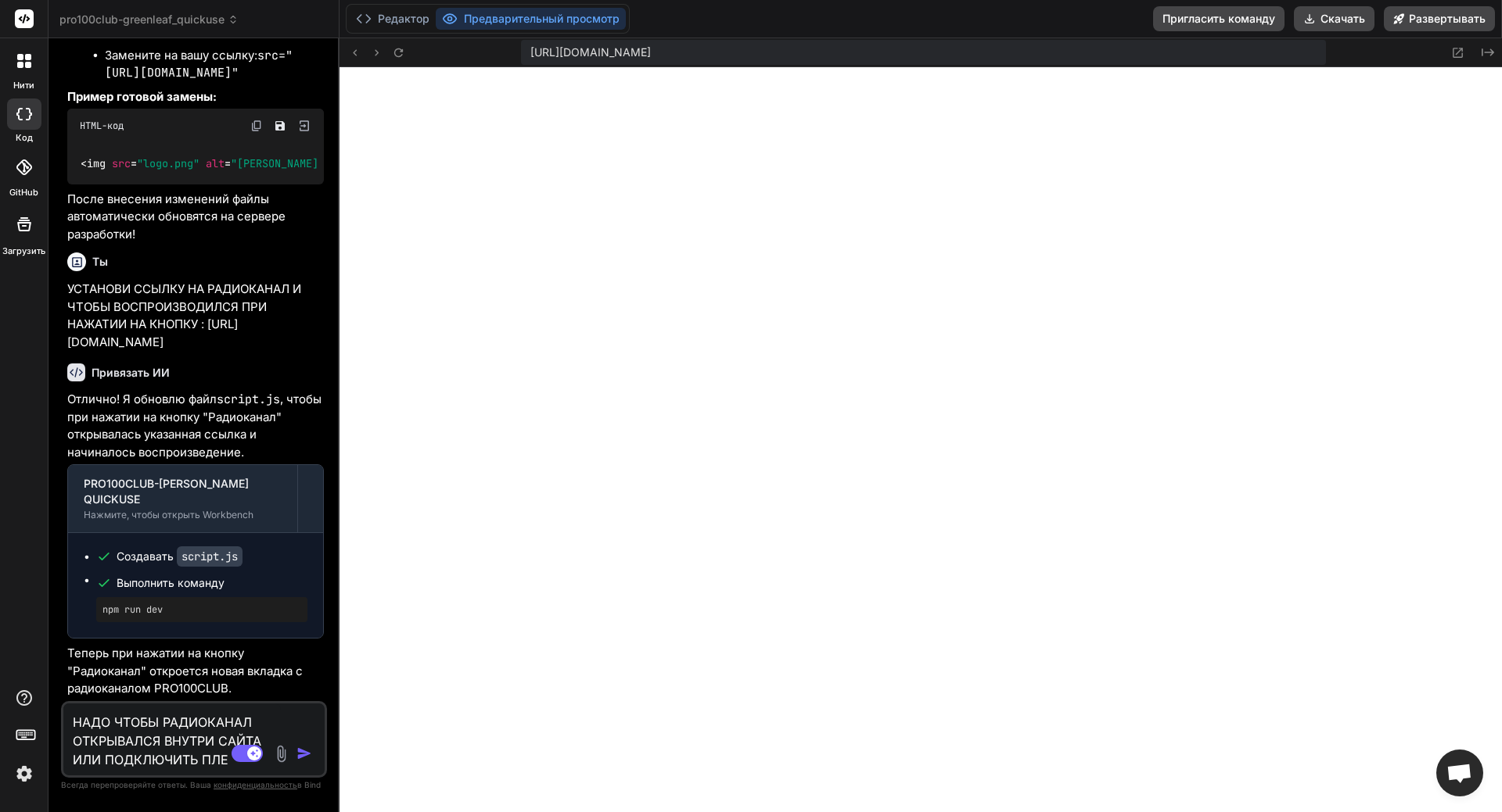
type textarea "x"
type textarea "НАДО ЧТОБЫ РАДИОКАНАЛ ОТКРЫВАЛСЯ ВНУТРИ САЙТА ИЛИ ПОДКЛЮЧИТЬ ПЛЕЕР"
type textarea "x"
type textarea "НАДО ЧТОБЫ РАДИОКАНАЛ ОТКРЫВАЛСЯ ВНУТРИ САЙТА ИЛИ ПОДКЛЮЧИТЬ ПЛЕЕРЕ"
type textarea "x"
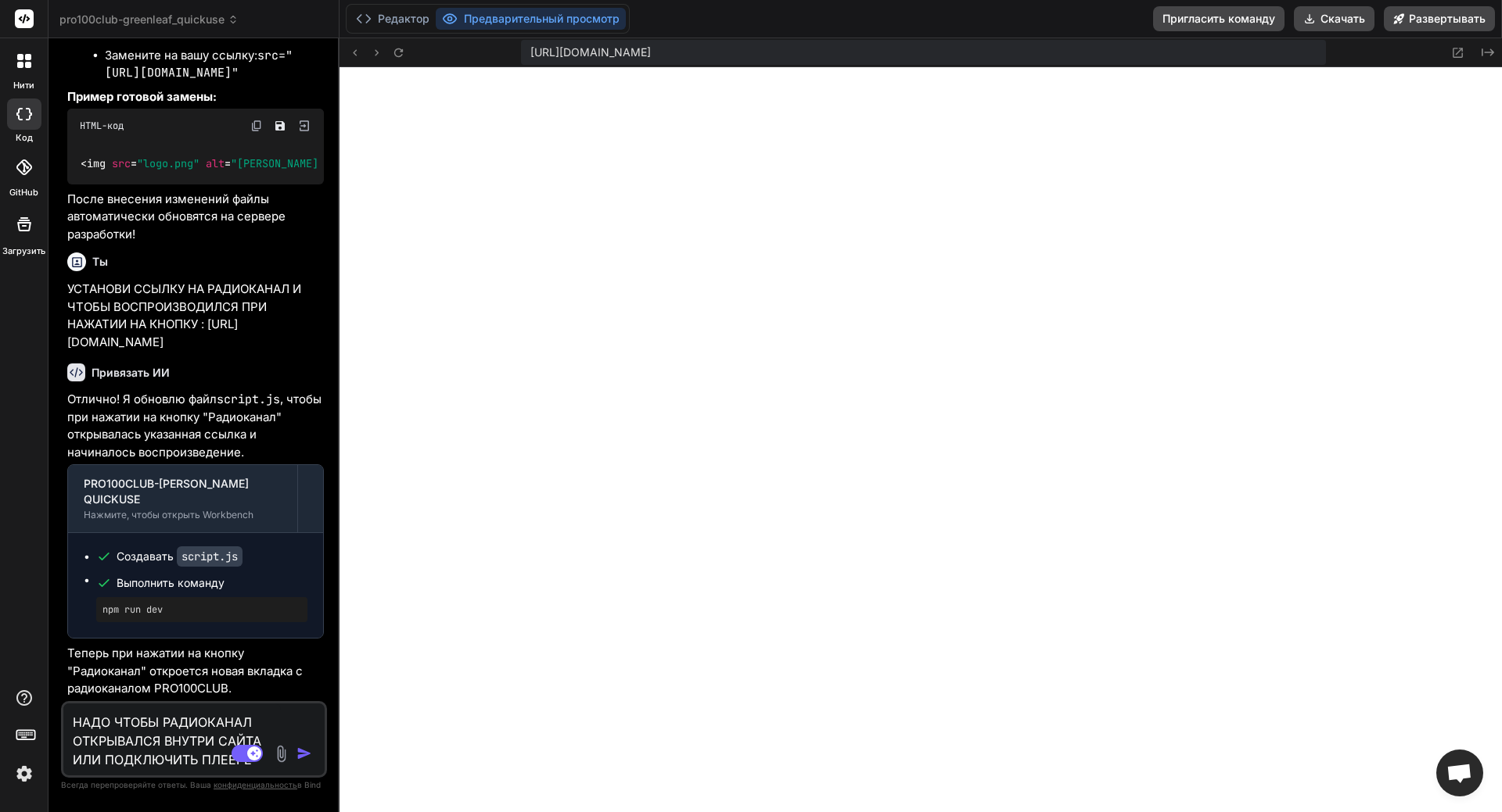
type textarea "НАДО ЧТОБЫ РАДИОКАНАЛ ОТКРЫВАЛСЯ ВНУТРИ САЙТА ИЛИ ПОДКЛЮЧИТЬ ПЛЕЕР"
type textarea "x"
type textarea "НАДО ЧТОБЫ РАДИОКАНАЛ ОТКРЫВАЛСЯ ВНУТРИ САЙТА ИЛИ ПОДКЛЮЧИТЬ ПЛЕЕР"
click at [302, 624] on img "button" at bounding box center [304, 753] width 15 height 15
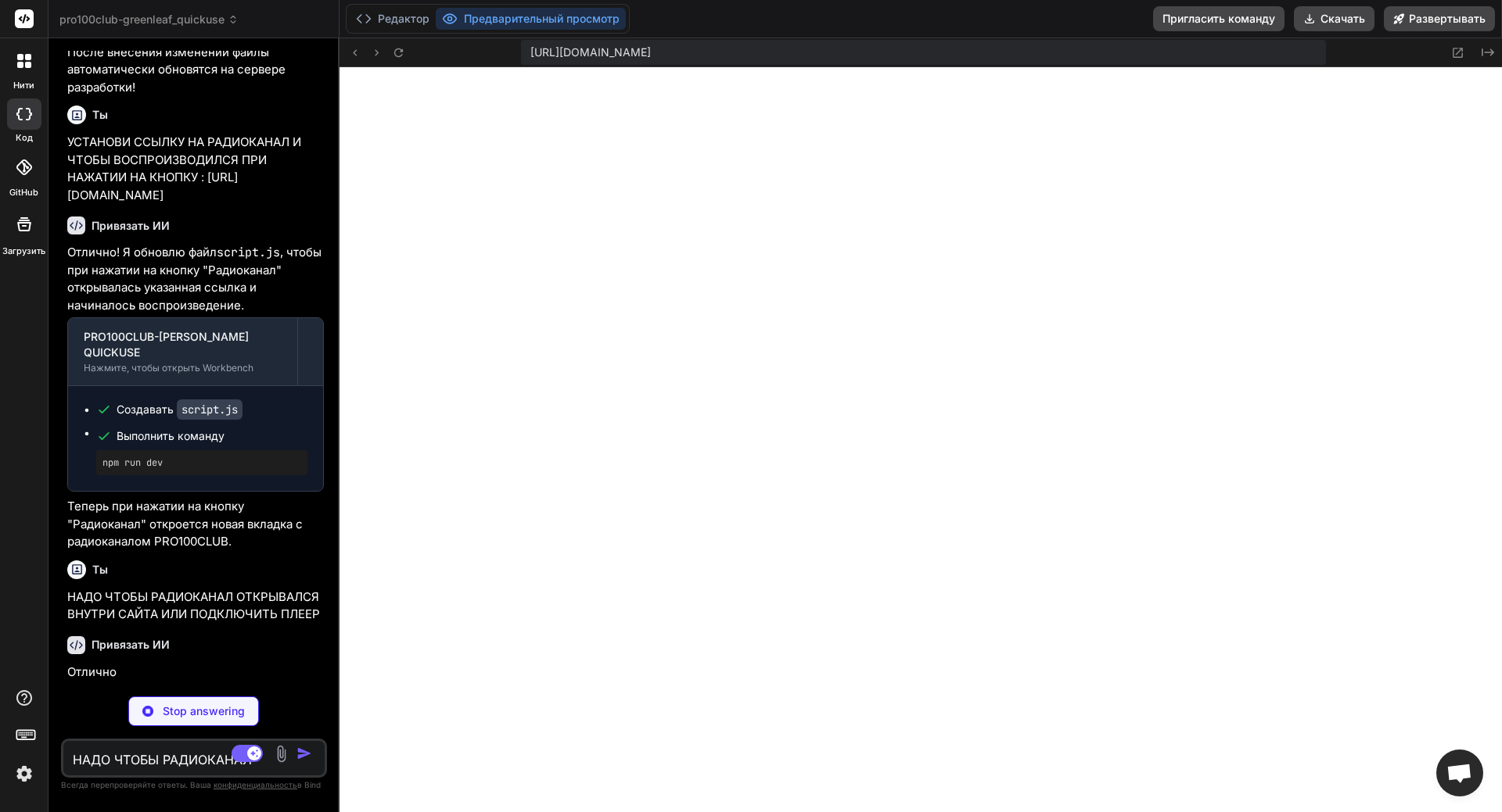
scroll to position [2180, 0]
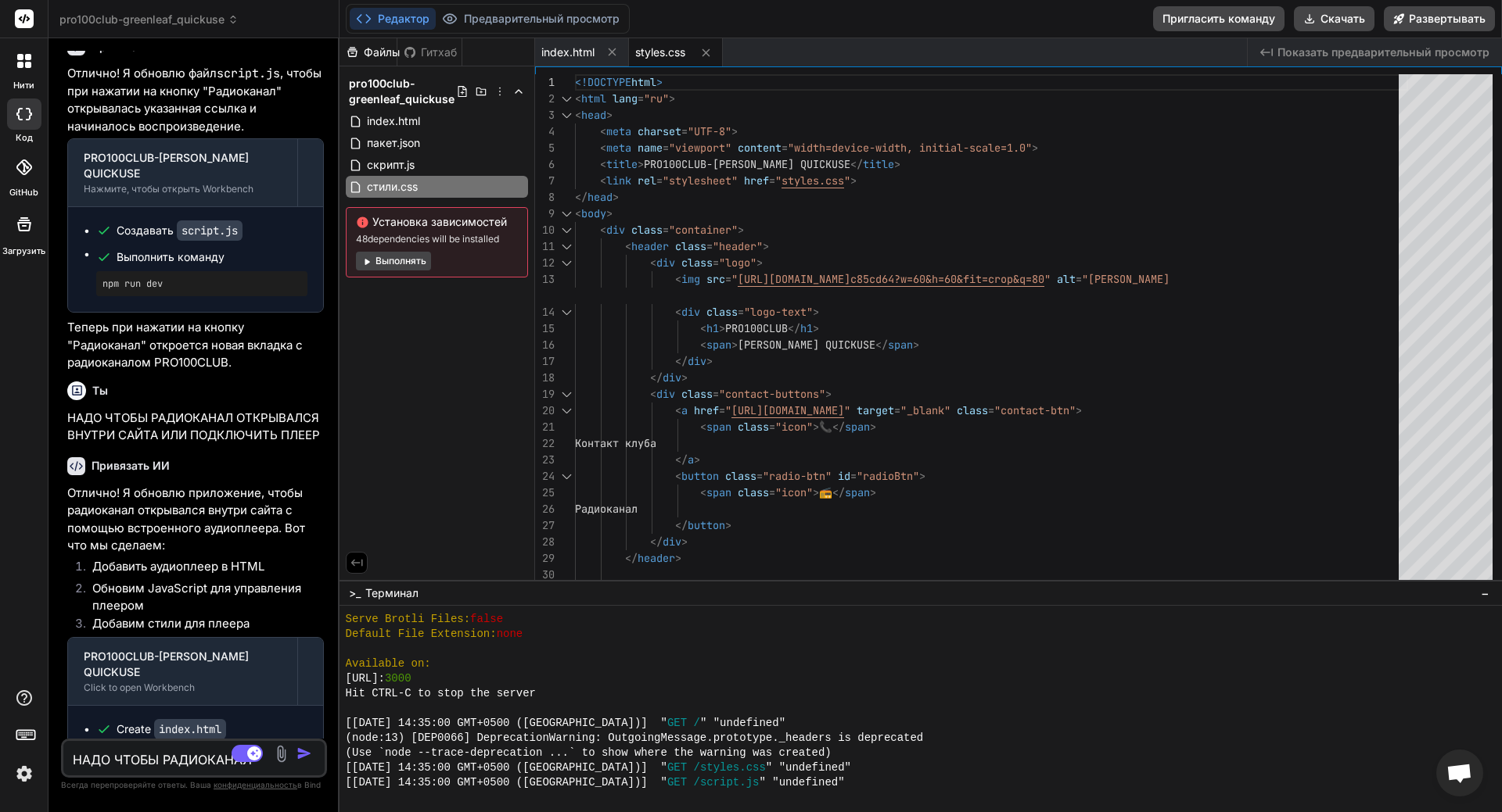
type textarea "x"
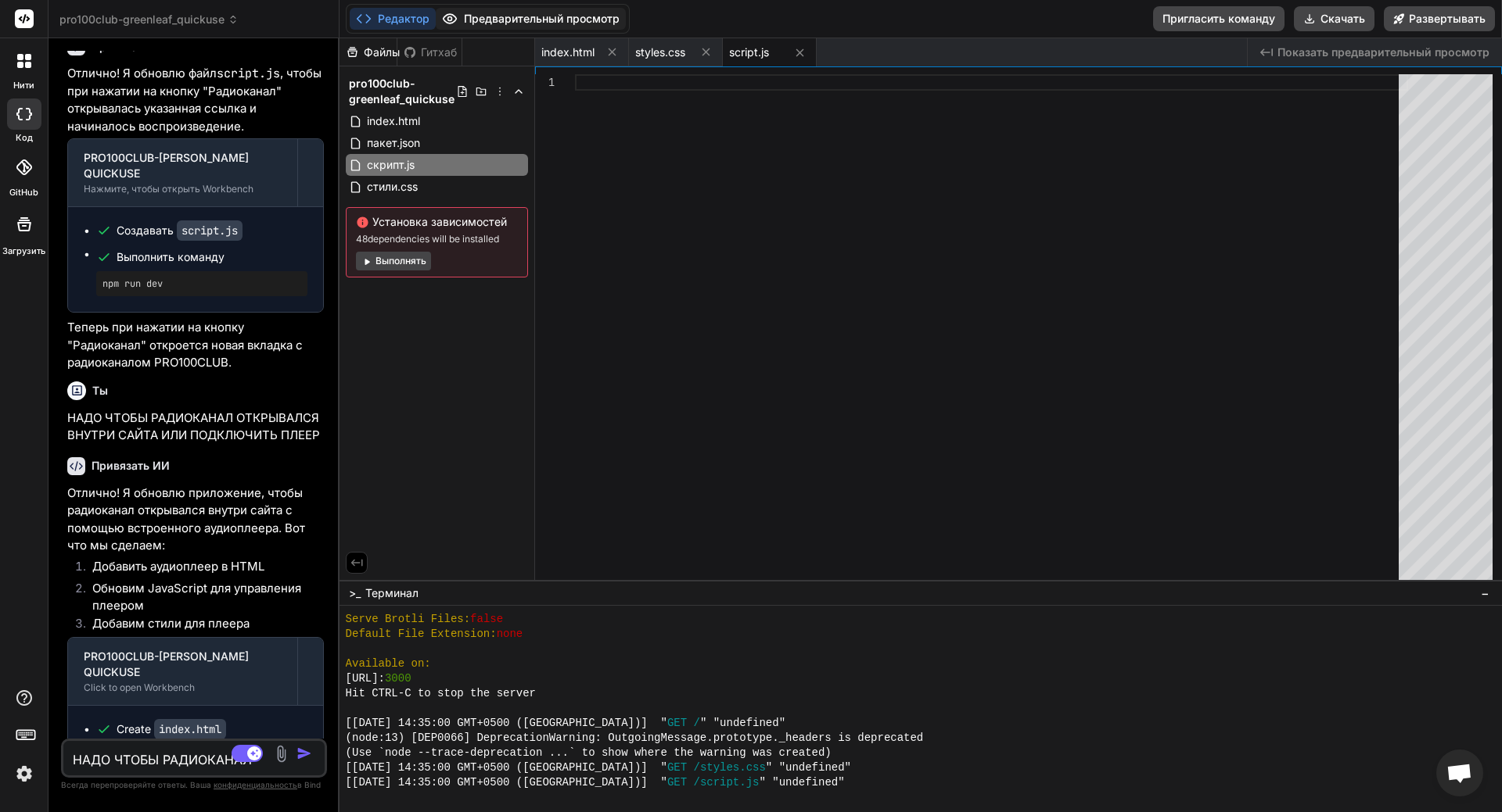
click at [511, 17] on button "Предварительный просмотр" at bounding box center [530, 18] width 190 height 22
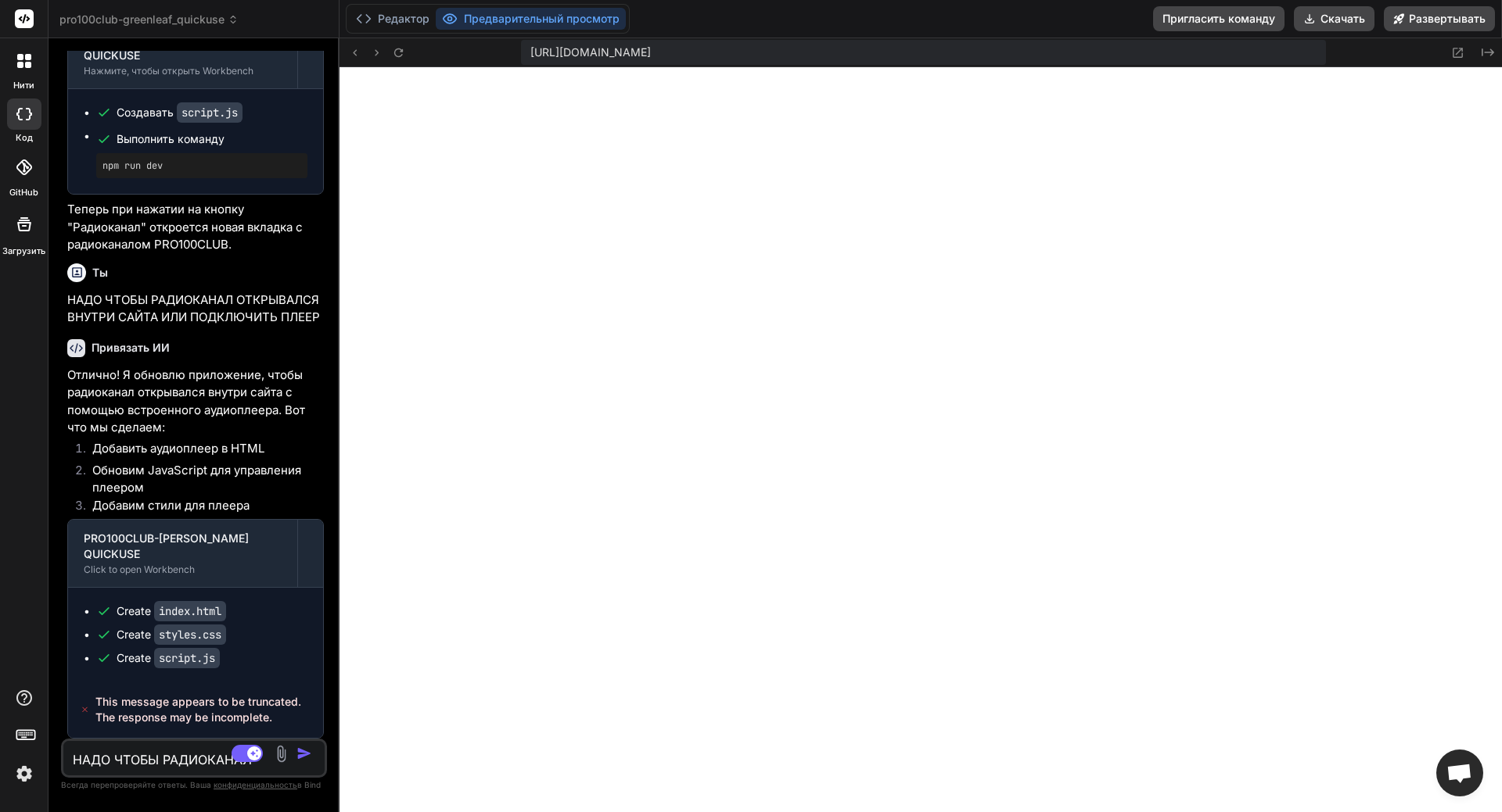
scroll to position [2500, 0]
click at [122, 624] on textarea "НАДО ЧТОБЫ РАДИОКАНАЛ ОТКРЫВАЛСЯ ВНУТРИ САЙТА ИЛИ ПОДКЛЮЧИТЬ ПЛЕЕР" at bounding box center [172, 755] width 217 height 28
type textarea "П"
type textarea "x"
type textarea "ПО"
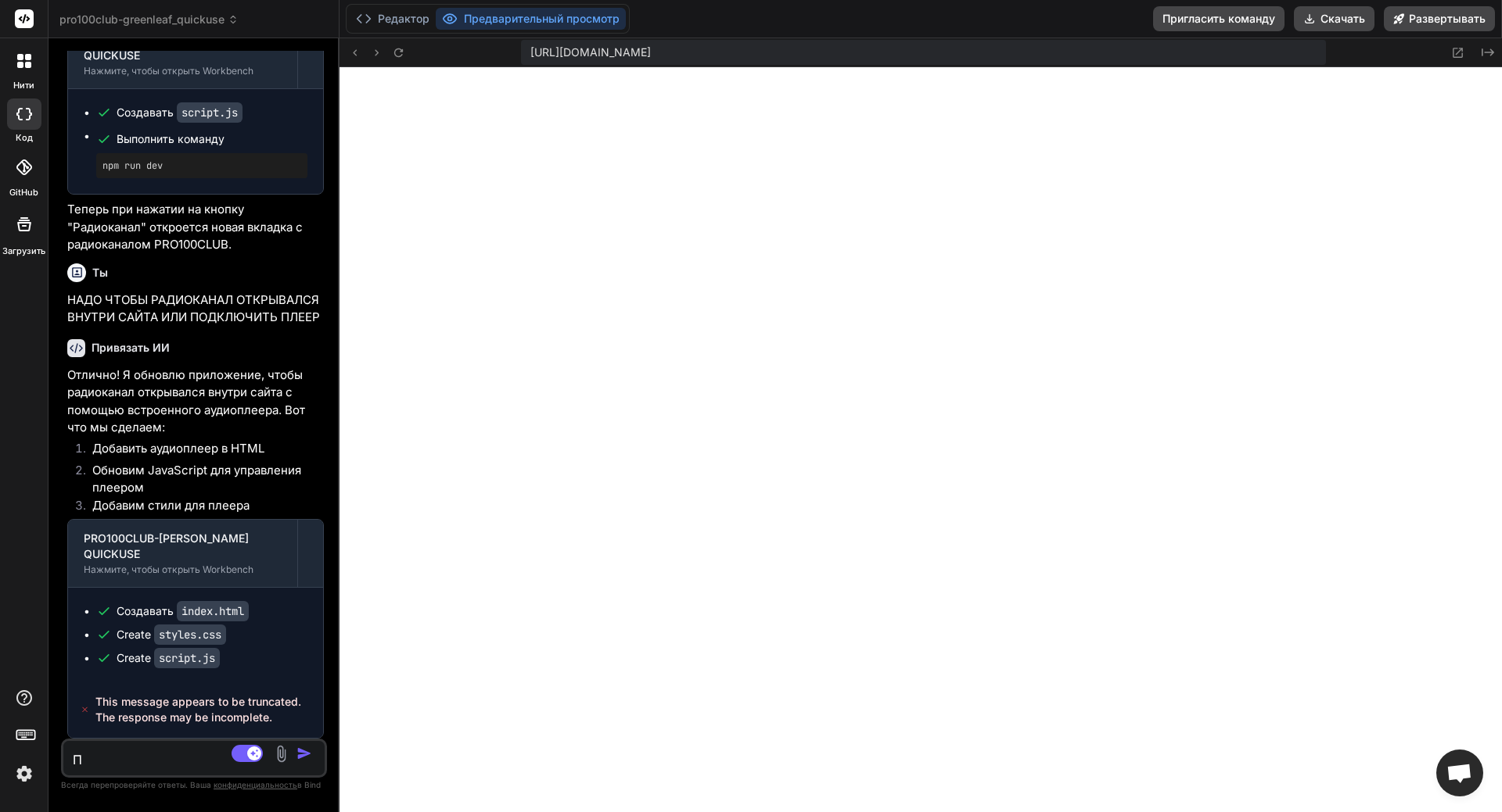
type textarea "x"
type textarea "ПОД"
type textarea "x"
type textarea "ПОДК"
type textarea "x"
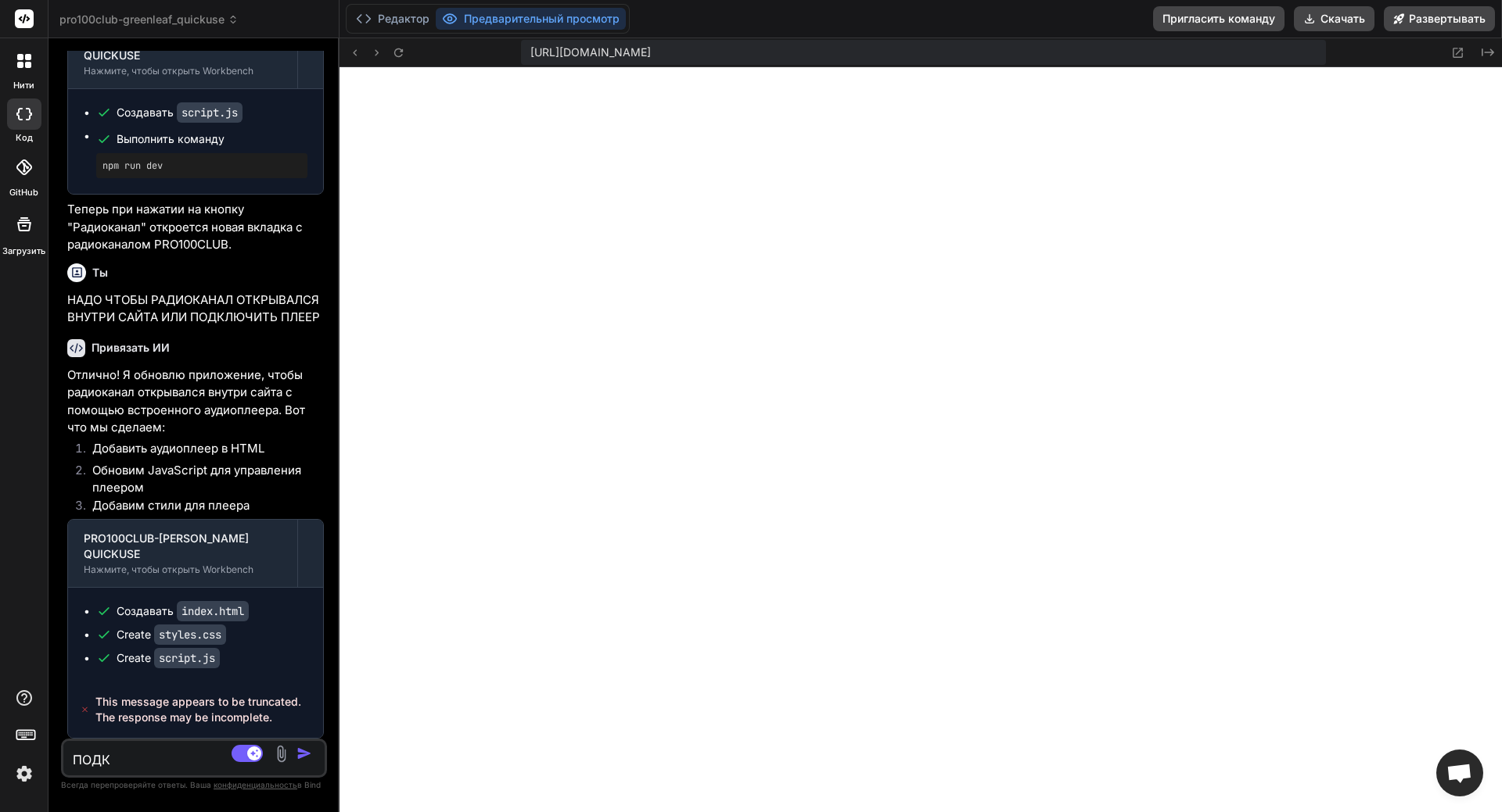
type textarea "ПОДКЛ"
type textarea "x"
type textarea "ПОДКЛЮ"
type textarea "x"
type textarea "ПОДКЛЮЧ"
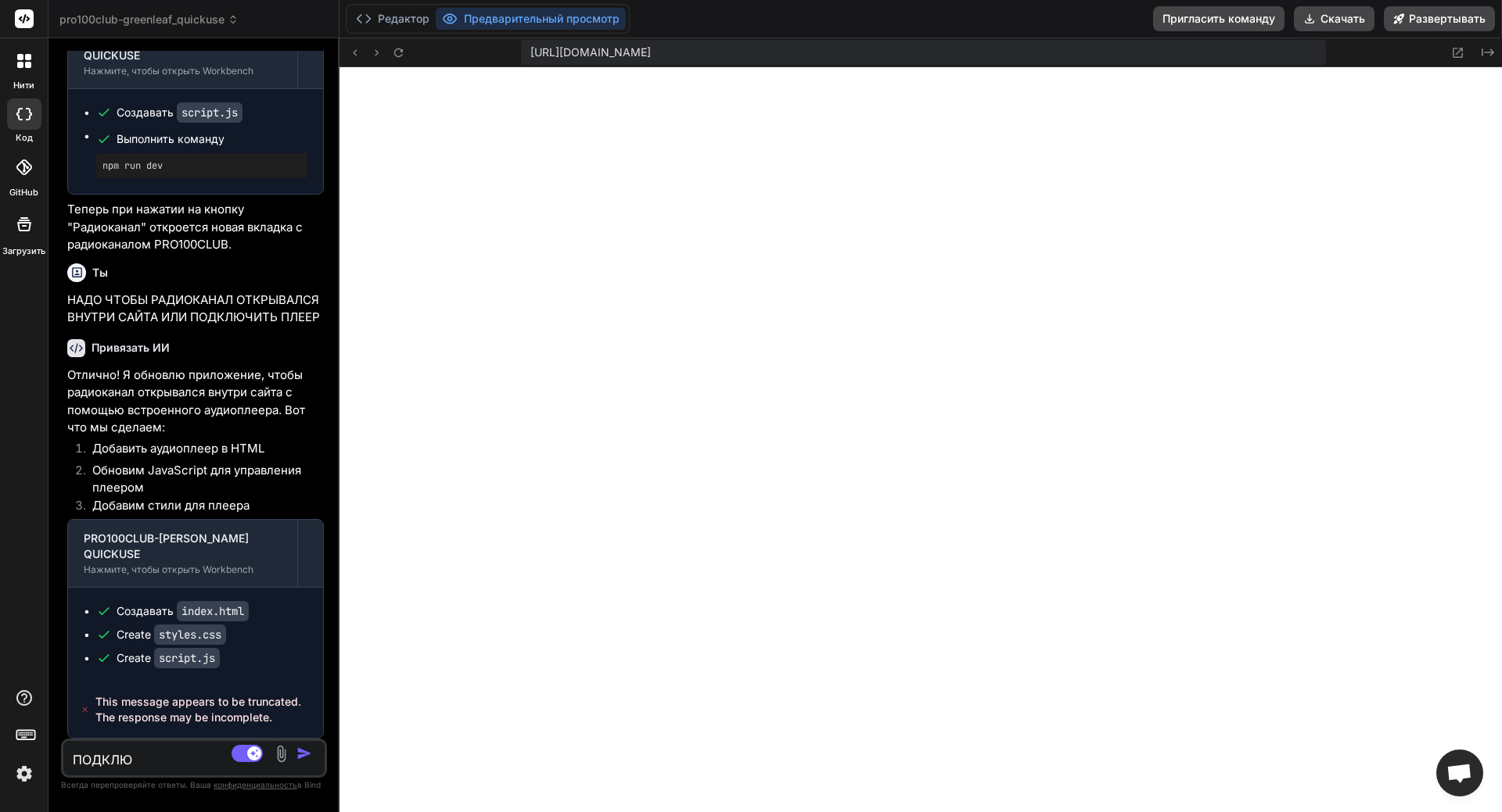
type textarea "x"
type textarea "ПОДКЛЮЧИ"
type textarea "x"
type textarea "ПОДКЛЮЧИТ"
type textarea "x"
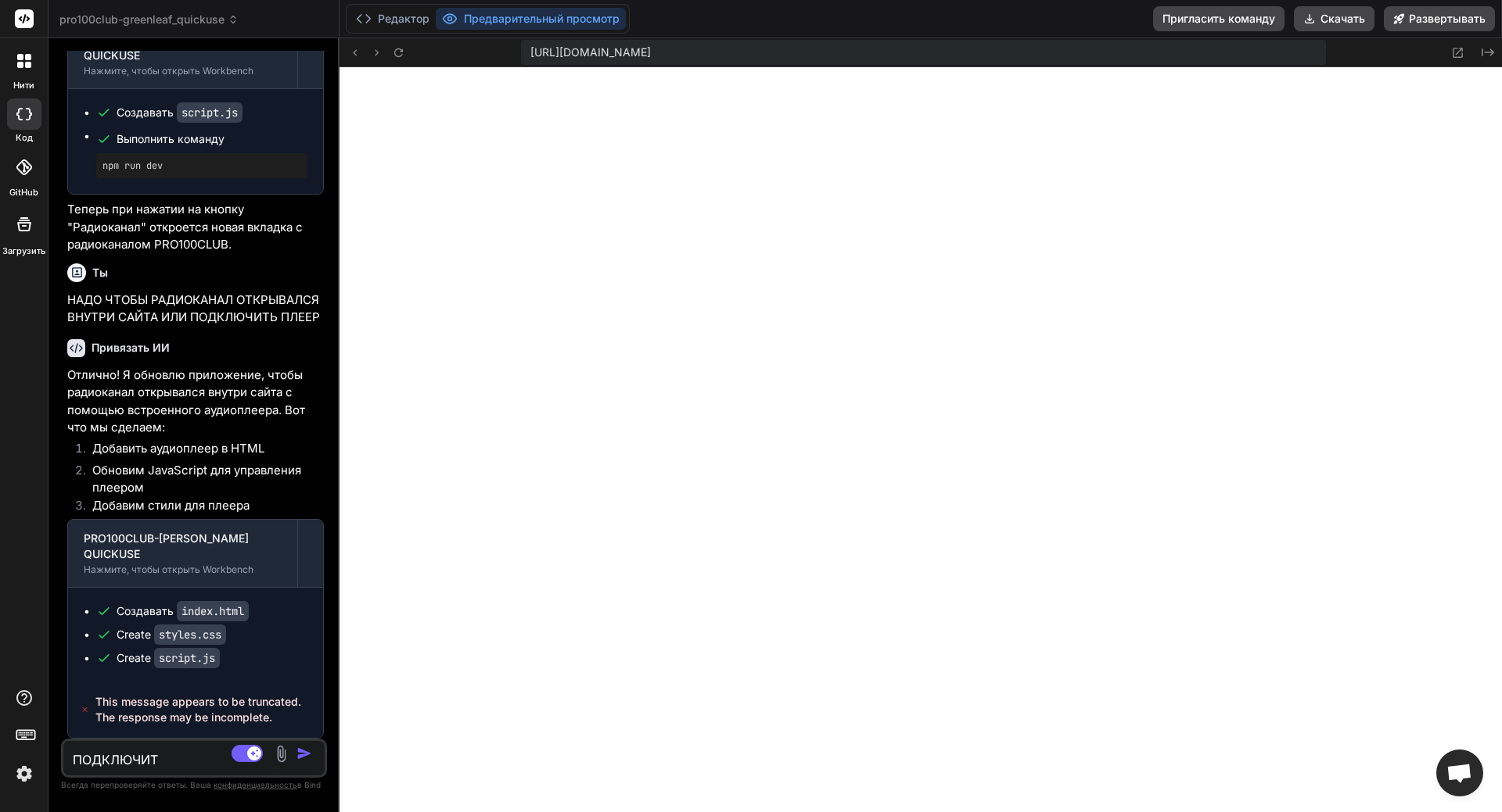
type textarea "ПОДКЛЮЧИТЬ"
type textarea "x"
type textarea "ПОДКЛЮЧИТЬ"
type textarea "x"
type textarea "ПОДКЛЮЧИТЬ [PERSON_NAME]"
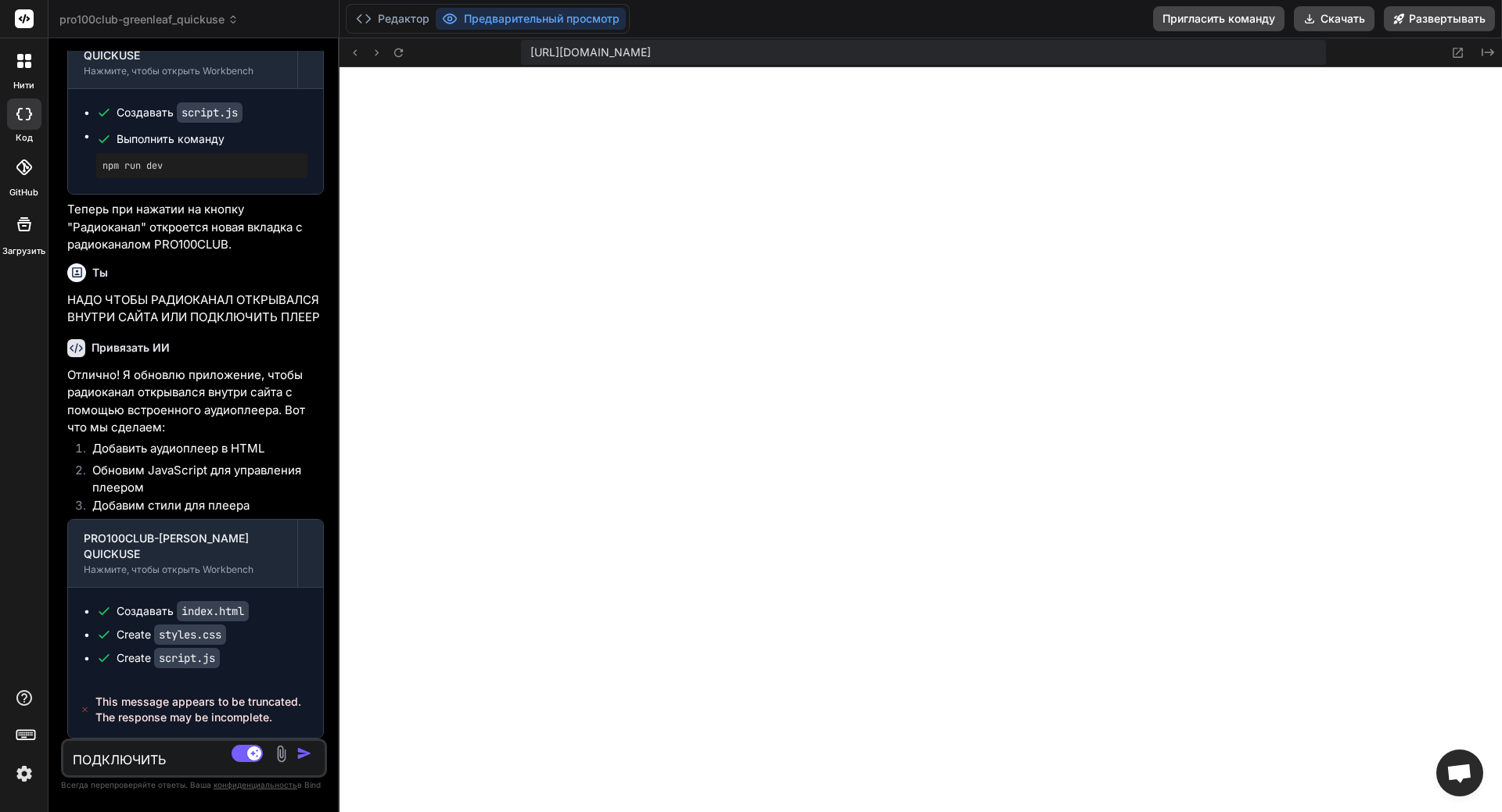
type textarea "x"
type textarea "ПОДКЛЮЧИТЬ [PERSON_NAME]"
type textarea "x"
type textarea "ПОДКЛЮЧИТЬ К [PERSON_NAME]"
type textarea "x"
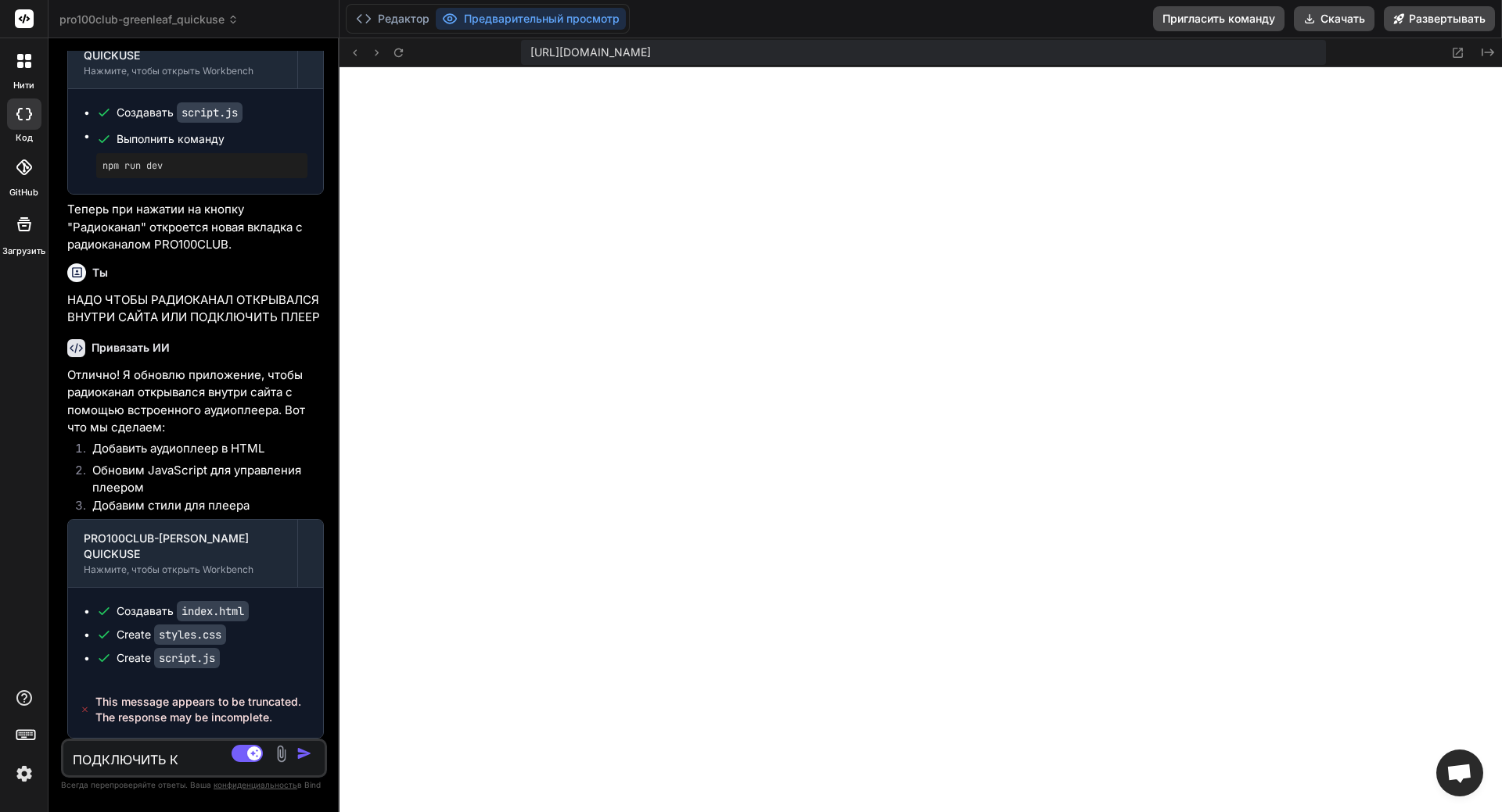
type textarea "ПОДКЛЮЧИТЬ К КН"
type textarea "x"
type textarea "ПОДКЛЮЧИТЬ К КНО"
type textarea "x"
type textarea "ПОДКЛЮЧИТЬ К КНОП"
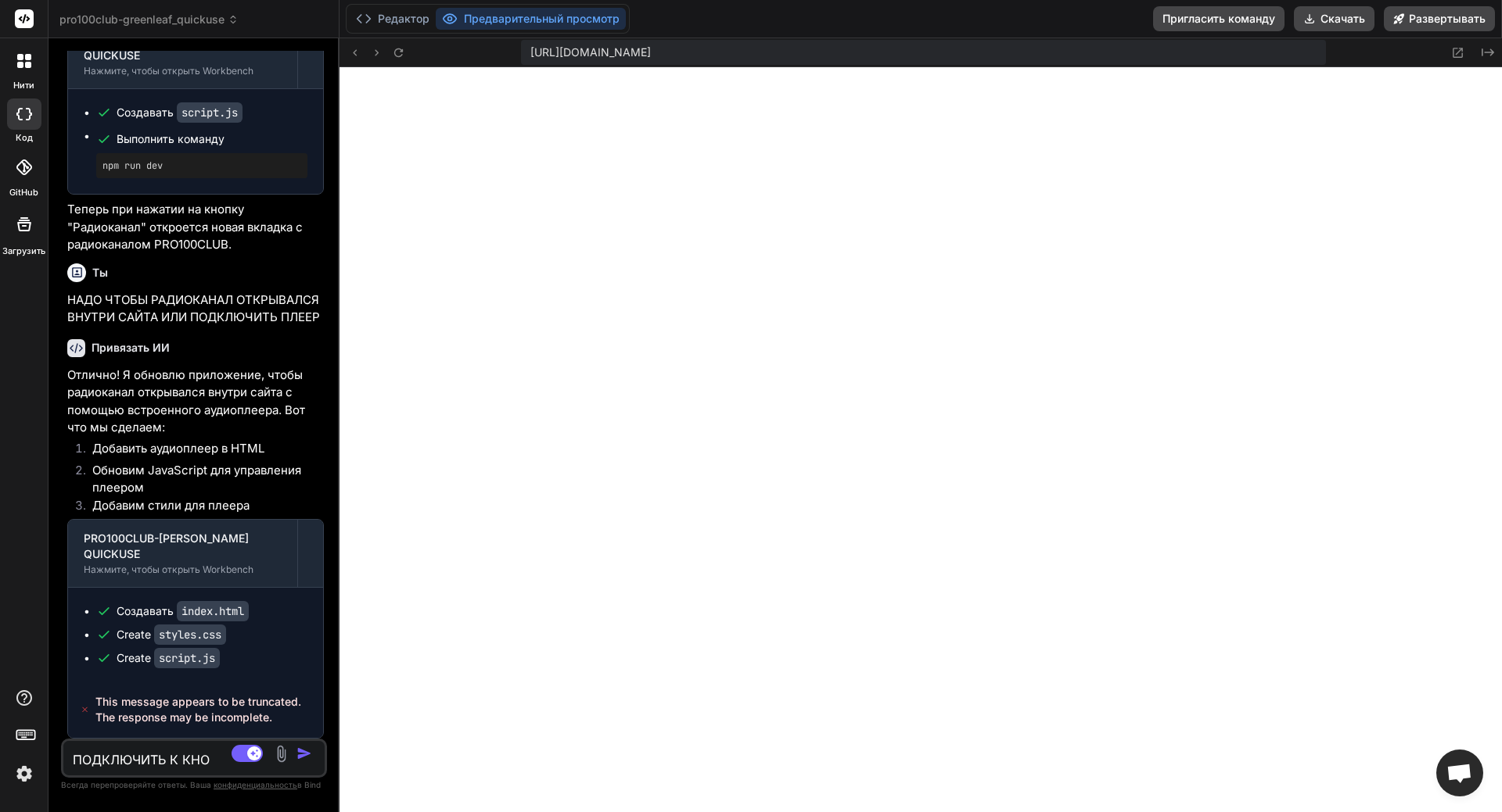
type textarea "x"
type textarea "ПОДКЛЮЧИТЬ К КНОПЕ"
type textarea "x"
type textarea "ПОДКЛЮЧИТЬ К КНОП"
type textarea "x"
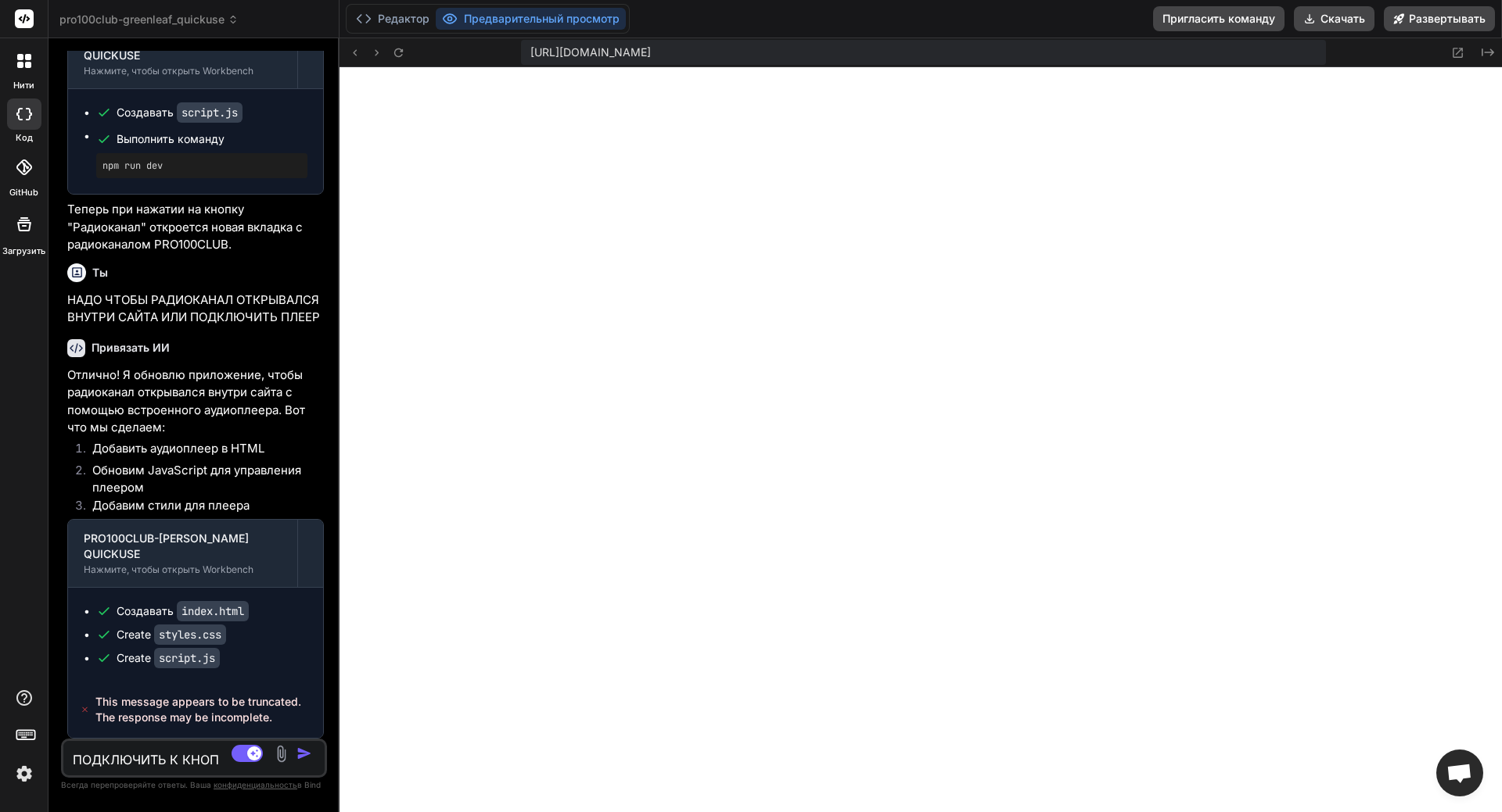
type textarea "ПОДКЛЮЧИТЬ К КНОПК"
type textarea "x"
type textarea "ПОДКЛЮЧИТЬ К КНОПКЕ"
type textarea "x"
type textarea "ПОДКЛЮЧИТЬ К КНОПКЕ"
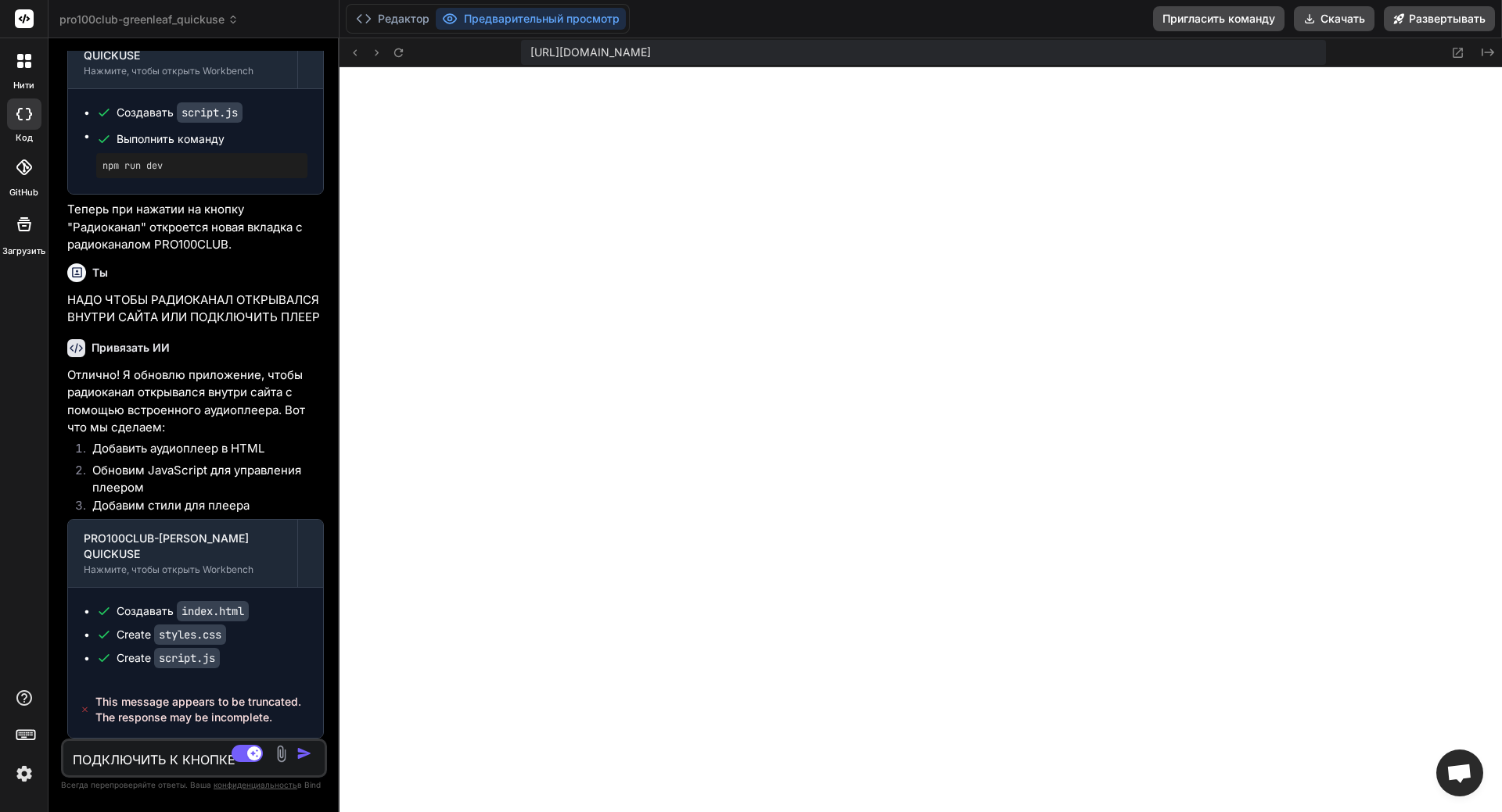
type textarea "x"
type textarea "ПОДКЛЮЧИТЬ К КНОПКЕ [PERSON_NAME]"
type textarea "x"
type textarea "ПОДКЛЮЧИТЬ К КНОПКЕ РА"
type textarea "x"
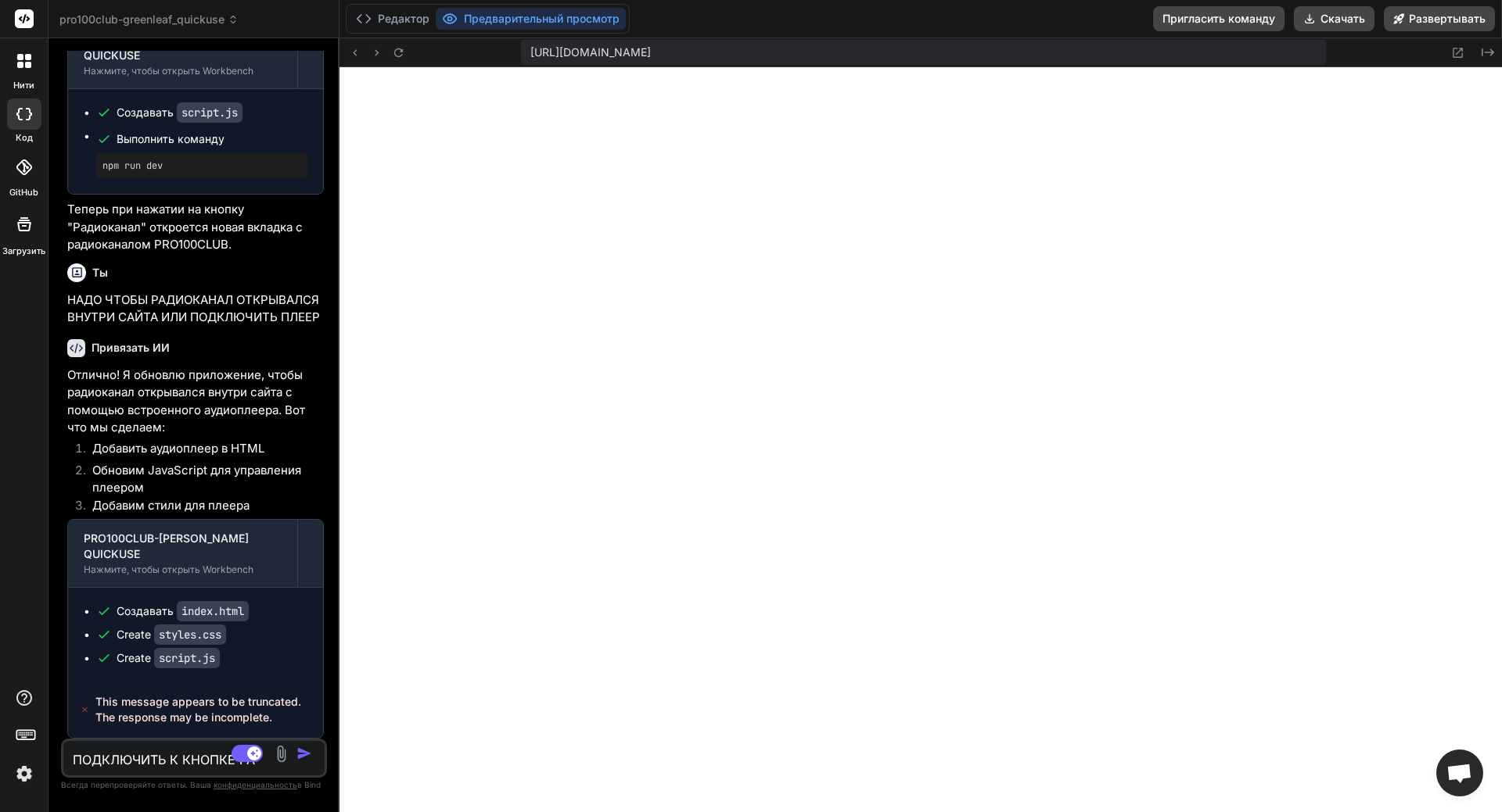
type textarea "ПОДКЛЮЧИТЬ К КНОПКЕ РАД"
type textarea "x"
type textarea "ПОДКЛЮЧИТЬ К КНОПКЕ РАДИ"
type textarea "x"
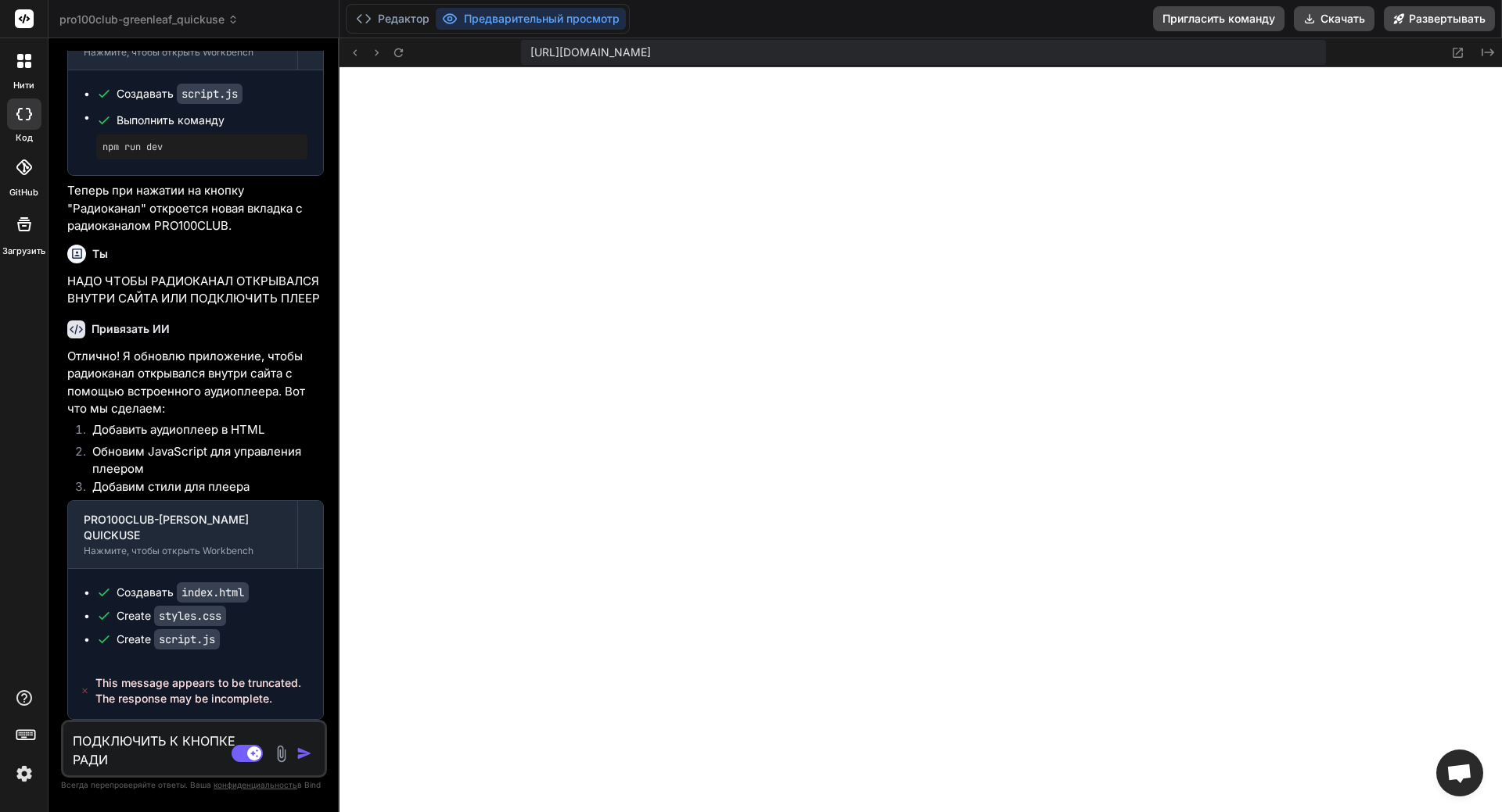
type textarea "ПОДКЛЮЧИТЬ К КНОПКЕ РАДИО"
type textarea "x"
type textarea "ПОДКЛЮЧИТЬ К КНОПКЕ РАДИОК"
type textarea "x"
type textarea "ПОДКЛЮЧИТЬ К КНОПКЕ РАДИОКА"
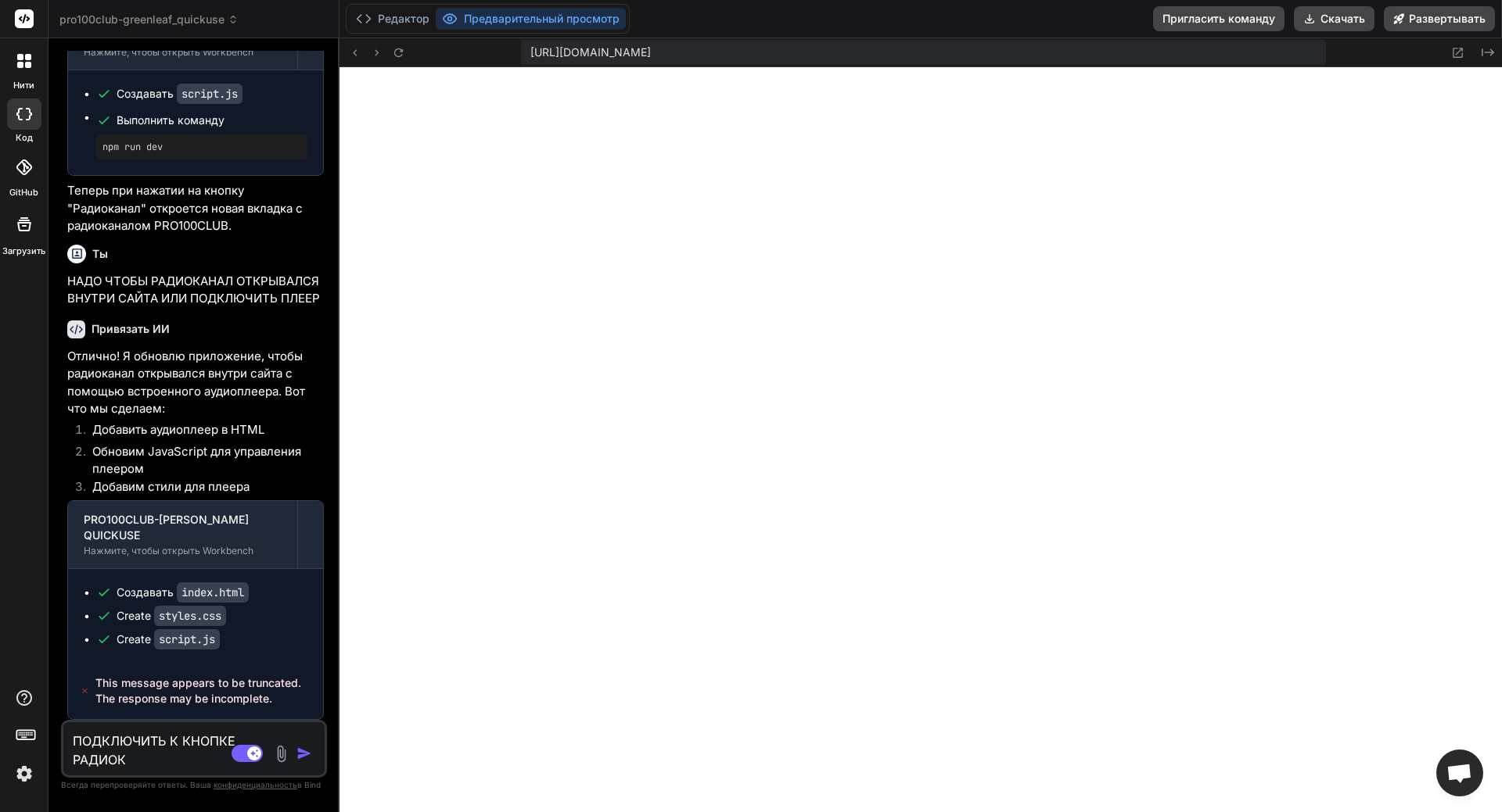
type textarea "x"
type textarea "ПОДКЛЮЧИТЬ К КНОПКЕ РАДИОКАН"
type textarea "x"
type textarea "ПОДКЛЮЧИТЬ К КНОПКЕ РАДИОКАНА"
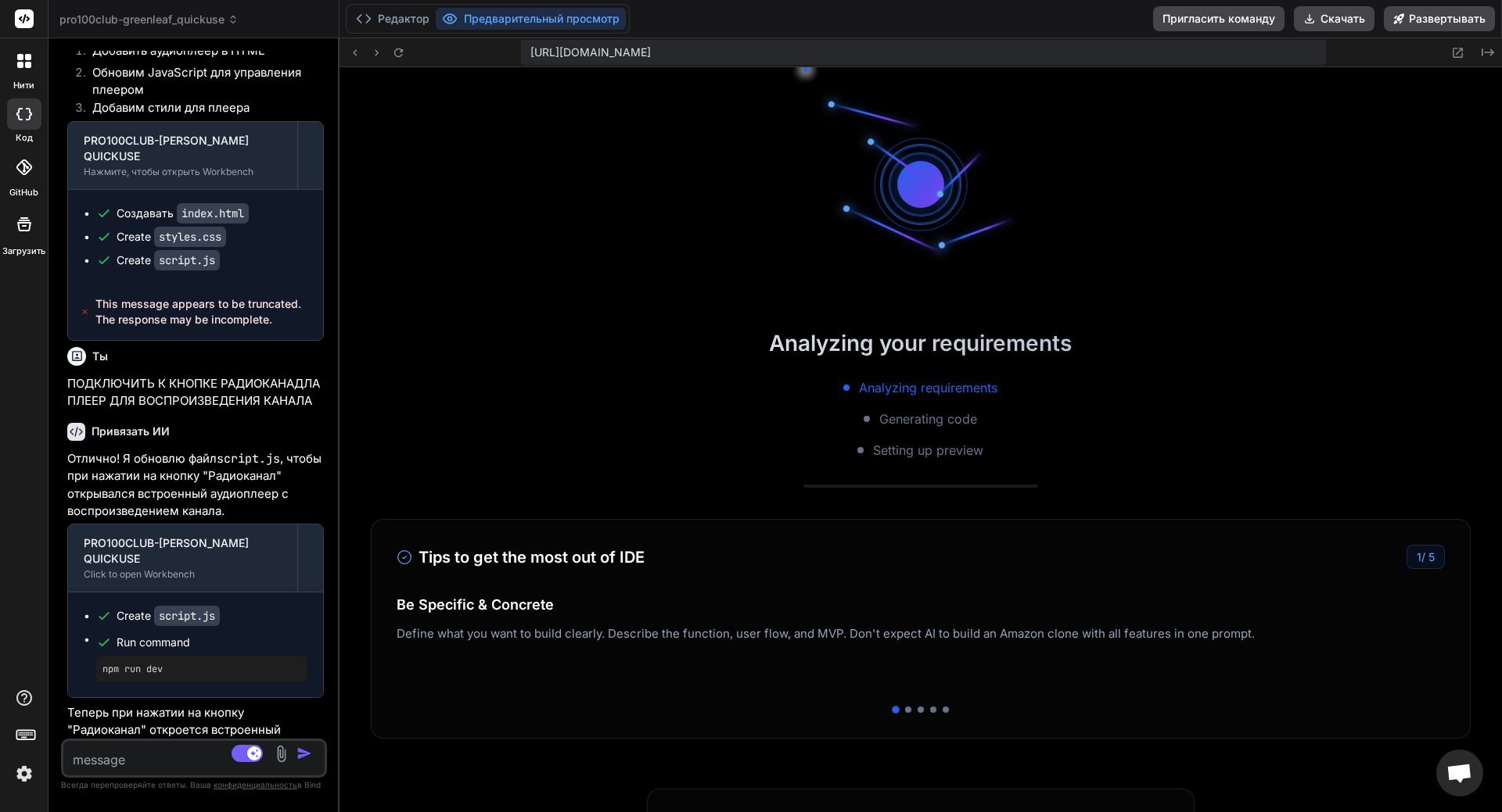
scroll to position [1010, 0]
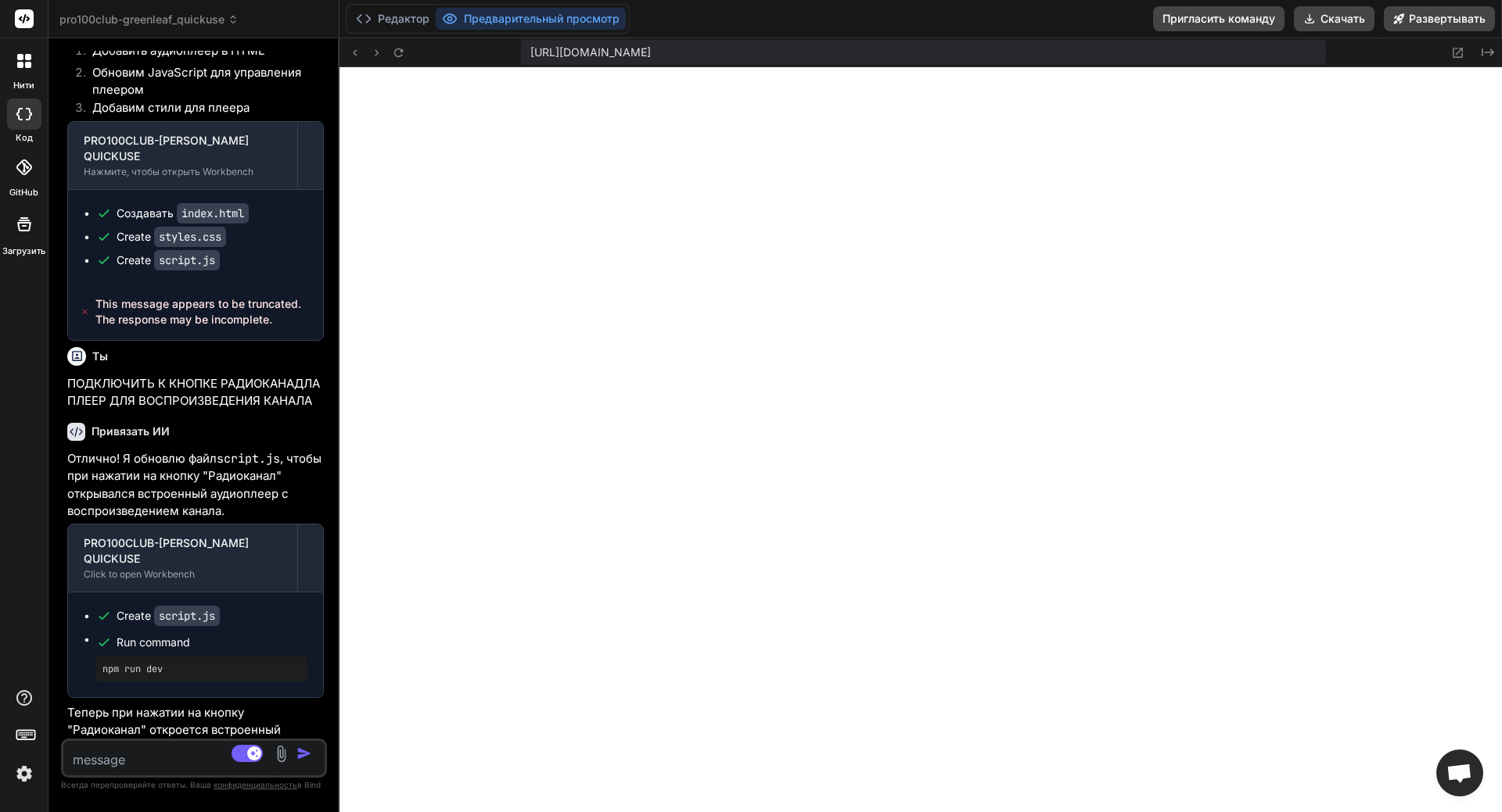
click at [124, 624] on div "Источник Режим агента. При активации этого переключателя ИИ автоматически прини…" at bounding box center [193, 758] width 266 height 39
click at [124, 624] on textarea at bounding box center [172, 755] width 217 height 28
paste textarea "[URL][DOMAIN_NAME][DOMAIN_NAME]"
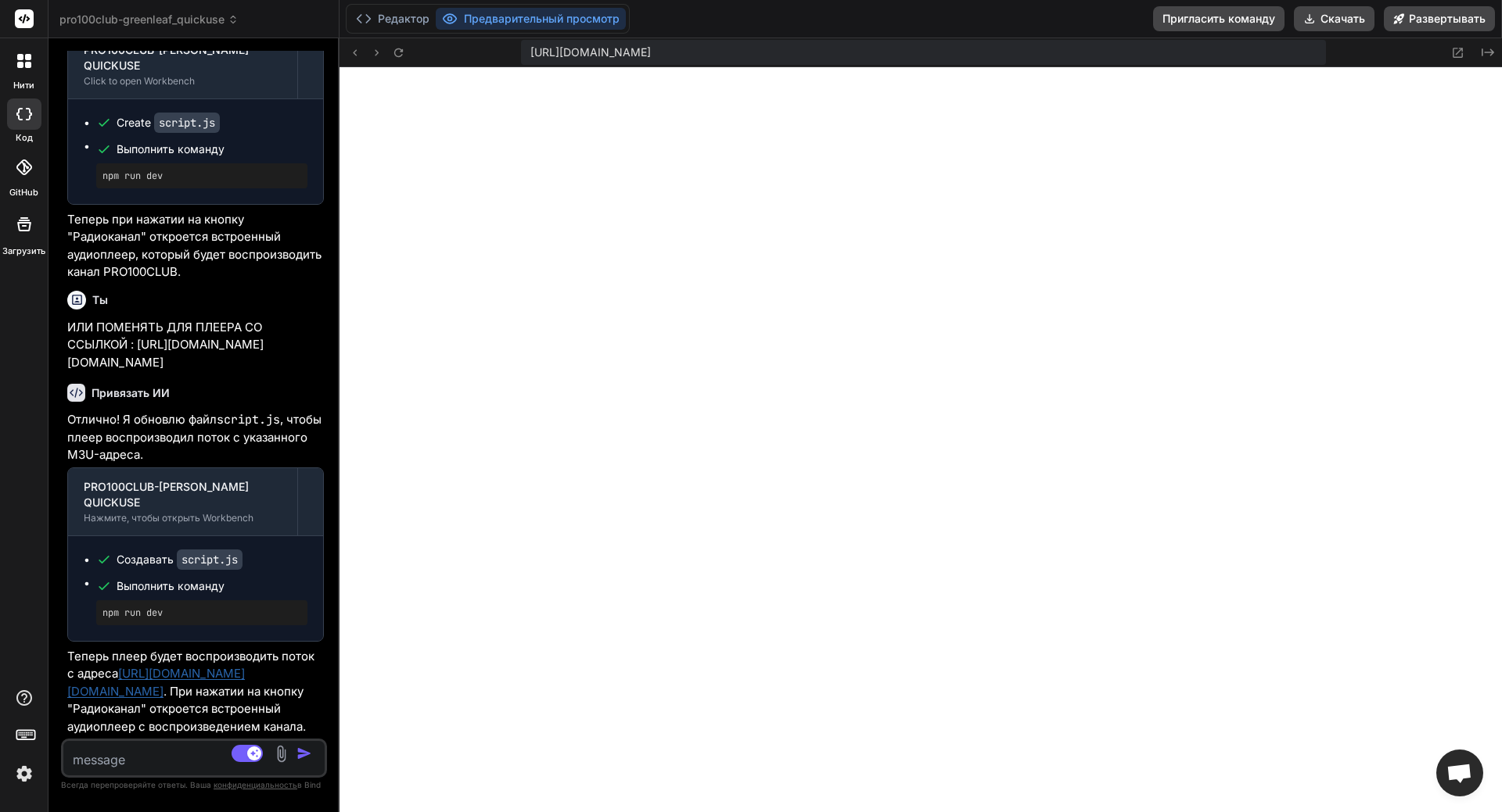
scroll to position [3410, 0]
click at [159, 624] on textarea at bounding box center [172, 755] width 217 height 28
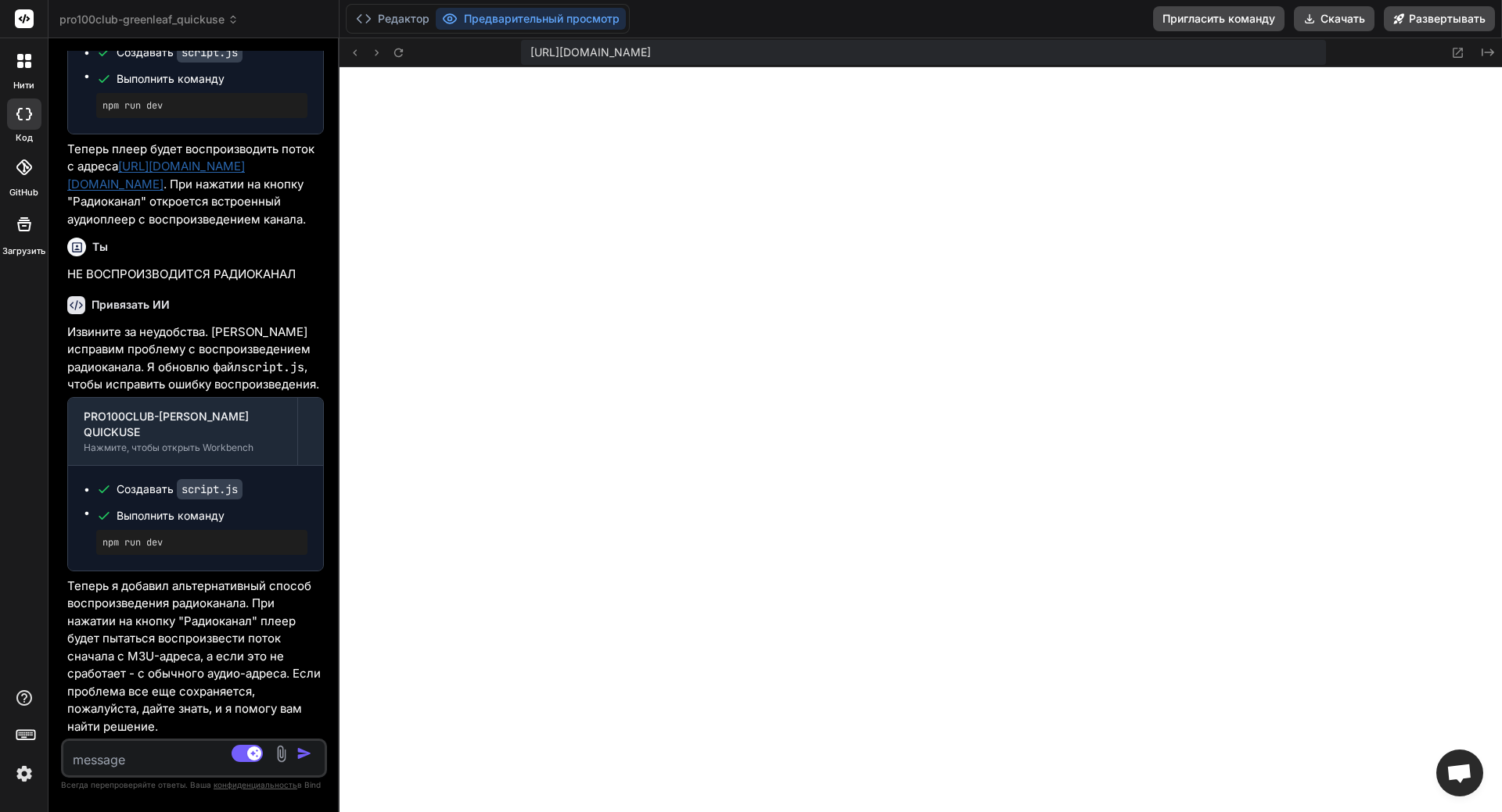
scroll to position [3918, 0]
click at [142, 624] on textarea at bounding box center [172, 755] width 217 height 28
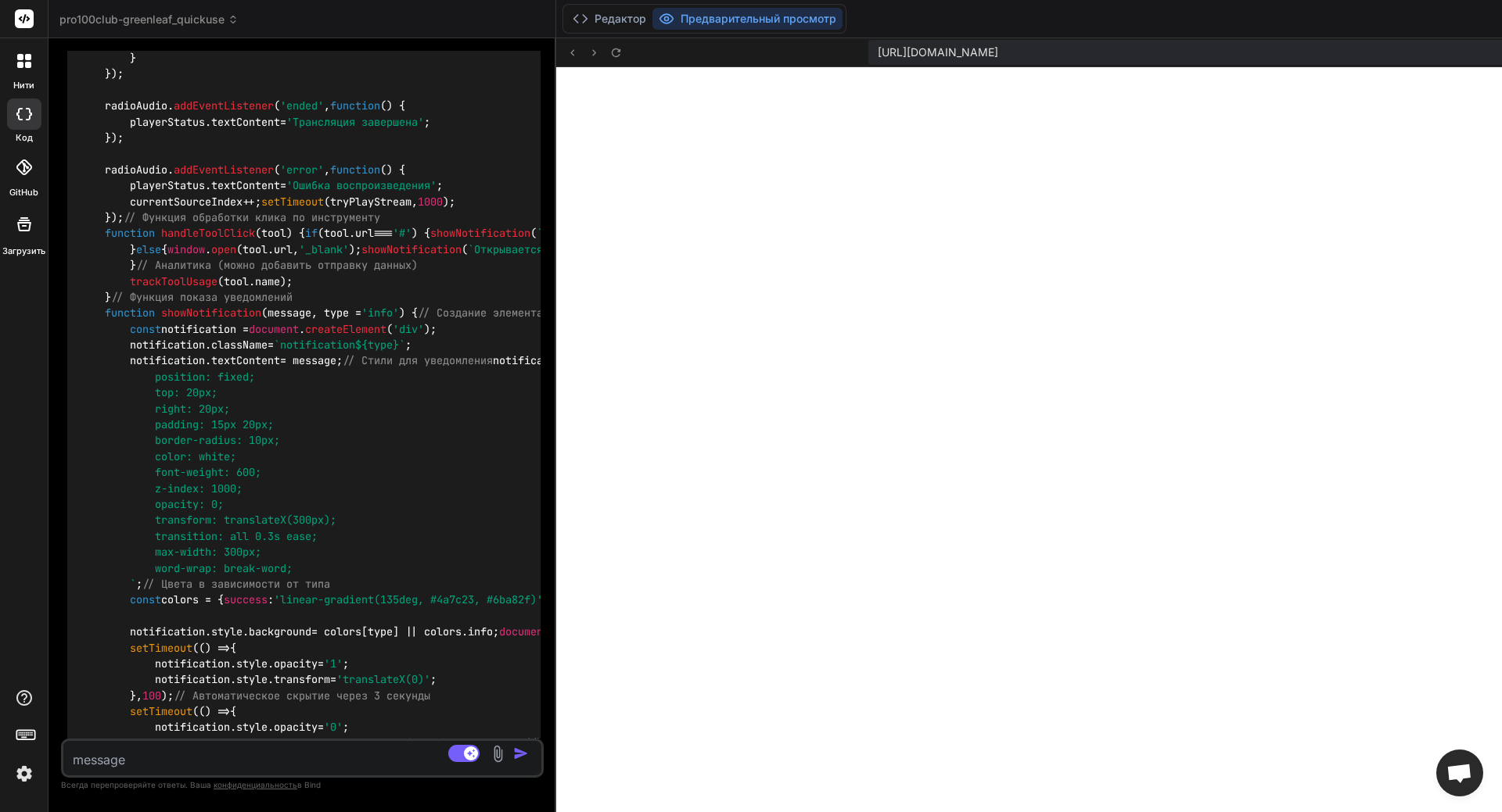
scroll to position [4568, 0]
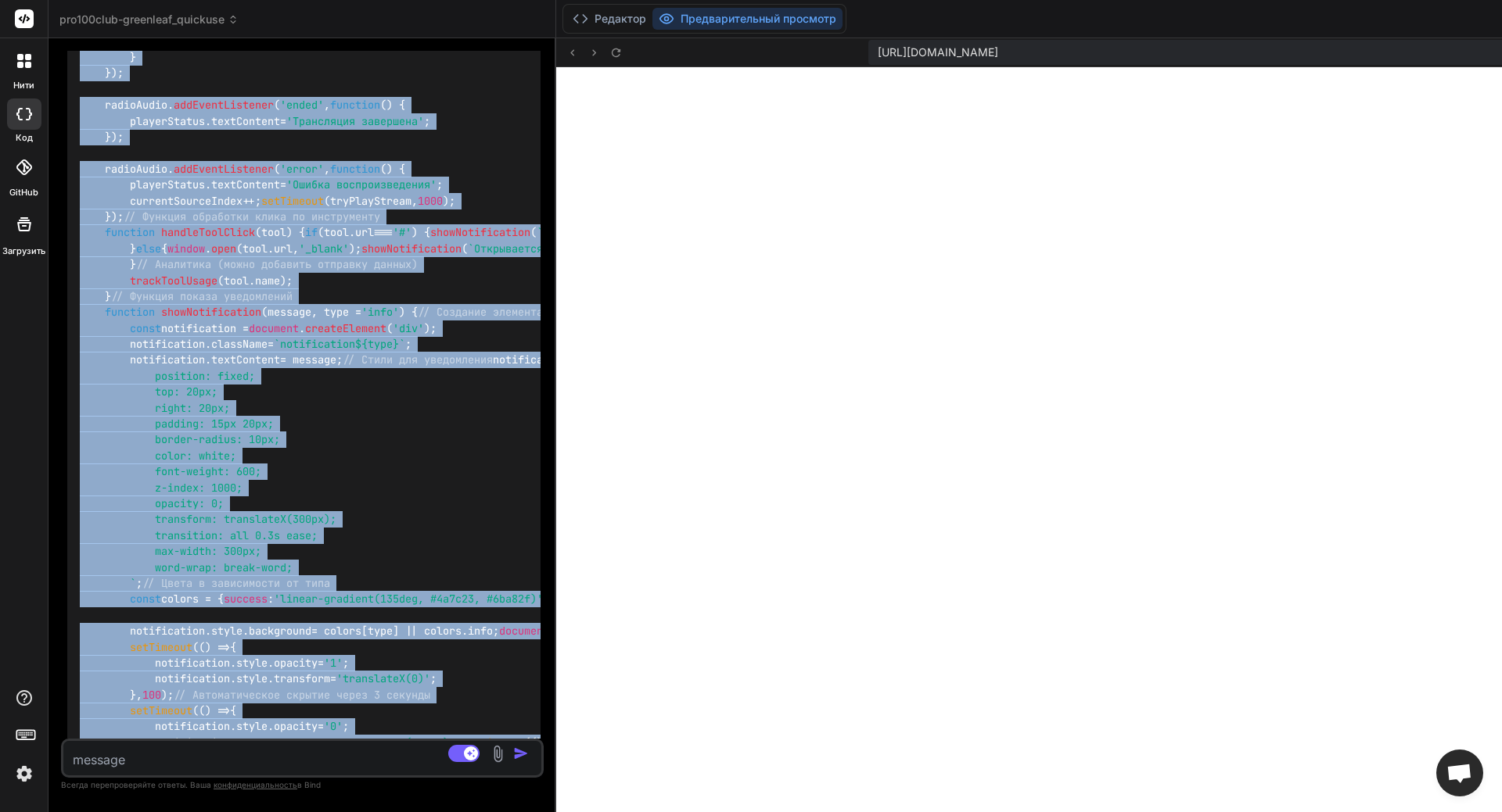
drag, startPoint x: 156, startPoint y: 466, endPoint x: 63, endPoint y: 374, distance: 130.8
click at [68, 374] on div "document . addEventListener ( 'DOMContentLoaded' , function ( ) { // Инициализа…" at bounding box center [304, 337] width 473 height 1971
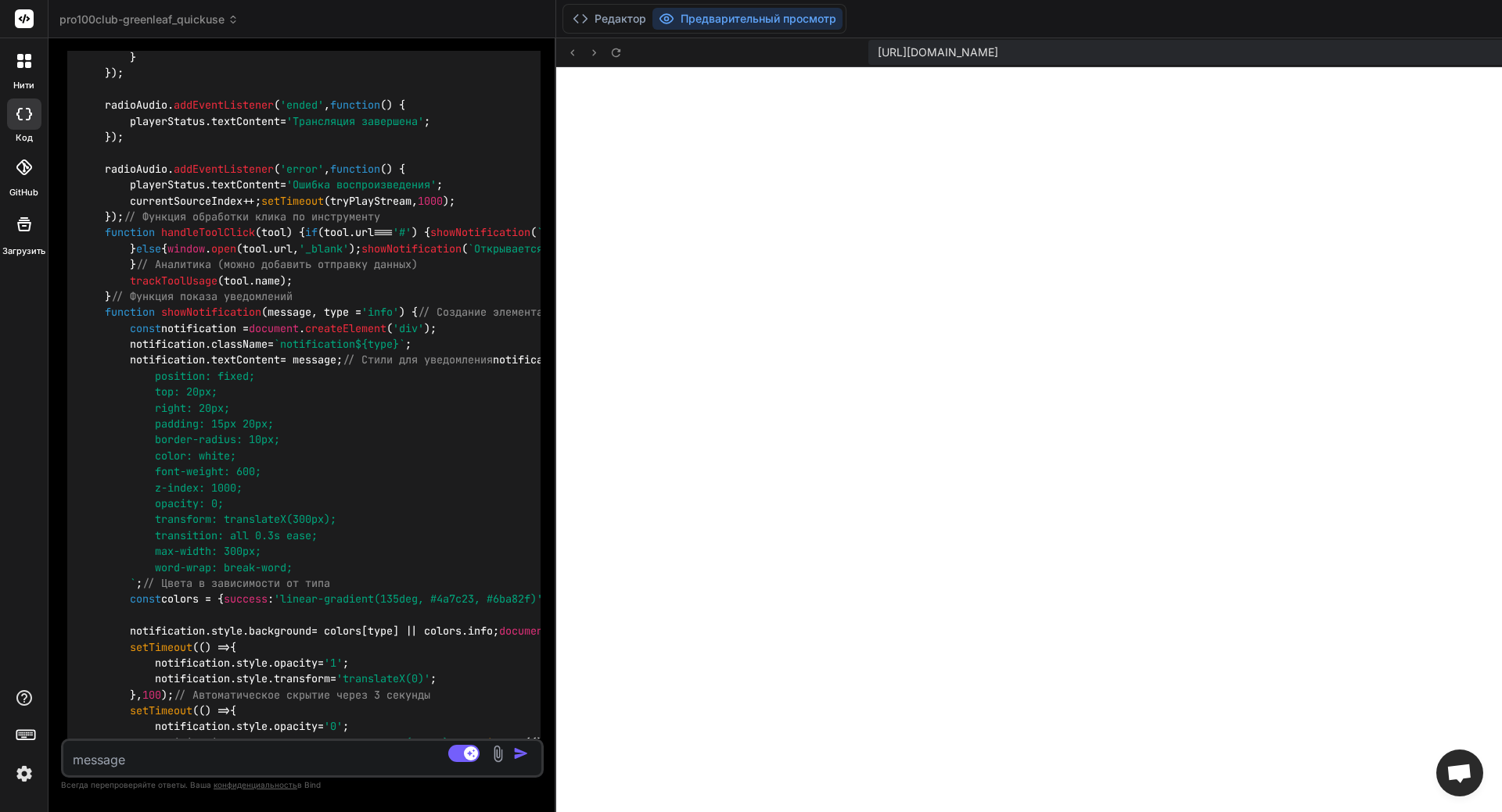
click at [148, 624] on textarea at bounding box center [263, 755] width 398 height 28
paste textarea "loremips.dolOrsitAmetcons('ADIPiscingElitse', doeiusmo() { // Temporincidid utl…"
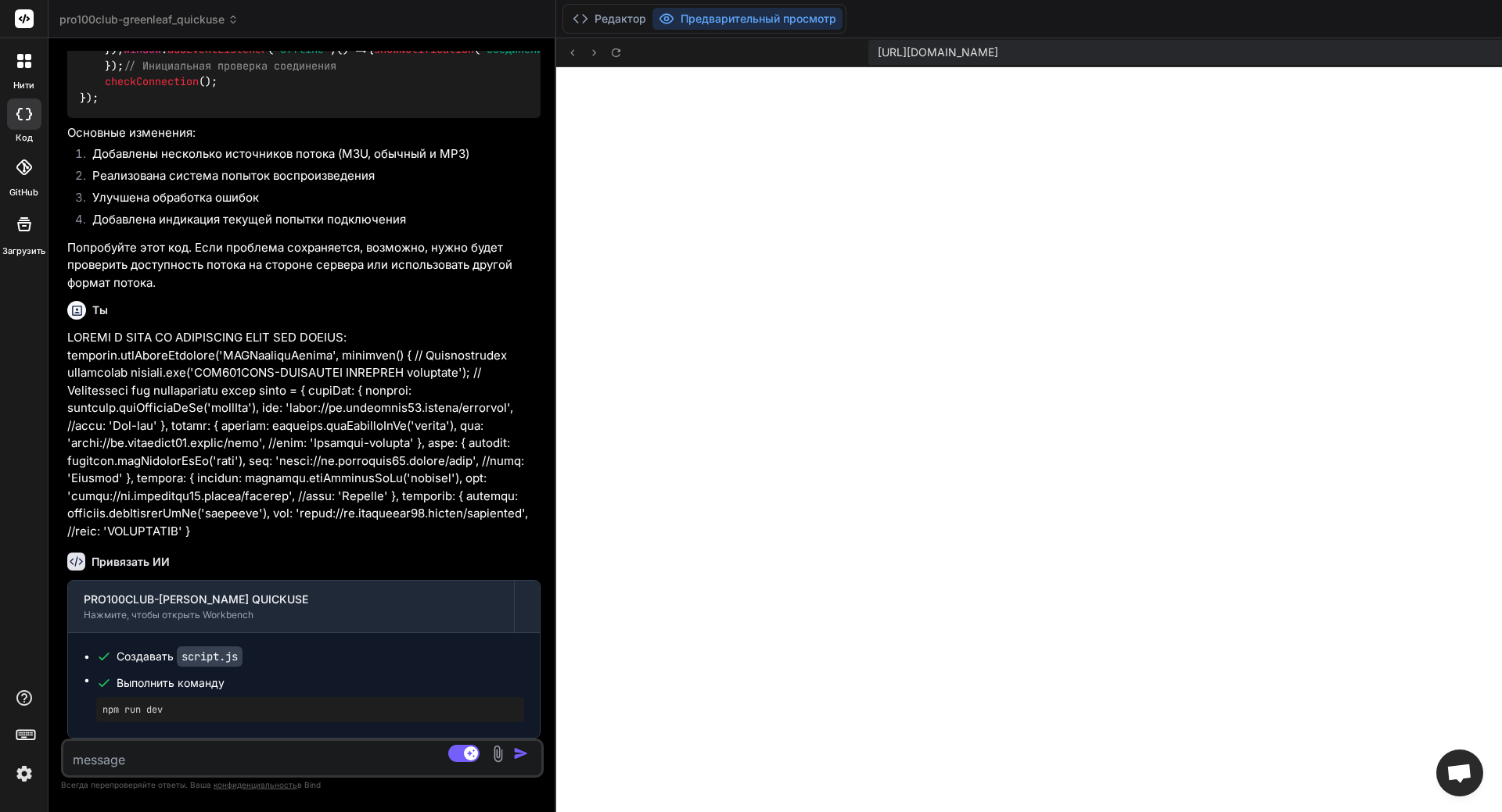
scroll to position [9186, 0]
click at [118, 624] on textarea at bounding box center [263, 755] width 398 height 28
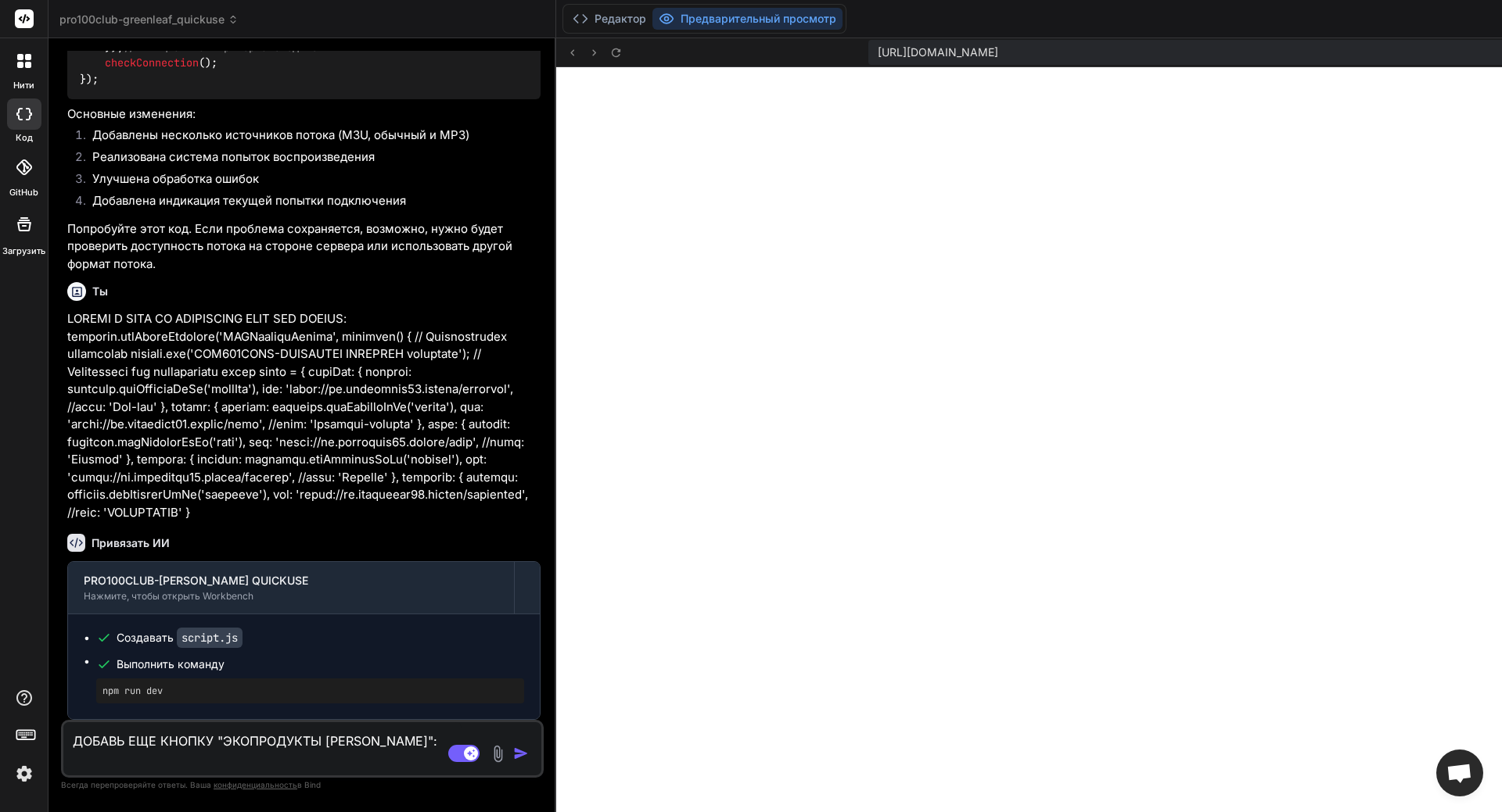
paste textarea "[URL][DOMAIN_NAME]"
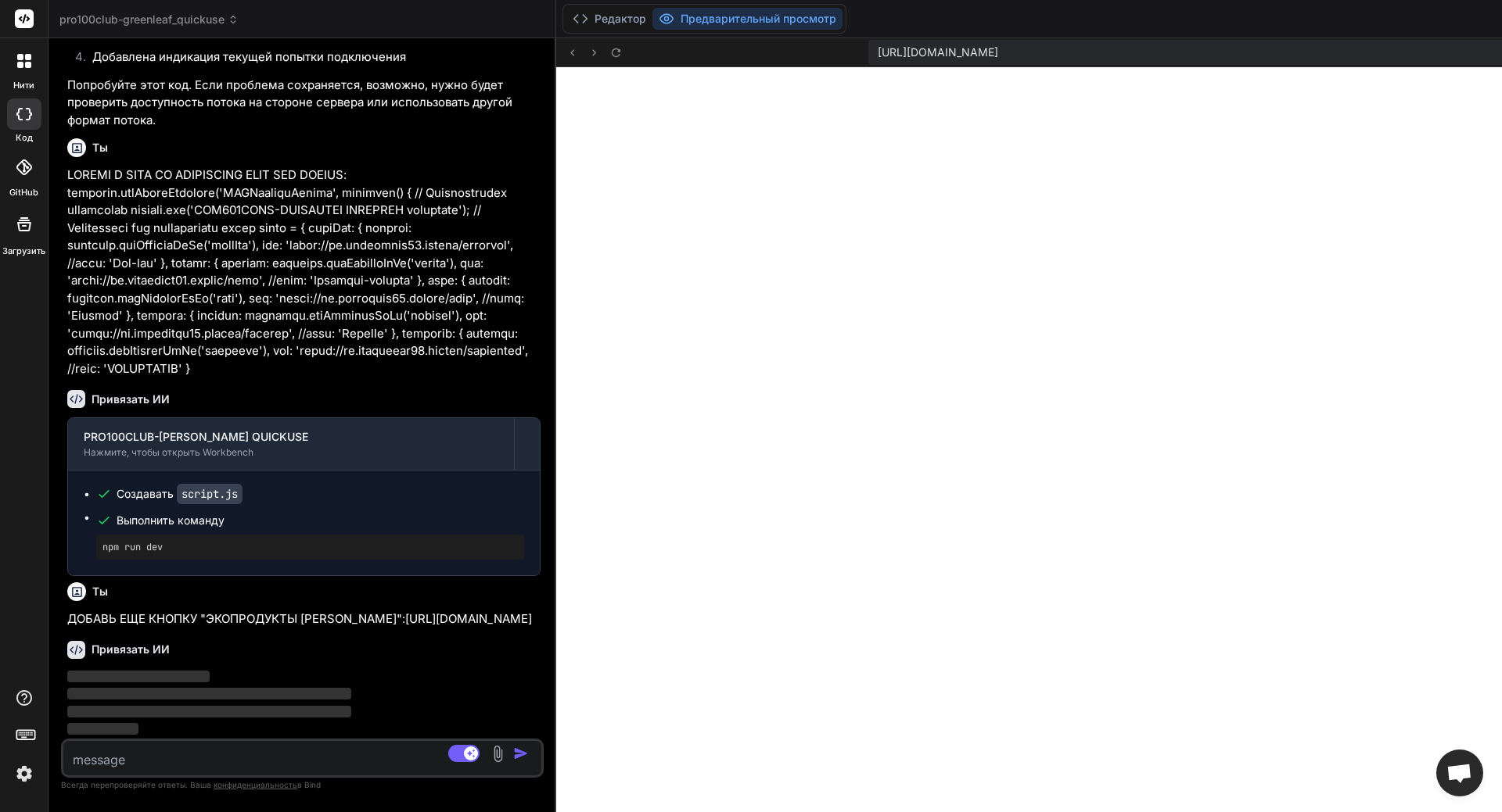
scroll to position [9367, 0]
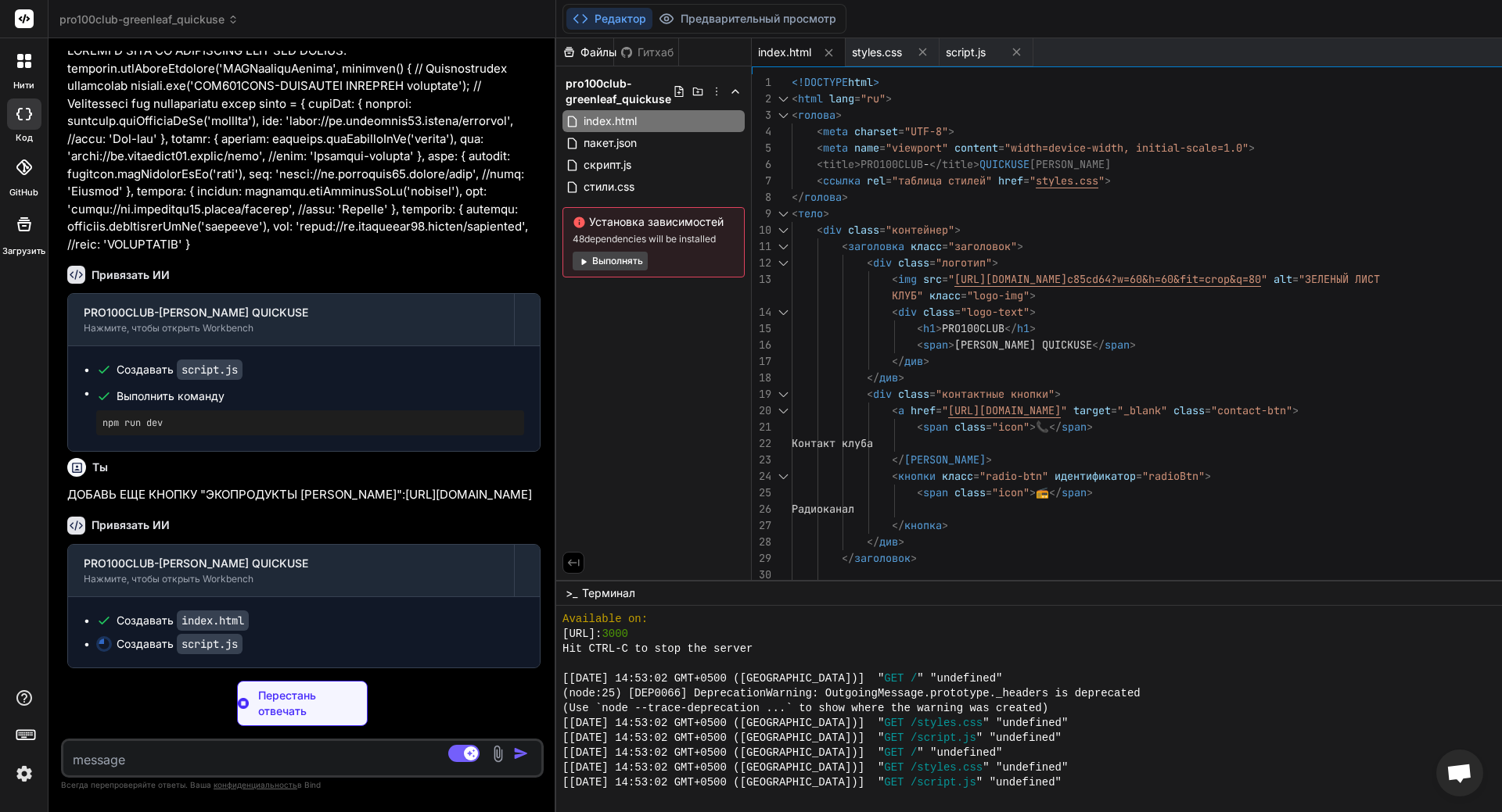
click at [489, 624] on img at bounding box center [497, 754] width 18 height 18
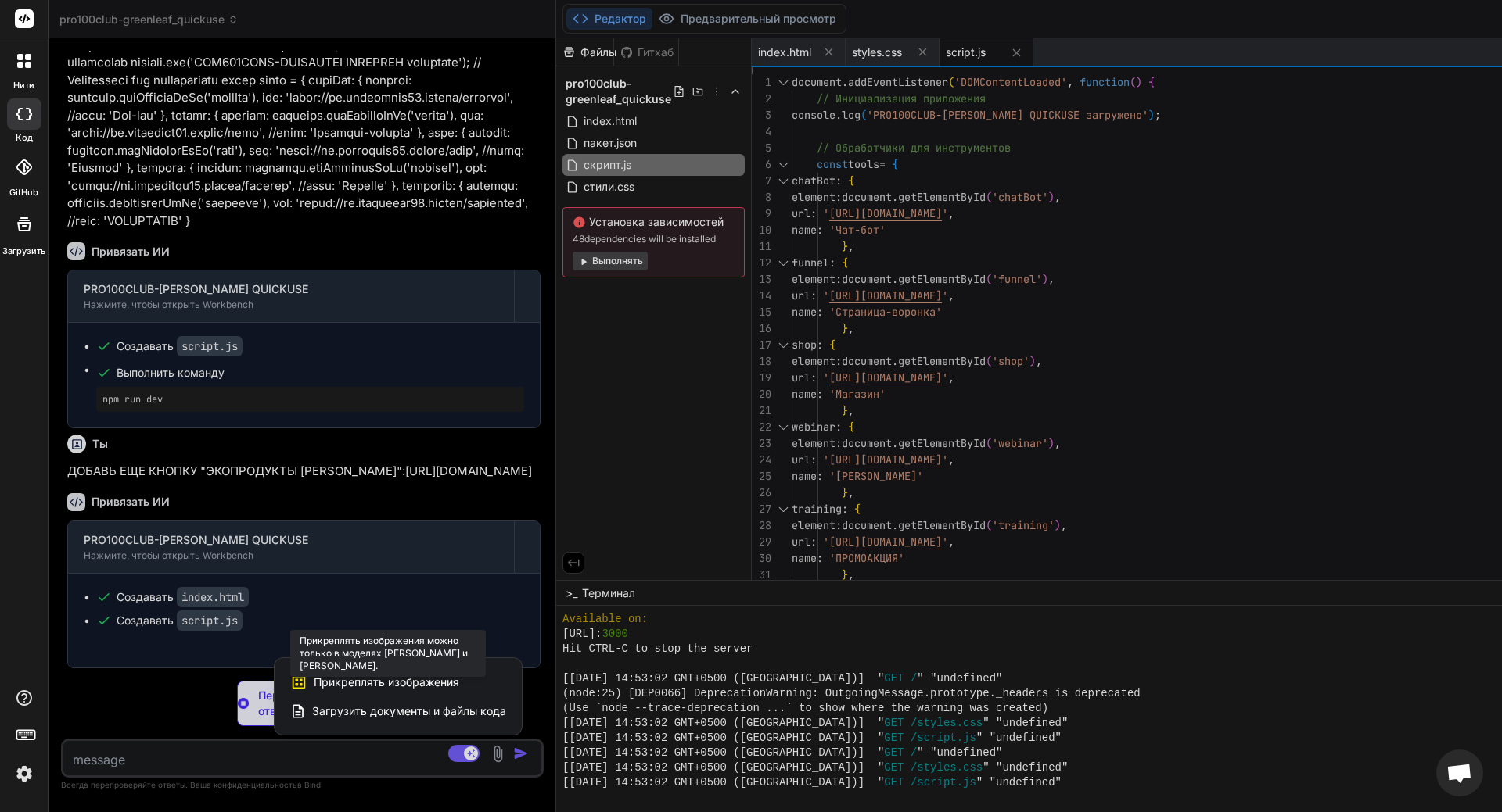
click at [314, 624] on span "Прикреплять изображения" at bounding box center [386, 683] width 146 height 15
click at [290, 624] on div "Прикреплять изображения Прикреплять изображения можно только в моделях [PERSON_…" at bounding box center [397, 683] width 215 height 30
click at [312, 624] on span "Загрузить документы и файлы кода" at bounding box center [409, 712] width 194 height 15
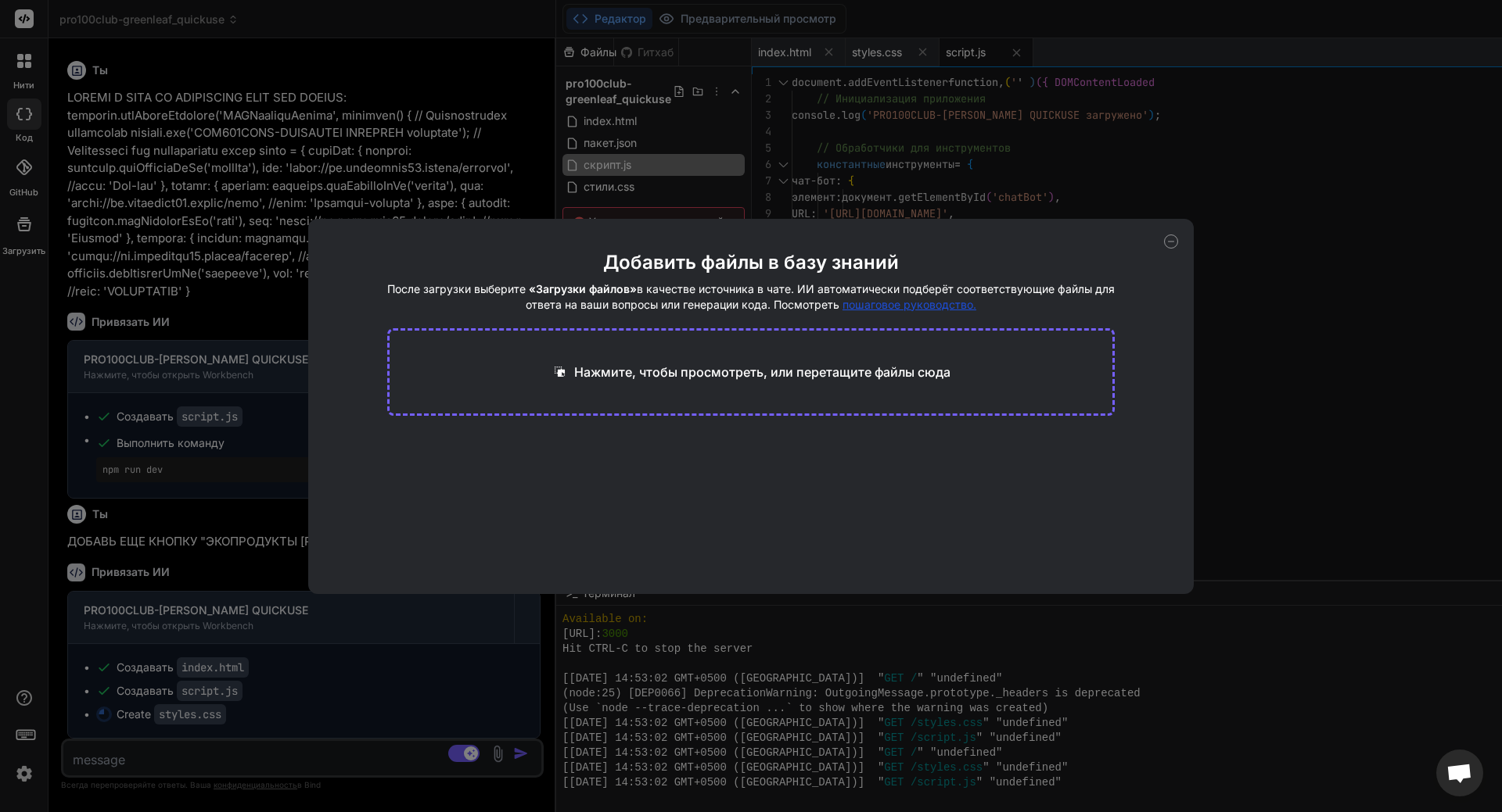
click at [719, 364] on p "Нажмите, чтобы просмотреть, или перетащите файлы сюда" at bounding box center [761, 372] width 376 height 18
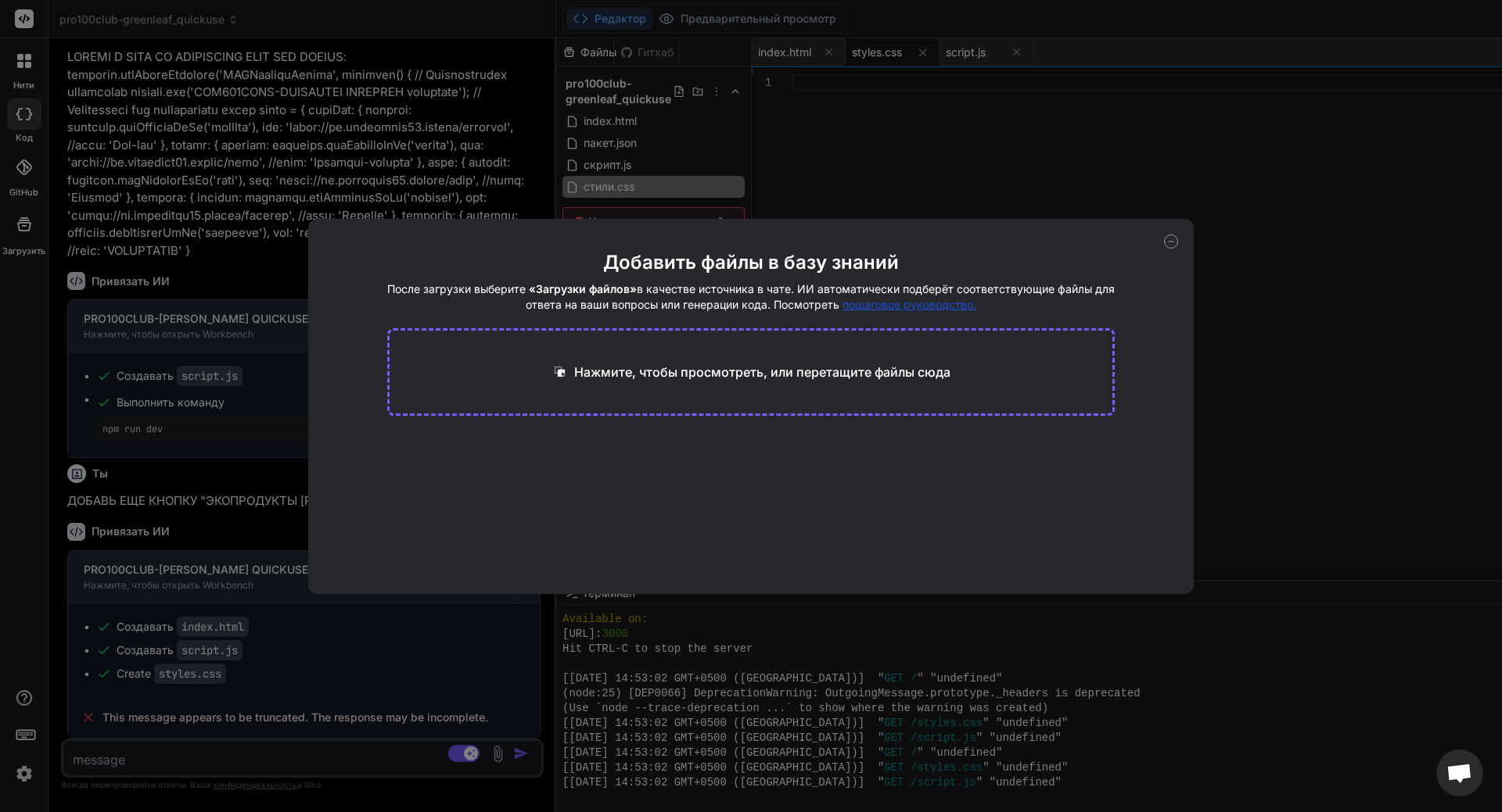
click at [1172, 238] on icon at bounding box center [1171, 241] width 14 height 14
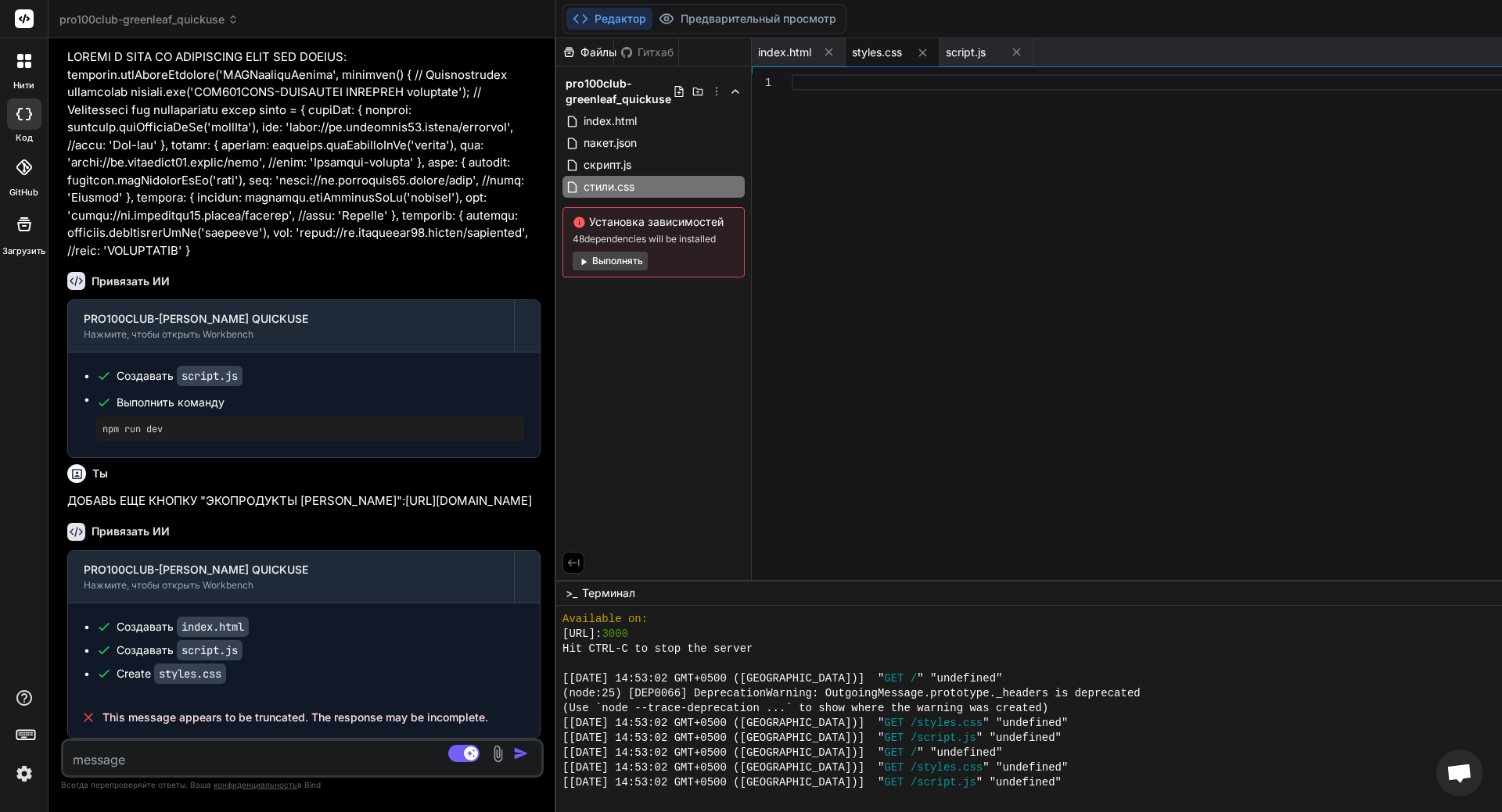
scroll to position [9534, 0]
click at [117, 624] on textarea at bounding box center [263, 755] width 398 height 28
click at [489, 624] on img at bounding box center [497, 754] width 18 height 18
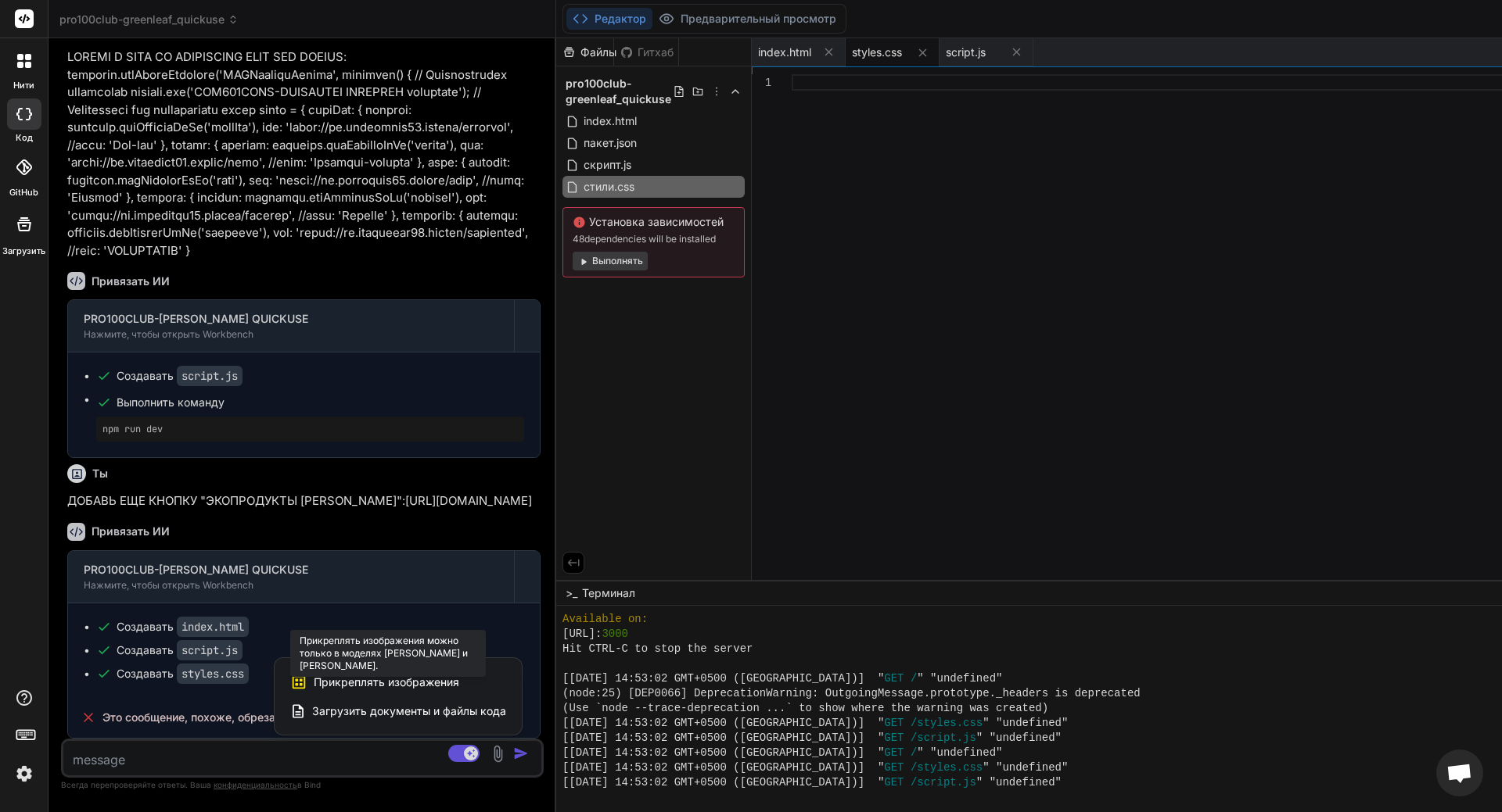
click at [314, 624] on span "Прикреплять изображения" at bounding box center [386, 683] width 146 height 15
click at [18, 624] on img at bounding box center [24, 774] width 27 height 27
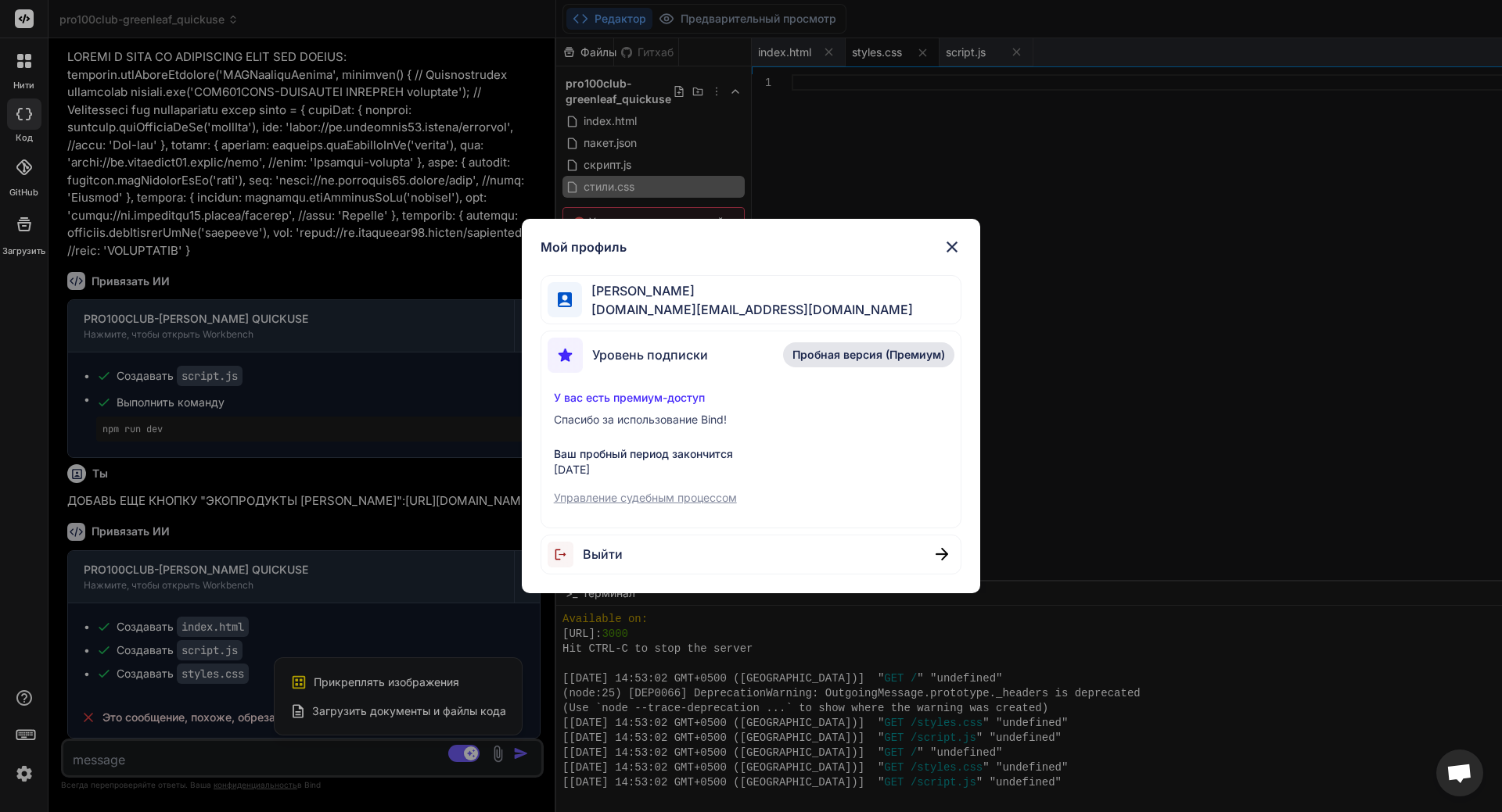
click at [960, 244] on img at bounding box center [951, 246] width 18 height 18
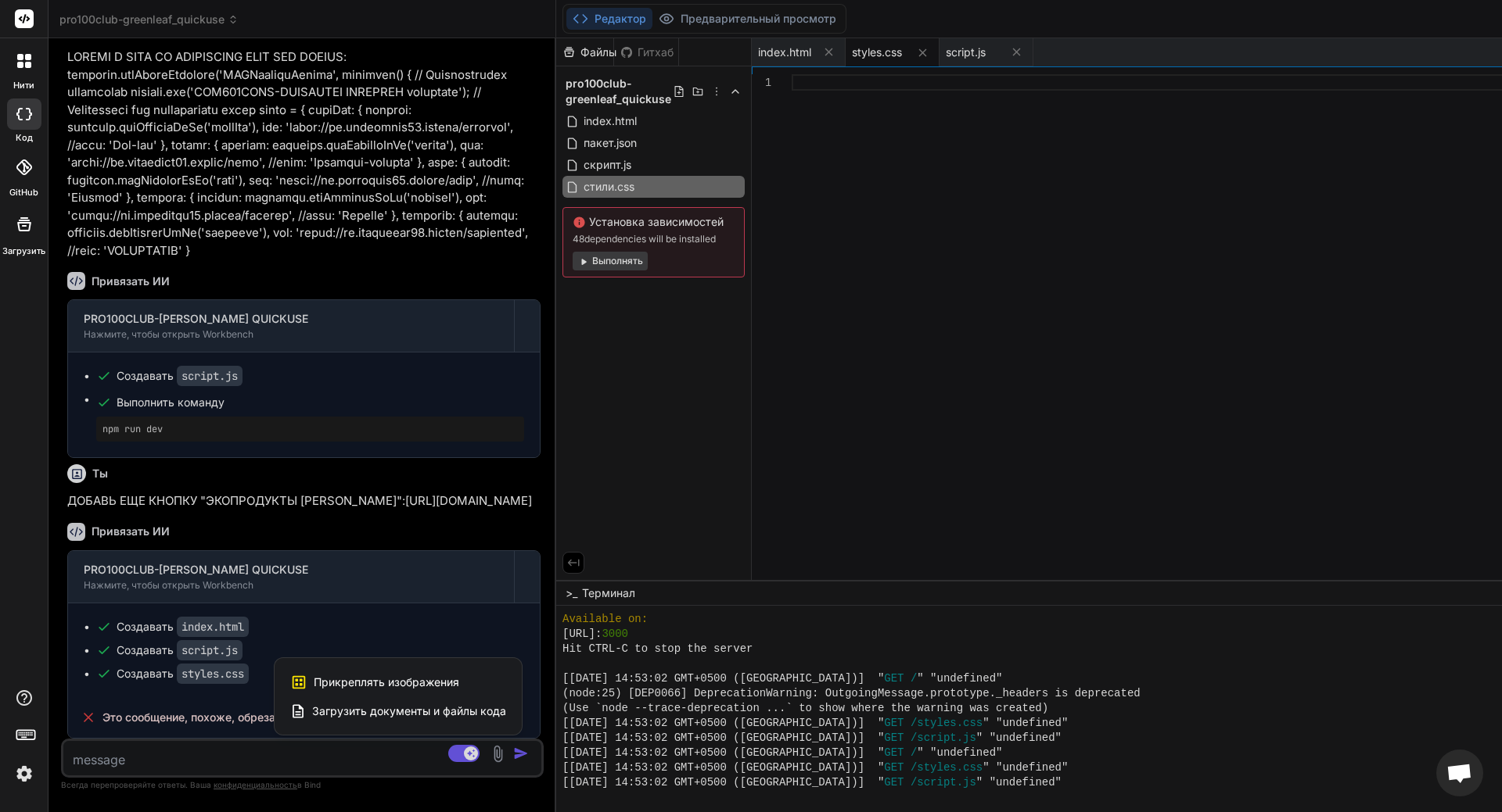
click at [589, 17] on div at bounding box center [751, 406] width 1502 height 812
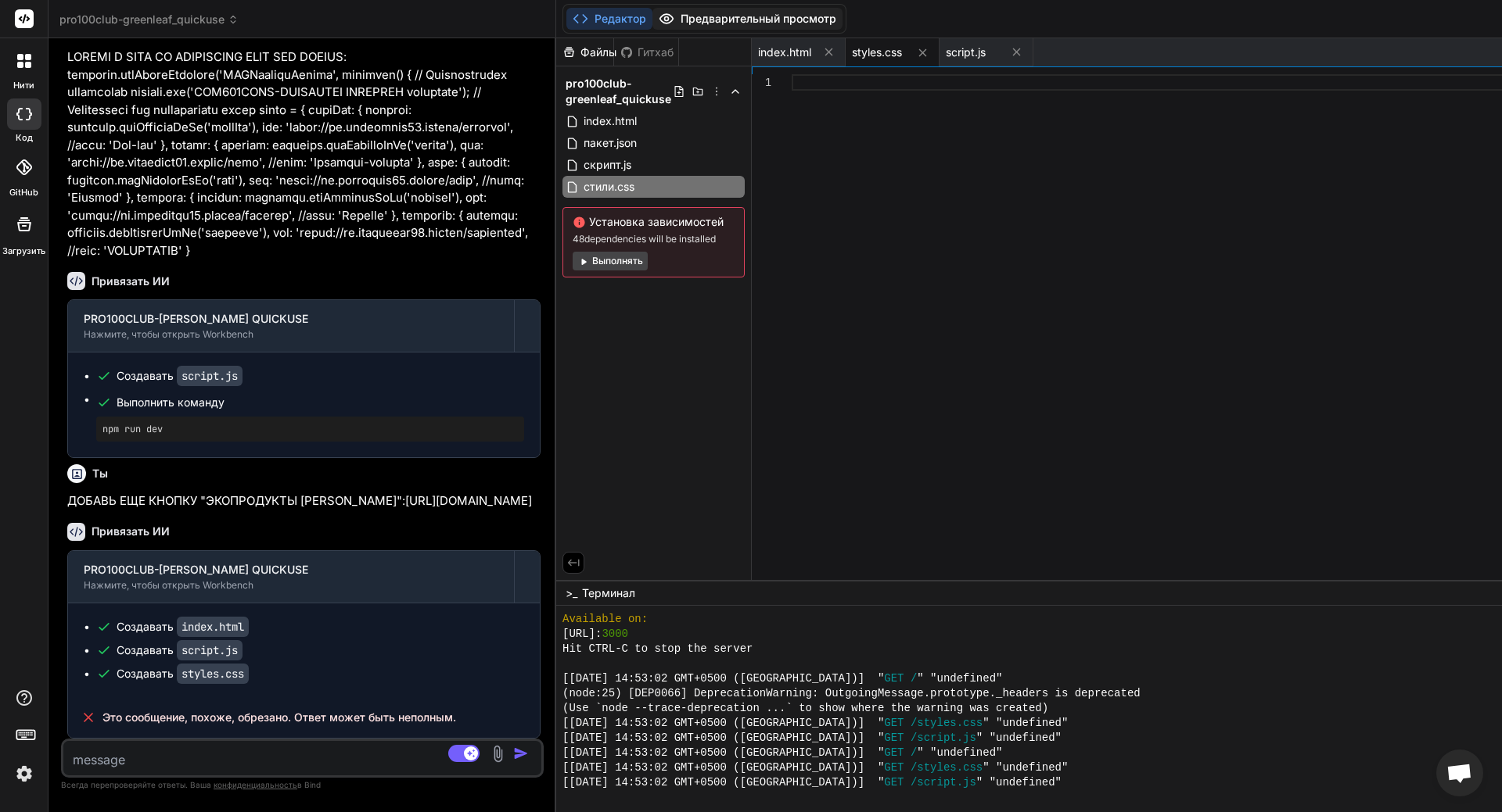
click at [652, 16] on button "Предварительный просмотр" at bounding box center [747, 18] width 190 height 22
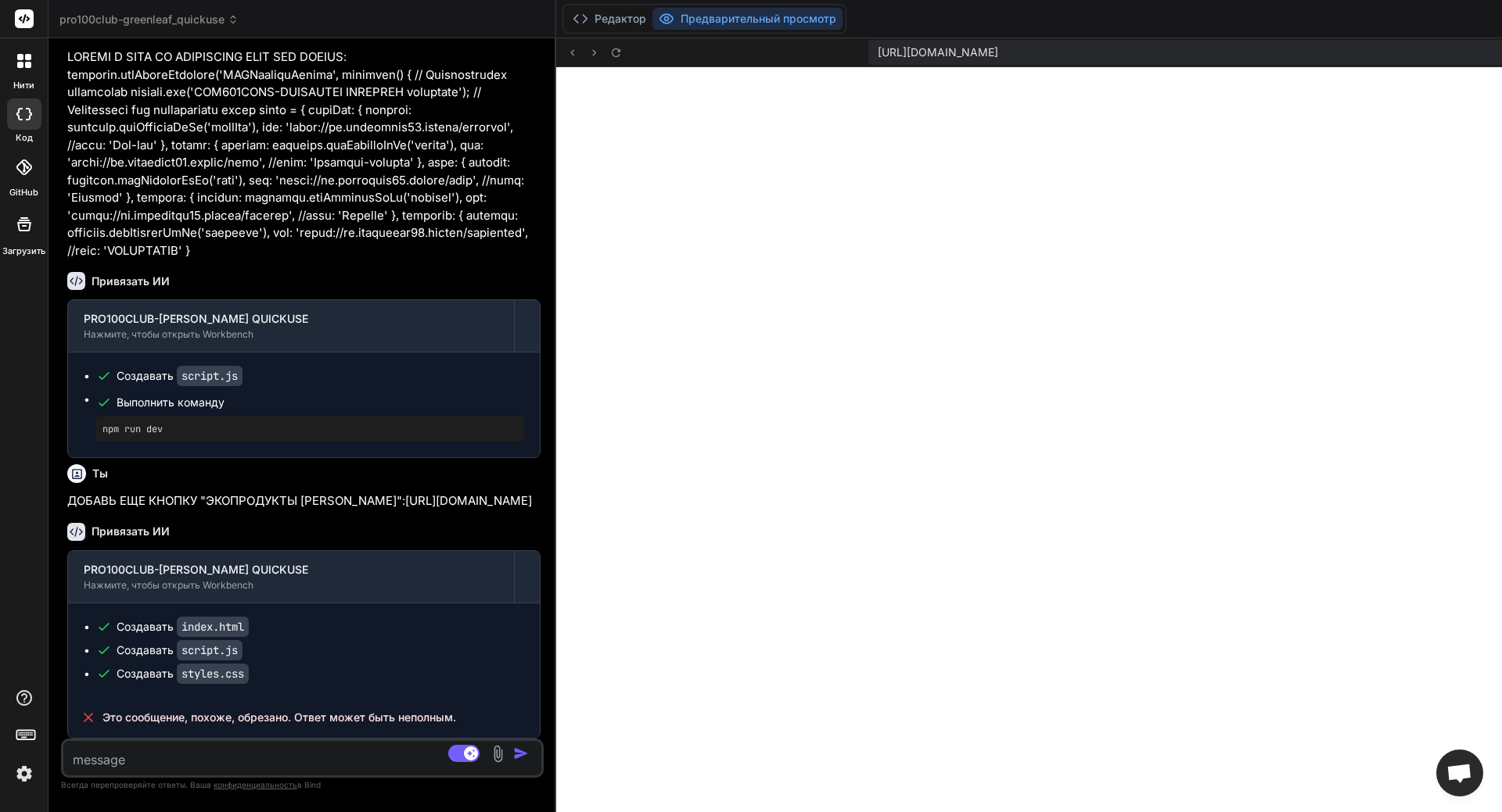
drag, startPoint x: 127, startPoint y: 466, endPoint x: 65, endPoint y: 435, distance: 69.3
click at [65, 435] on div "You приложение для команды "PRO100CLUB-[PERSON_NAME] QUICKUSE", КОТОРЫЙ ПОКАЗЫВ…" at bounding box center [303, 395] width 479 height 688
copy p "ДОБАВЬ ЕЩЕ КНОПКУ "ЭКОПРОДУКТЫ [PERSON_NAME]":[URL][DOMAIN_NAME]"
click at [102, 624] on textarea at bounding box center [263, 755] width 398 height 28
paste textarea "ДОБАВЬ ЕЩЕ КНОПКУ "ЭКОПРОДУКТЫ [PERSON_NAME]":[URL][DOMAIN_NAME]"
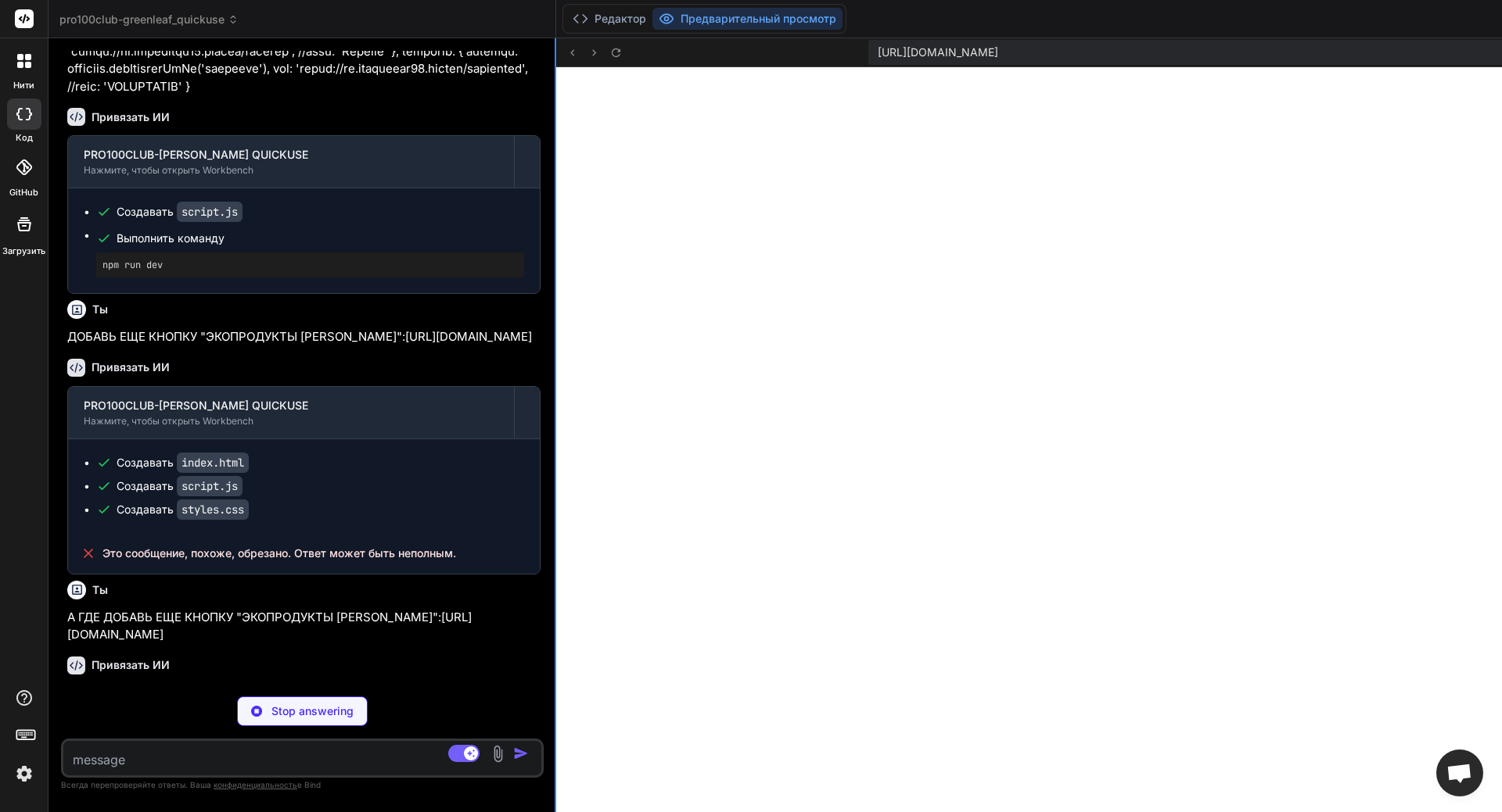
scroll to position [9715, 0]
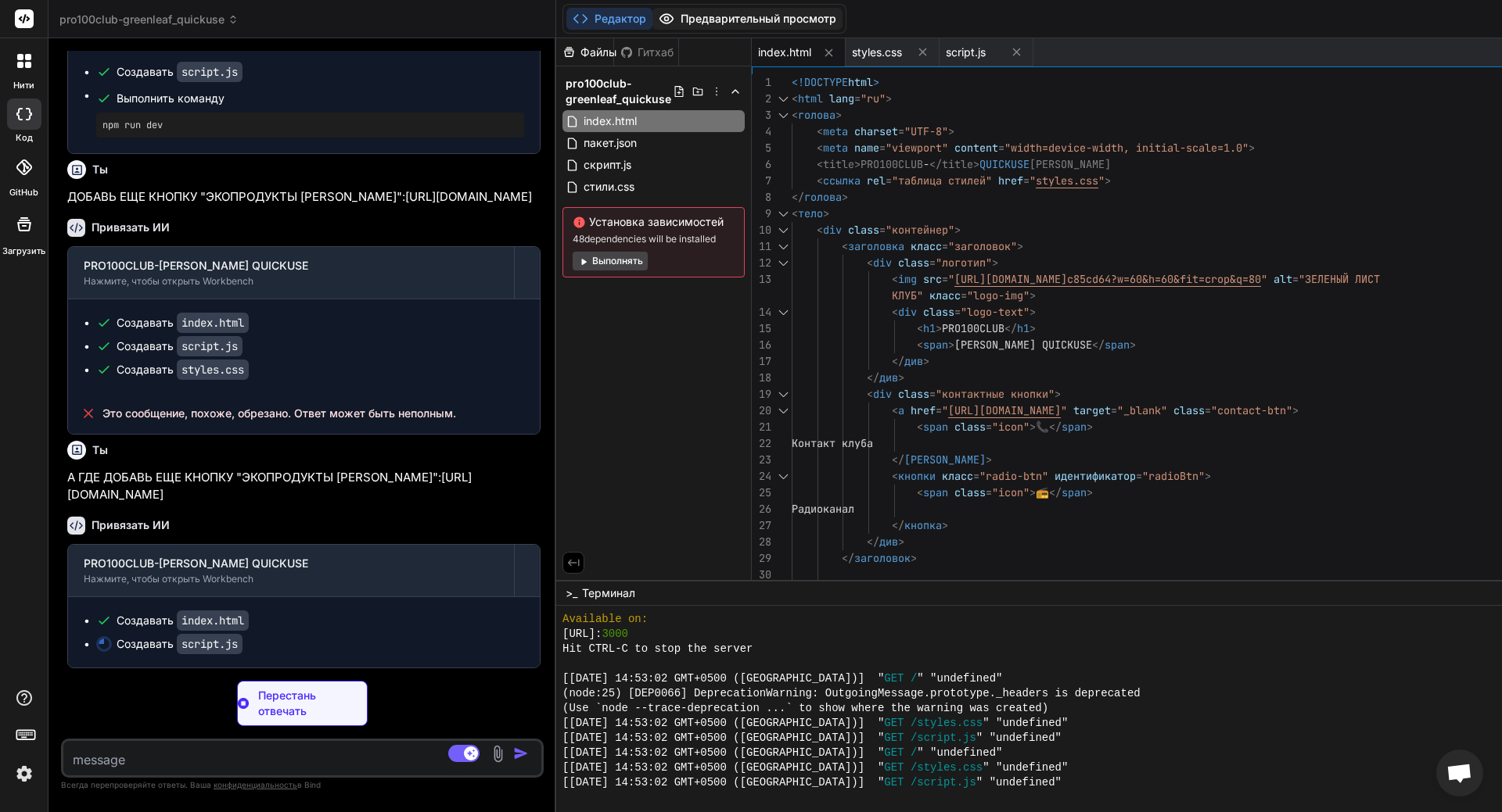
click at [652, 17] on button "Предварительный просмотр" at bounding box center [747, 18] width 190 height 22
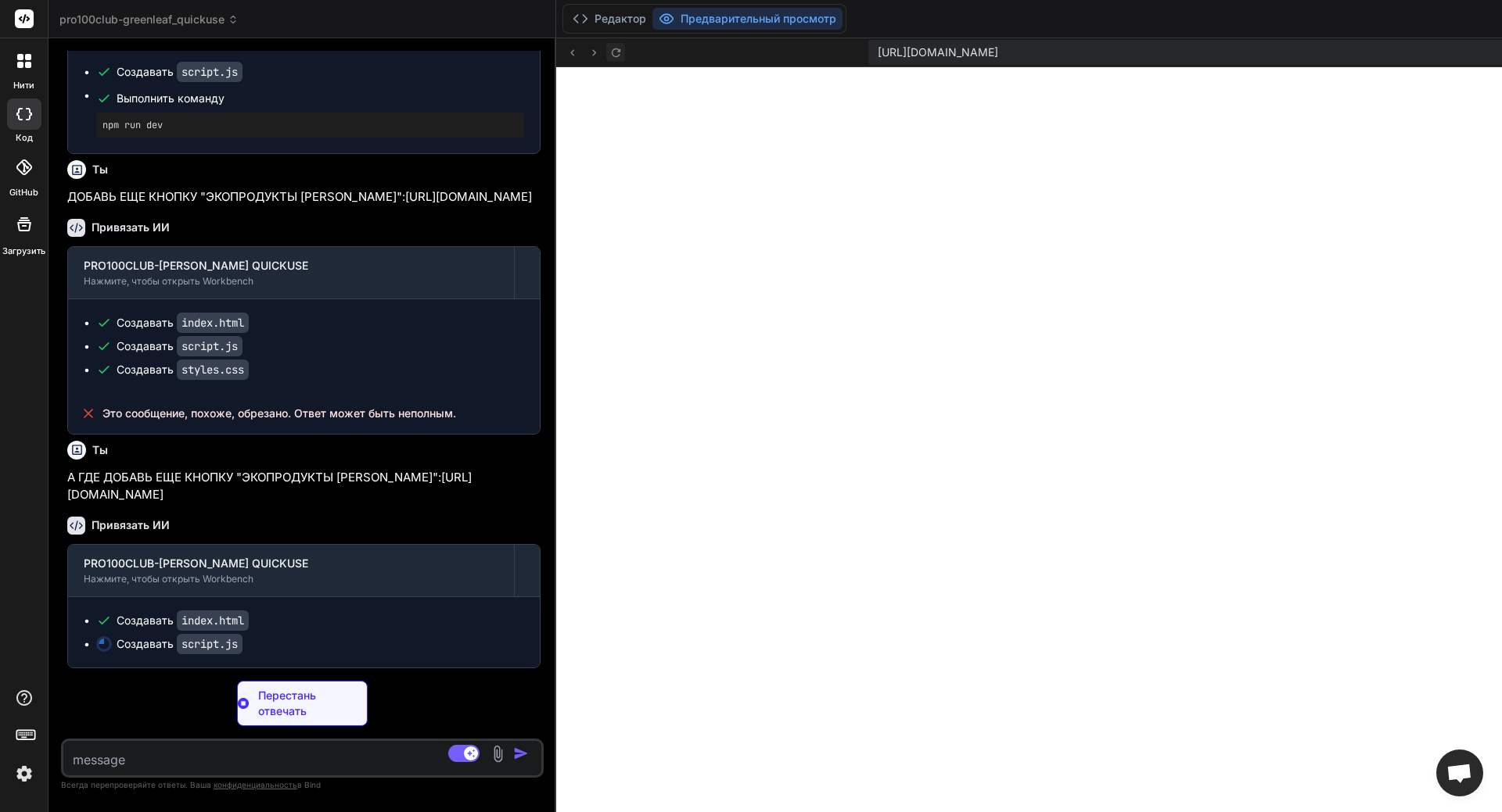
click at [609, 56] on icon at bounding box center [616, 53] width 14 height 14
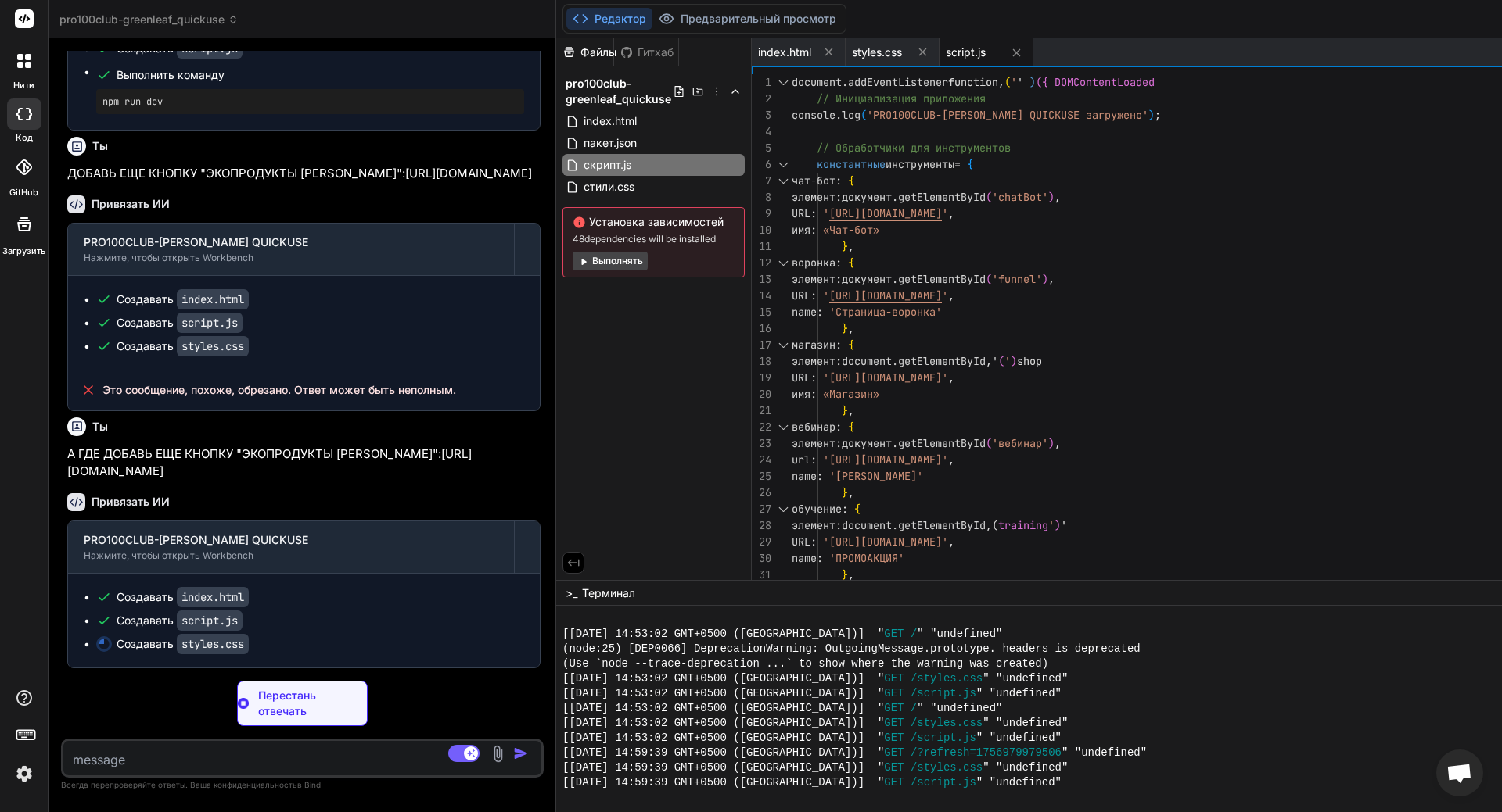
scroll to position [9826, 0]
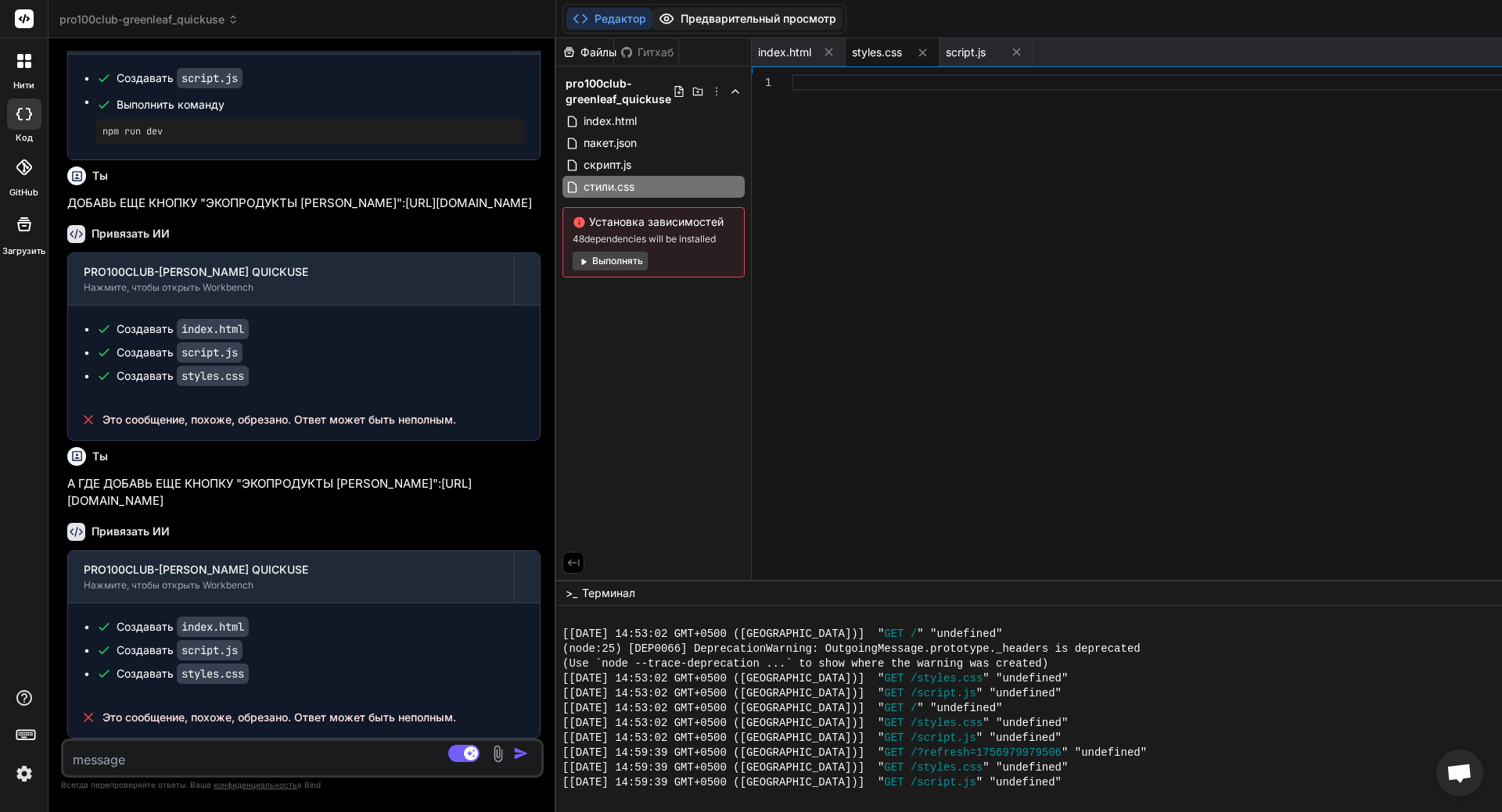
click at [652, 20] on button "Предварительный просмотр" at bounding box center [747, 18] width 190 height 22
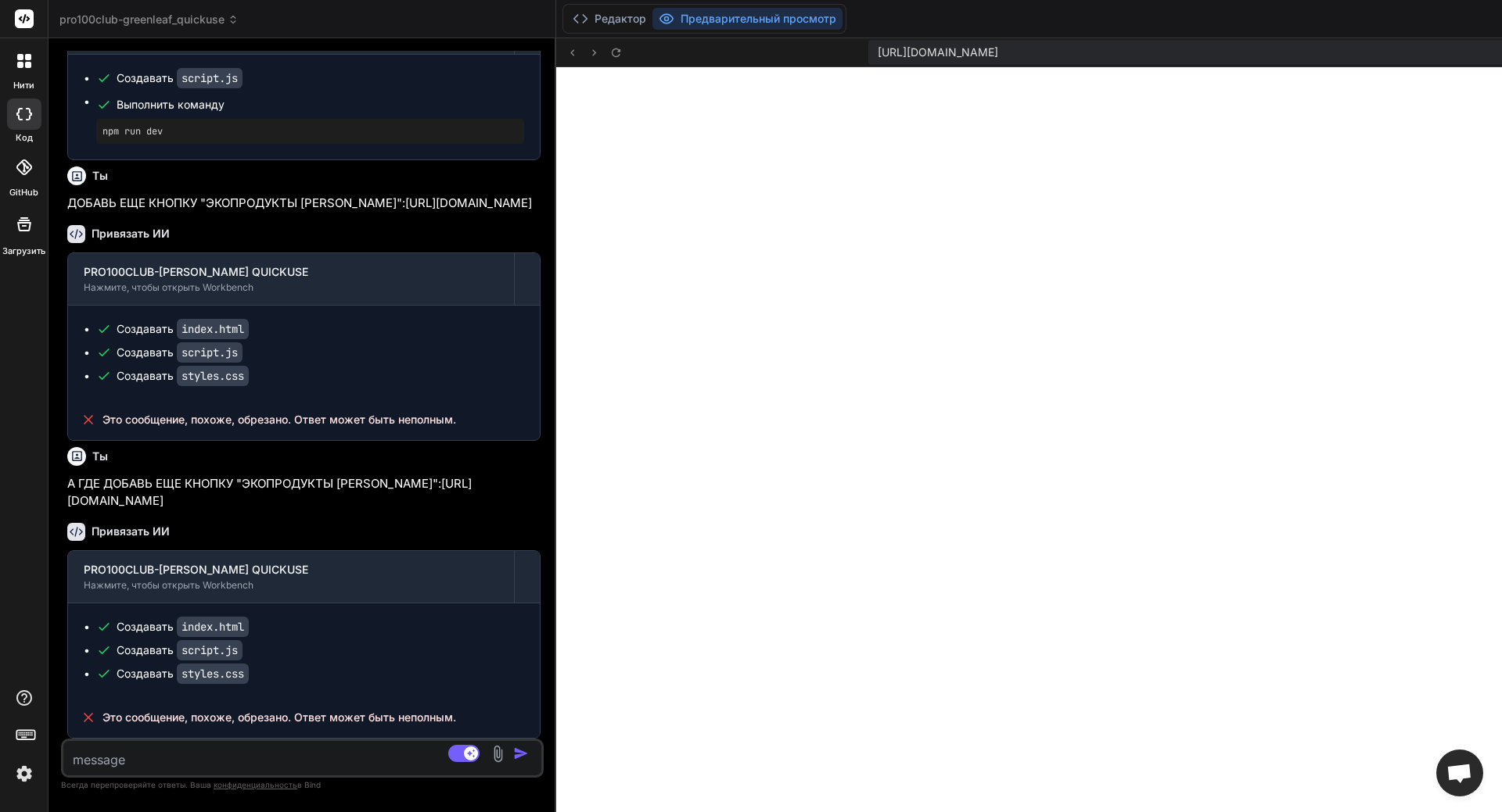
scroll to position [9882, 0]
click at [609, 48] on icon at bounding box center [616, 53] width 14 height 14
click at [610, 51] on icon at bounding box center [614, 51] width 9 height 9
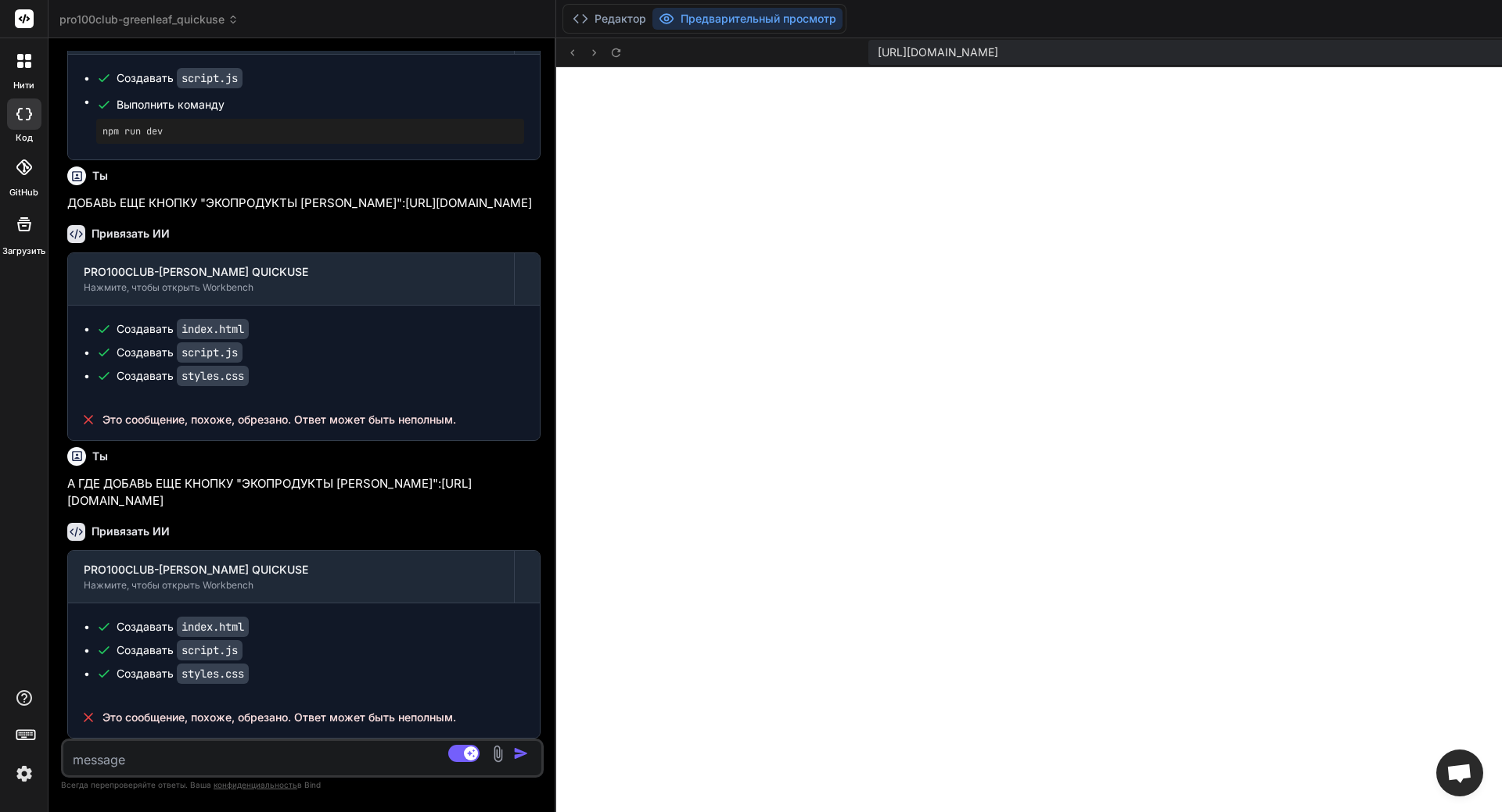
click at [147, 624] on textarea at bounding box center [263, 755] width 398 height 28
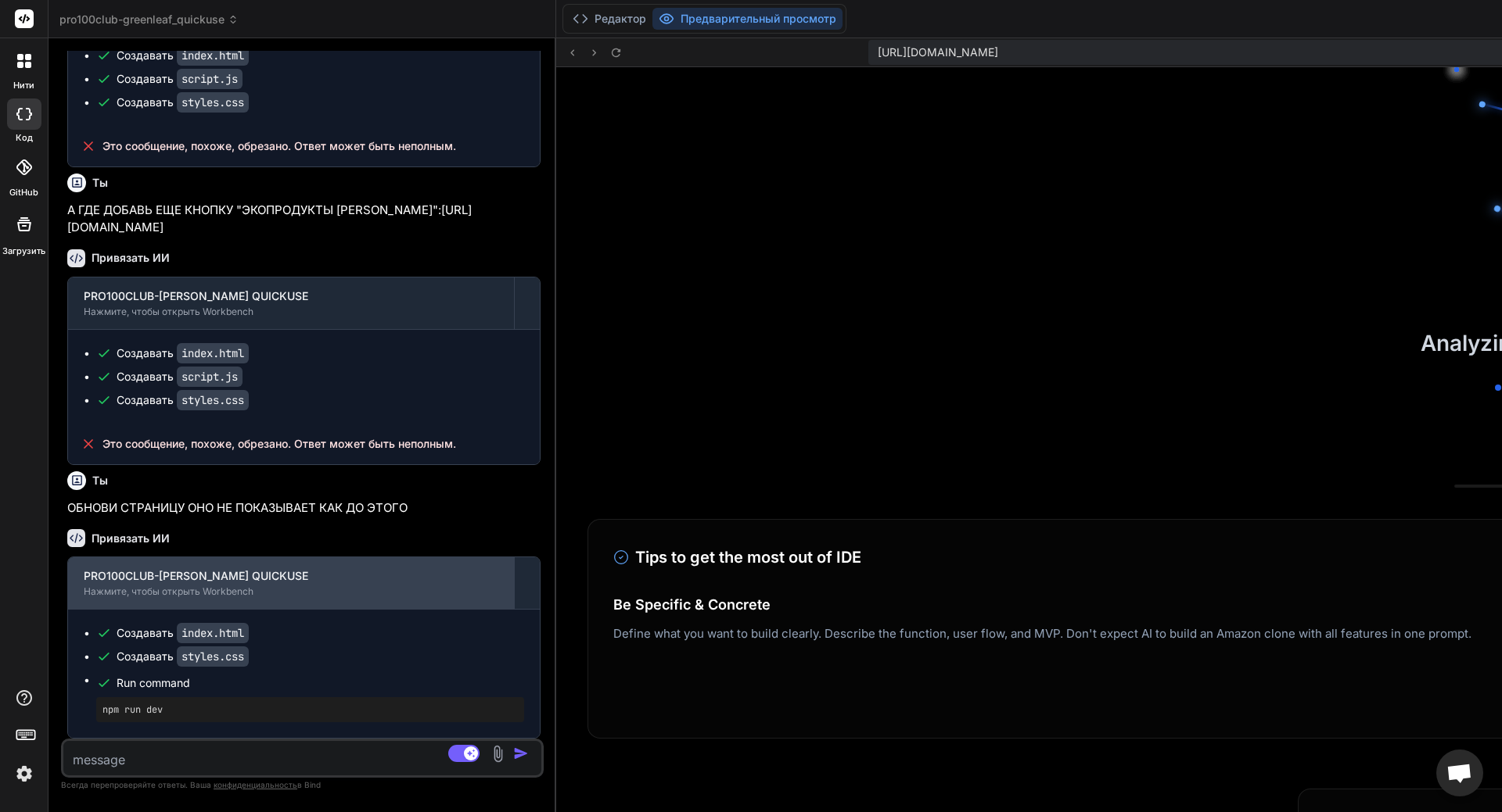
scroll to position [3313, 0]
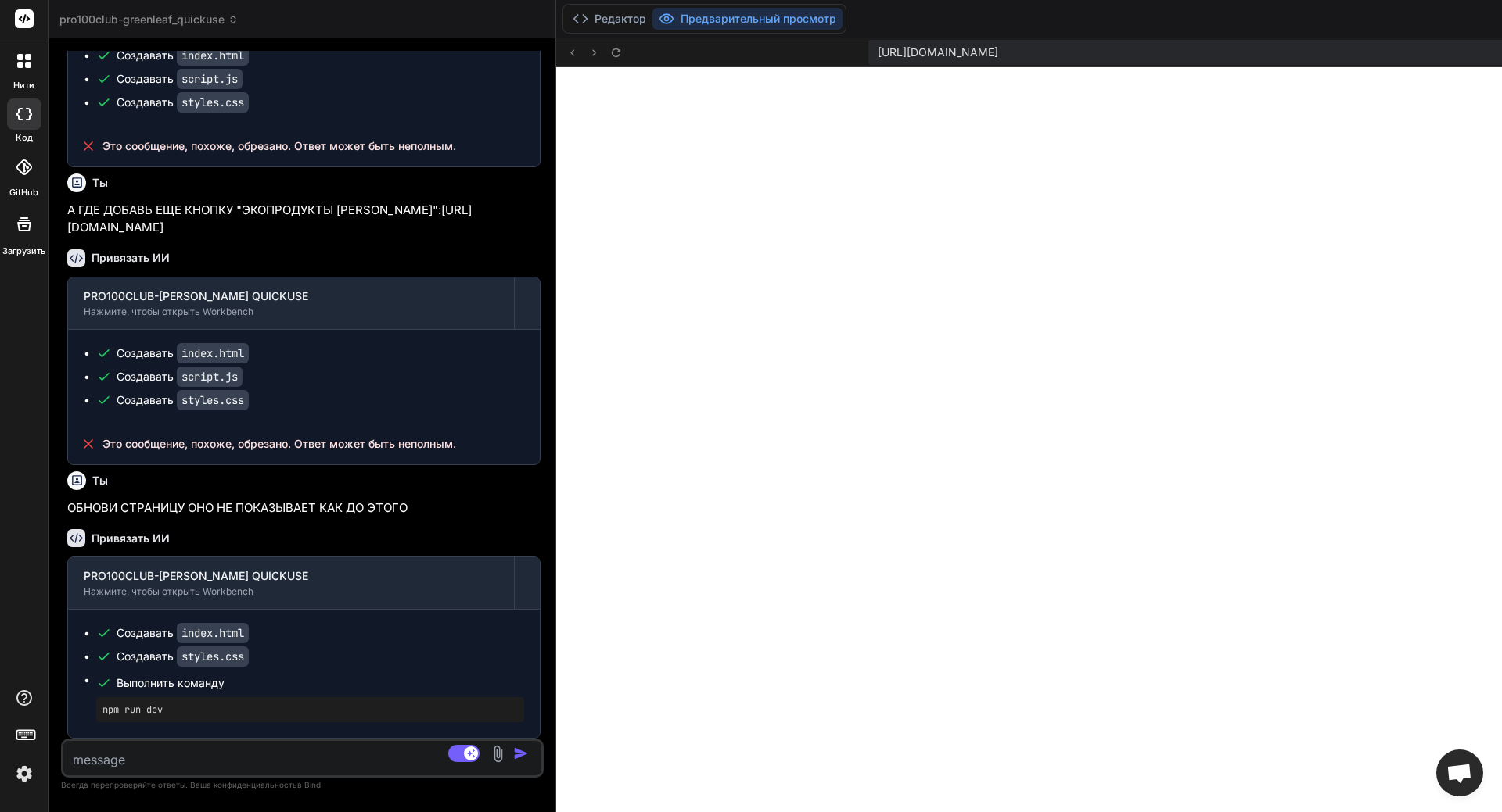
drag, startPoint x: 158, startPoint y: 746, endPoint x: 155, endPoint y: 754, distance: 8.5
click at [158, 624] on textarea at bounding box center [263, 755] width 398 height 28
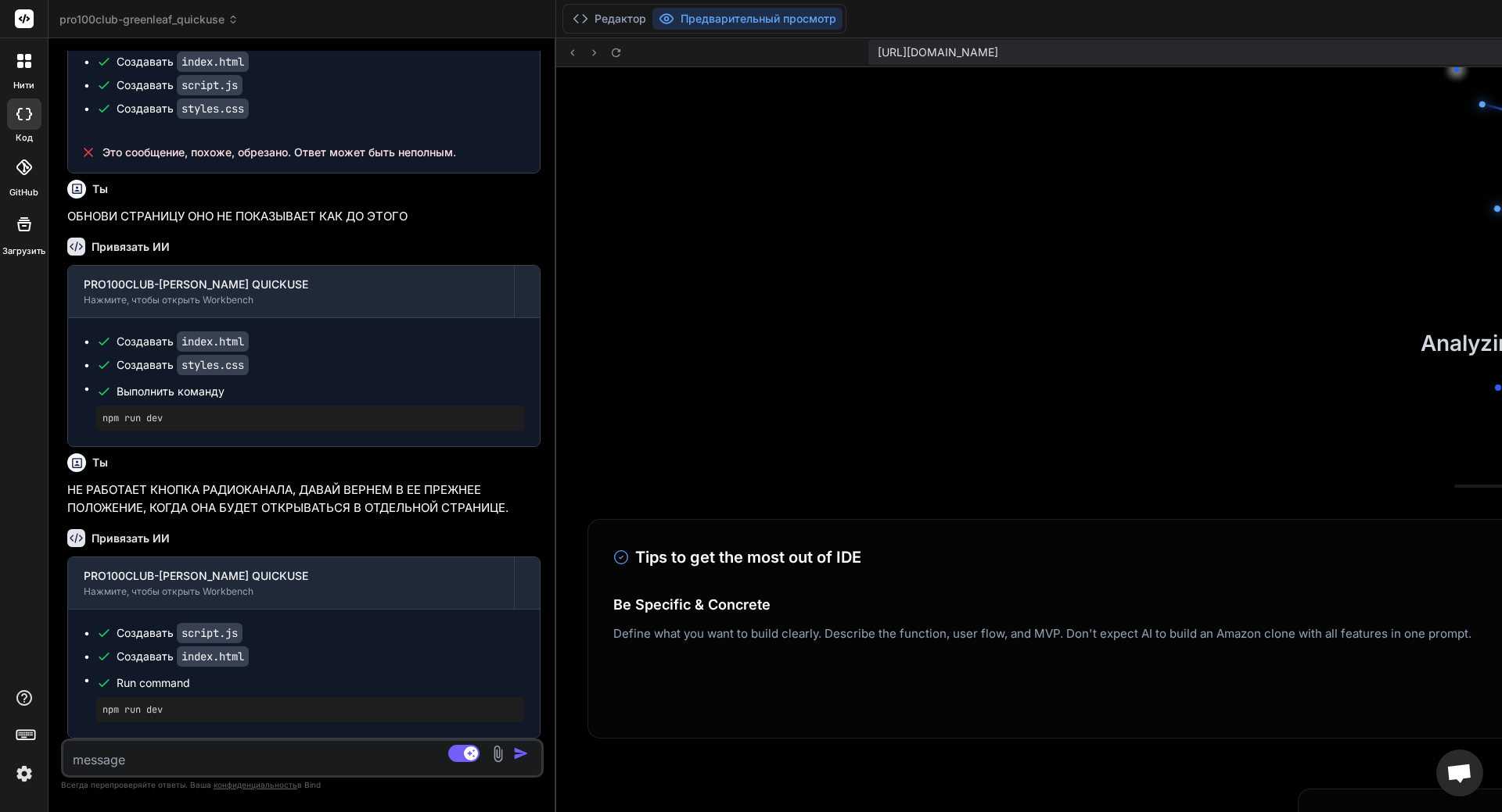
scroll to position [3862, 0]
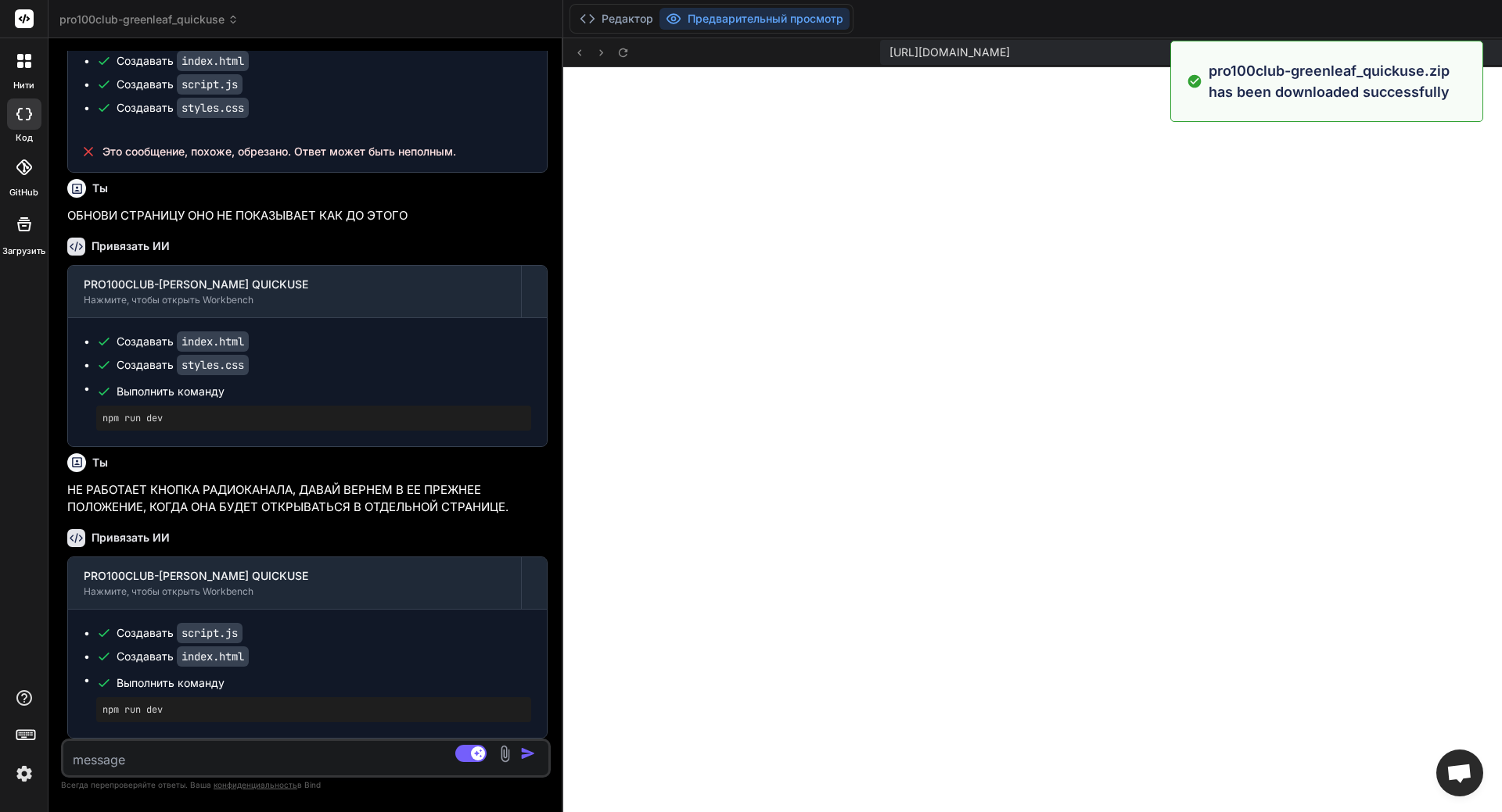
scroll to position [10389, 0]
